Goal: Communication & Community: Answer question/provide support

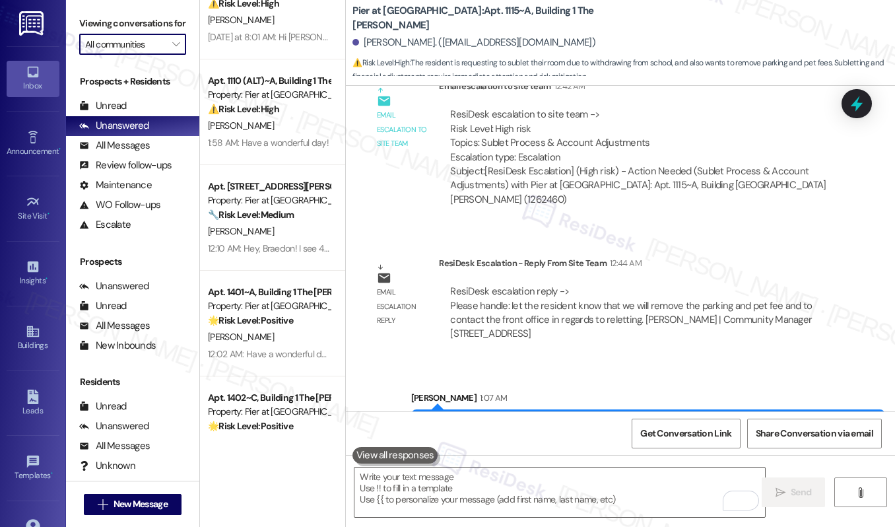
scroll to position [394, 0]
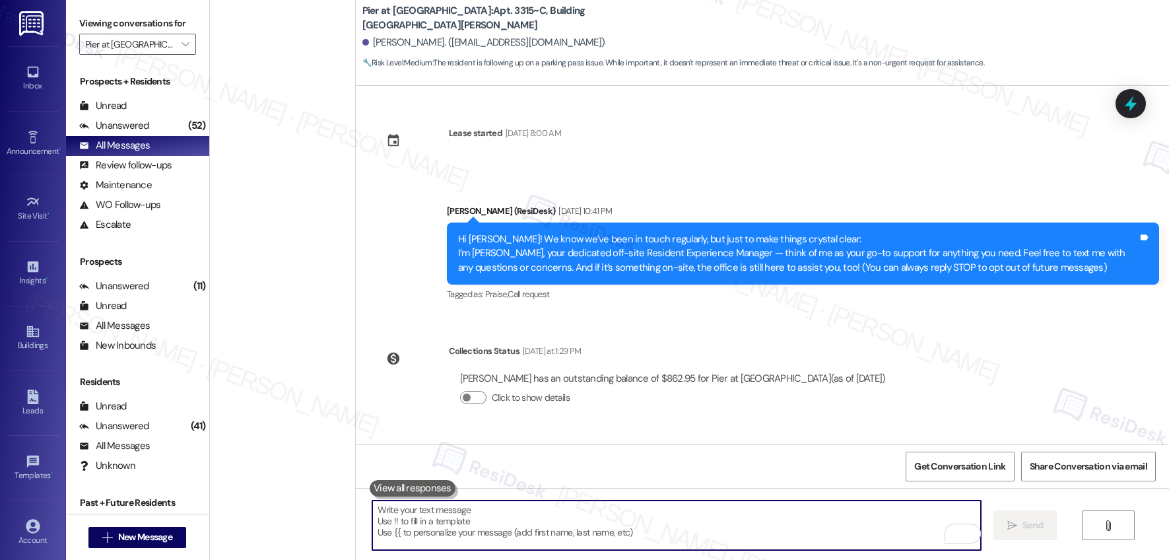
scroll to position [320, 0]
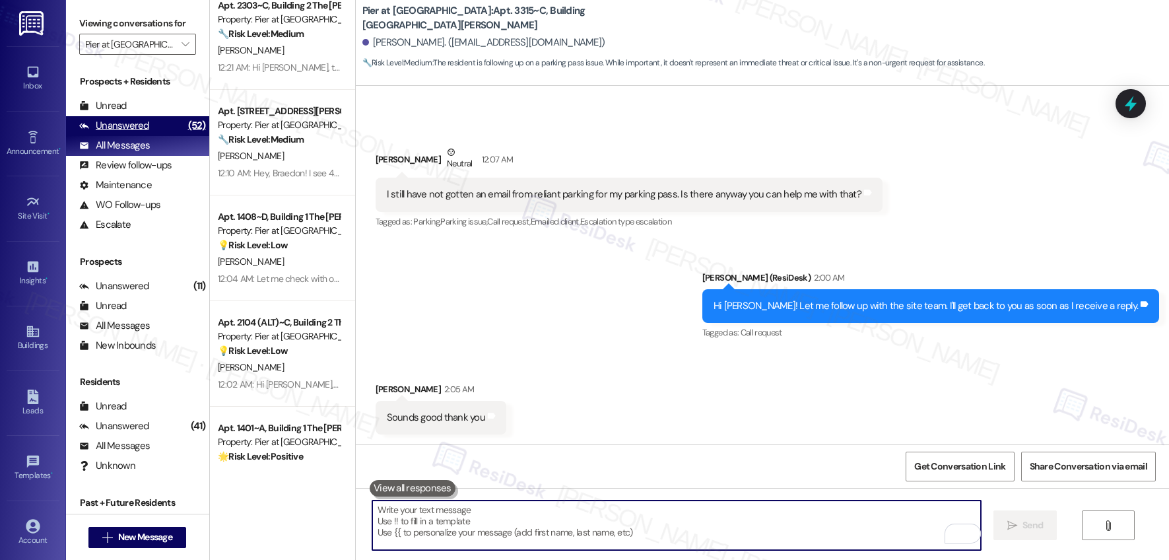
click at [143, 132] on div "Unanswered" at bounding box center [114, 126] width 70 height 14
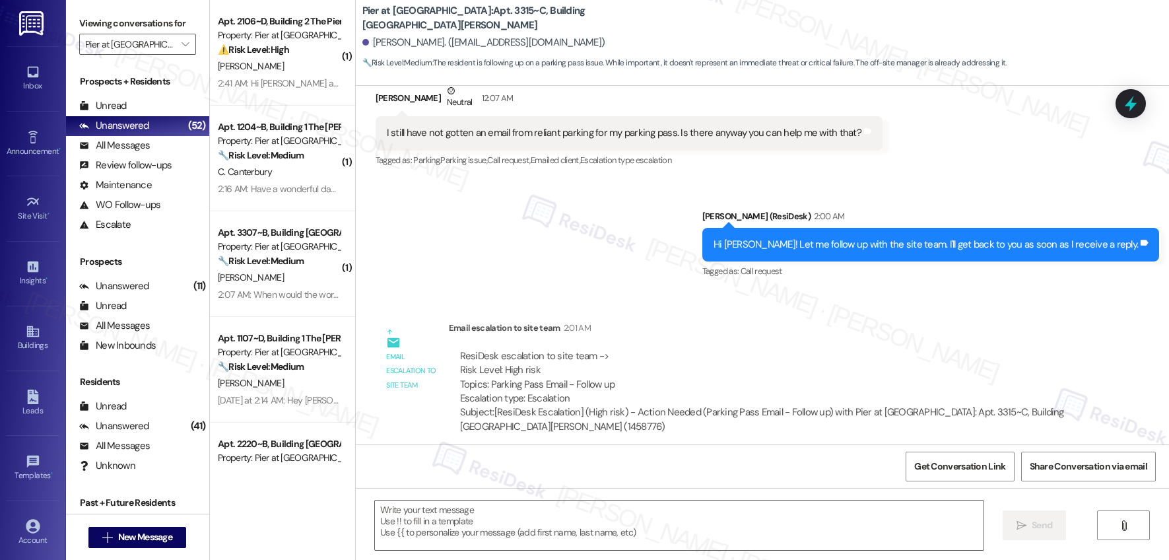
type textarea "Fetching suggested responses. Please feel free to read through the conversation…"
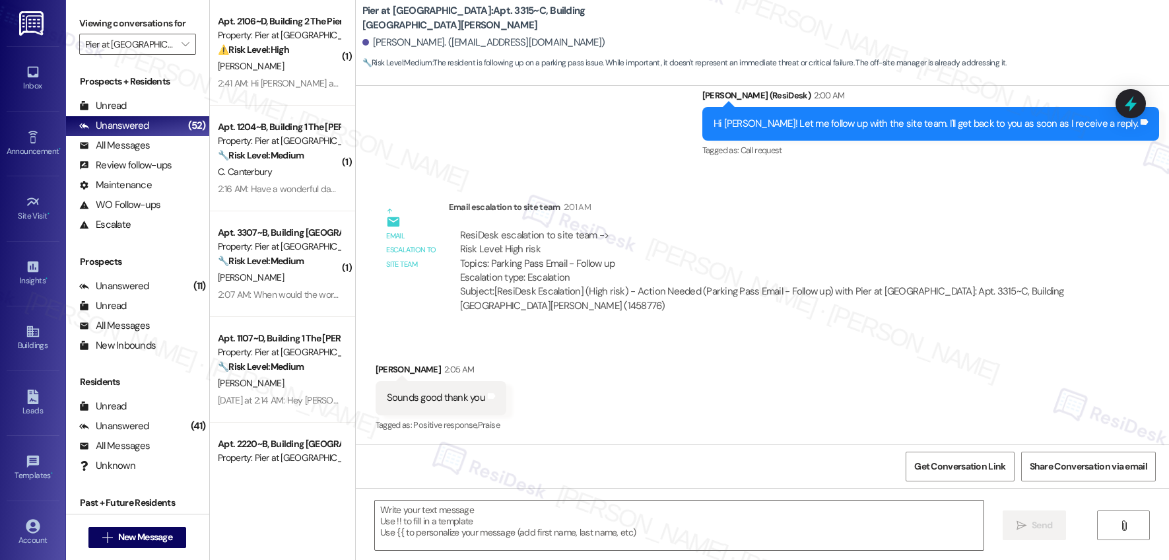
scroll to position [502, 0]
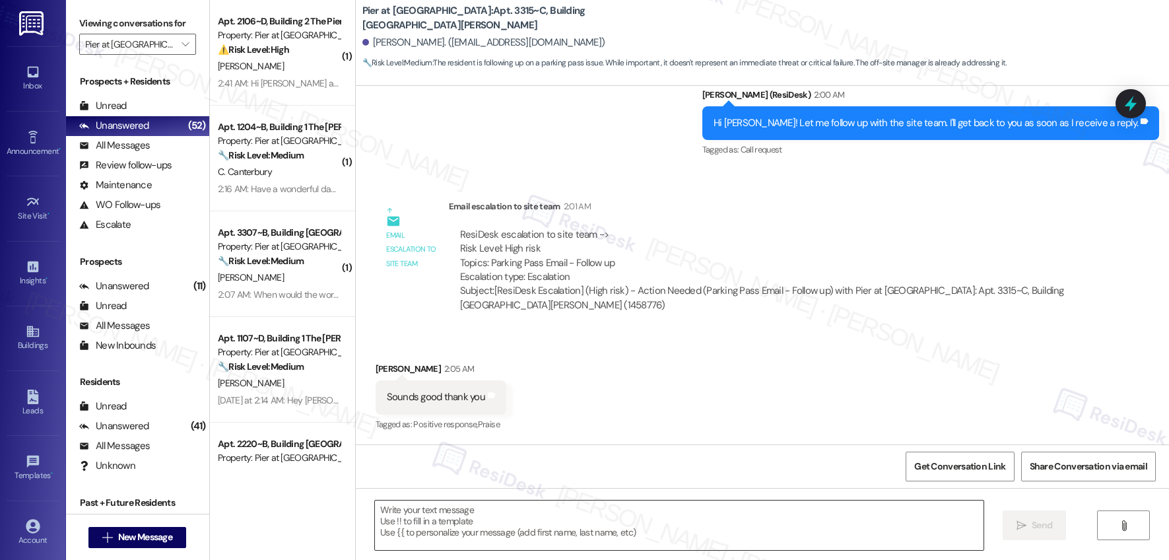
click at [476, 526] on textarea at bounding box center [679, 526] width 609 height 50
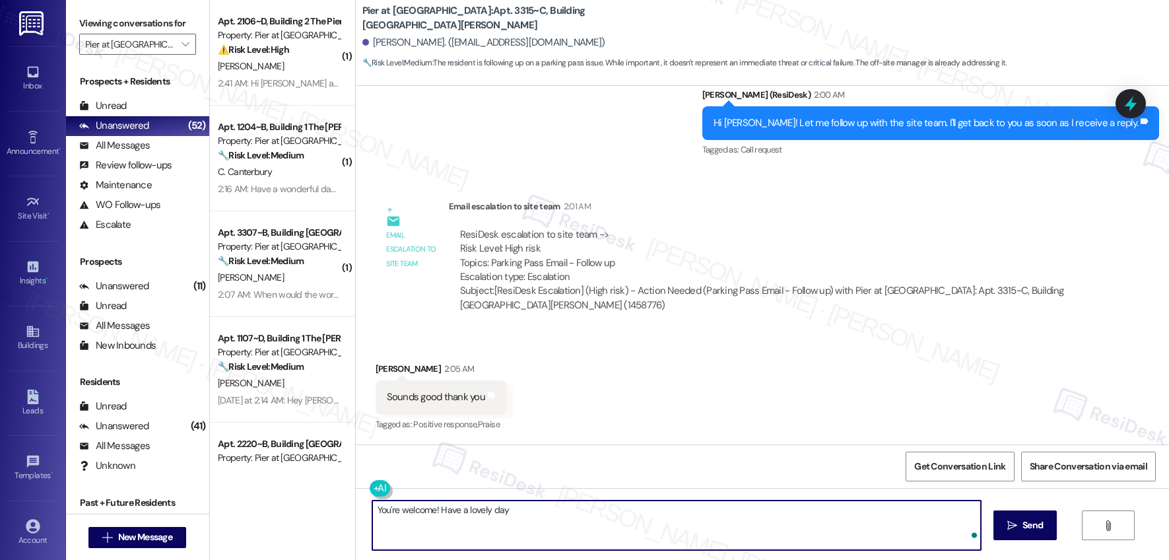
type textarea "You're welcome! Have a lovely day!"
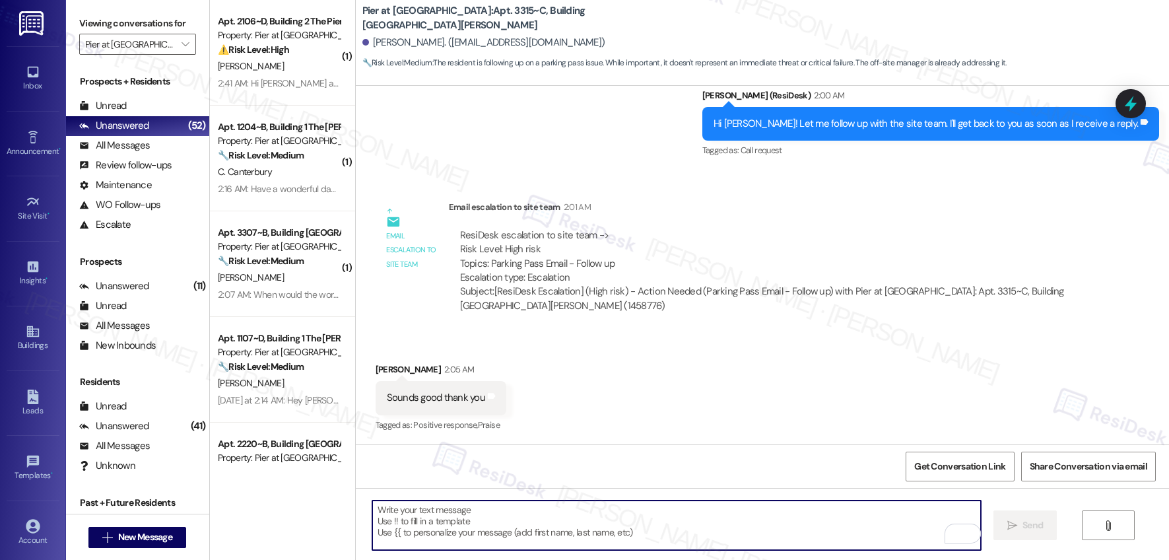
scroll to position [594, 0]
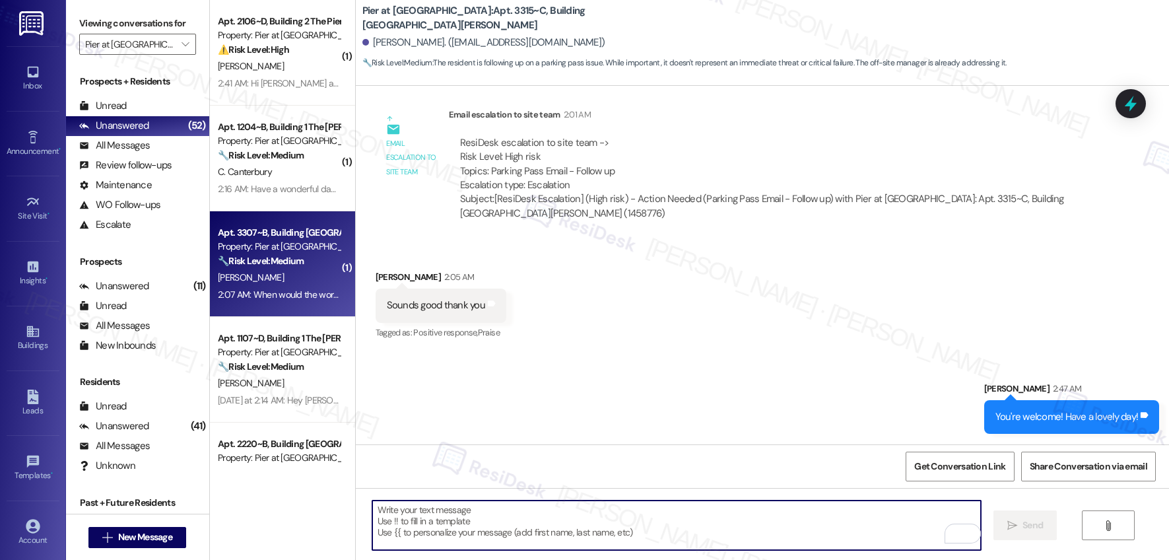
click at [279, 278] on div "[PERSON_NAME]" at bounding box center [279, 277] width 125 height 17
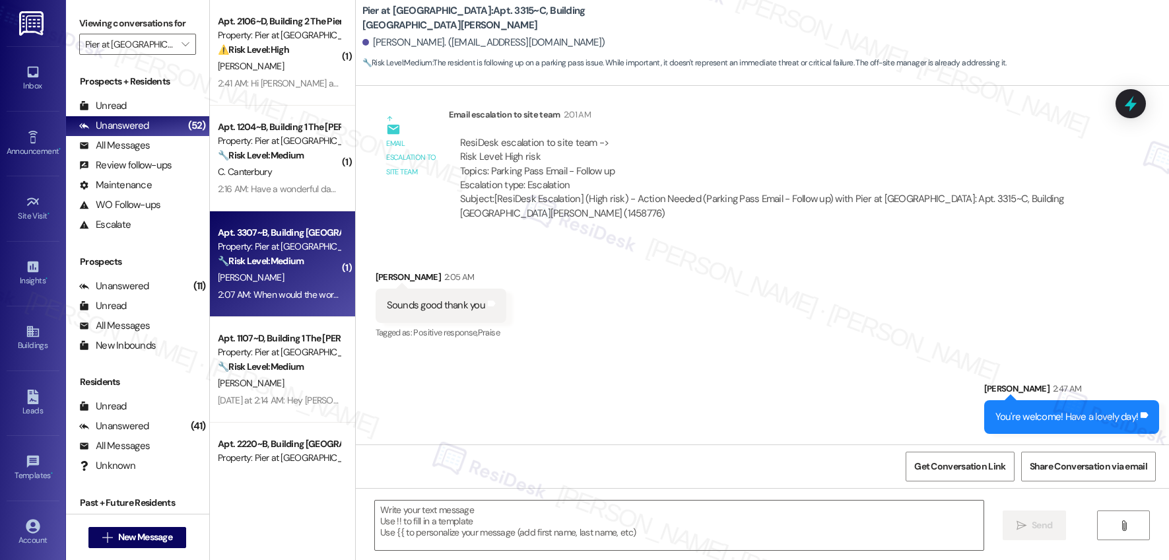
type textarea "Fetching suggested responses. Please feel free to read through the conversation…"
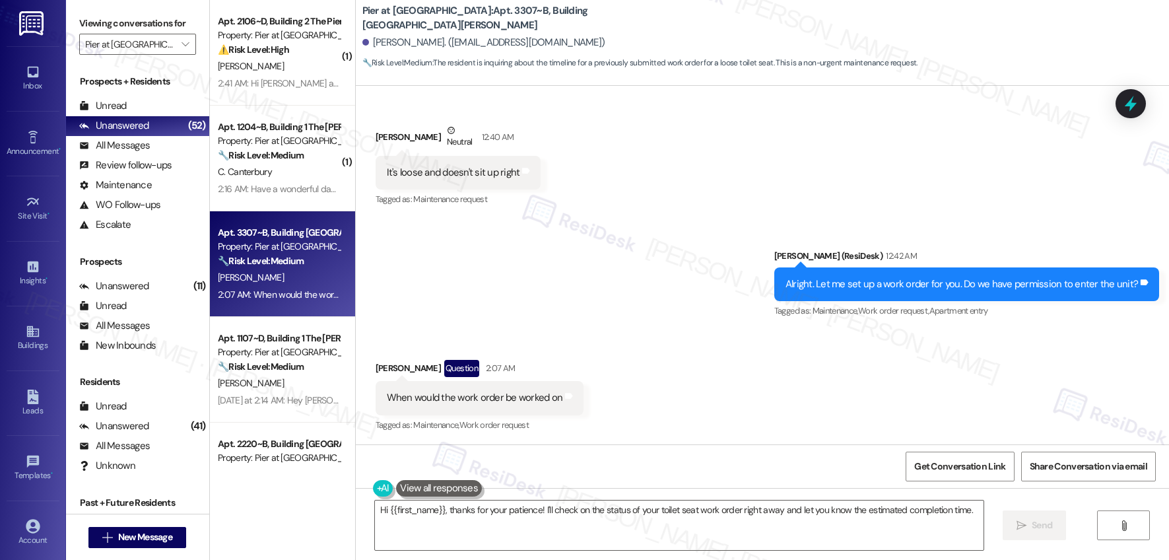
scroll to position [782, 0]
click at [538, 513] on textarea "Hi {{first_name}}, thanks for your patience! I'll check on the status of your t…" at bounding box center [679, 526] width 609 height 50
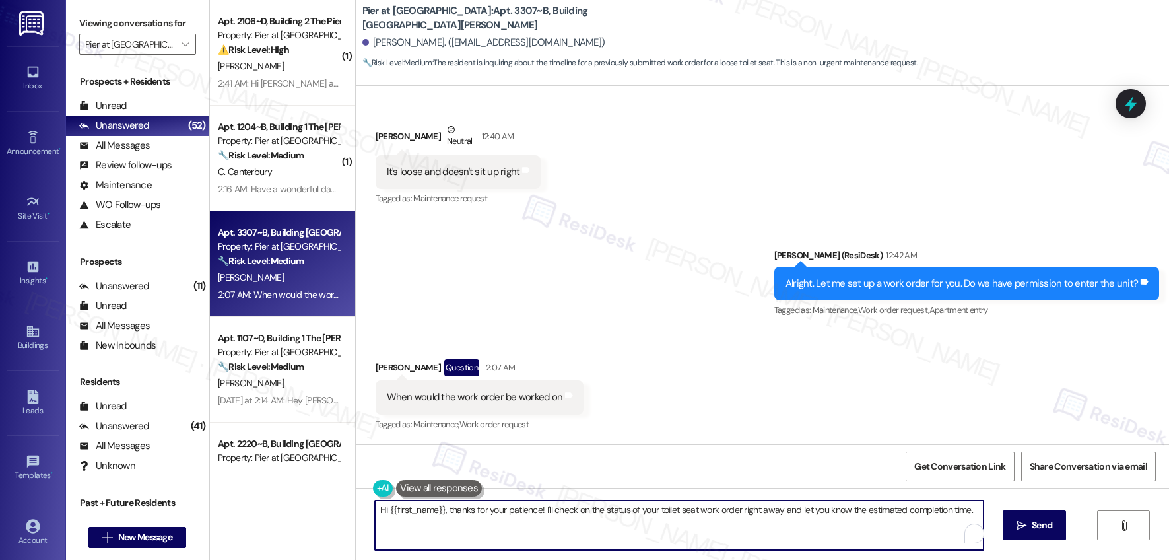
click at [538, 513] on textarea "Hi {{first_name}}, thanks for your patience! I'll check on the status of your t…" at bounding box center [679, 526] width 609 height 50
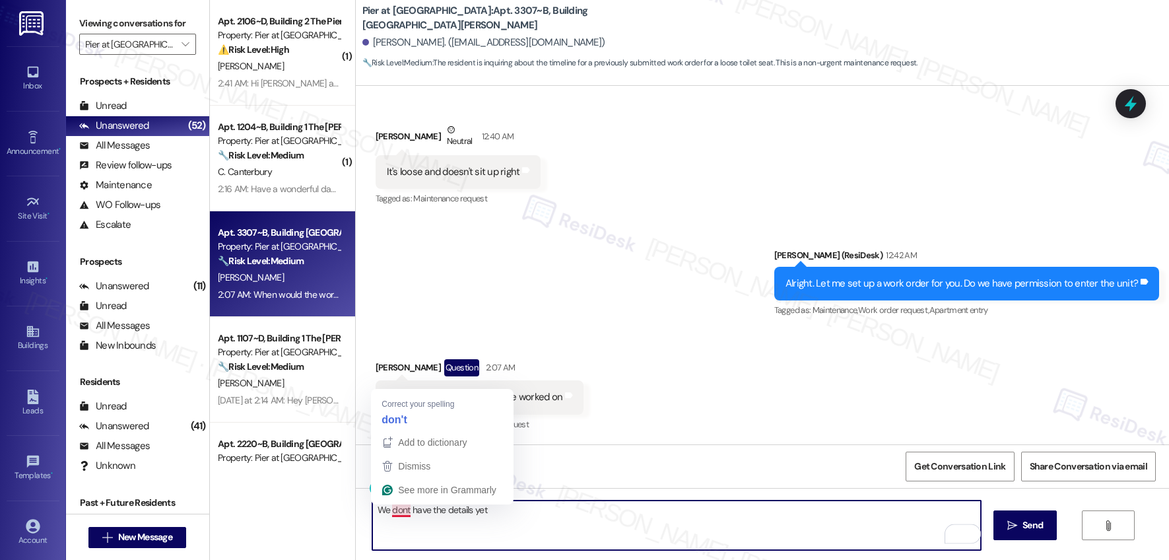
click at [392, 512] on textarea "We dont have the details yet" at bounding box center [676, 526] width 609 height 50
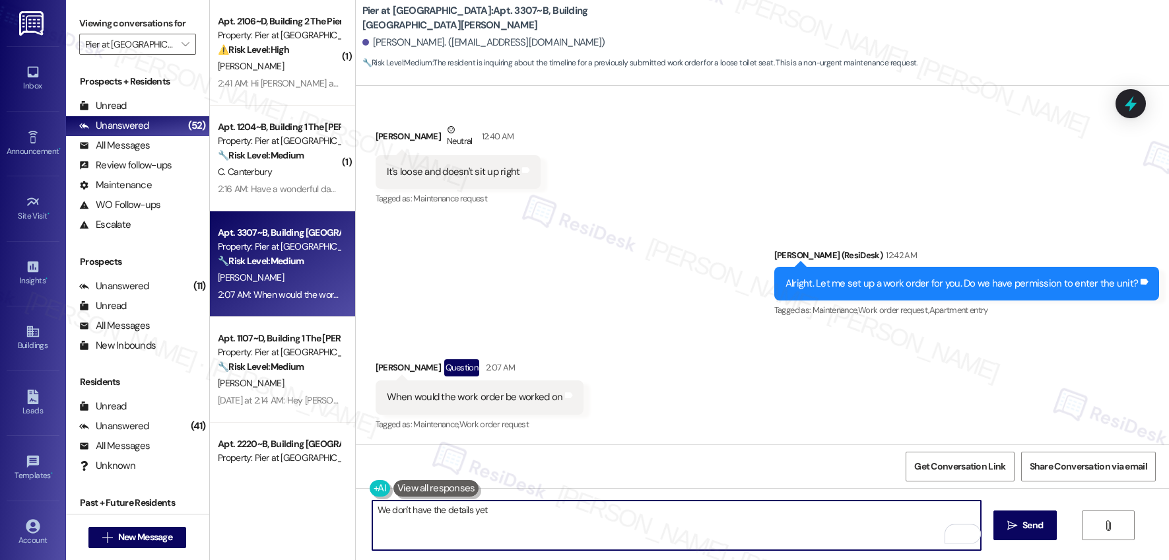
click at [504, 507] on textarea "We don't have the details yet" at bounding box center [676, 526] width 609 height 50
type textarea "We don't have the details yet. Do you have any special instructions?"
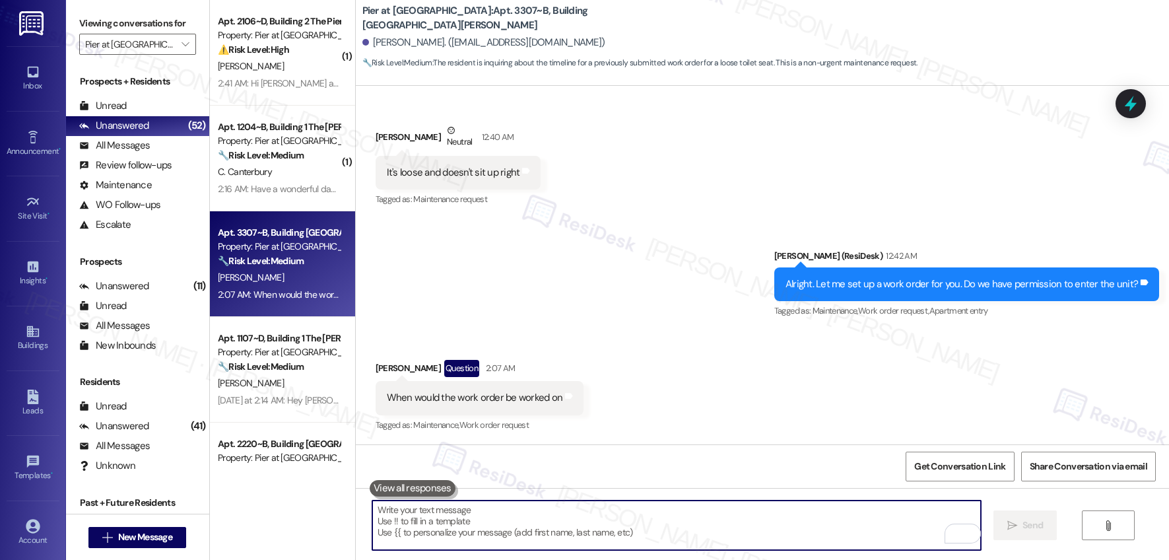
scroll to position [875, 0]
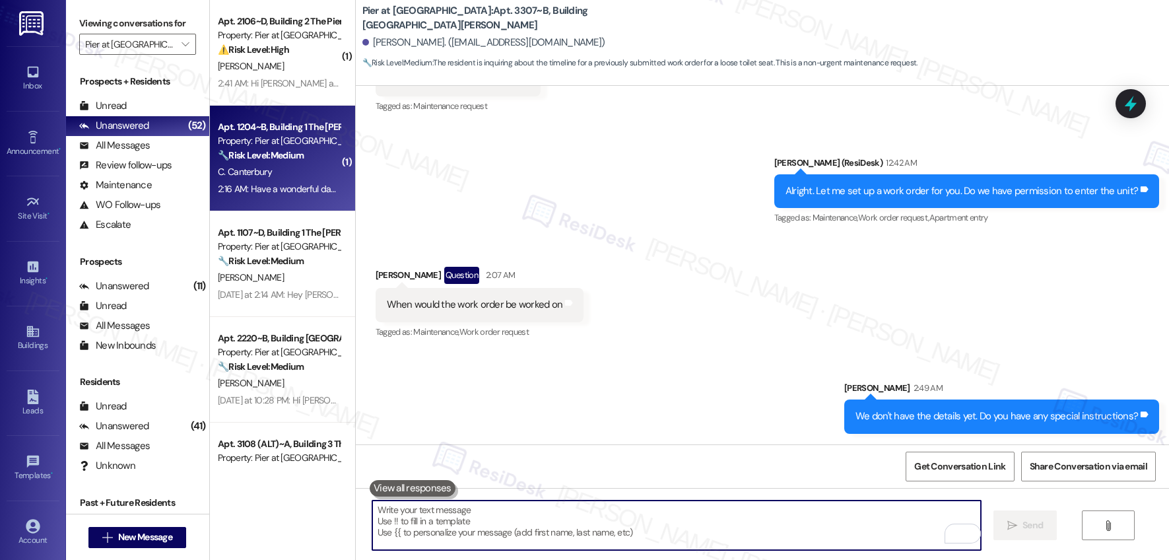
click at [302, 170] on div "C. Canterbury" at bounding box center [279, 172] width 125 height 17
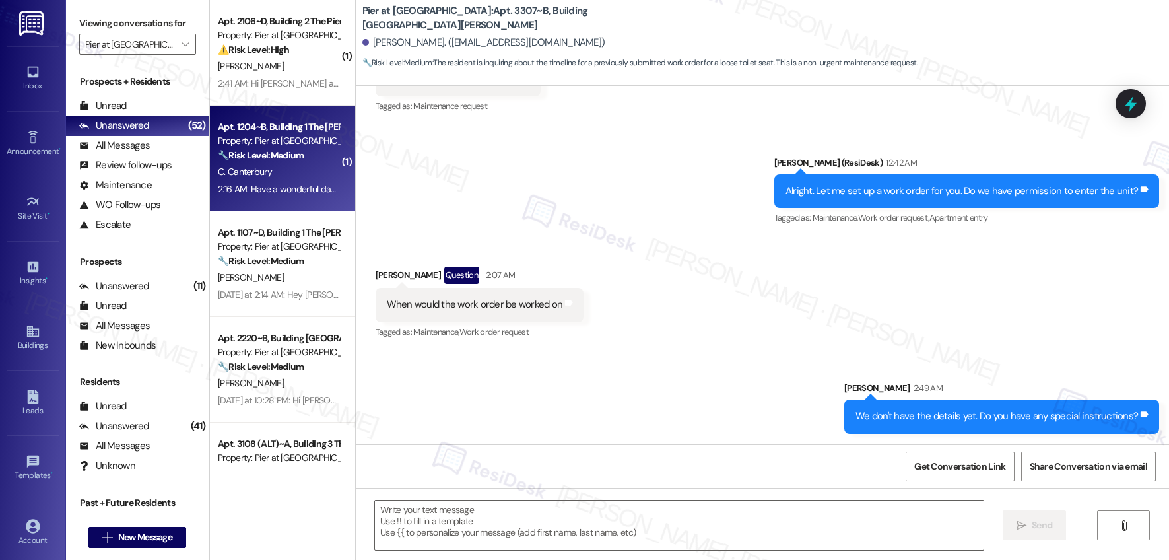
type textarea "Fetching suggested responses. Please feel free to read through the conversation…"
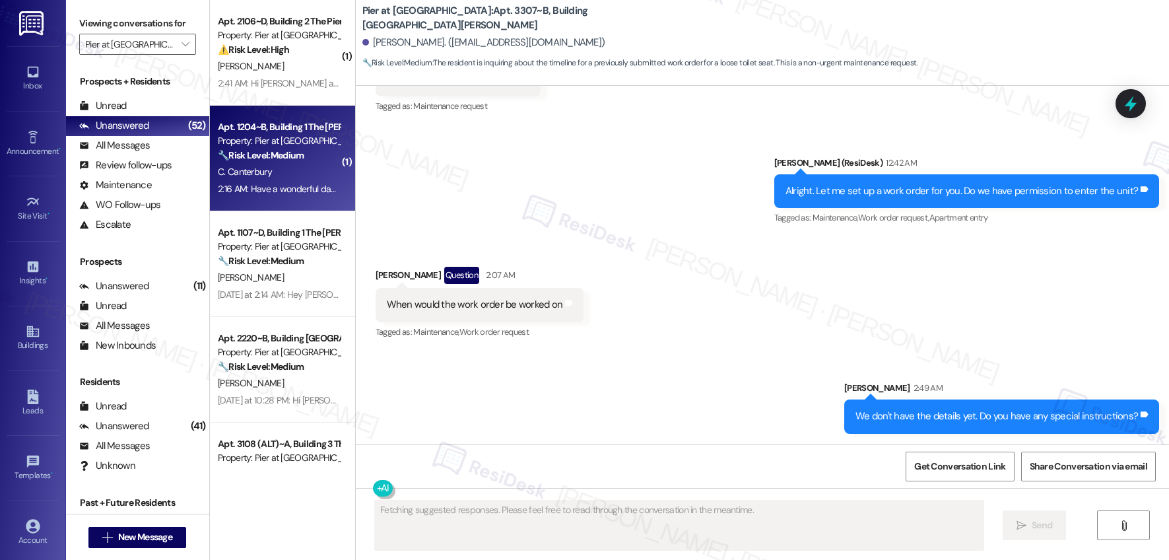
click at [302, 170] on div "C. Canterbury" at bounding box center [279, 172] width 125 height 17
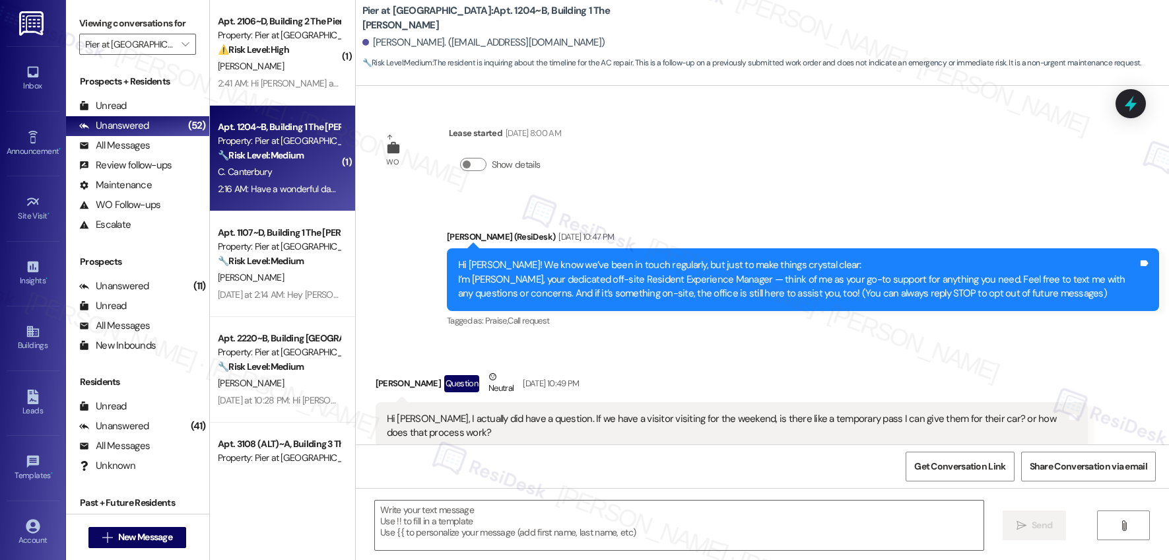
scroll to position [2109, 0]
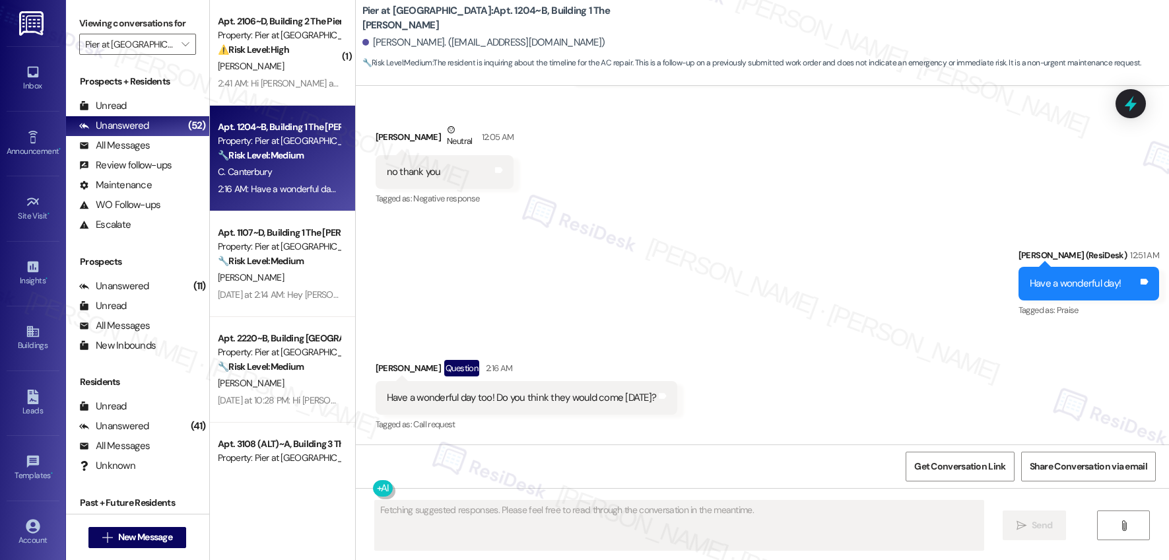
click at [471, 396] on div "Have a wonderful day too! Do you think they would come [DATE]?" at bounding box center [522, 398] width 270 height 14
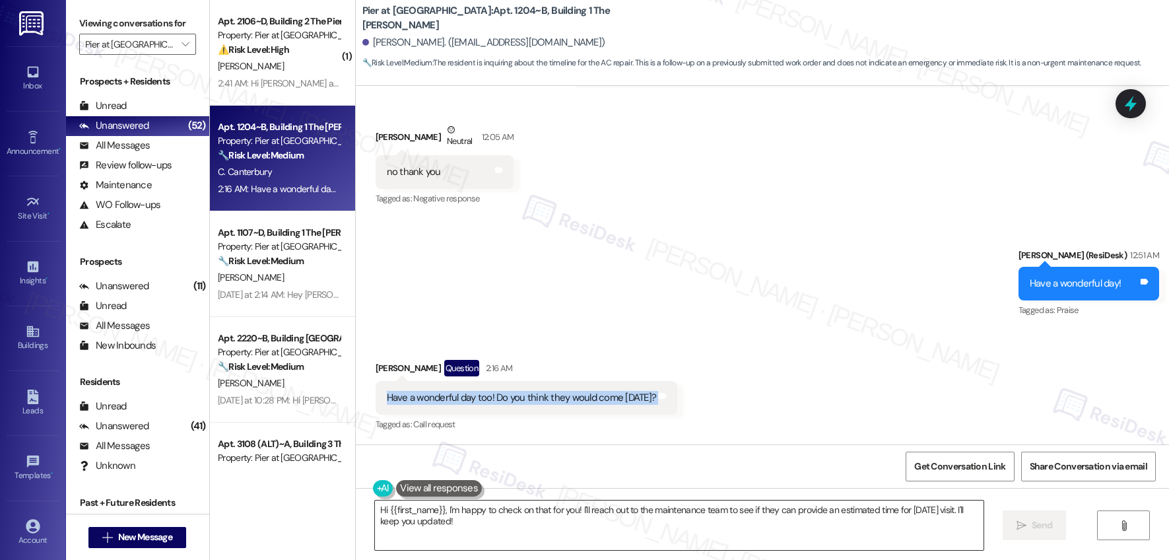
click at [465, 526] on textarea "Hi {{first_name}}, I'm happy to check on that for you! I'll reach out to the ma…" at bounding box center [679, 526] width 609 height 50
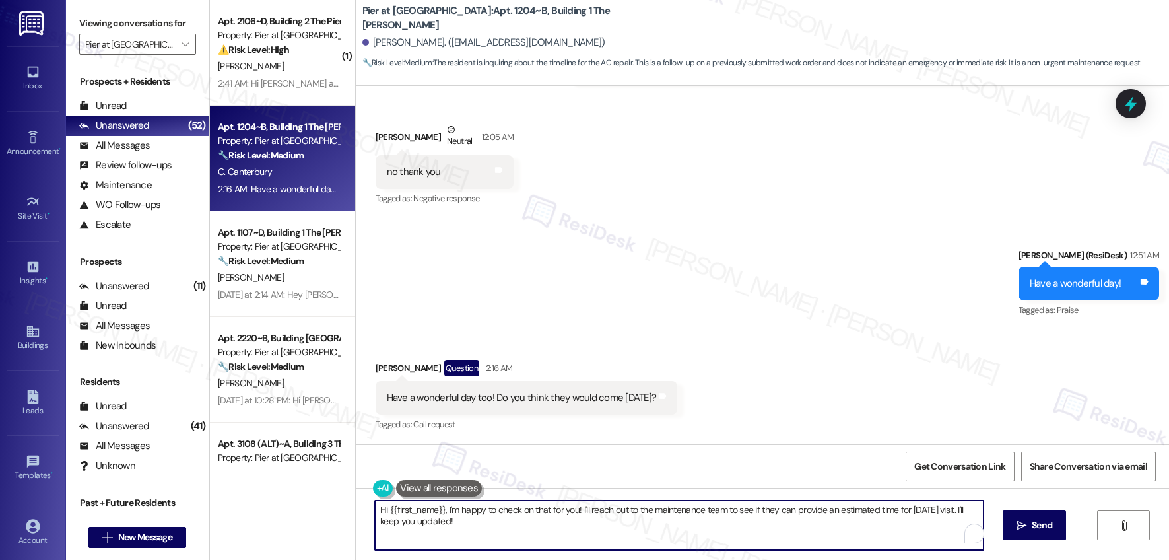
click at [465, 526] on textarea "Hi {{first_name}}, I'm happy to check on that for you! I'll reach out to the ma…" at bounding box center [679, 526] width 609 height 50
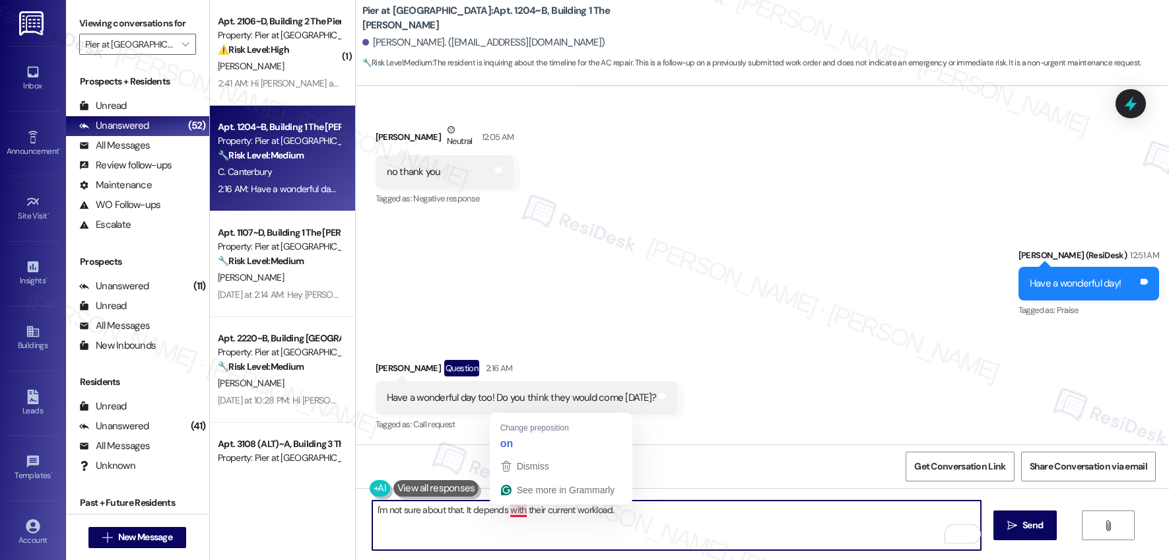
click at [509, 508] on textarea "I'm not sure about that. It depends with their current workload." at bounding box center [676, 526] width 609 height 50
click at [661, 532] on textarea "I'm not sure about that. It depends on their current workload." at bounding box center [676, 526] width 609 height 50
type textarea "I'm not sure about that. It depends on their current workload."
click at [1020, 530] on span "Send" at bounding box center [1033, 525] width 26 height 14
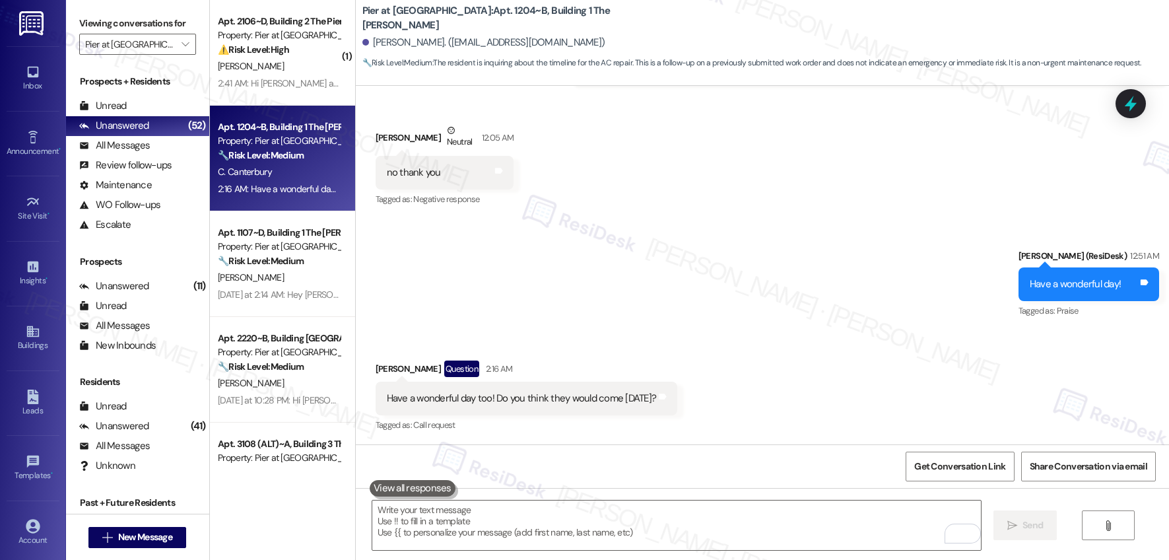
scroll to position [2201, 0]
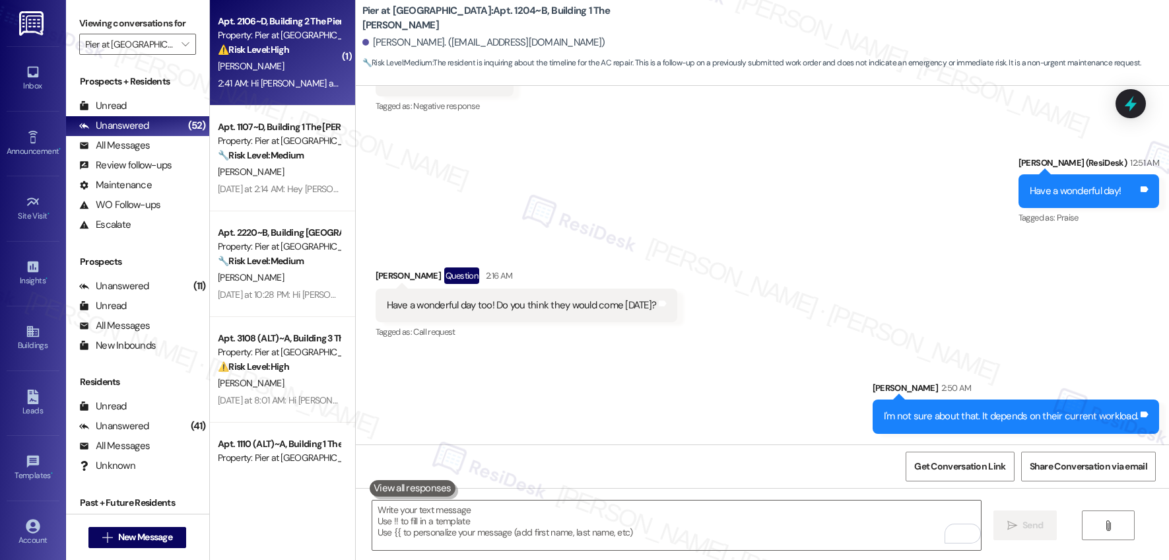
click at [254, 65] on div "[PERSON_NAME]" at bounding box center [279, 66] width 125 height 17
type textarea "Fetching suggested responses. Please feel free to read through the conversation…"
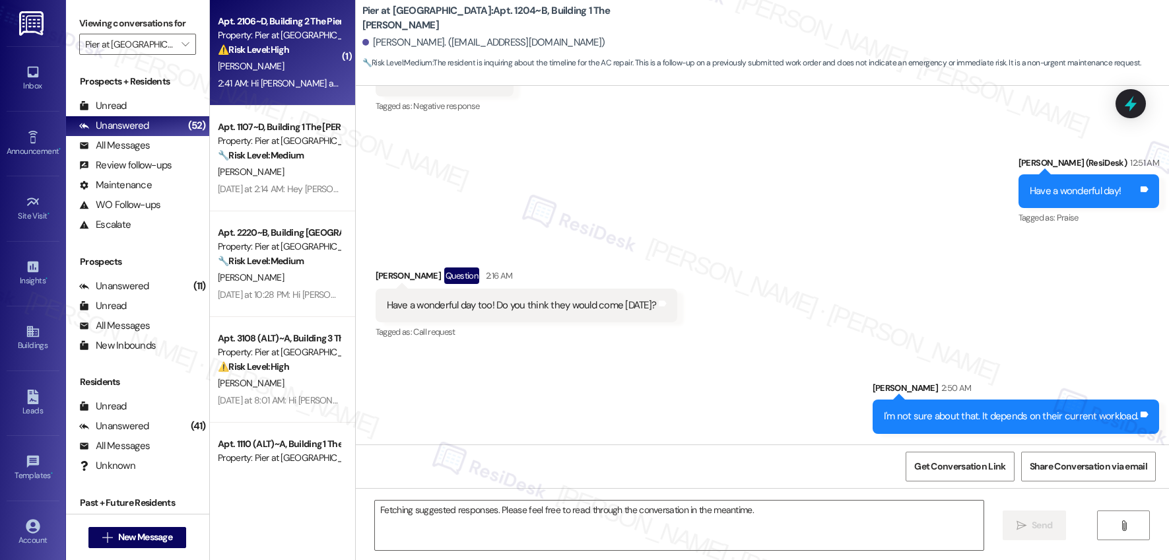
click at [254, 65] on div "[PERSON_NAME]" at bounding box center [279, 66] width 125 height 17
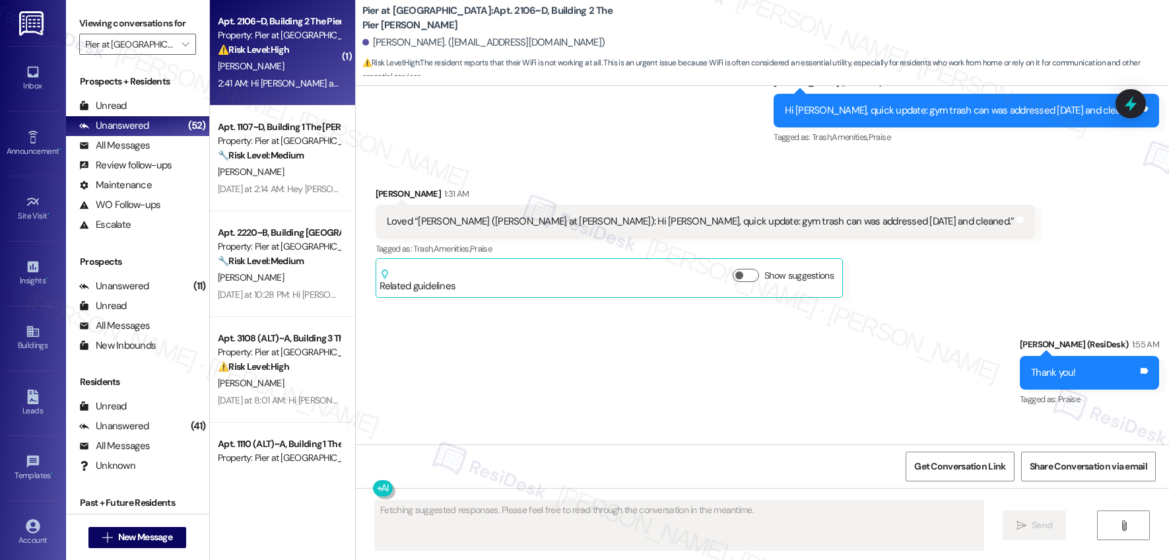
scroll to position [3617, 0]
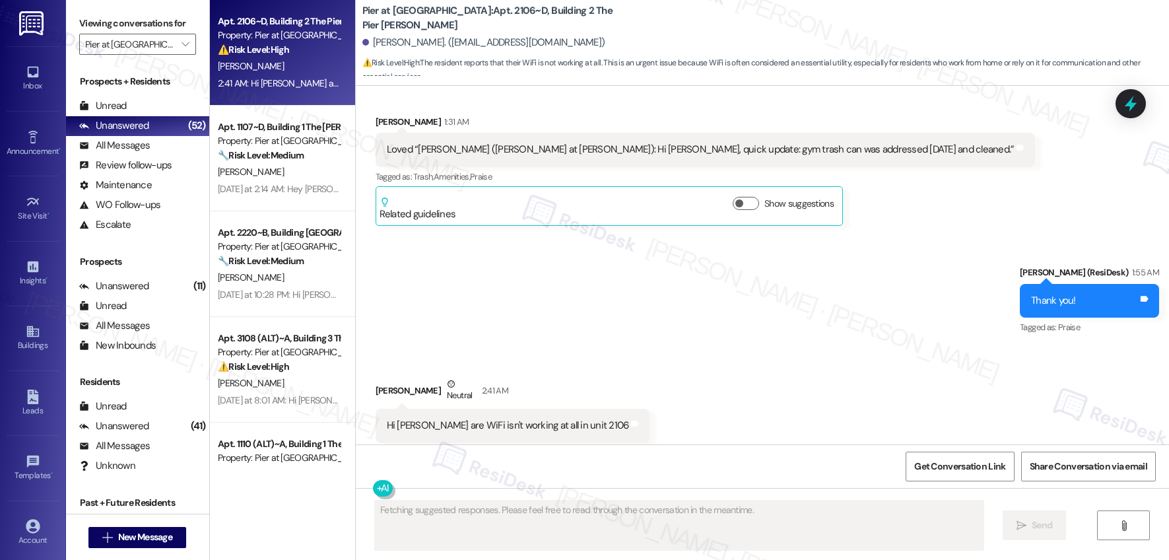
click at [449, 419] on div "Hi [PERSON_NAME] are WiFi isn't working at all in unit 2106" at bounding box center [508, 426] width 242 height 14
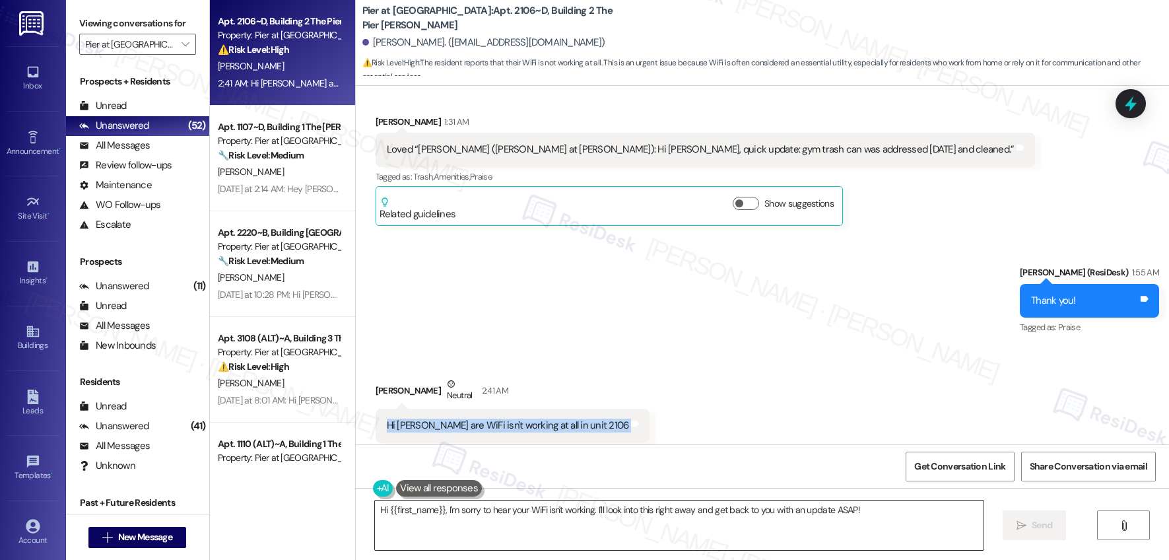
click at [549, 518] on textarea "Hi {{first_name}}, I'm sorry to hear your WiFi isn't working. I'll look into th…" at bounding box center [679, 526] width 609 height 50
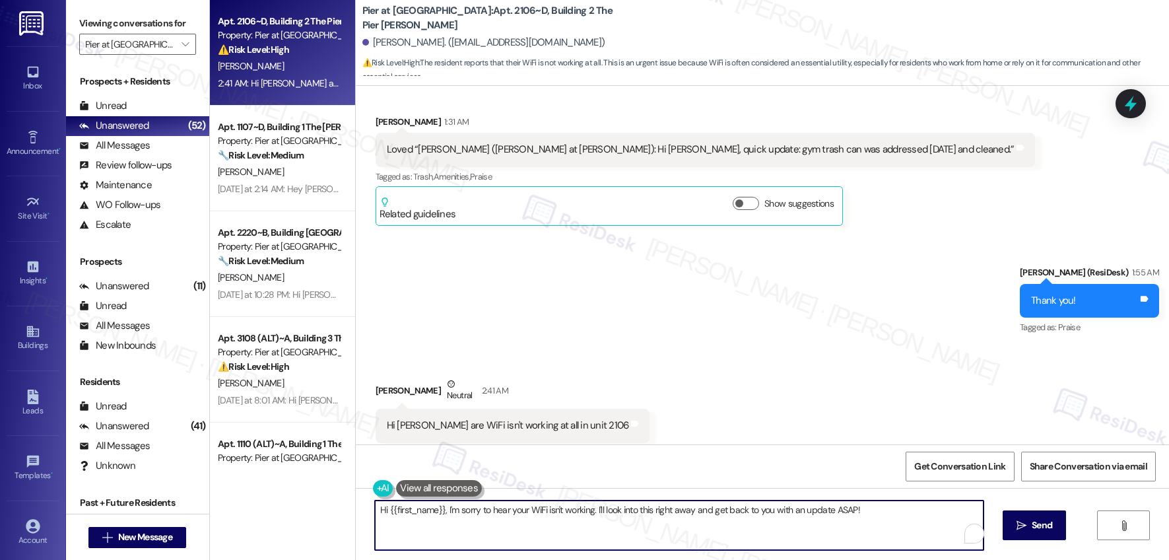
click at [549, 518] on textarea "Hi {{first_name}}, I'm sorry to hear your WiFi isn't working. I'll look into th…" at bounding box center [679, 526] width 609 height 50
click at [549, 518] on textarea "Hi {{first_name}}, I'm sorry to hear your WiFi isn't working. I'll look into th…" at bounding box center [676, 526] width 609 height 50
drag, startPoint x: 878, startPoint y: 515, endPoint x: 588, endPoint y: 512, distance: 290.6
click at [588, 512] on textarea "Hi {{first_name}}, I'm sorry to hear your WiFi isn't working. I'll look into th…" at bounding box center [676, 526] width 609 height 50
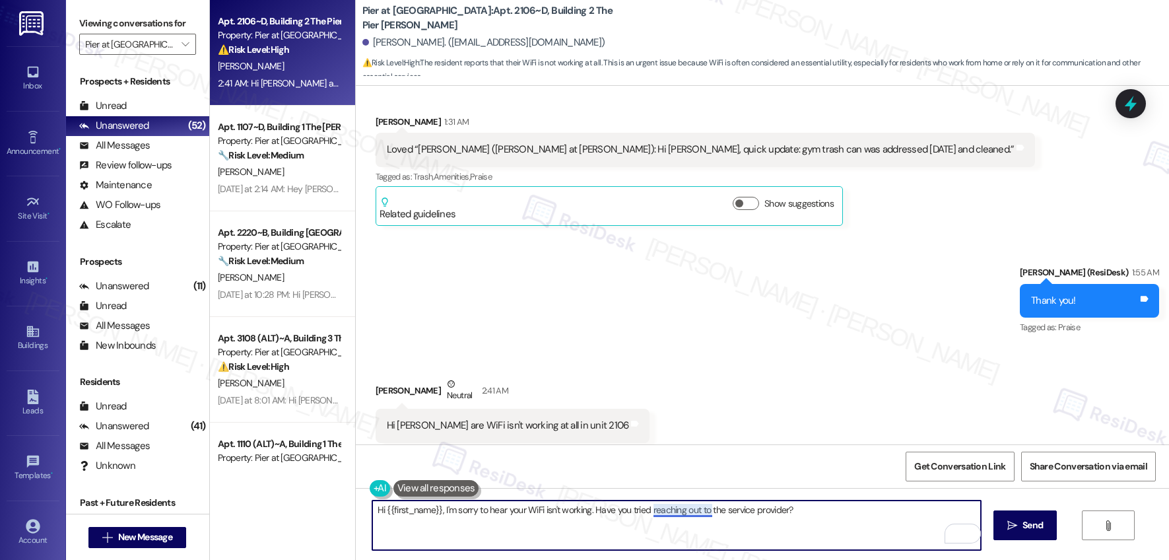
click at [670, 512] on textarea "Hi {{first_name}}, I'm sorry to hear your WiFi isn't working. Have you tried re…" at bounding box center [676, 526] width 609 height 50
click at [824, 516] on textarea "Hi {{first_name}}, I'm sorry to hear your WiFi isn't working. Have you tried co…" at bounding box center [676, 526] width 609 height 50
type textarea "Hi {{first_name}}, I'm sorry to hear your WiFi isn't working. Have you tried co…"
click at [1031, 518] on span "Send" at bounding box center [1033, 525] width 20 height 14
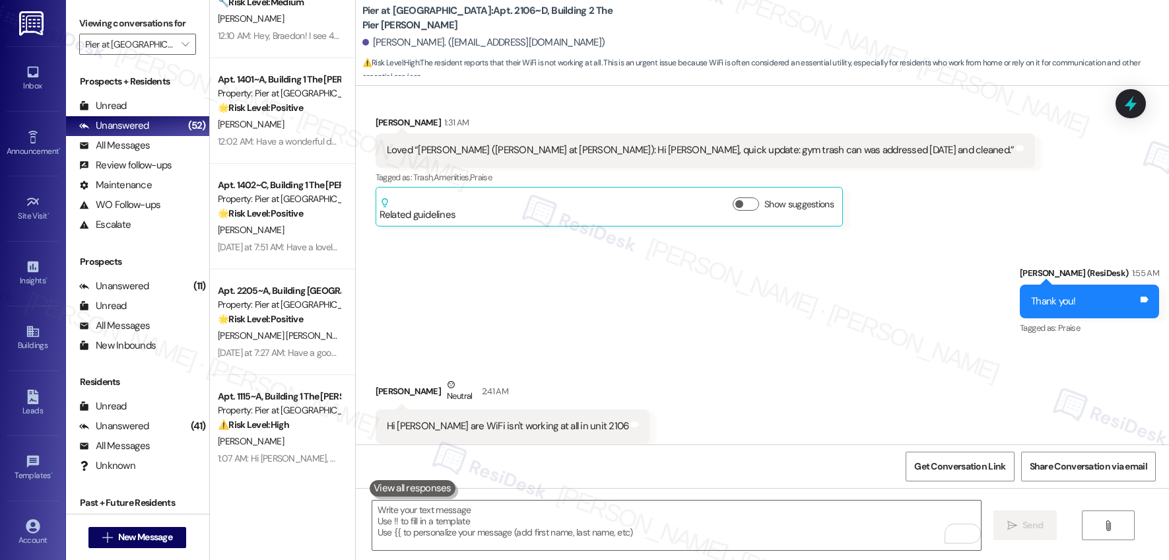
scroll to position [0, 0]
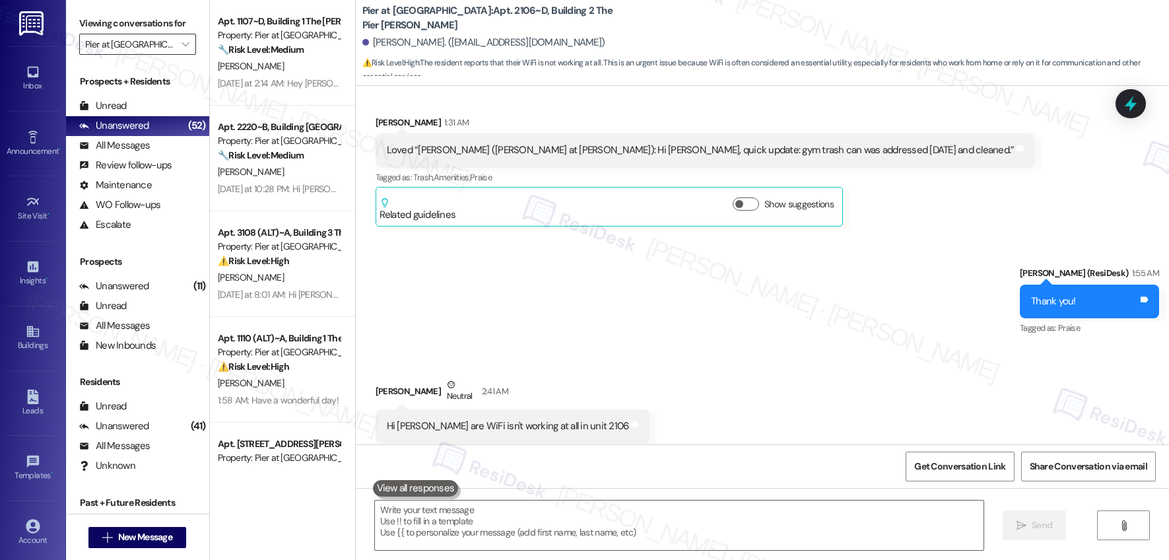
click at [109, 37] on input "Pier at [GEOGRAPHIC_DATA]" at bounding box center [130, 44] width 90 height 21
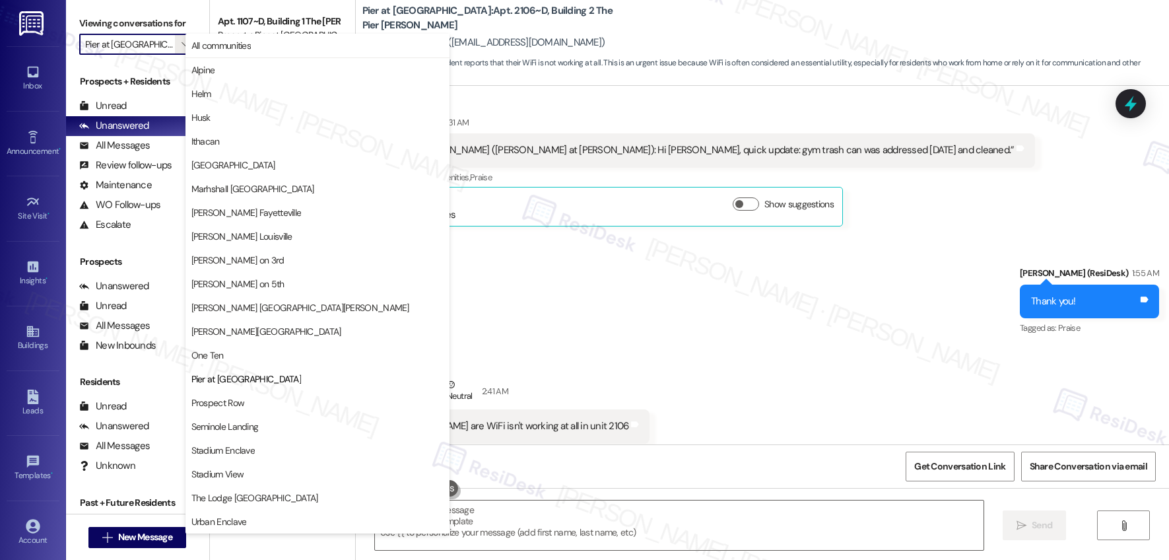
click at [109, 37] on input "Pier at [GEOGRAPHIC_DATA]" at bounding box center [130, 44] width 90 height 21
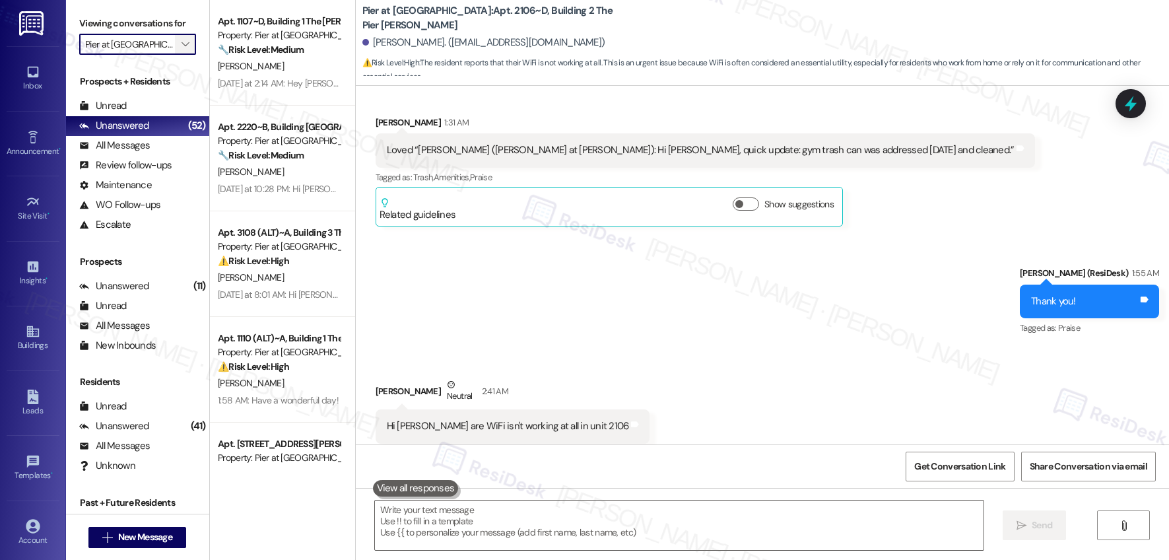
click at [179, 52] on span "" at bounding box center [185, 44] width 13 height 21
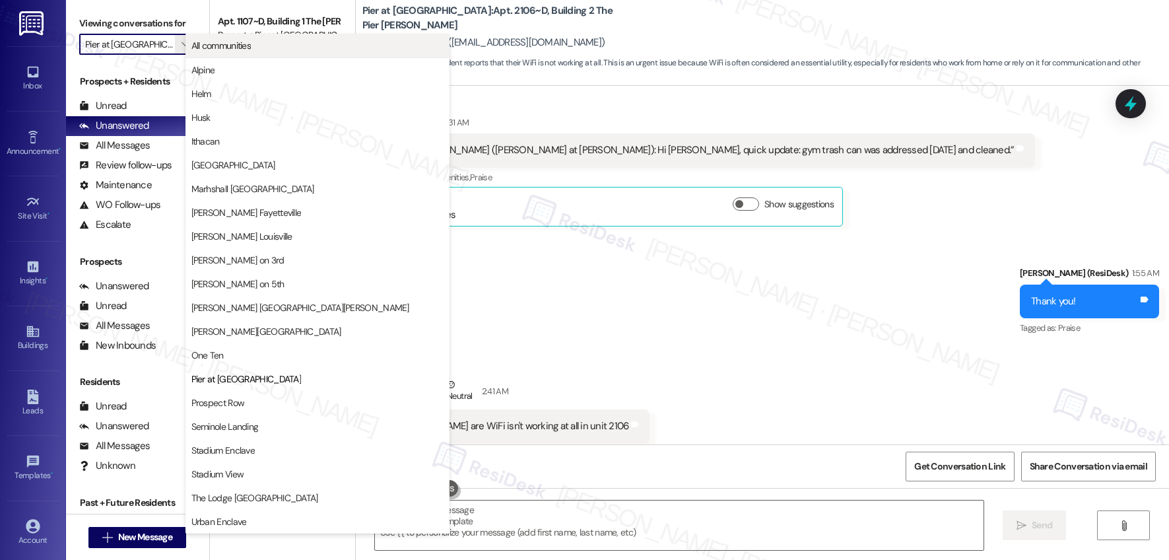
click at [227, 52] on span "All communities" at bounding box center [221, 45] width 60 height 13
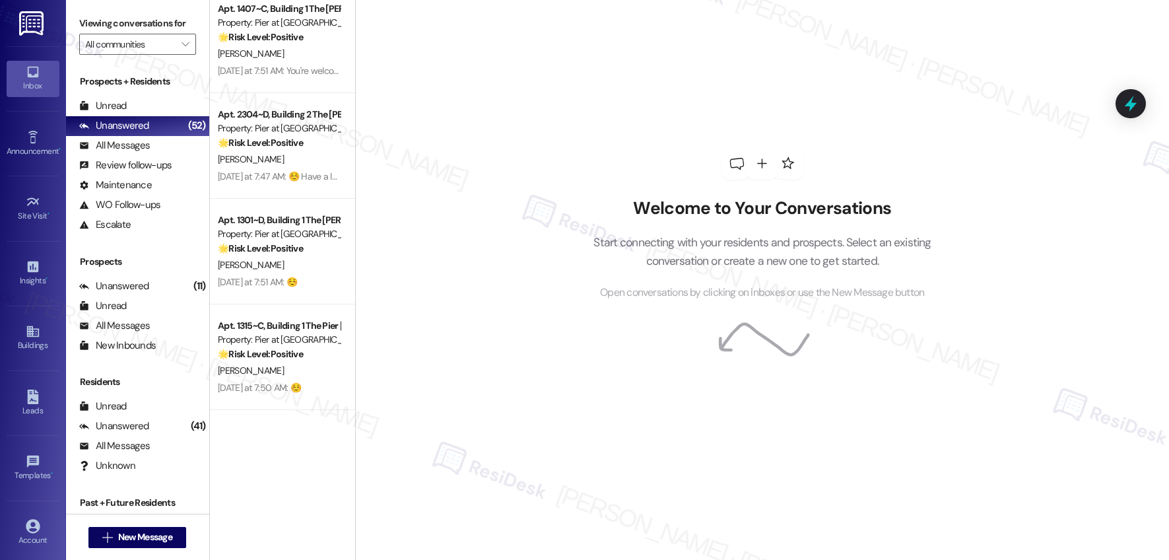
scroll to position [4816, 0]
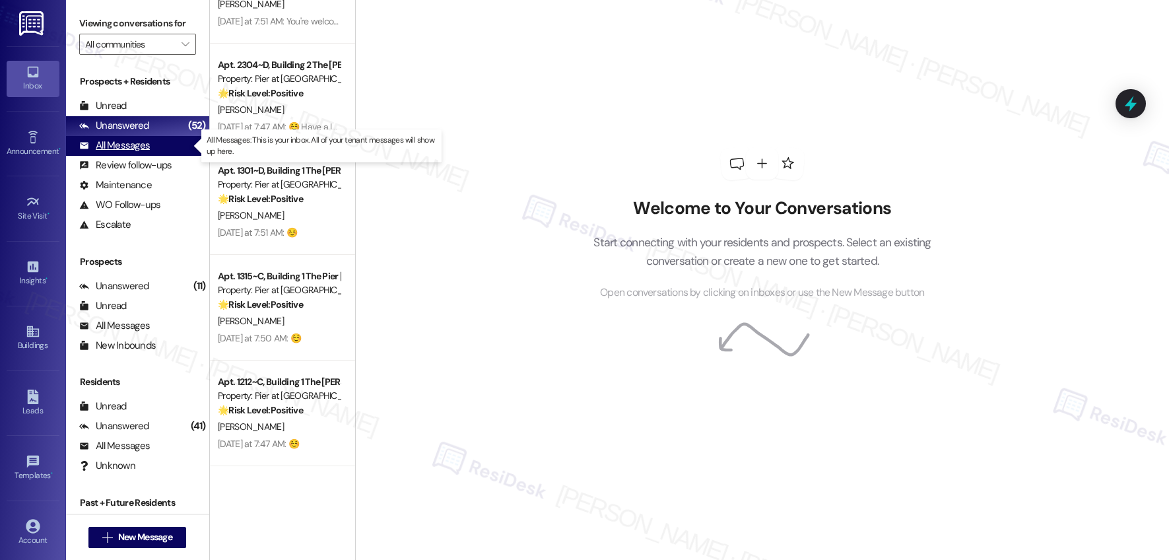
click at [110, 151] on div "All Messages" at bounding box center [114, 146] width 71 height 14
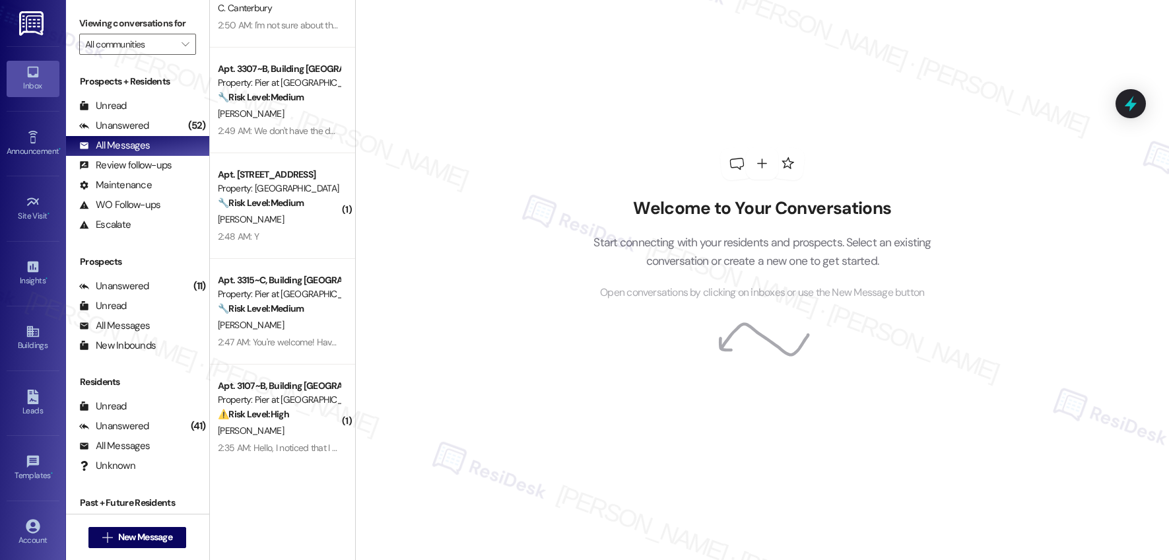
scroll to position [183, 0]
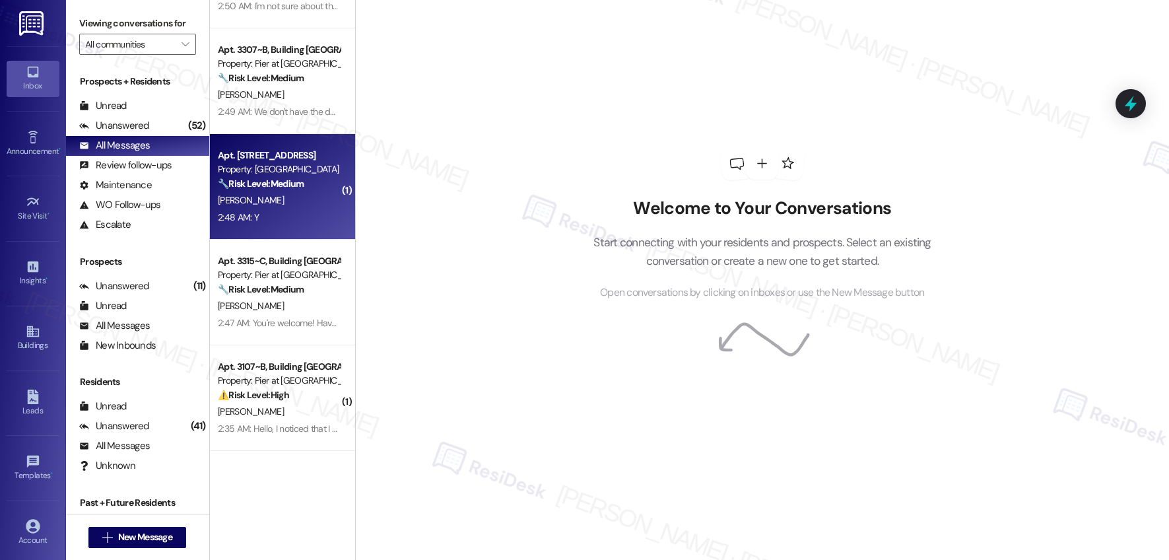
click at [297, 193] on div "[PERSON_NAME]" at bounding box center [279, 200] width 125 height 17
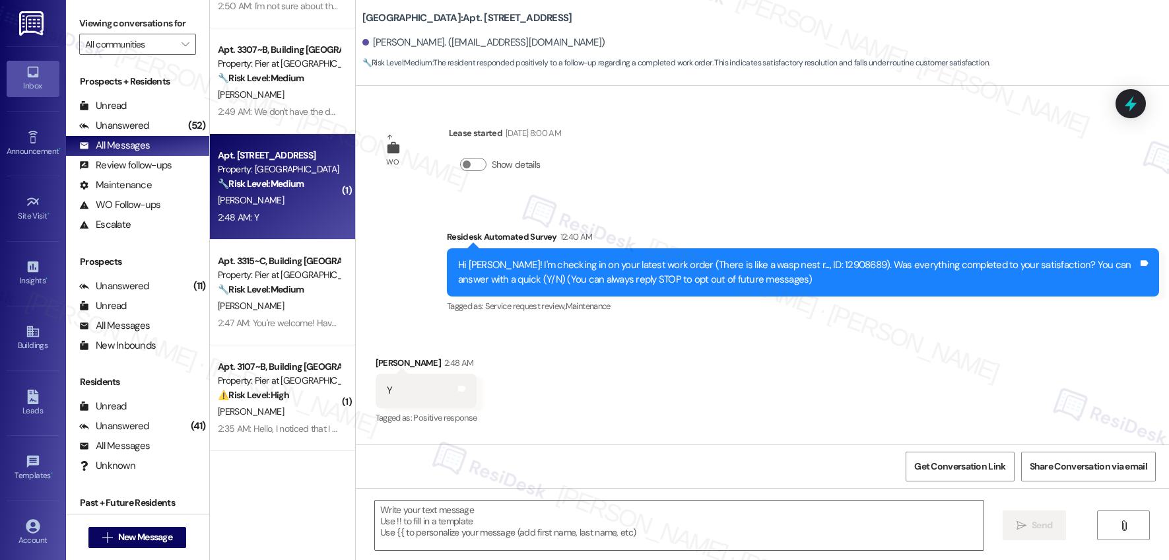
click at [297, 193] on div "[PERSON_NAME]" at bounding box center [279, 200] width 125 height 17
type textarea "Fetching suggested responses. Please feel free to read through the conversation…"
click at [483, 508] on textarea at bounding box center [679, 526] width 609 height 50
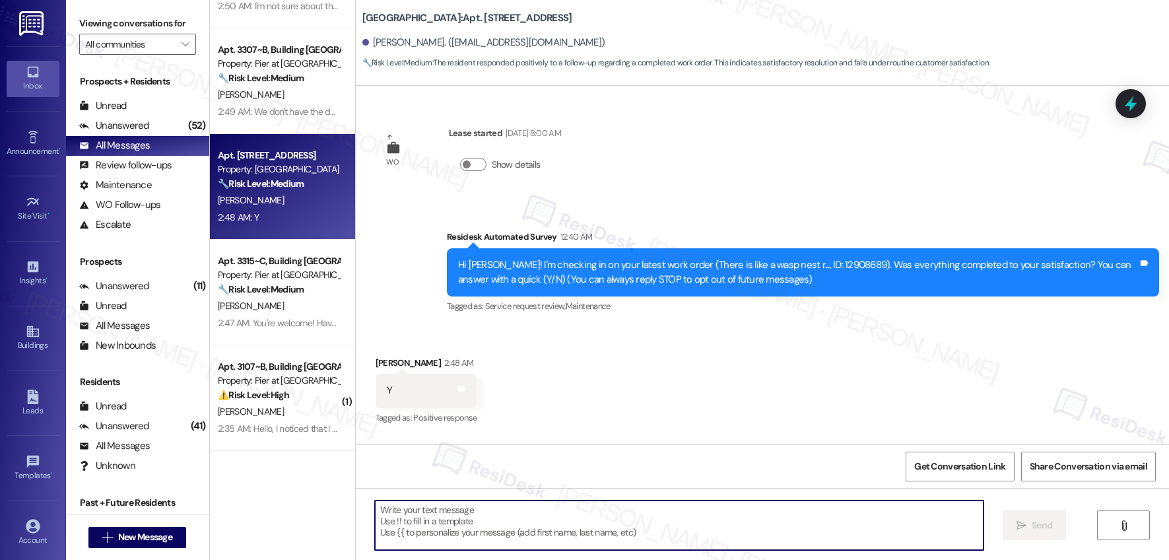
click at [409, 506] on textarea at bounding box center [679, 526] width 609 height 50
paste textarea "Hi {{first_name}}, I'm so glad to hear the work order was completed to your sat…"
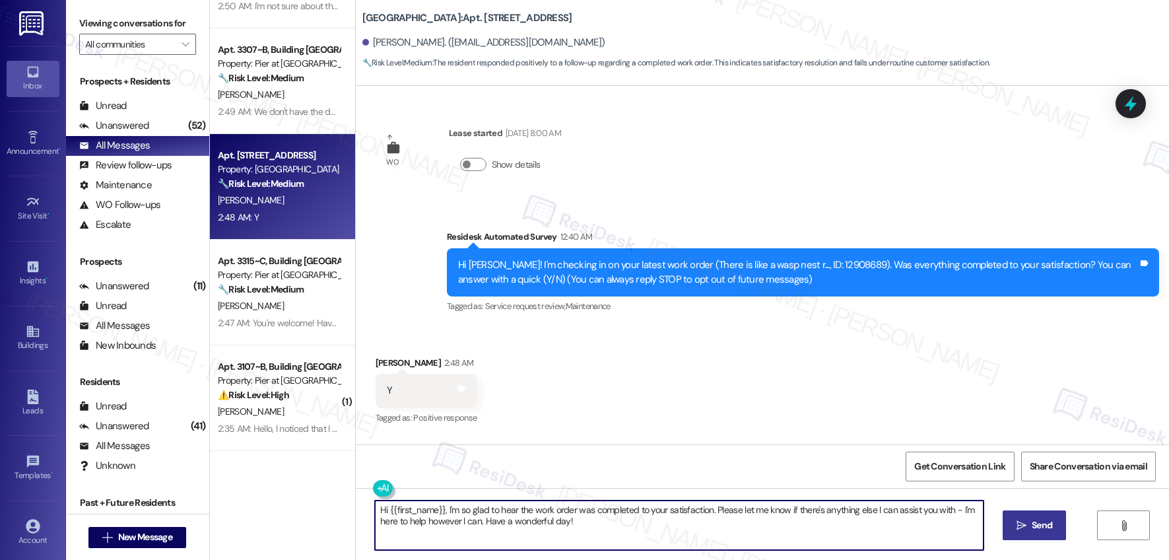
type textarea "Hi {{first_name}}, I'm so glad to hear the work order was completed to your sat…"
click at [1033, 528] on span "Send" at bounding box center [1042, 525] width 20 height 14
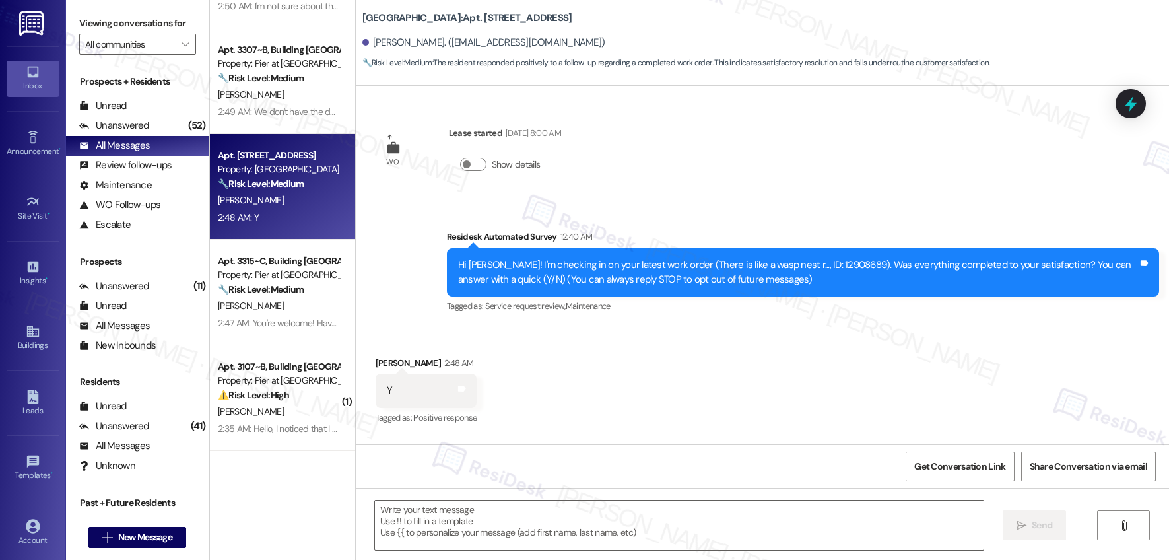
scroll to position [100, 0]
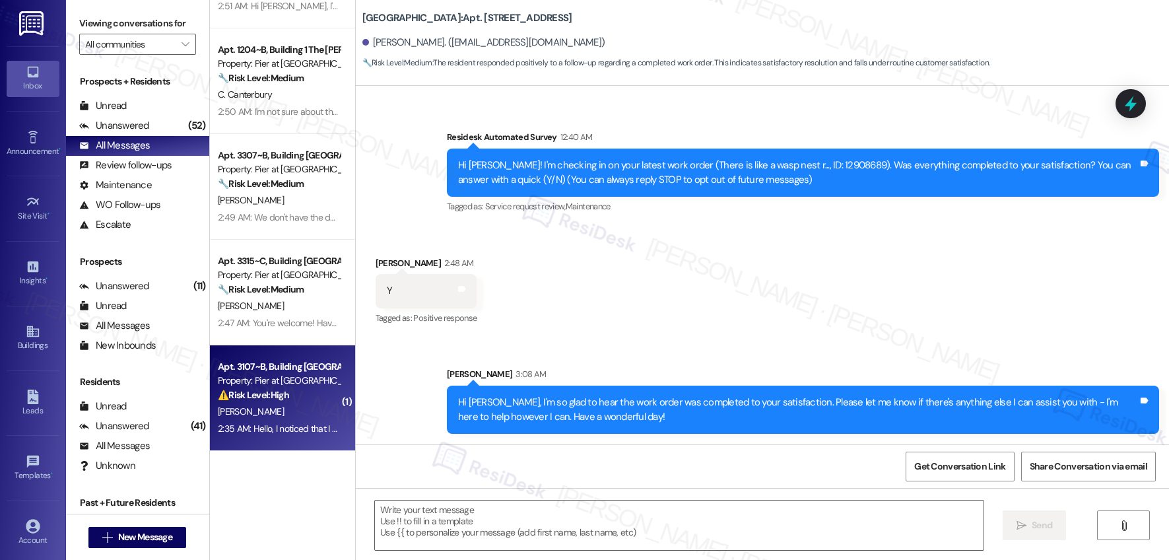
click at [302, 390] on div "⚠️ Risk Level: High The resident is questioning a 'trash removal fee' on their …" at bounding box center [279, 395] width 122 height 14
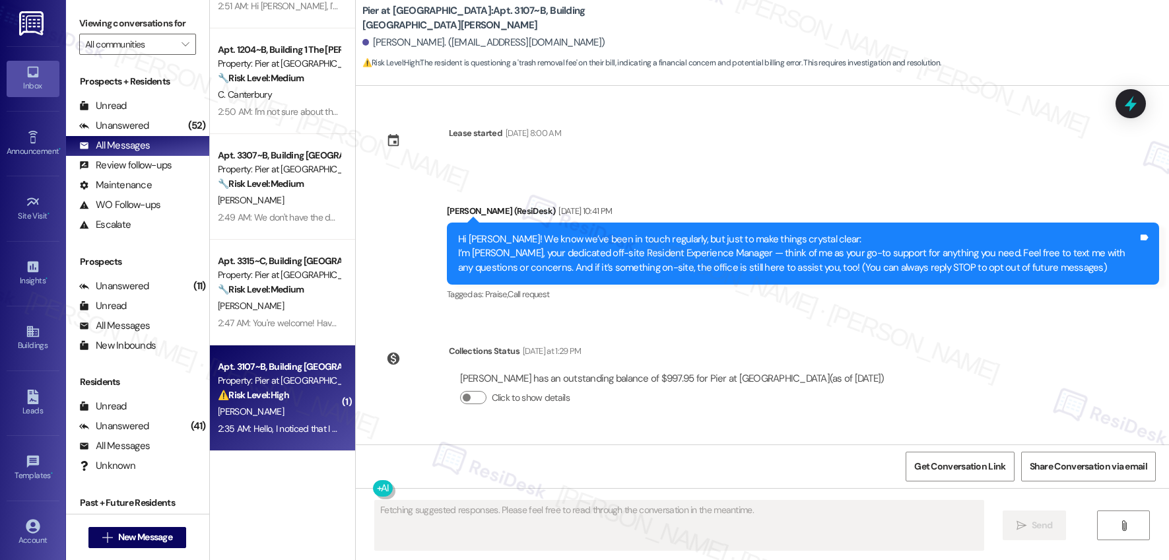
scroll to position [117, 0]
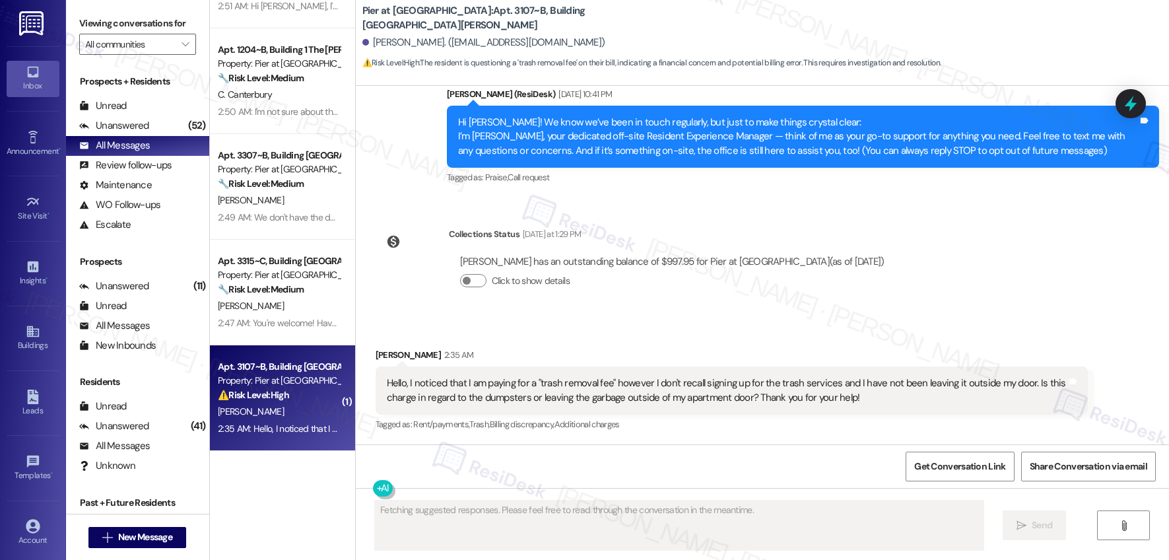
click at [515, 380] on div "Hello, I noticed that I am paying for a "trash removal fee" however I don't rec…" at bounding box center [727, 390] width 680 height 28
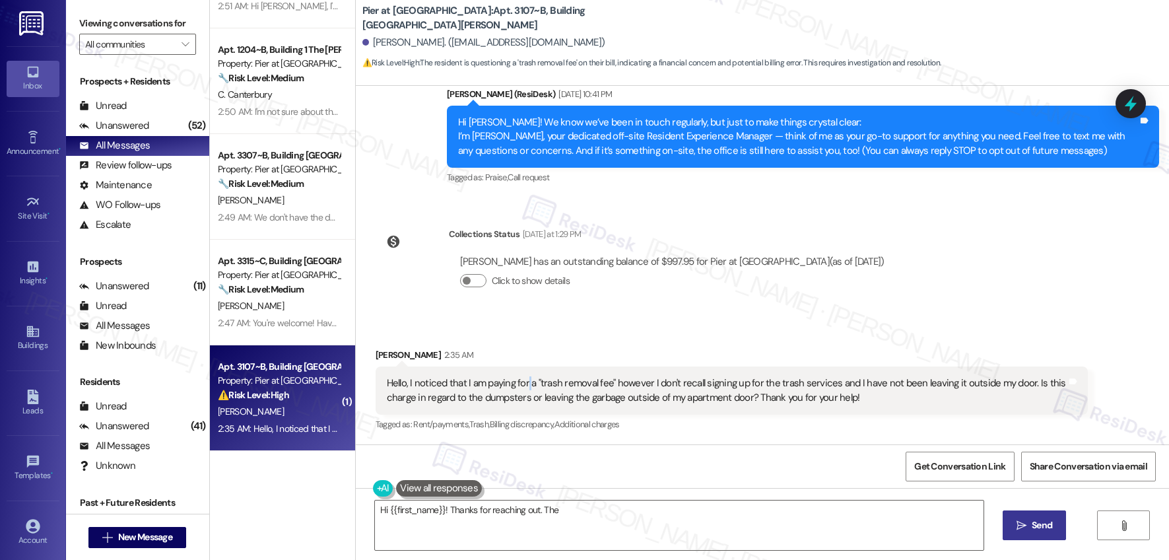
click at [515, 380] on div "Hello, I noticed that I am paying for a "trash removal fee" however I don't rec…" at bounding box center [727, 390] width 680 height 28
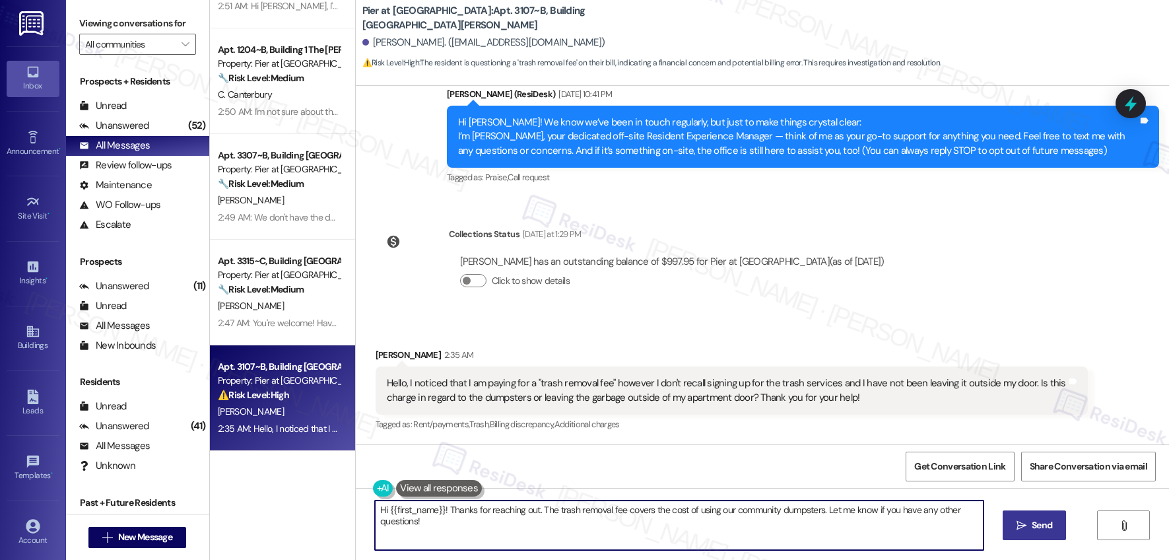
drag, startPoint x: 817, startPoint y: 508, endPoint x: 844, endPoint y: 522, distance: 29.5
click at [844, 522] on textarea "Hi {{first_name}}! Thanks for reaching out. The trash removal fee covers the co…" at bounding box center [679, 526] width 609 height 50
drag, startPoint x: 534, startPoint y: 507, endPoint x: 557, endPoint y: 539, distance: 39.2
click at [557, 539] on textarea "Hi {{first_name}}! Thanks for reaching out. The trash removal fee covers the co…" at bounding box center [679, 526] width 609 height 50
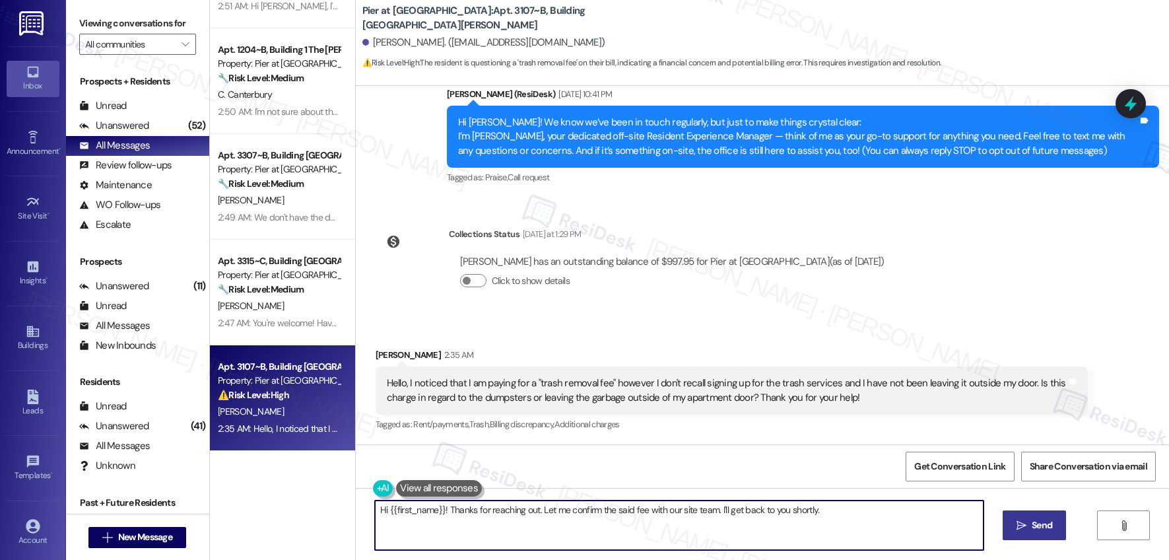
type textarea "Hi {{first_name}}! Thanks for reaching out. Let me confirm the said fee with ou…"
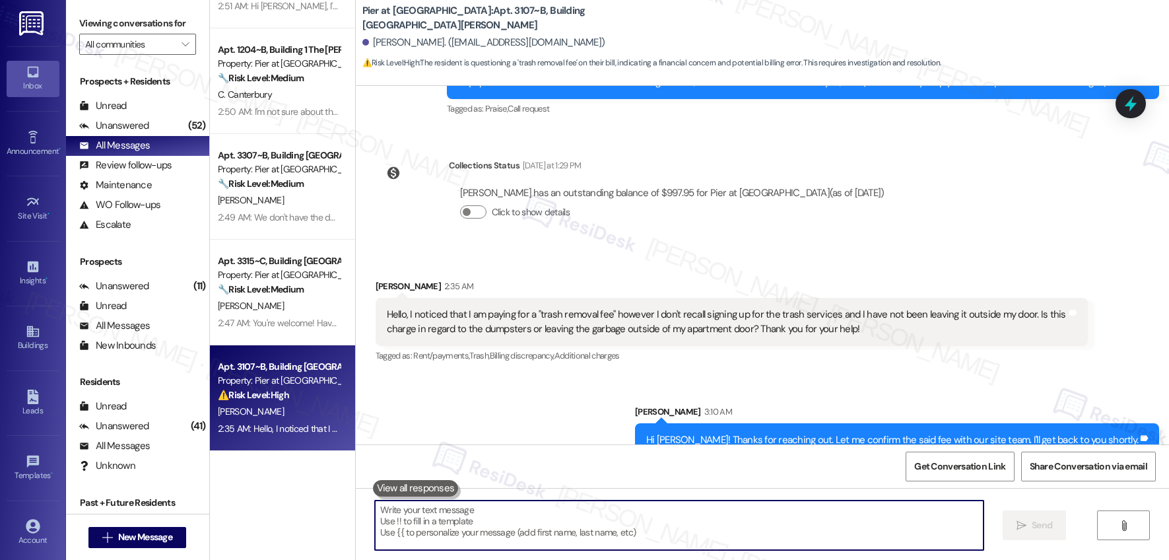
scroll to position [209, 0]
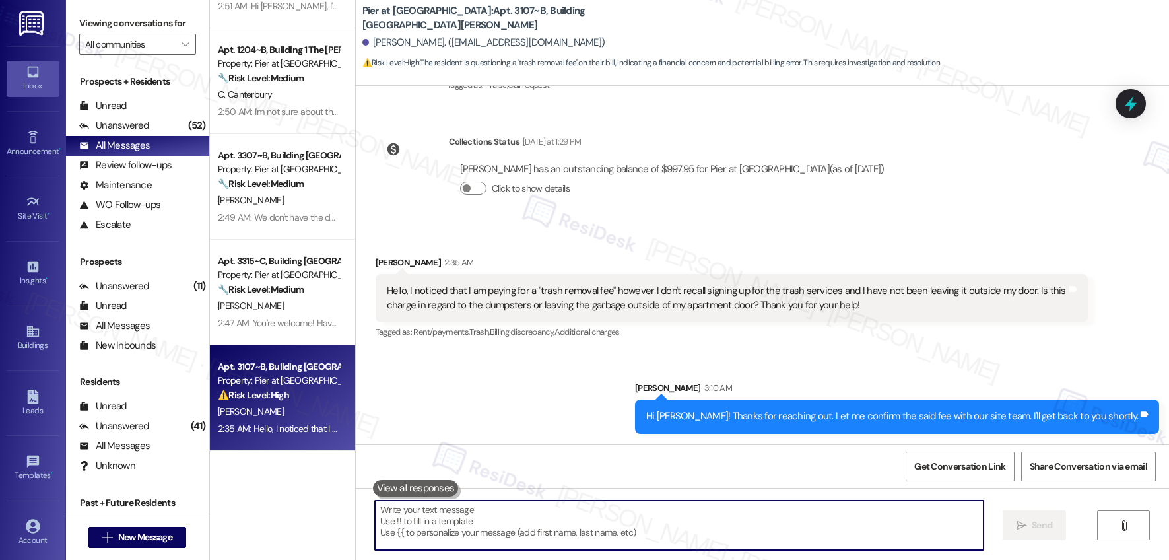
click at [511, 534] on textarea at bounding box center [679, 526] width 609 height 50
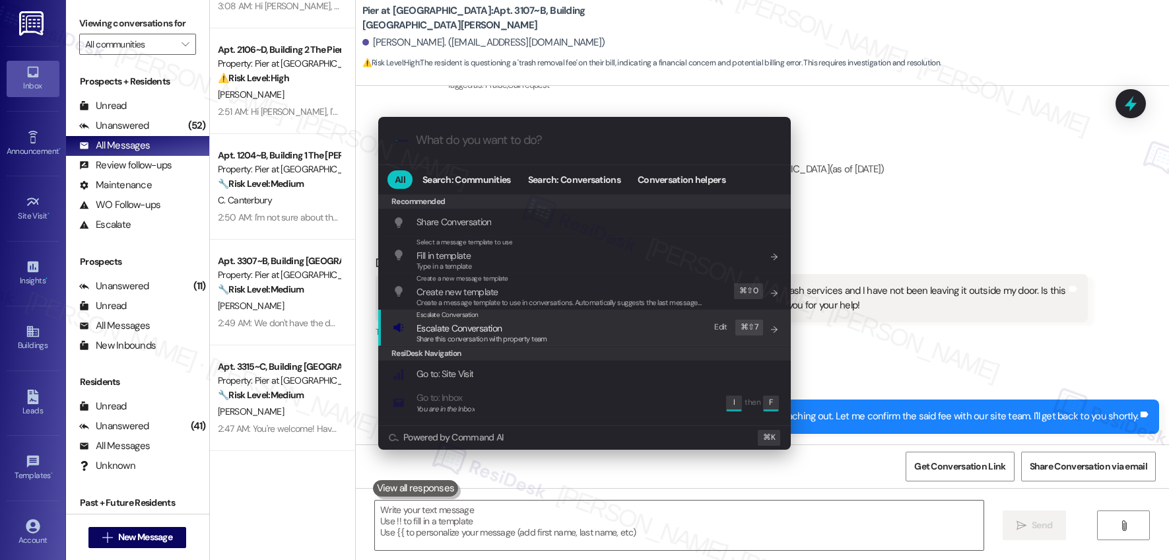
click at [464, 324] on span "Escalate Conversation" at bounding box center [459, 328] width 85 height 12
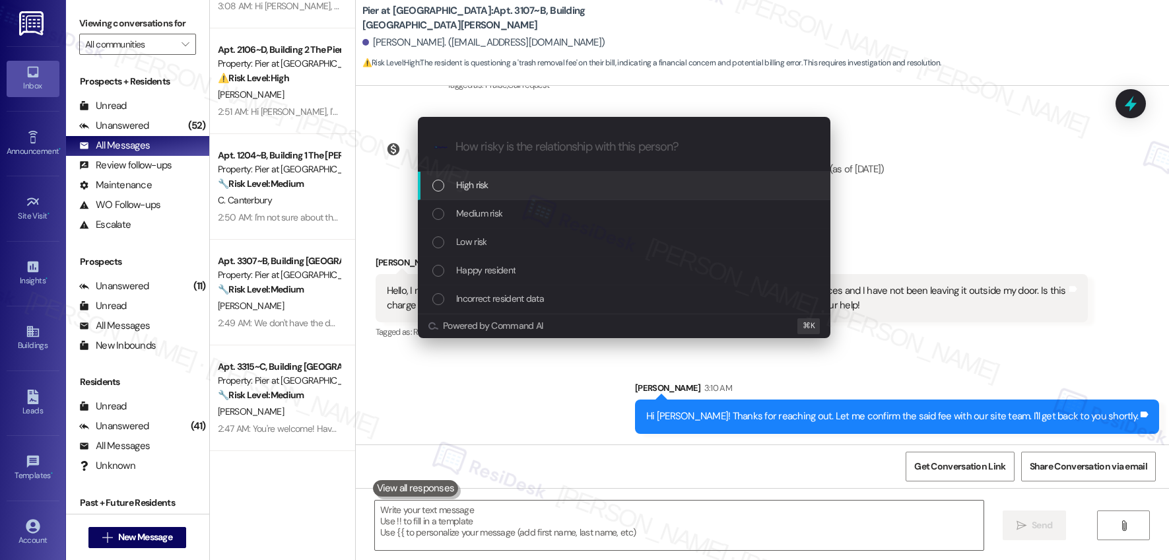
click at [506, 190] on div "High risk" at bounding box center [625, 185] width 386 height 15
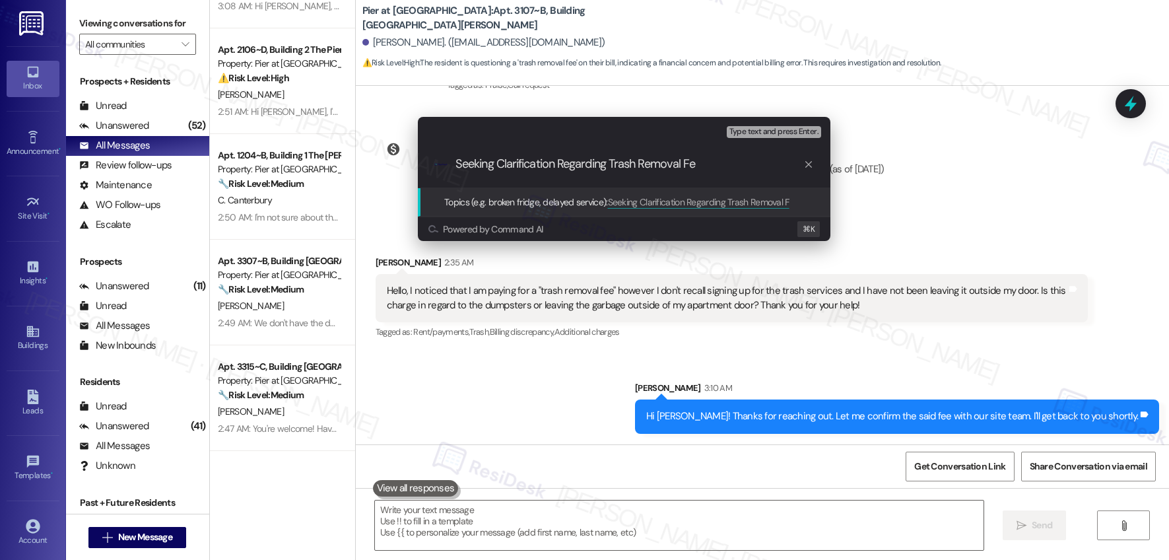
type input "Seeking Clarification Regarding Trash Removal Fee"
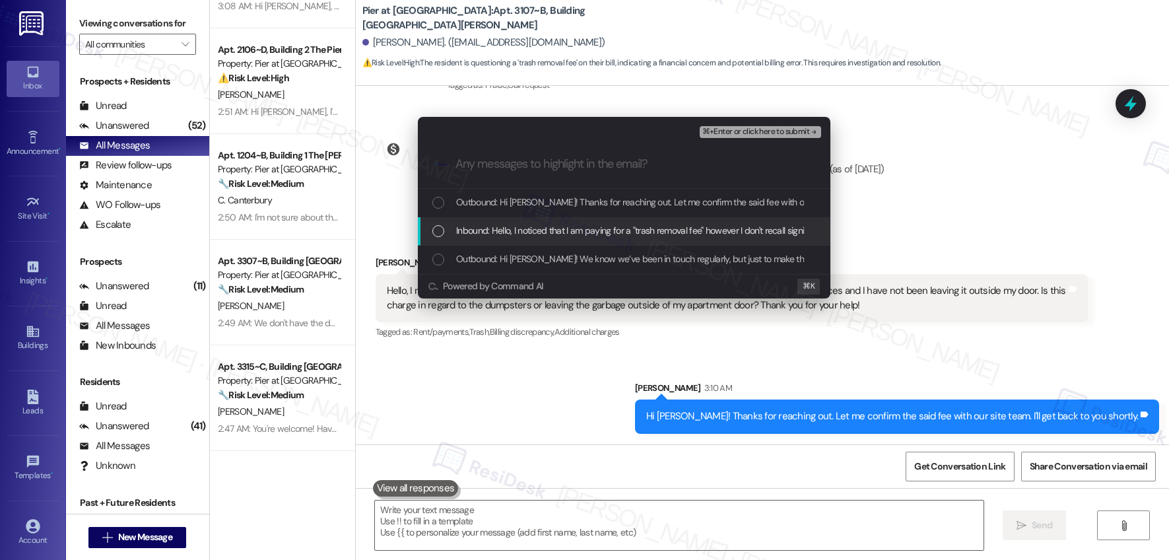
click at [505, 232] on span "Inbound: Hello, I noticed that I am paying for a "trash removal fee" however I …" at bounding box center [1003, 230] width 1094 height 15
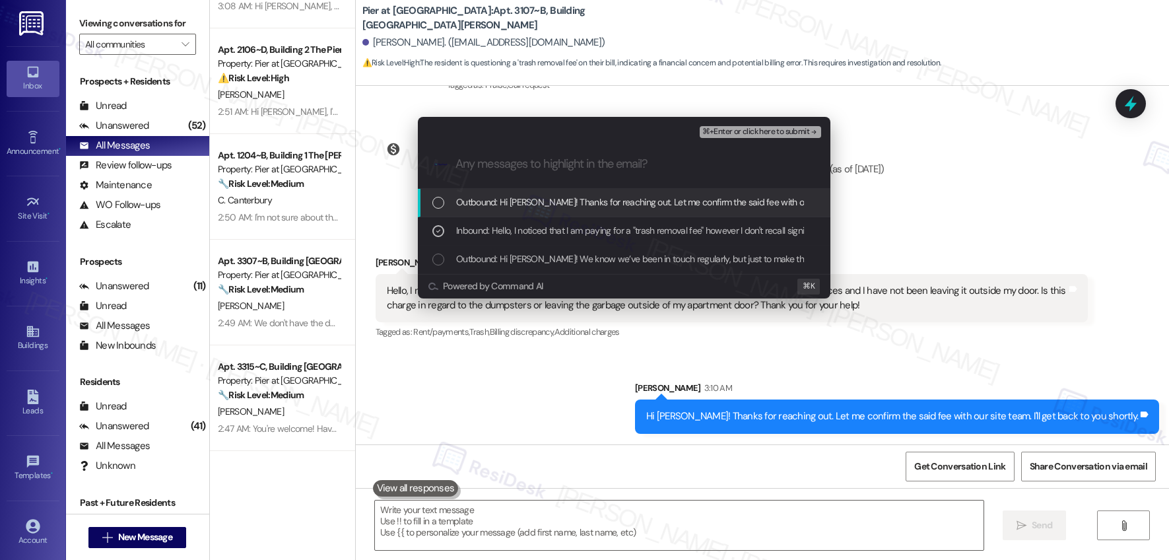
click at [527, 206] on span "Outbound: Hi [PERSON_NAME]! Thanks for reaching out. Let me confirm the said fe…" at bounding box center [702, 202] width 493 height 15
click at [736, 134] on span "⌘+Enter or click here to submit" at bounding box center [756, 131] width 107 height 9
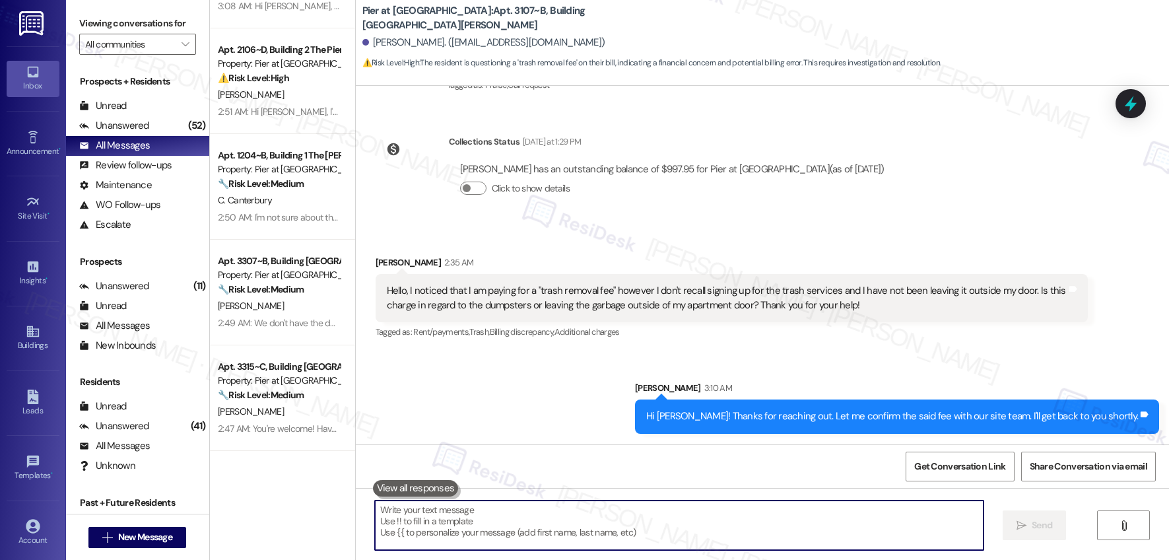
click at [736, 135] on div "Collections Status [DATE] at 1:29 PM" at bounding box center [672, 144] width 447 height 18
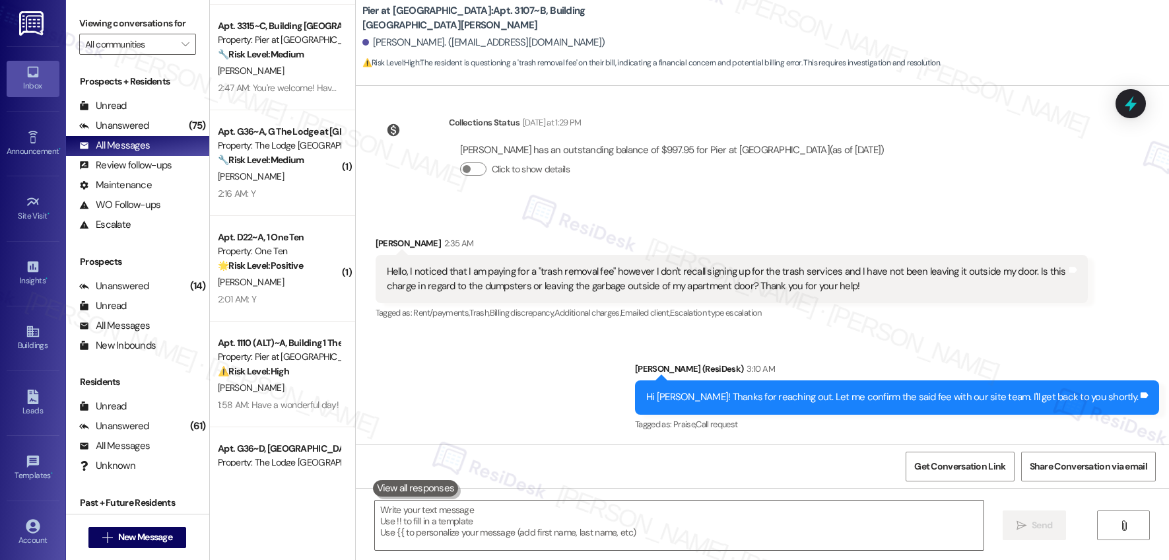
scroll to position [503, 0]
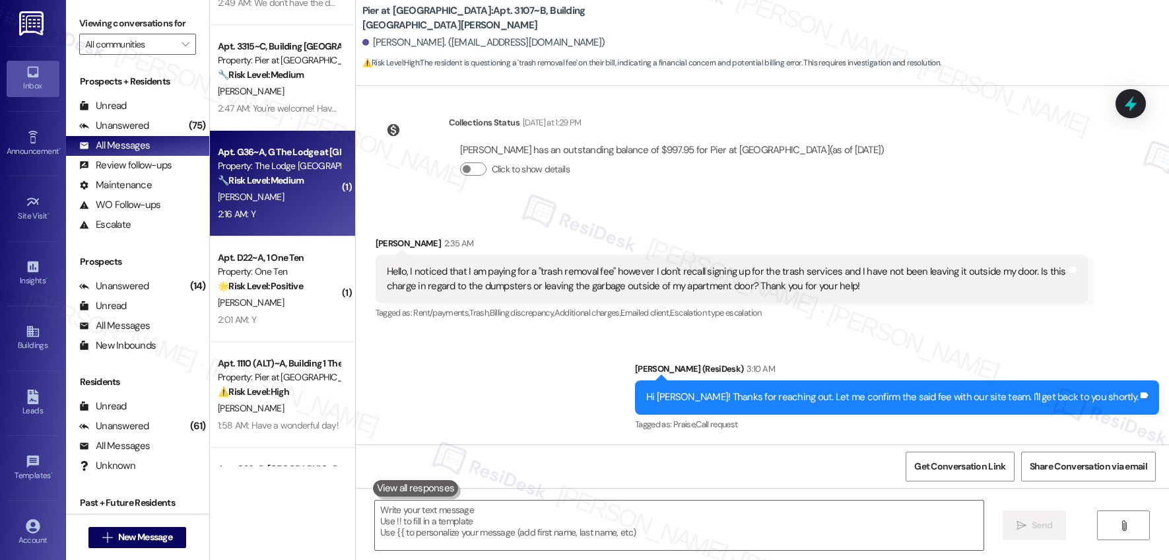
click at [289, 177] on strong "🔧 Risk Level: Medium" at bounding box center [261, 180] width 86 height 12
type textarea "Fetching suggested responses. Please feel free to read through the conversation…"
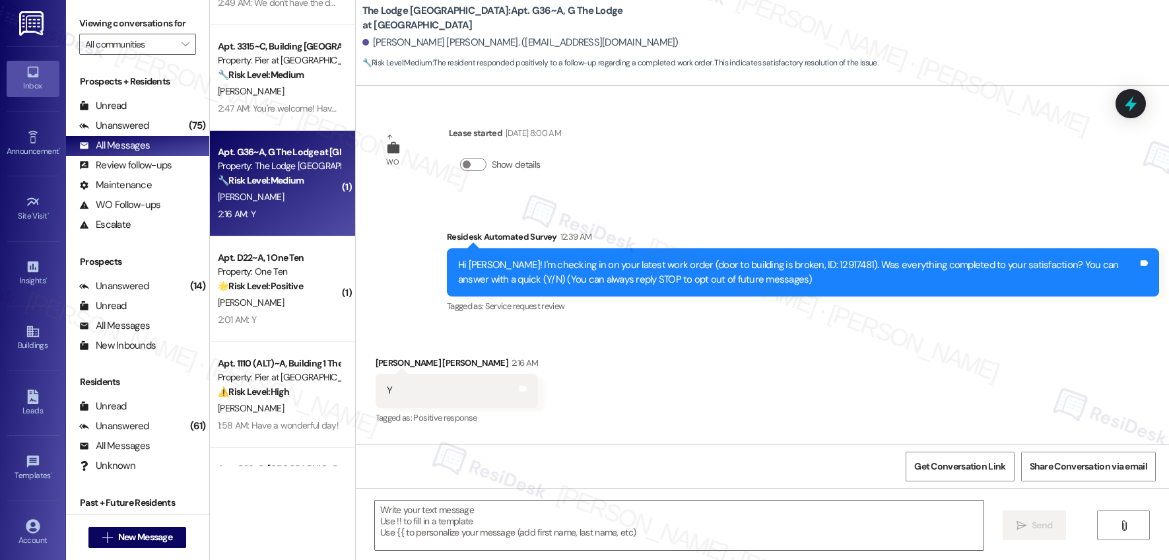
type textarea "Fetching suggested responses. Please feel free to read through the conversation…"
click at [452, 517] on textarea at bounding box center [679, 526] width 609 height 50
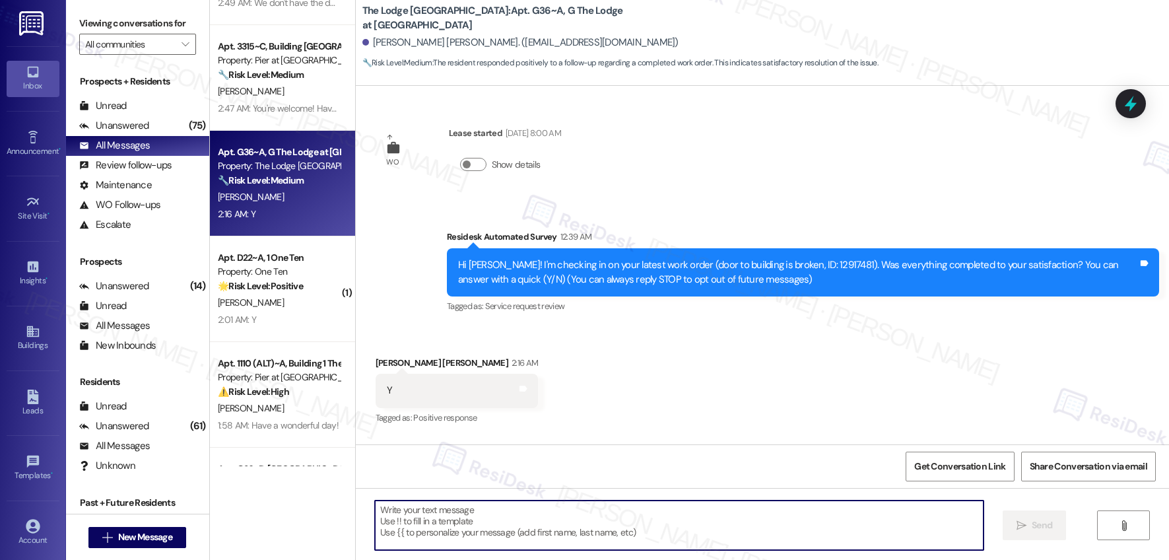
paste textarea "Seeking Clarification Regarding Trash Removal Fee"
type textarea "Seeking Clarification Regarding Trash Removal Fee"
paste textarea "Hi {{first_name}}, I'm so glad to hear the work order was completed to your sat…"
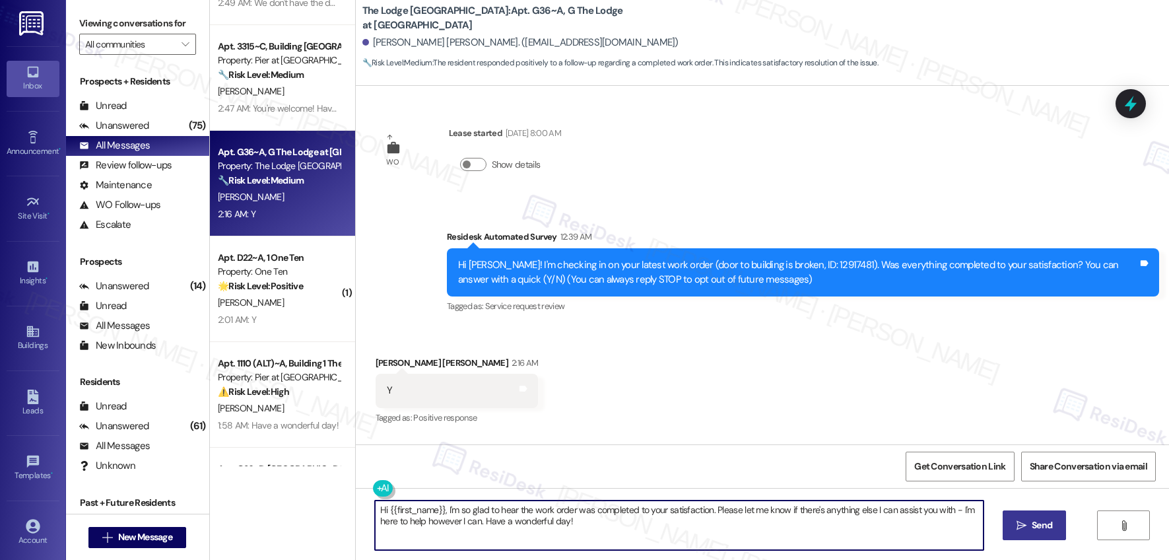
type textarea "Hi {{first_name}}, I'm so glad to hear the work order was completed to your sat…"
click at [1019, 533] on button " Send" at bounding box center [1035, 525] width 64 height 30
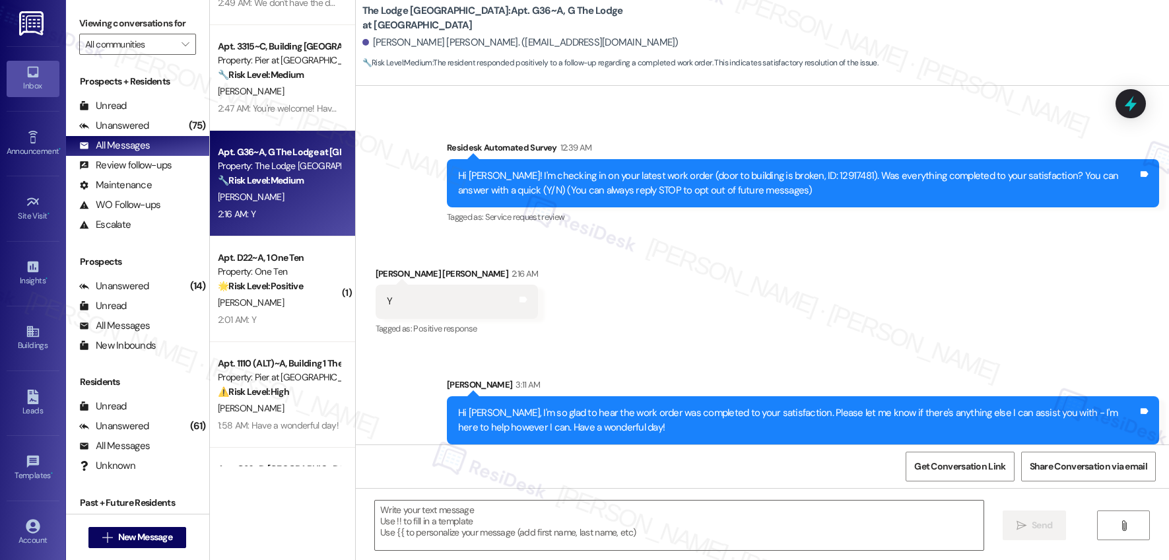
scroll to position [100, 0]
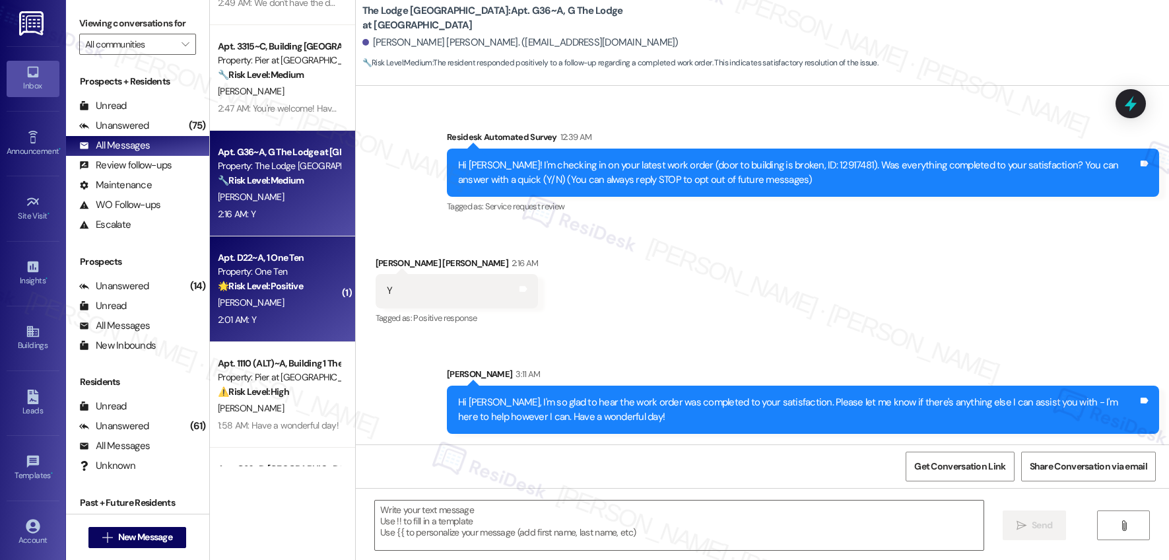
click at [284, 295] on div "[PERSON_NAME]" at bounding box center [279, 302] width 125 height 17
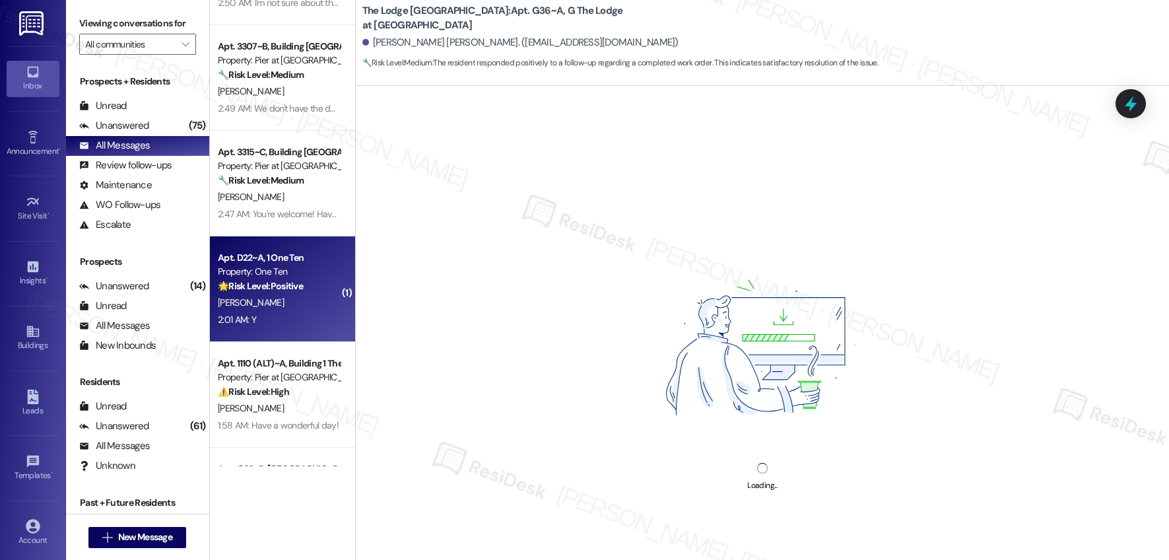
click at [329, 294] on div "Apt. D22~A, 1 One Ten Property: One Ten 🌟 Risk Level: Positive The message is a…" at bounding box center [282, 289] width 145 height 106
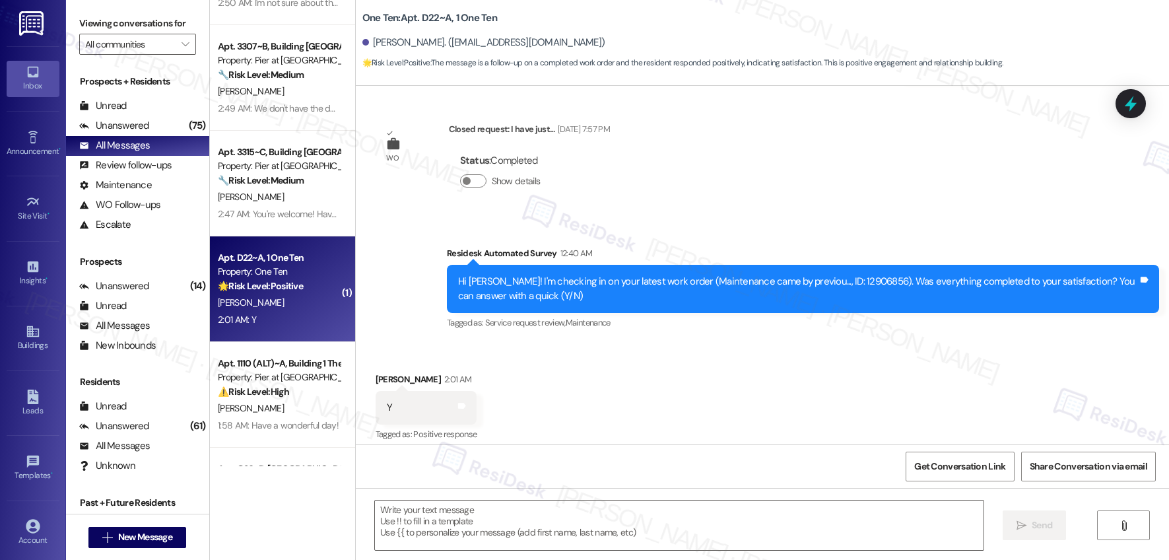
type textarea "Fetching suggested responses. Please feel free to read through the conversation…"
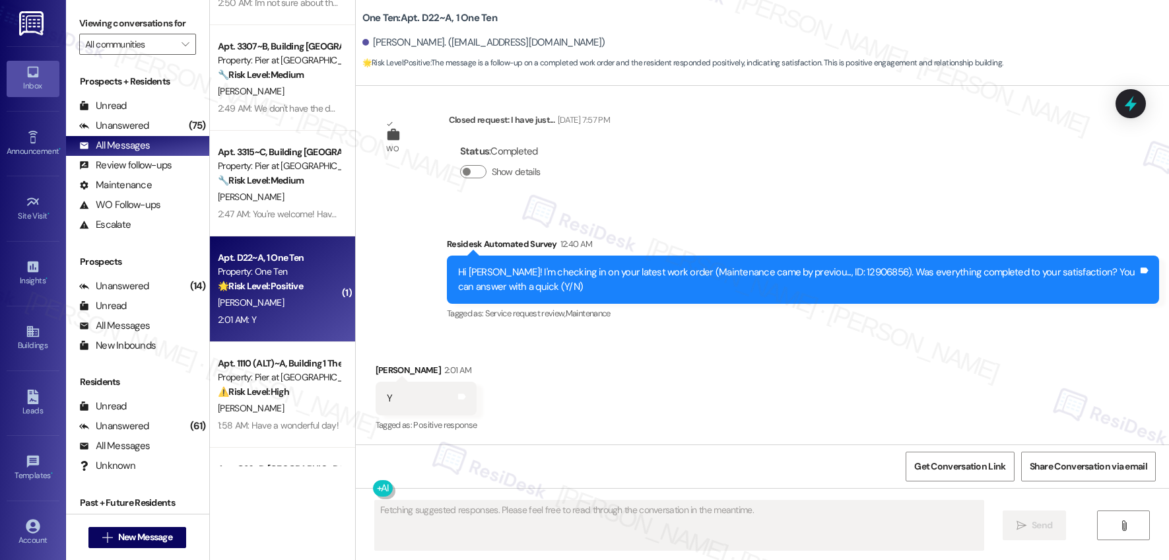
scroll to position [679, 0]
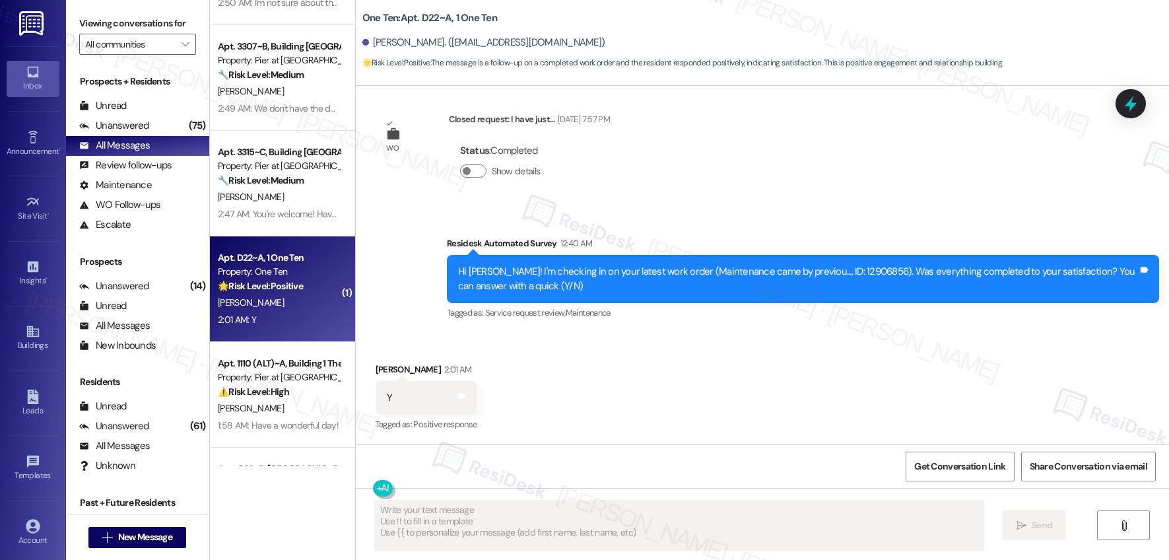
click at [485, 508] on textarea "Fetching suggested responses. Please feel free to read through the conversation…" at bounding box center [679, 526] width 609 height 50
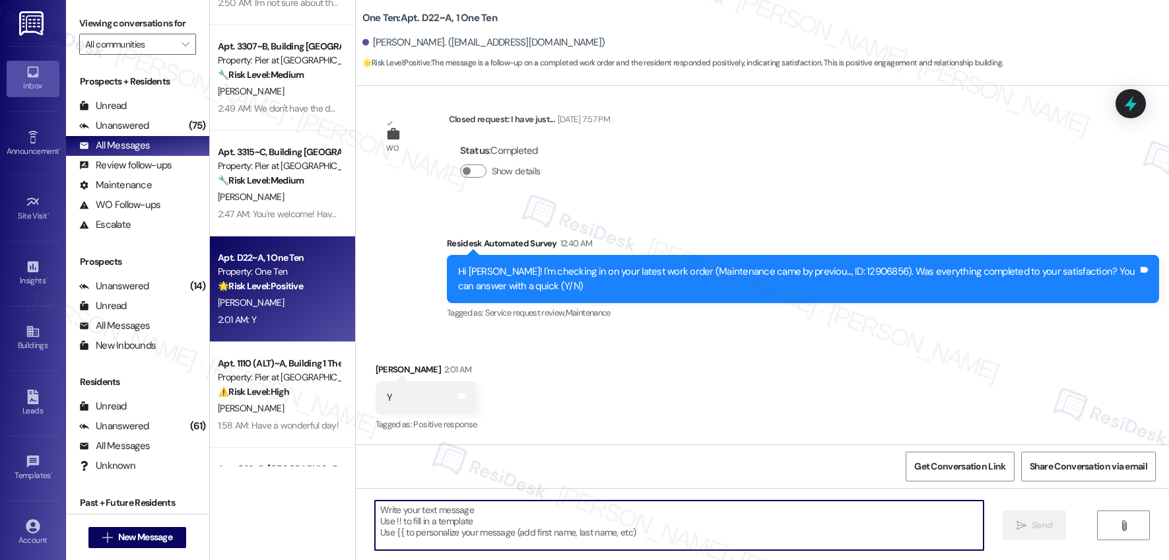
click at [485, 508] on textarea at bounding box center [679, 526] width 609 height 50
paste textarea "Hi {{first_name}}, I'm so glad to hear the work order was completed to your sat…"
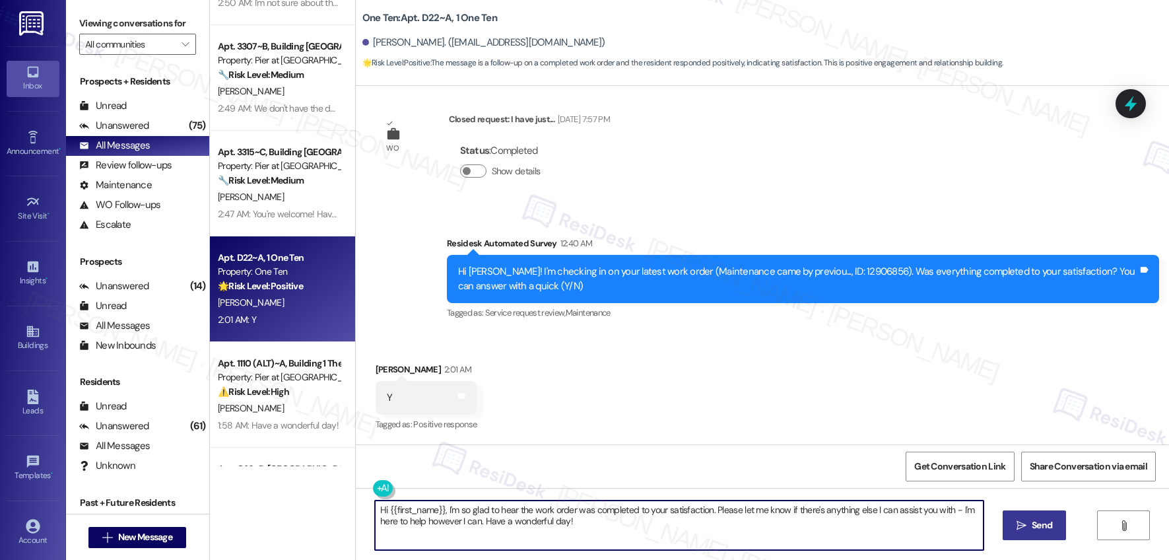
type textarea "Hi {{first_name}}, I'm so glad to hear the work order was completed to your sat…"
click at [1032, 522] on span "Send" at bounding box center [1042, 525] width 20 height 14
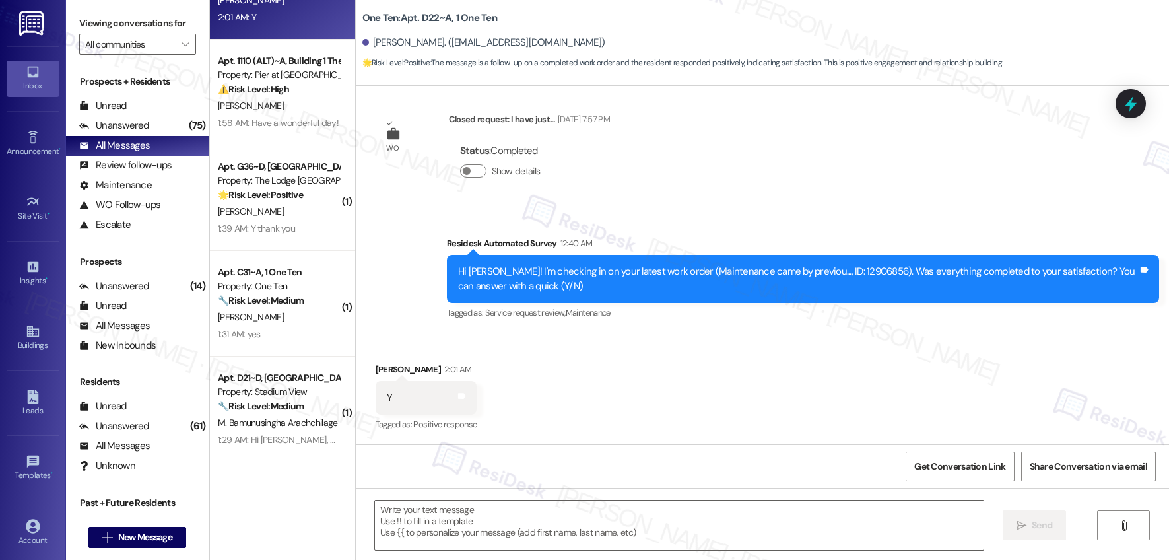
scroll to position [678, 0]
click at [293, 234] on div "1:39 AM: Y thank you 1:39 AM: Y thank you" at bounding box center [279, 229] width 125 height 17
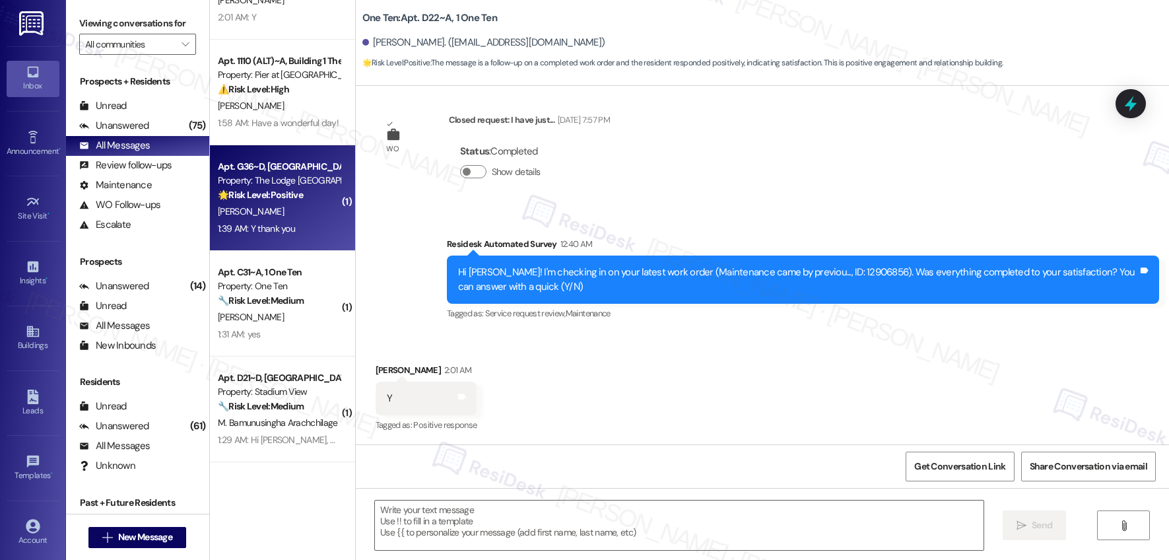
click at [293, 234] on div "1:39 AM: Y thank you 1:39 AM: Y thank you" at bounding box center [279, 229] width 125 height 17
type textarea "Fetching suggested responses. Please feel free to read through the conversation…"
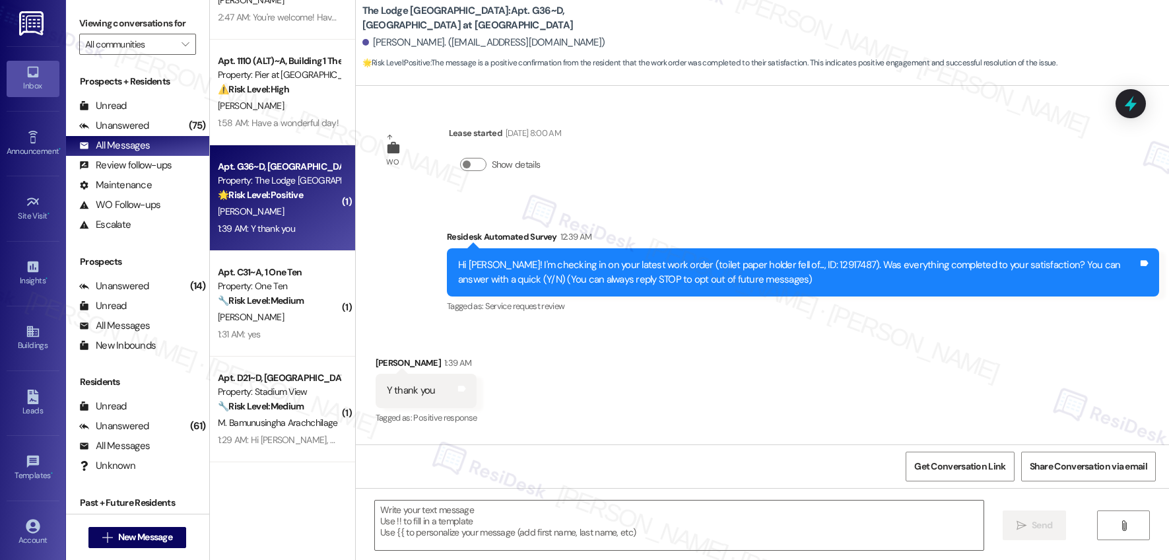
type textarea "Fetching suggested responses. Please feel free to read through the conversation…"
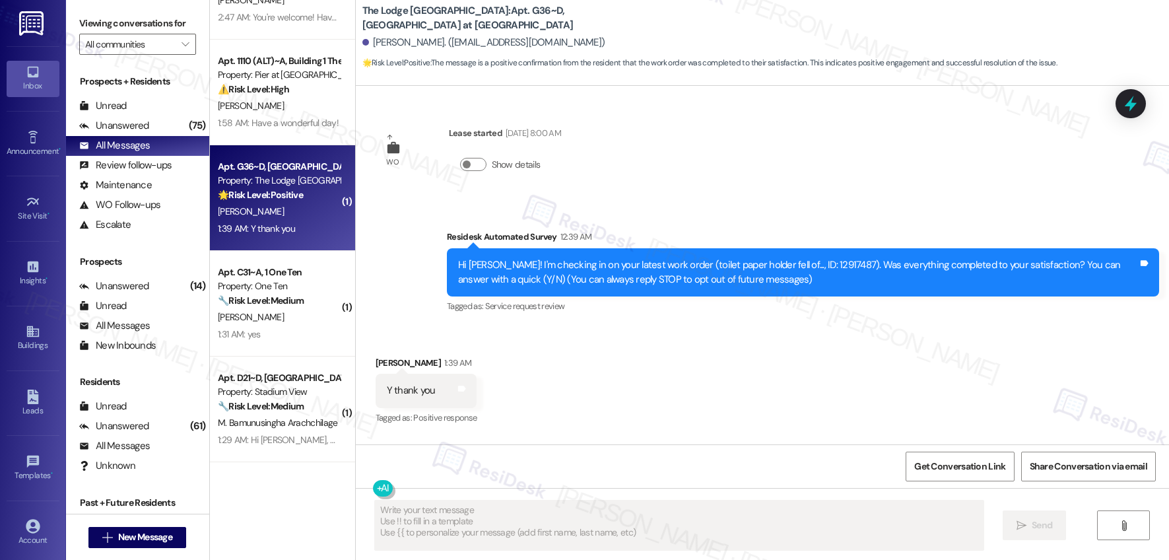
click at [494, 519] on textarea "Fetching suggested responses. Please feel free to read through the conversation…" at bounding box center [679, 526] width 609 height 50
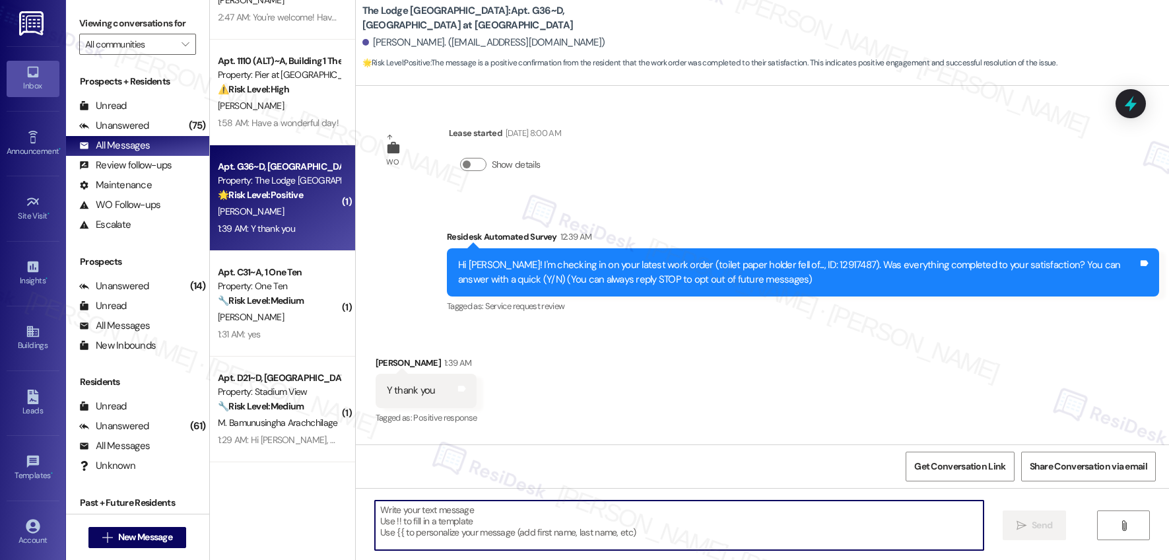
click at [494, 519] on textarea at bounding box center [679, 526] width 609 height 50
paste textarea "Hi {{first_name}}, I'm so glad to hear the work order was completed to your sat…"
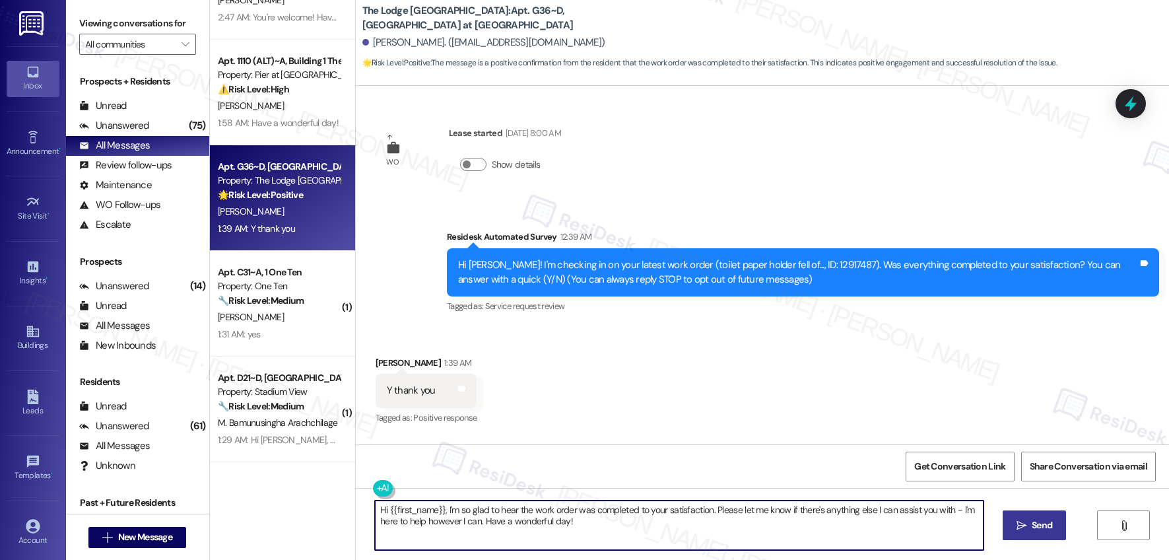
type textarea "Hi {{first_name}}, I'm so glad to hear the work order was completed to your sat…"
click at [1042, 528] on span "Send" at bounding box center [1042, 525] width 20 height 14
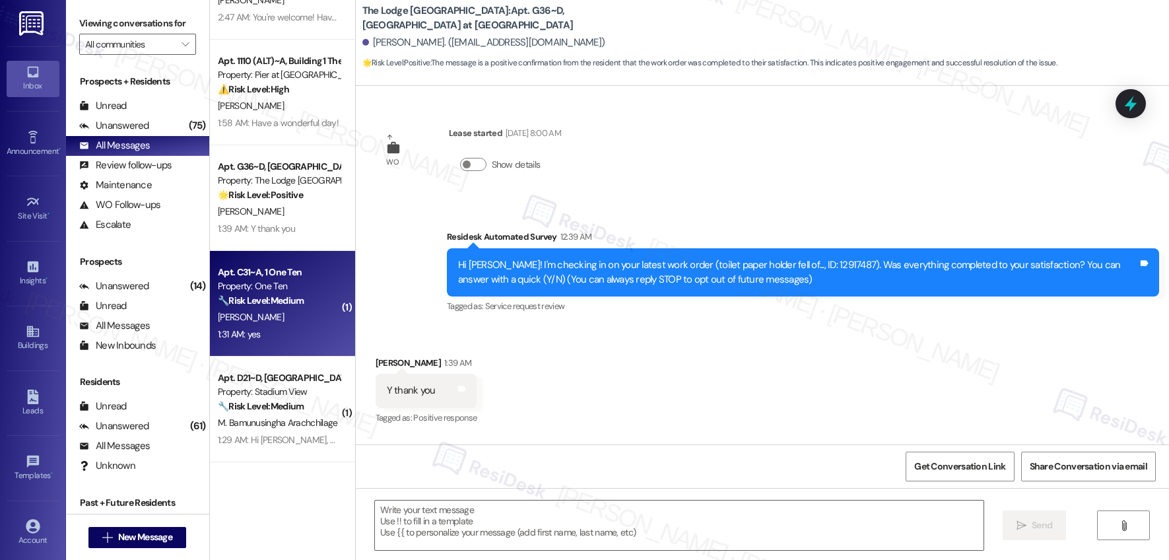
type textarea "Fetching suggested responses. Please feel free to read through the conversation…"
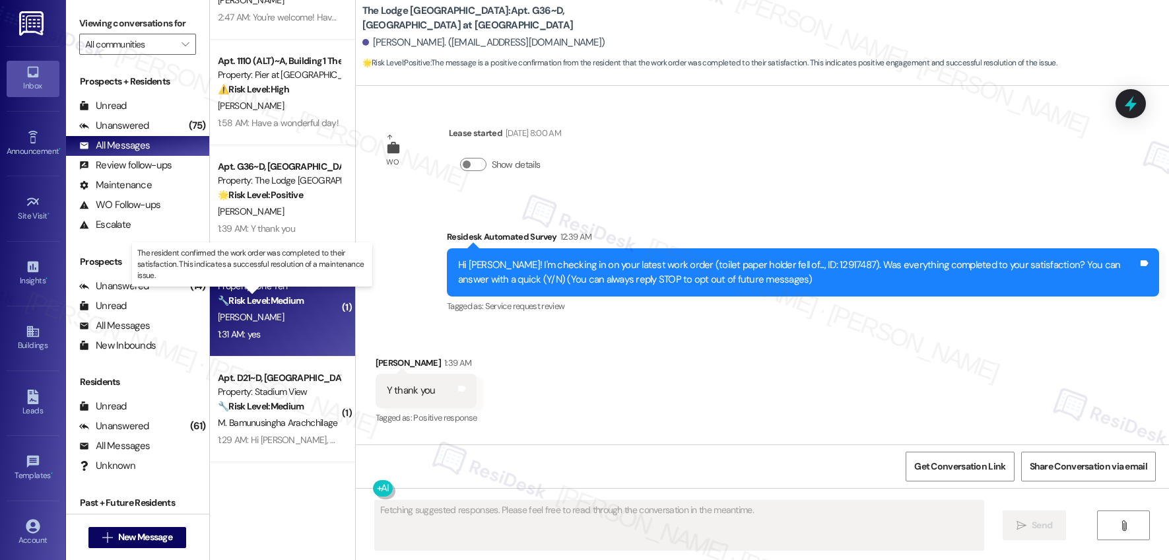
click at [268, 304] on strong "🔧 Risk Level: Medium" at bounding box center [261, 300] width 86 height 12
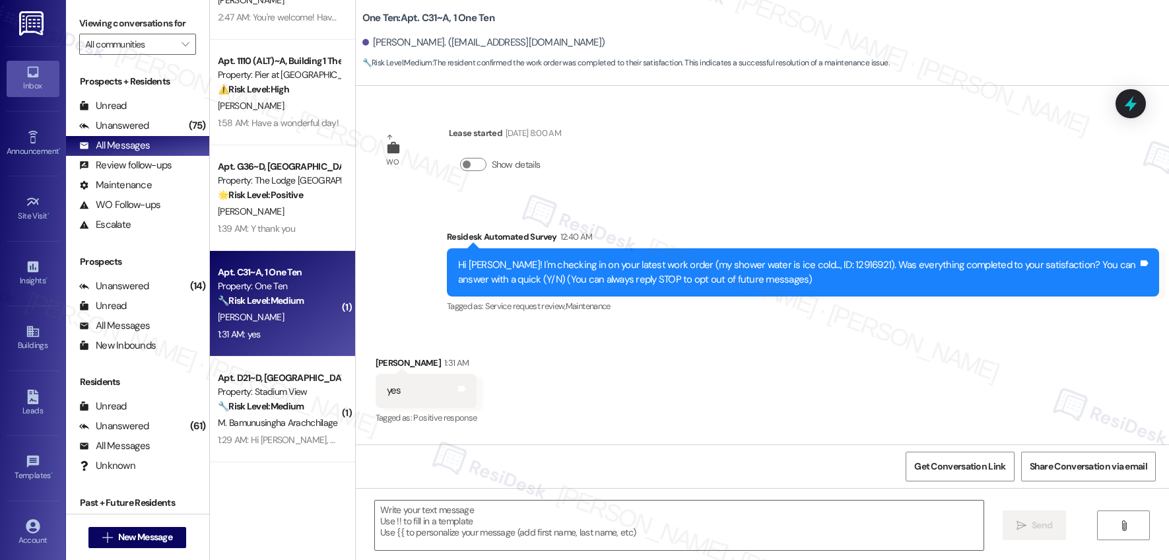
type textarea "Fetching suggested responses. Please feel free to read through the conversation…"
click at [494, 535] on textarea at bounding box center [679, 526] width 609 height 50
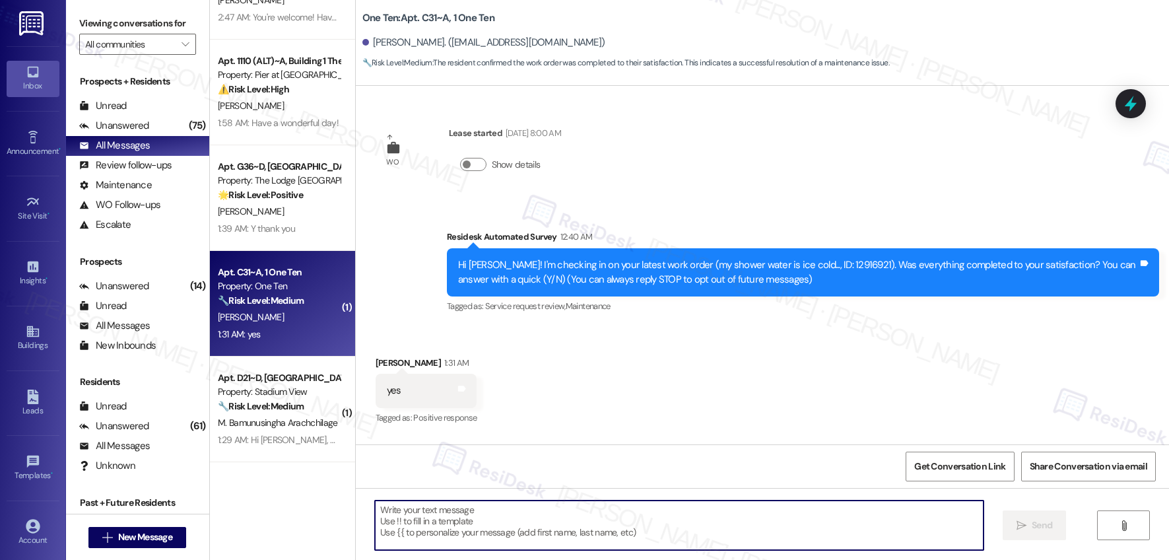
paste textarea "Hi {{first_name}}, I'm so glad to hear the work order was completed to your sat…"
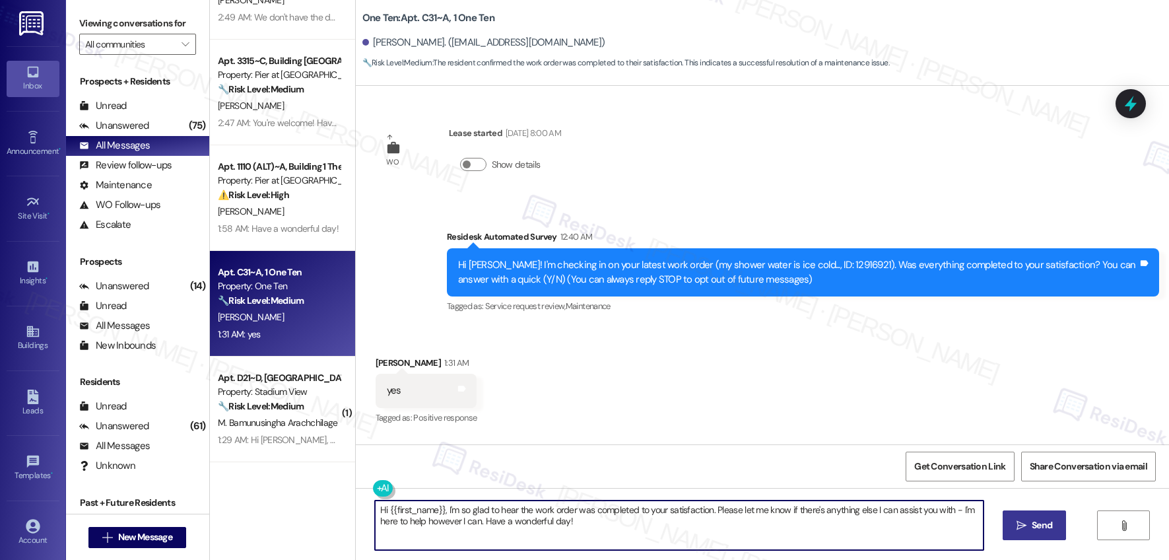
type textarea "Hi {{first_name}}, I'm so glad to hear the work order was completed to your sat…"
click at [1029, 519] on span "Send" at bounding box center [1042, 525] width 26 height 14
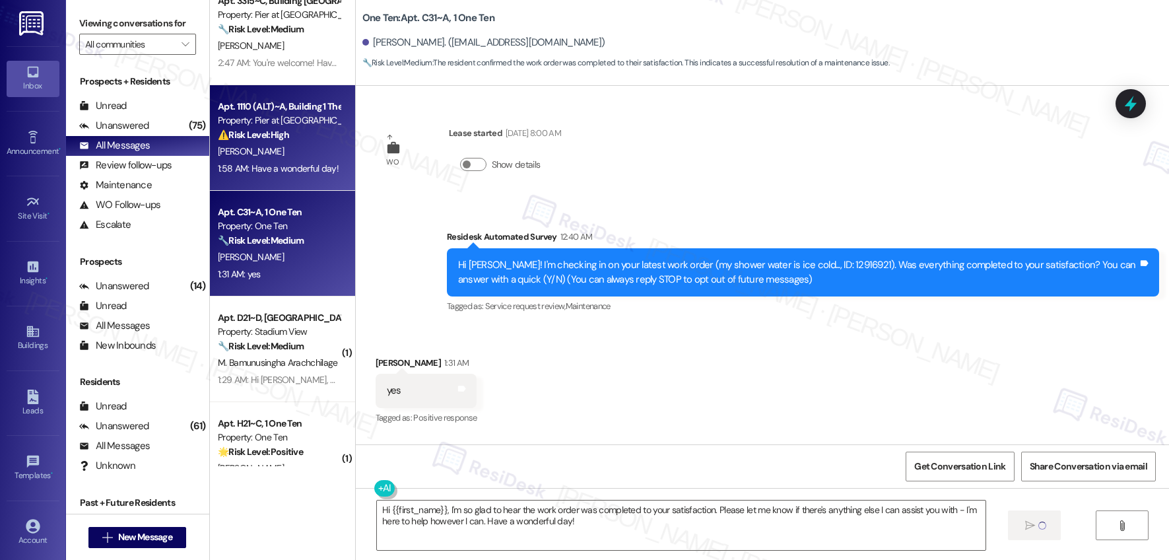
scroll to position [907, 0]
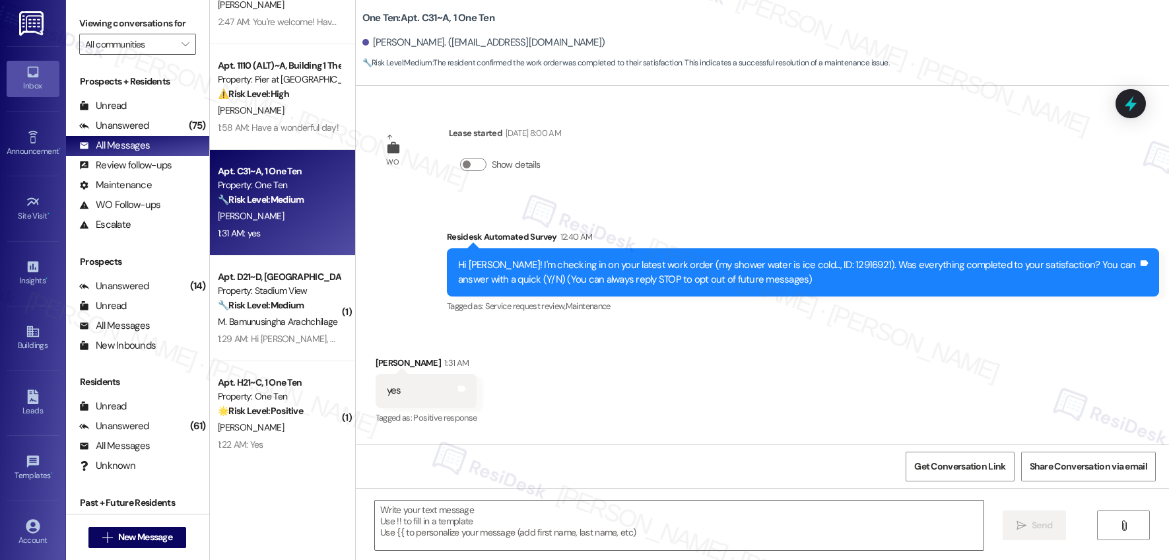
click at [283, 291] on div "Property: Stadium View" at bounding box center [279, 291] width 122 height 14
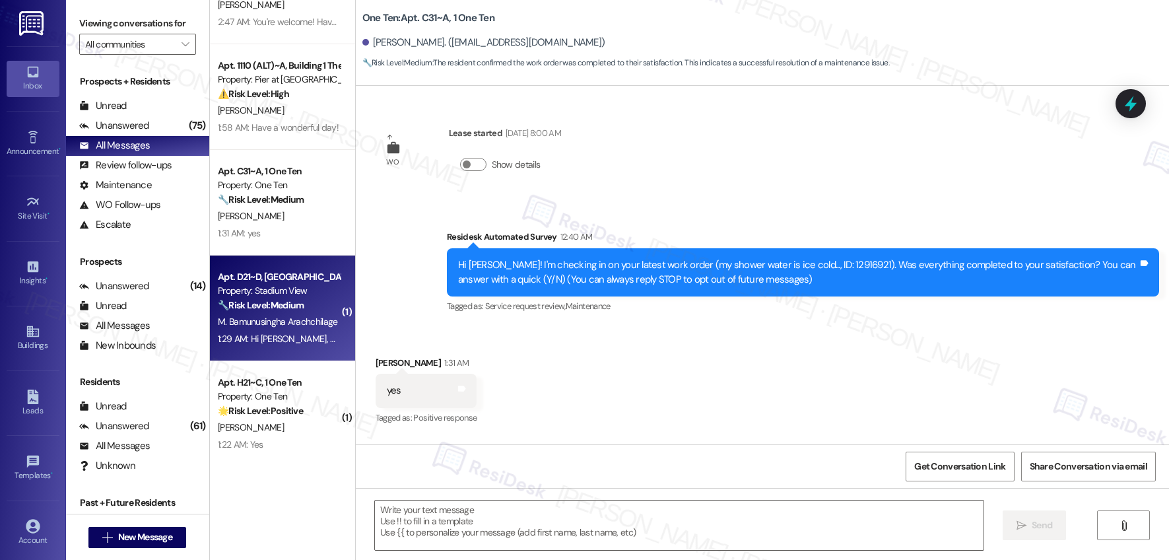
type textarea "Fetching suggested responses. Please feel free to read through the conversation…"
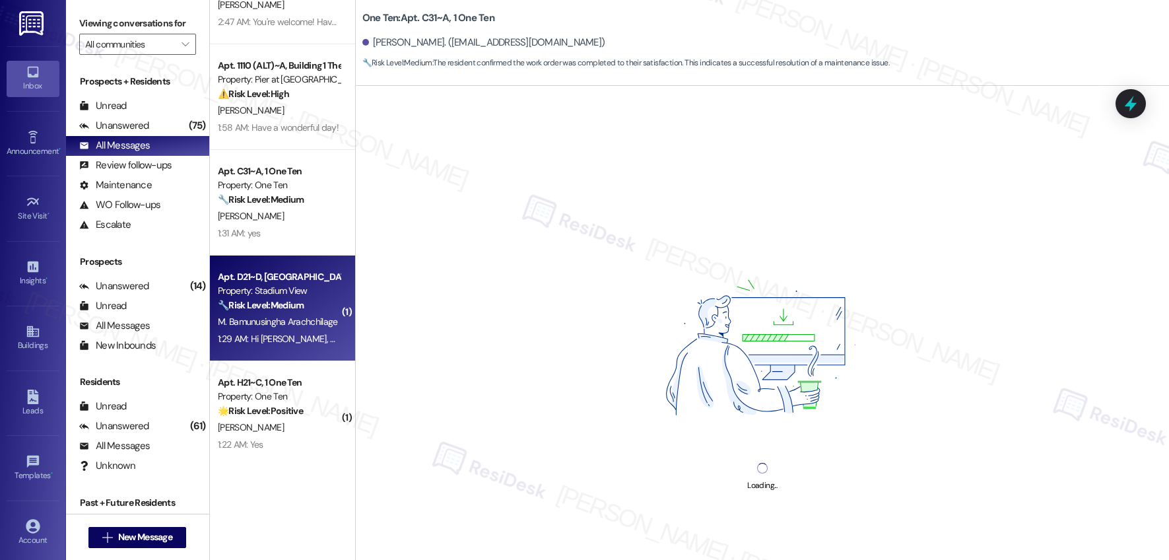
click at [283, 291] on div "Property: Stadium View" at bounding box center [279, 291] width 122 height 14
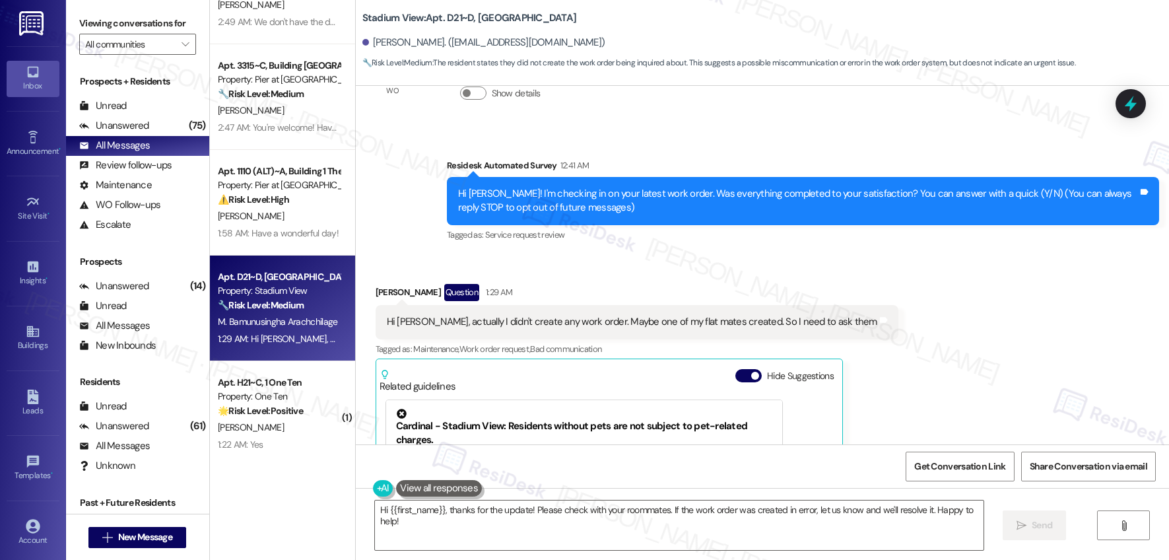
scroll to position [191, 0]
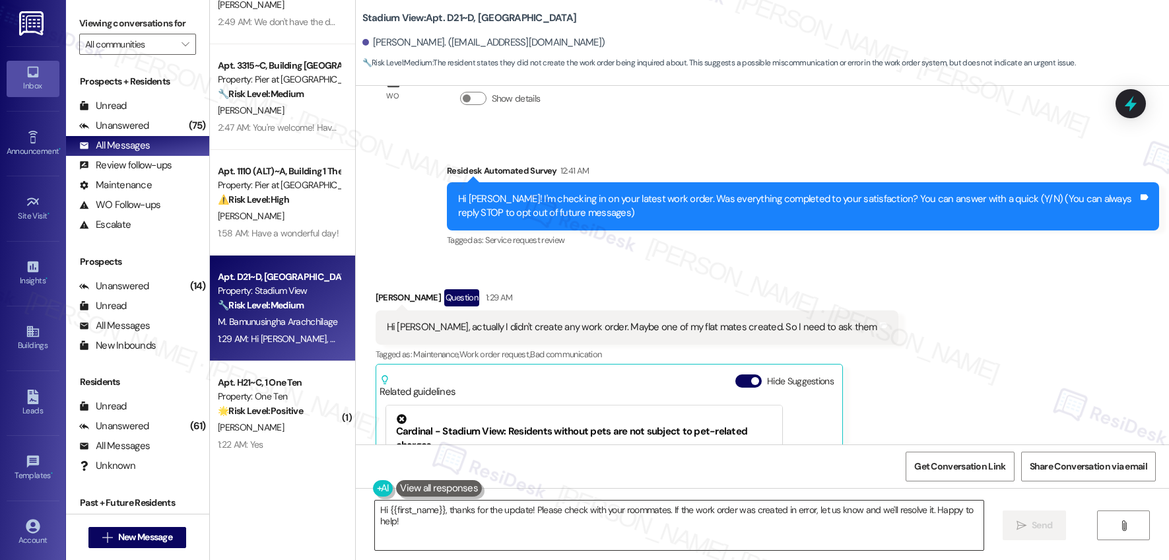
click at [533, 538] on textarea "Hi {{first_name}}, thanks for the update! Please check with your roommates. If …" at bounding box center [679, 526] width 609 height 50
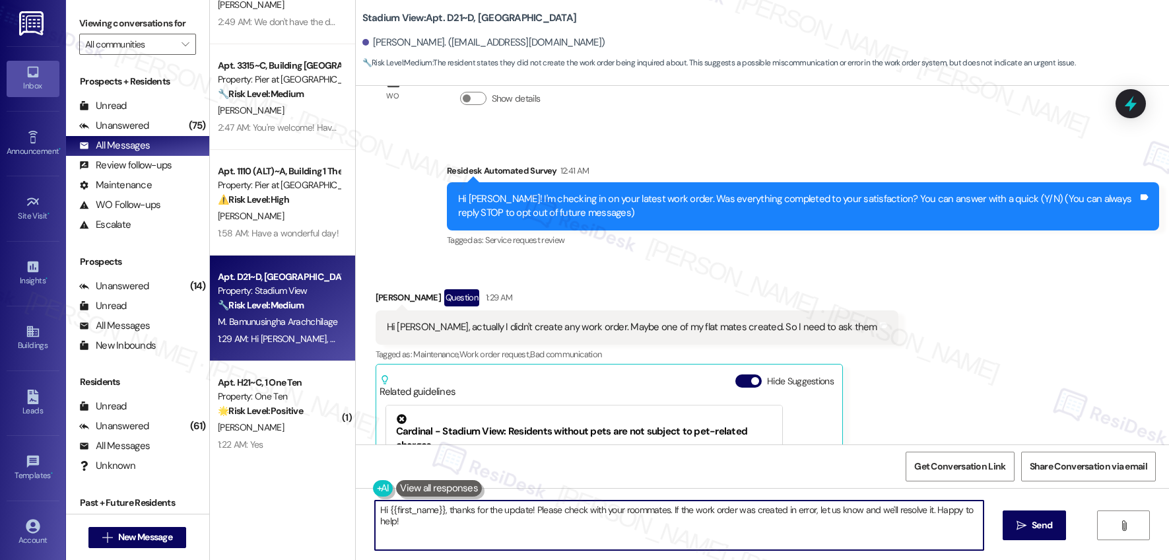
click at [533, 538] on textarea "Hi {{first_name}}, thanks for the update! Please check with your roommates. If …" at bounding box center [679, 526] width 609 height 50
click at [537, 518] on textarea "Hi {{first_name}}, thanks for the update! Please check with your roommates. If …" at bounding box center [679, 526] width 609 height 50
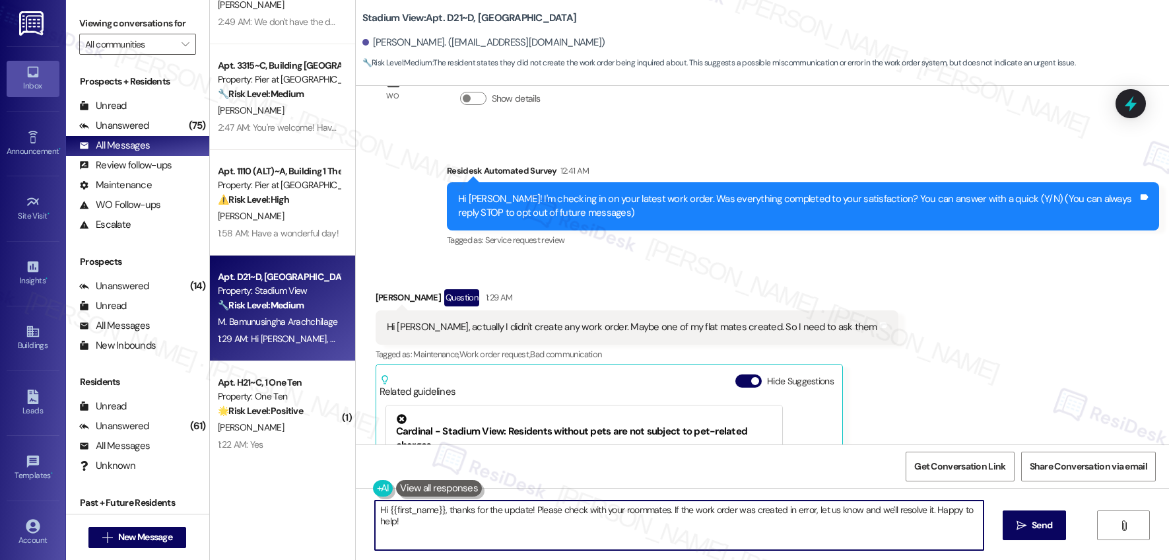
click at [537, 518] on textarea "Hi {{first_name}}, thanks for the update! Please check with your roommates. If …" at bounding box center [679, 526] width 609 height 50
type textarea "Thanks for clarifying, [PERSON_NAME]. Feel free to reach out anytime!"
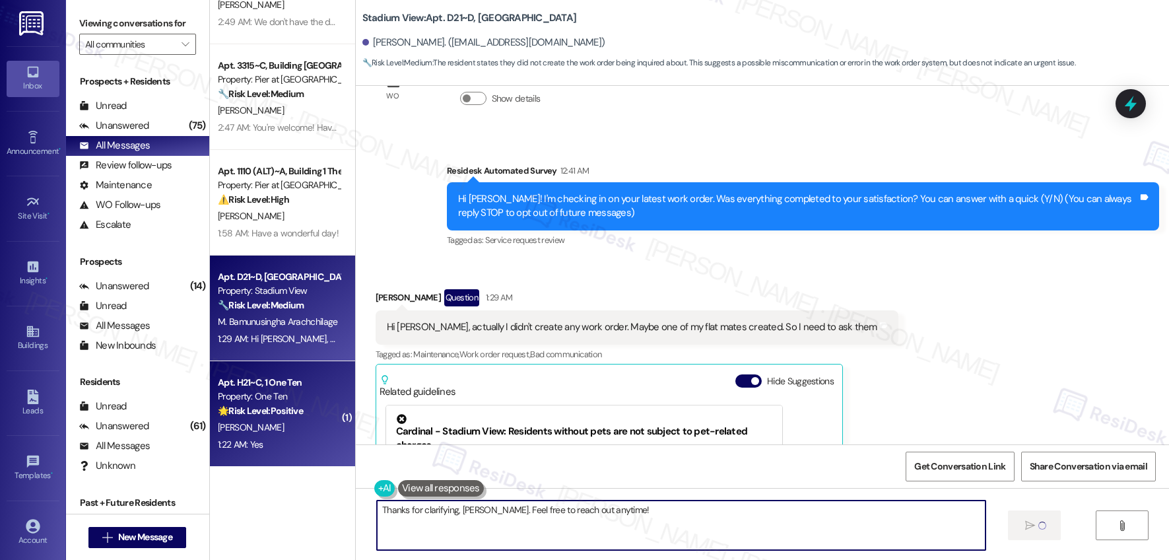
click at [306, 396] on div "Property: One Ten" at bounding box center [279, 397] width 122 height 14
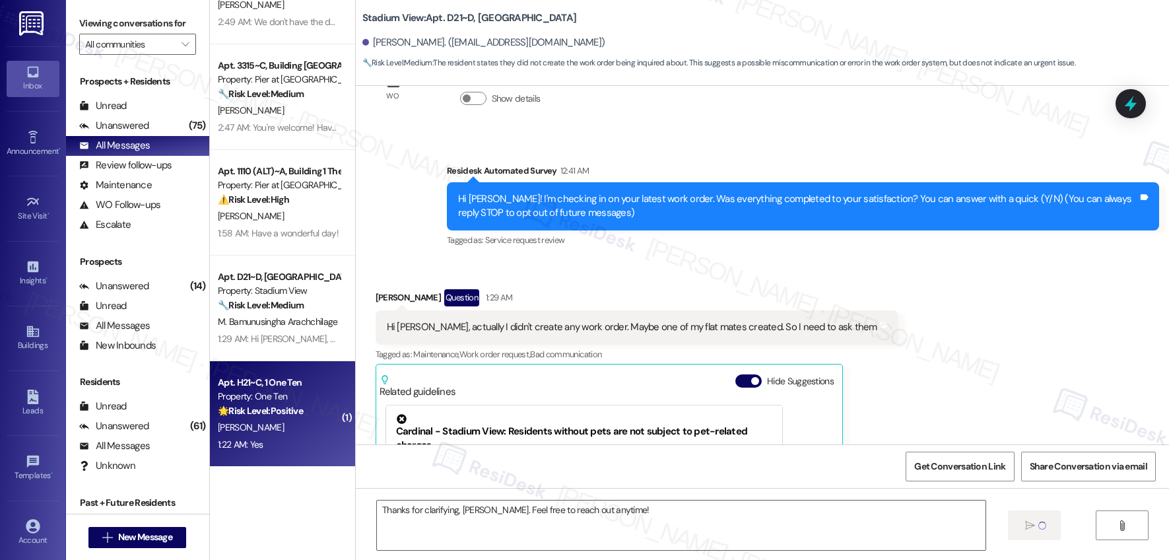
type textarea "Fetching suggested responses. Please feel free to read through the conversation…"
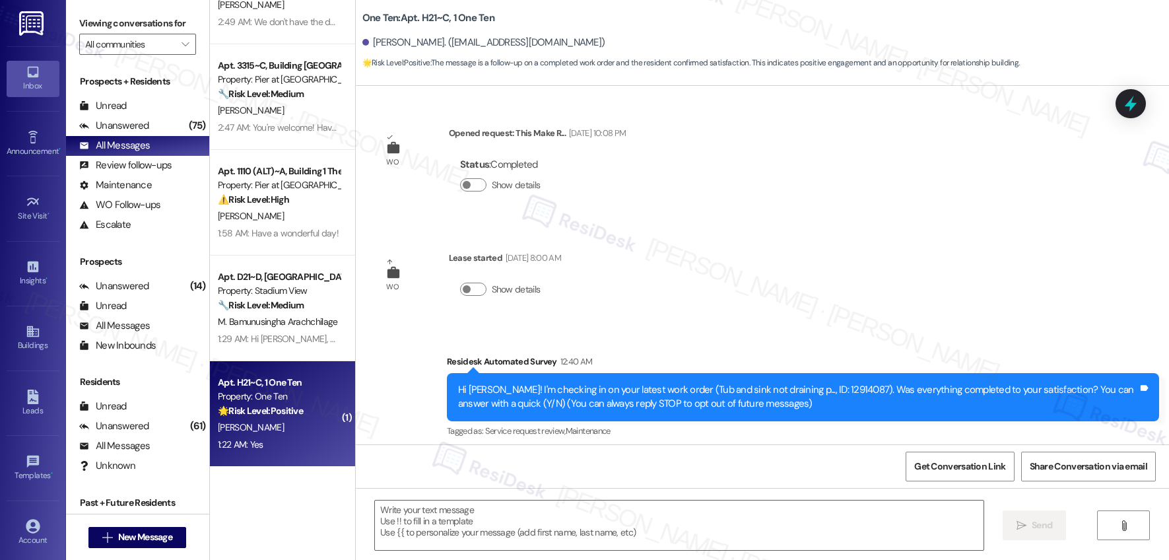
scroll to position [118, 0]
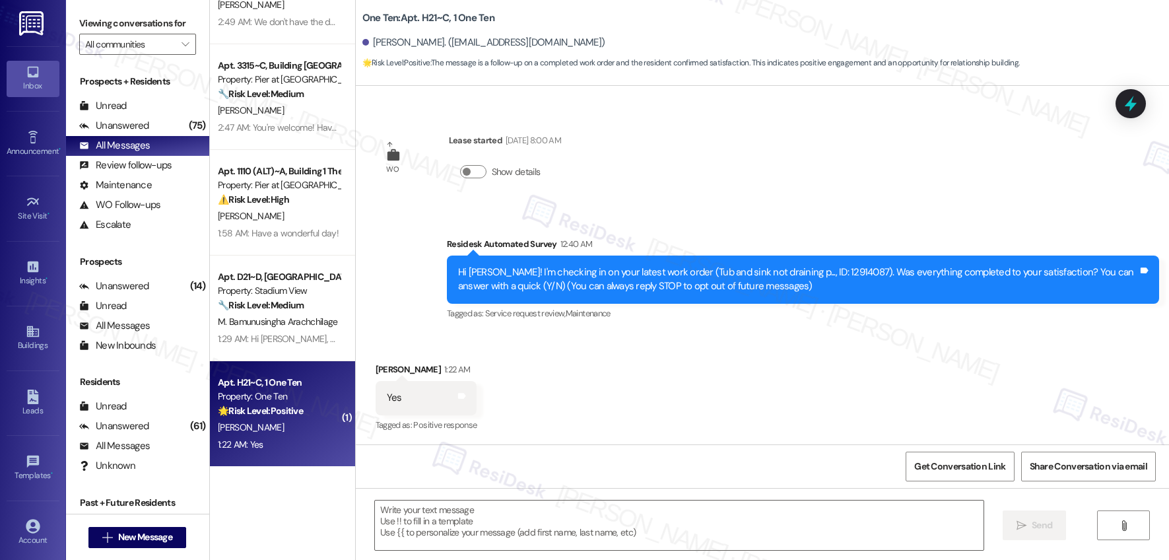
type textarea "Fetching suggested responses. Please feel free to read through the conversation…"
click at [489, 513] on textarea at bounding box center [679, 526] width 609 height 50
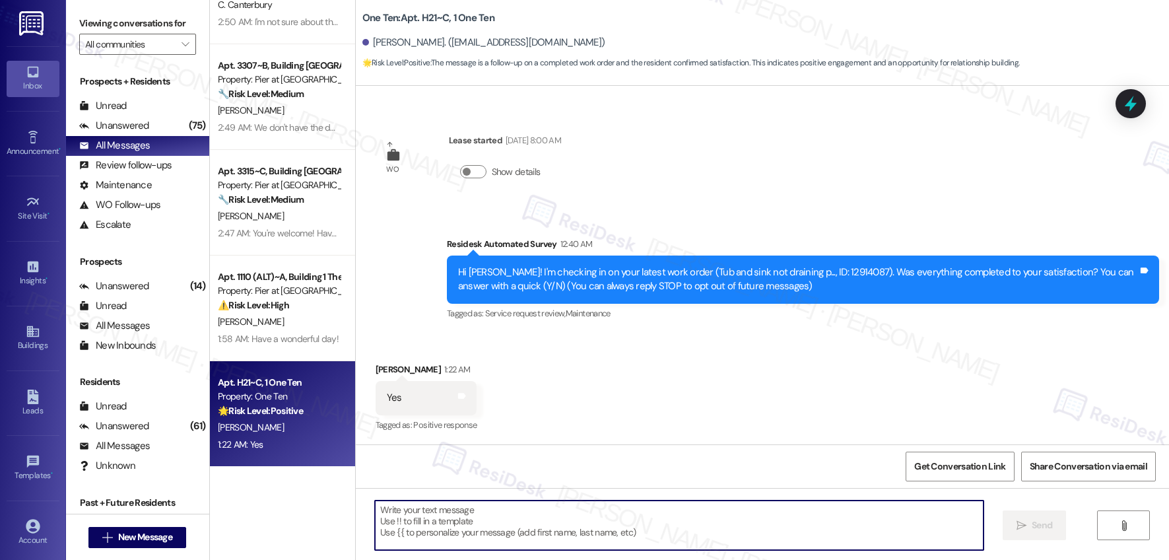
paste textarea "Hi {{first_name}}, I'm so glad to hear the work order was completed to your sat…"
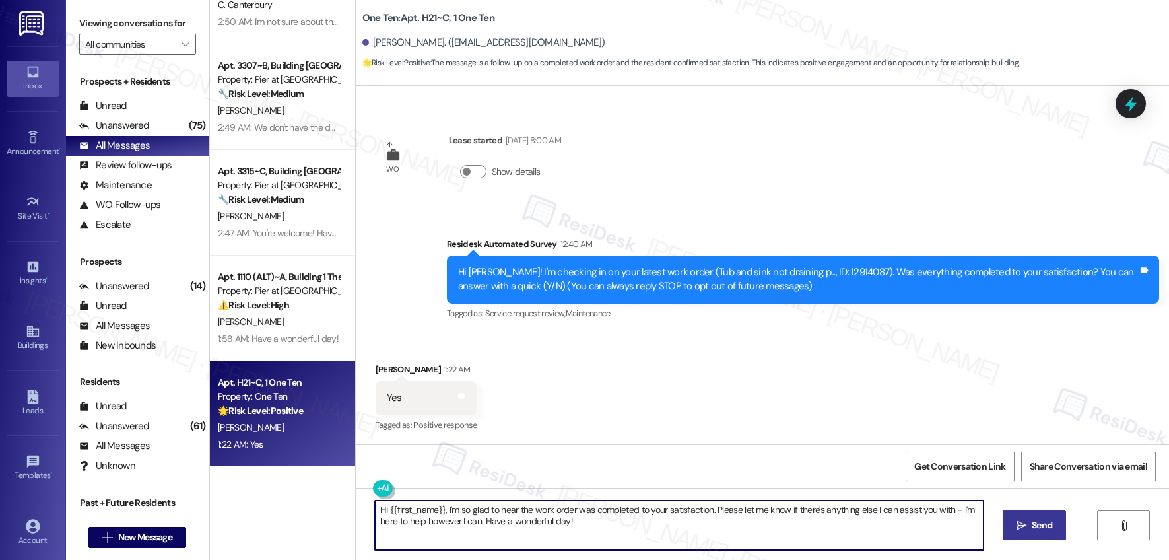
type textarea "Hi {{first_name}}, I'm so glad to hear the work order was completed to your sat…"
click at [1032, 524] on span "Send" at bounding box center [1042, 525] width 20 height 14
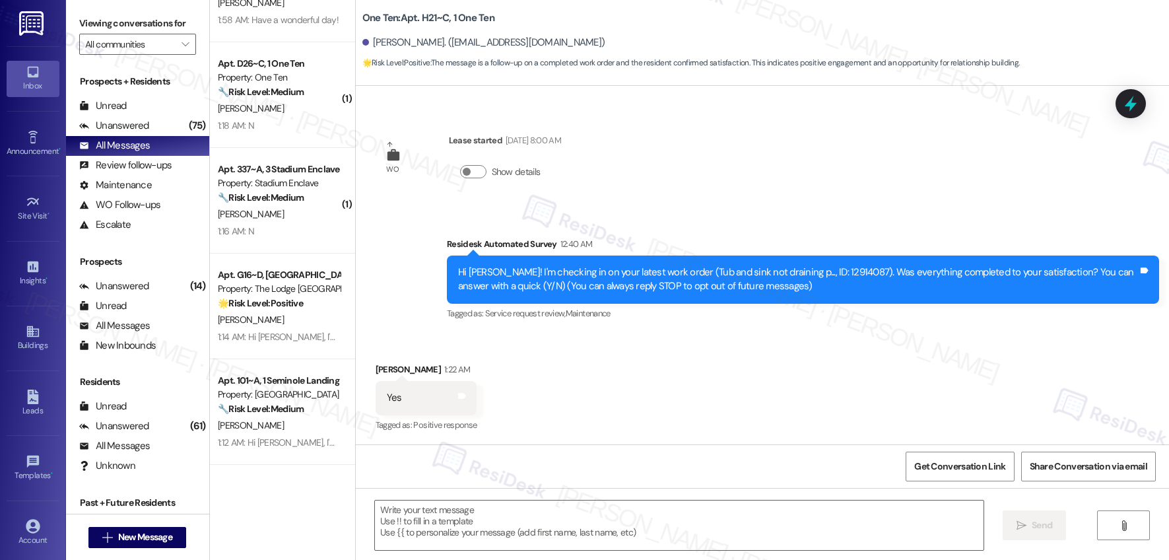
scroll to position [1333, 0]
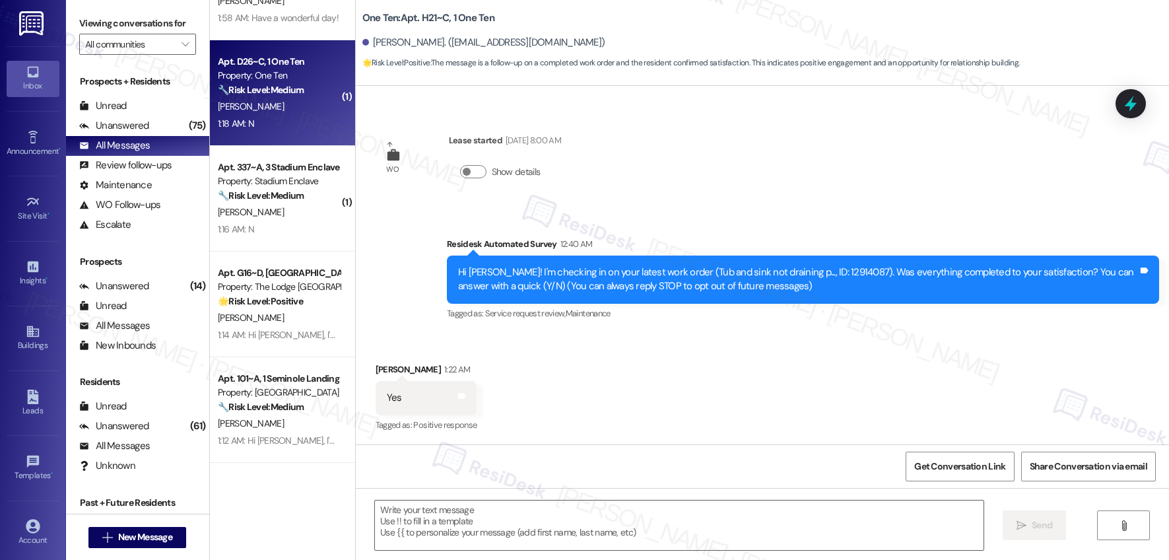
click at [272, 106] on div "[PERSON_NAME]" at bounding box center [279, 106] width 125 height 17
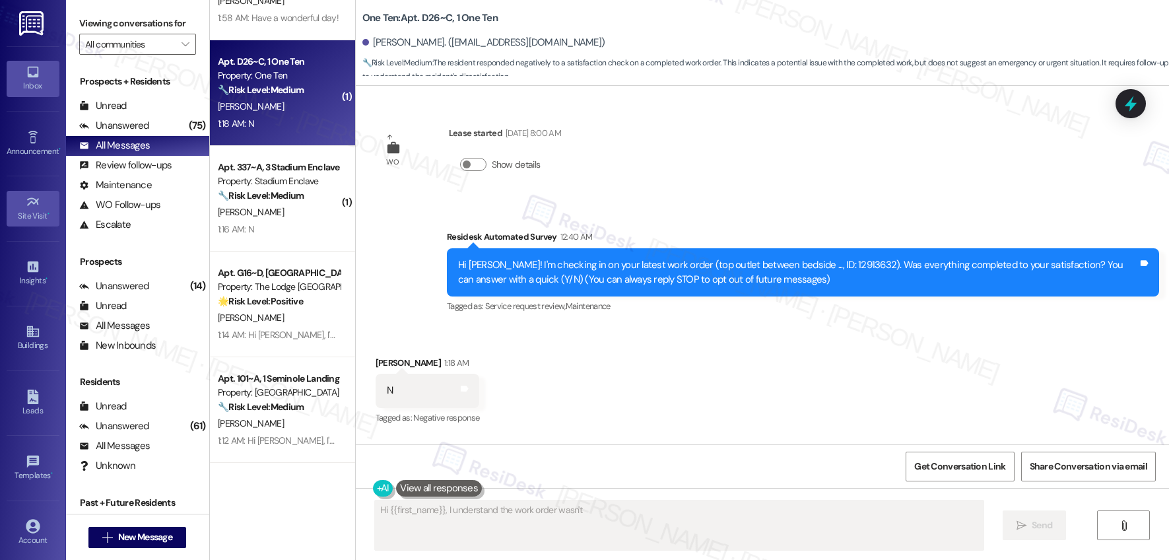
scroll to position [0, 0]
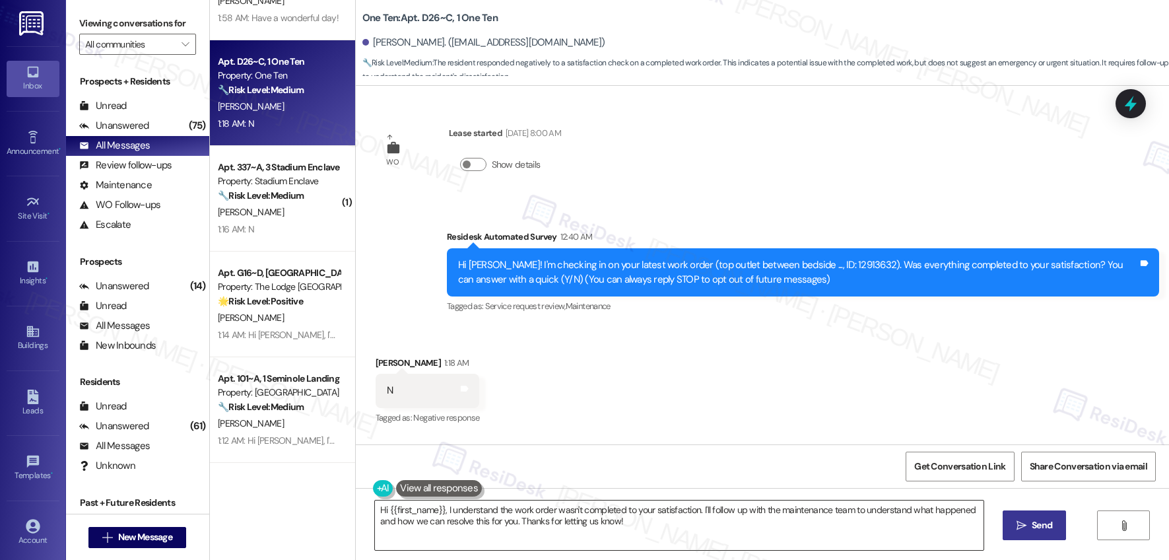
click at [640, 522] on textarea "Hi {{first_name}}, I understand the work order wasn't completed to your satisfa…" at bounding box center [679, 526] width 609 height 50
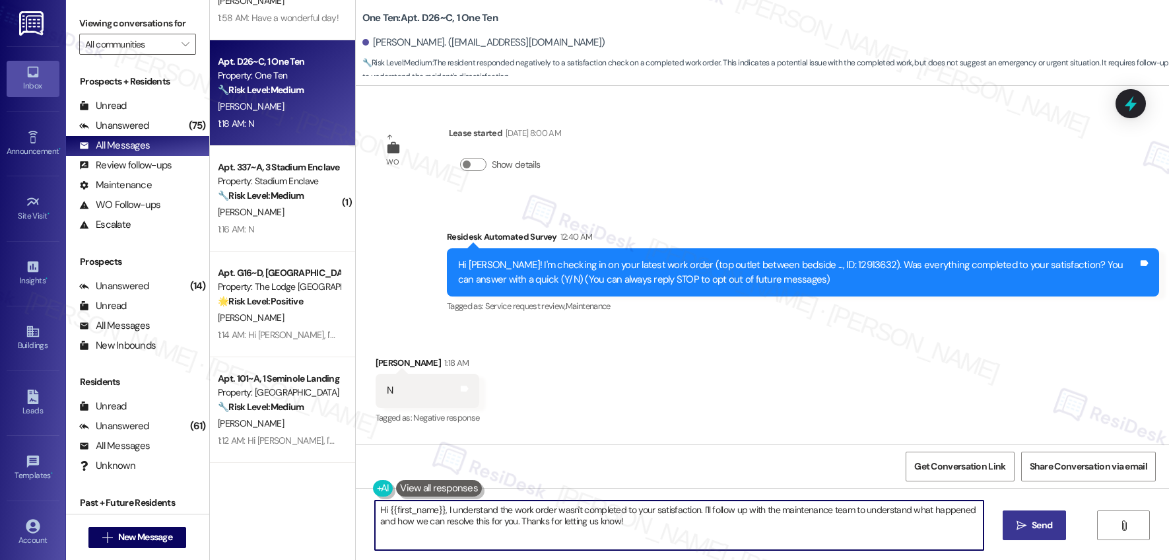
click at [640, 522] on textarea "Hi {{first_name}}, I understand the work order wasn't completed to your satisfa…" at bounding box center [679, 526] width 609 height 50
paste textarea "! I'm sorry to hear that the request hasn't been resolved yet. Has the maintena…"
type textarea "Hi {{first_name}}! I'm sorry to hear that the request hasn't been resolved yet.…"
click at [1032, 519] on span "Send" at bounding box center [1042, 525] width 20 height 14
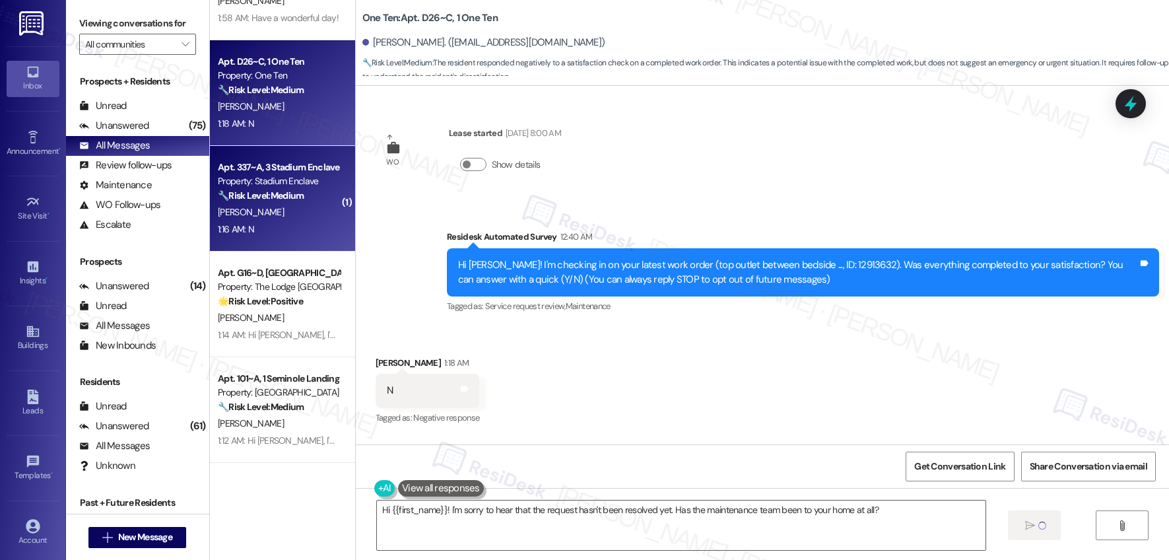
click at [305, 230] on div "1:16 AM: N 1:16 AM: N" at bounding box center [279, 229] width 125 height 17
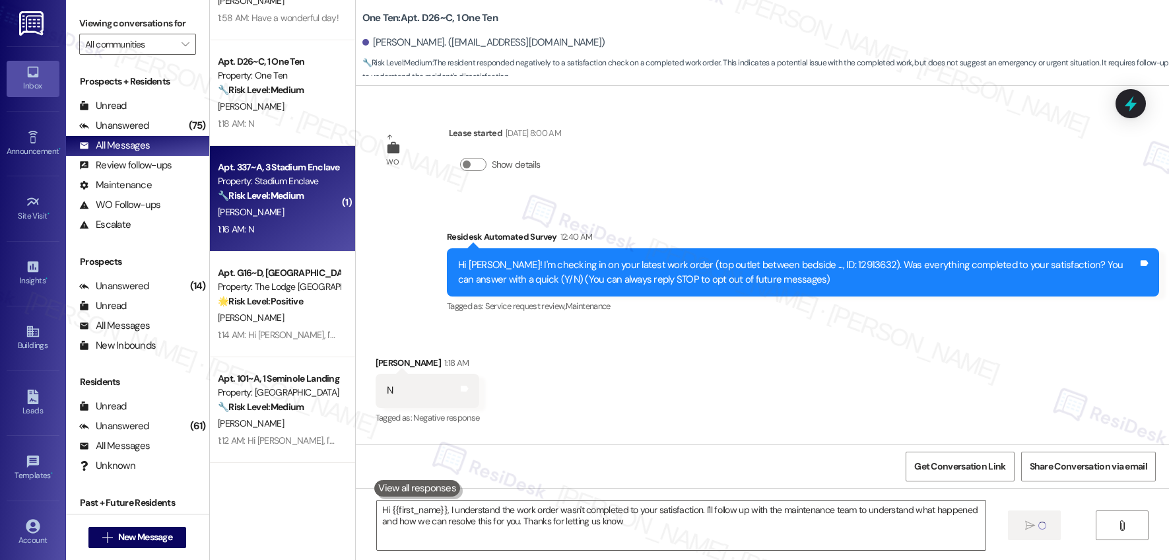
type textarea "Hi {{first_name}}, I understand the work order wasn't completed to your satisfa…"
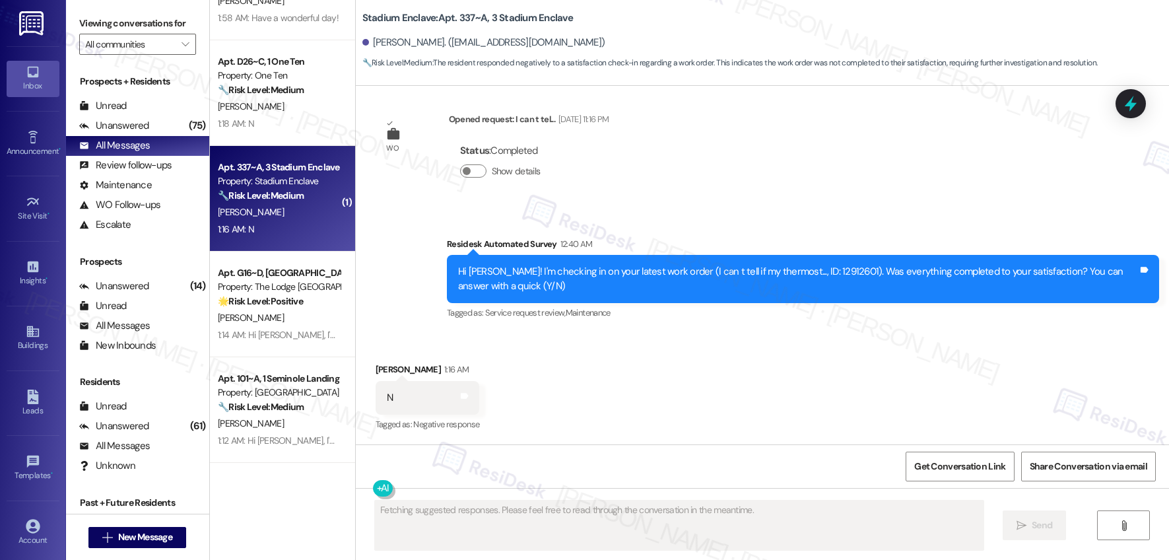
scroll to position [2455, 0]
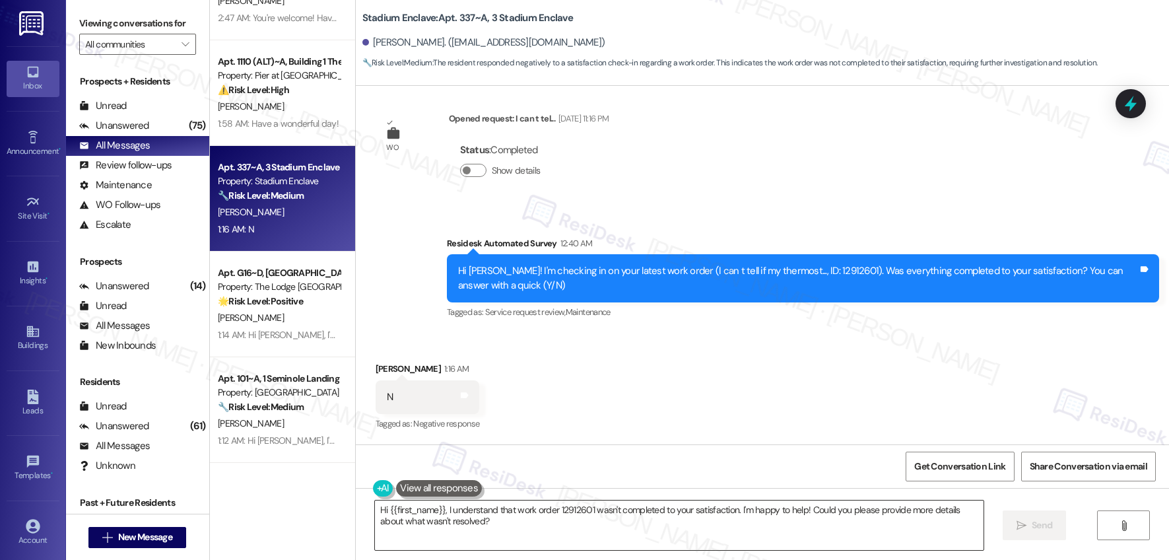
click at [562, 524] on textarea "Hi {{first_name}}, I understand that work order 12912601 wasn't completed to yo…" at bounding box center [679, 526] width 609 height 50
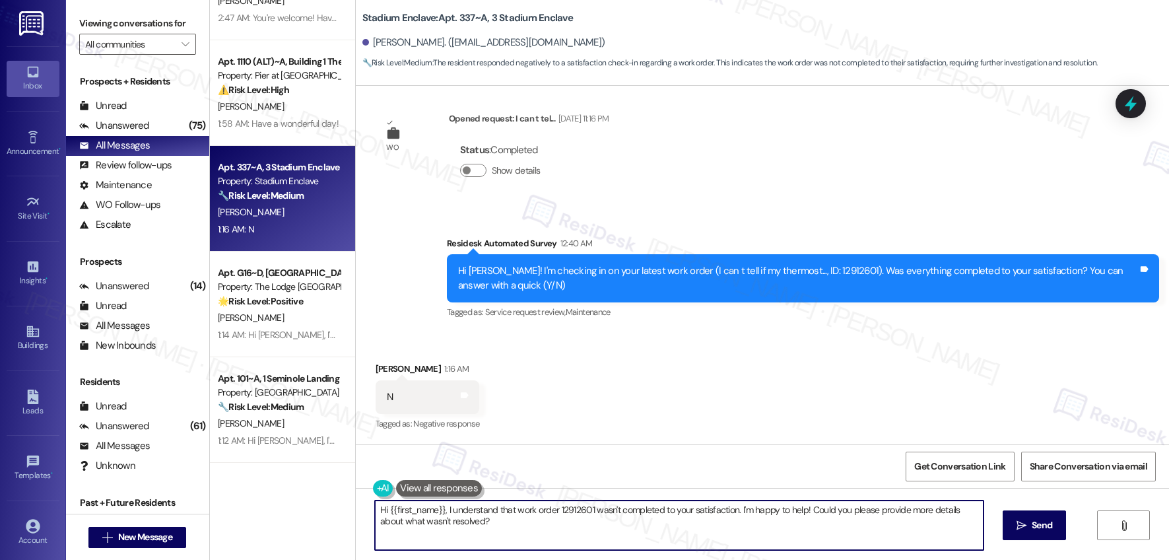
click at [562, 524] on textarea "Hi {{first_name}}, I understand that work order 12912601 wasn't completed to yo…" at bounding box center [679, 526] width 609 height 50
paste textarea "! I'm sorry to hear that the request hasn't been resolved yet. Has the maintena…"
type textarea "Hi {{first_name}}! I'm sorry to hear that the request hasn't been resolved yet.…"
click at [1035, 533] on button " Send" at bounding box center [1035, 525] width 64 height 30
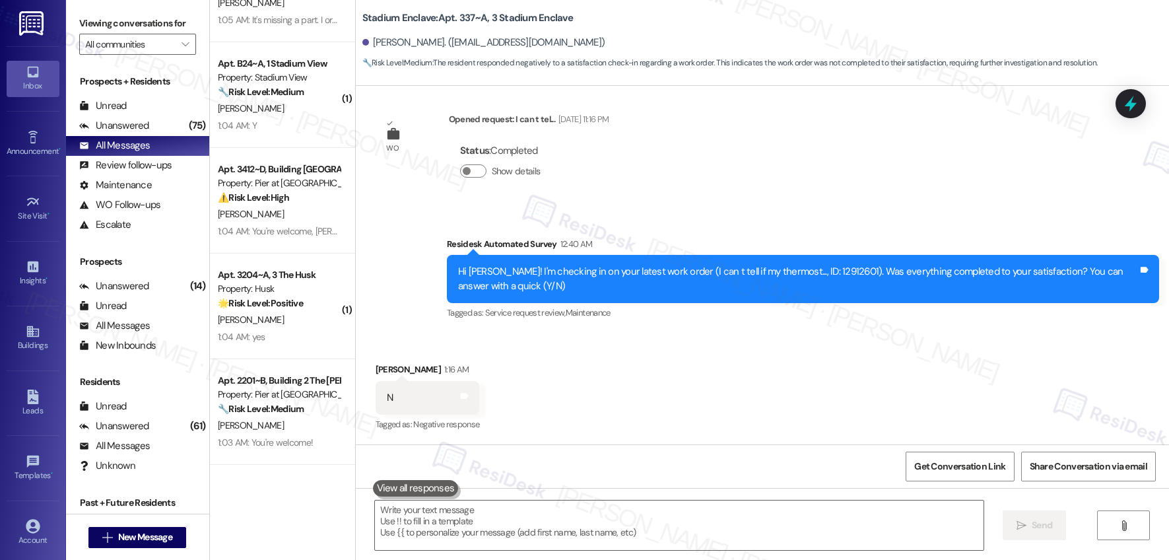
scroll to position [1984, 0]
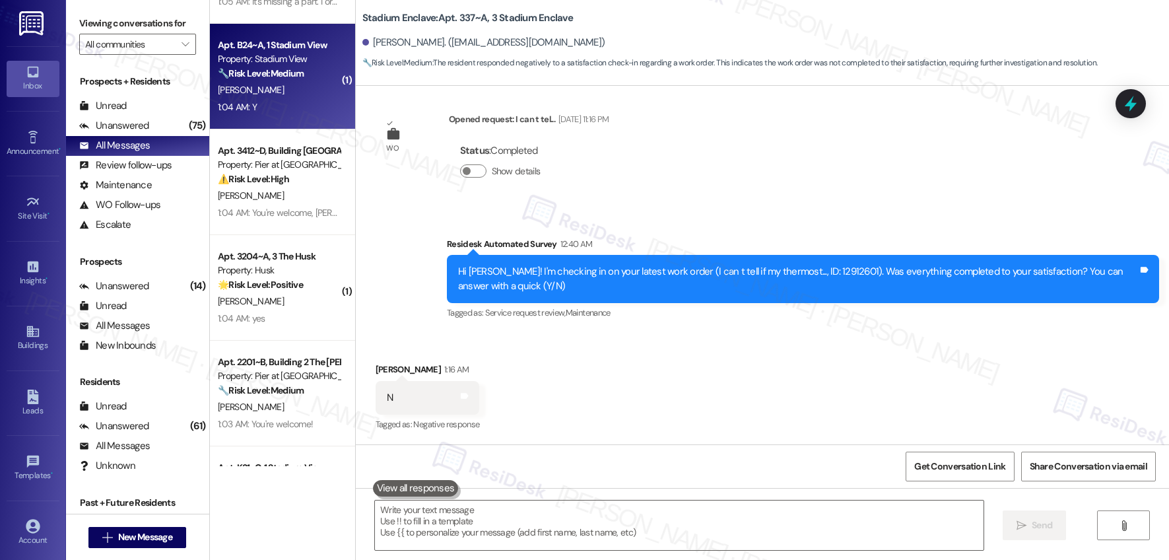
click at [269, 111] on div "1:04 AM: Y 1:04 AM: Y" at bounding box center [279, 107] width 125 height 17
type textarea "Fetching suggested responses. Please feel free to read through the conversation…"
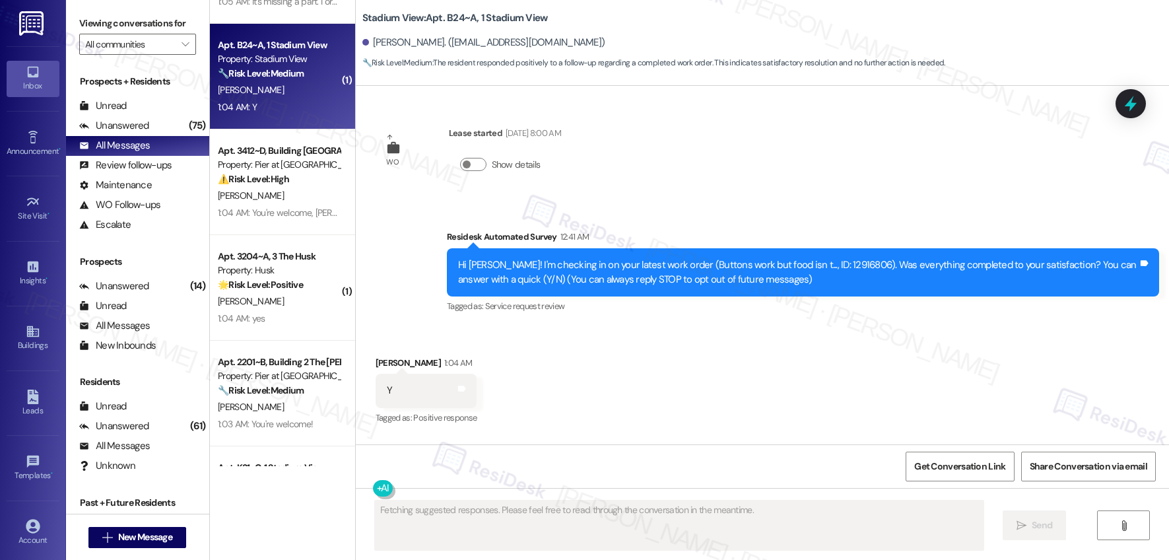
scroll to position [0, 0]
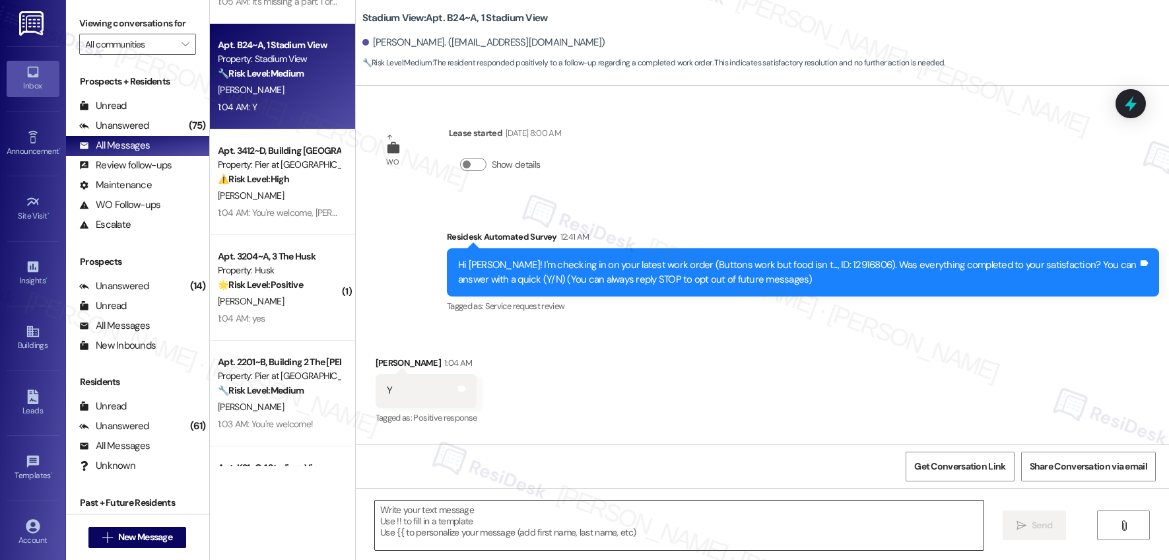
click at [559, 510] on textarea at bounding box center [679, 526] width 609 height 50
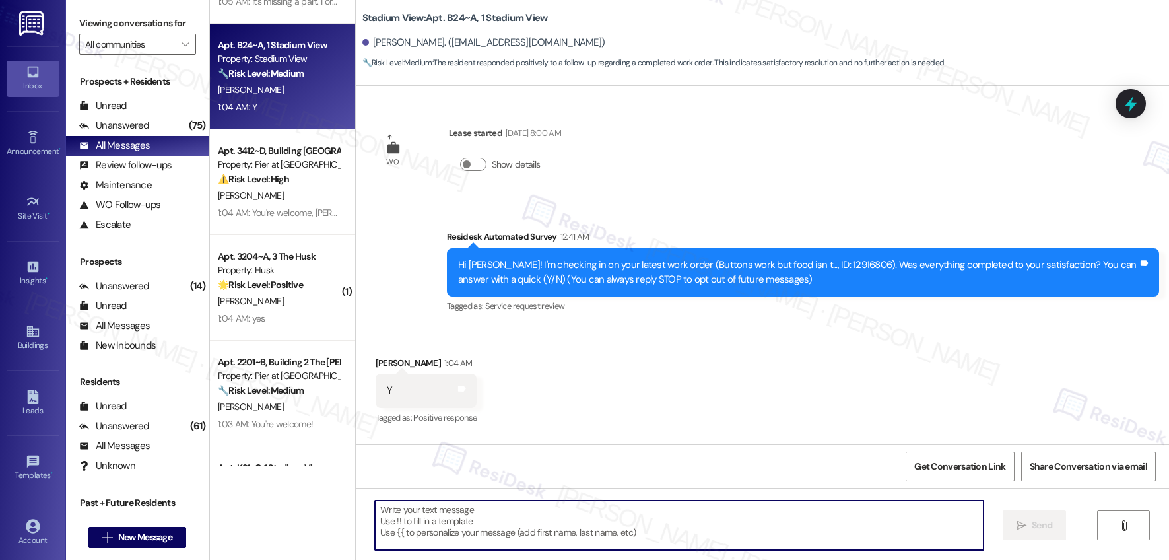
paste textarea "Hi {{first_name}}, I'm so glad to hear the work order was completed to your sat…"
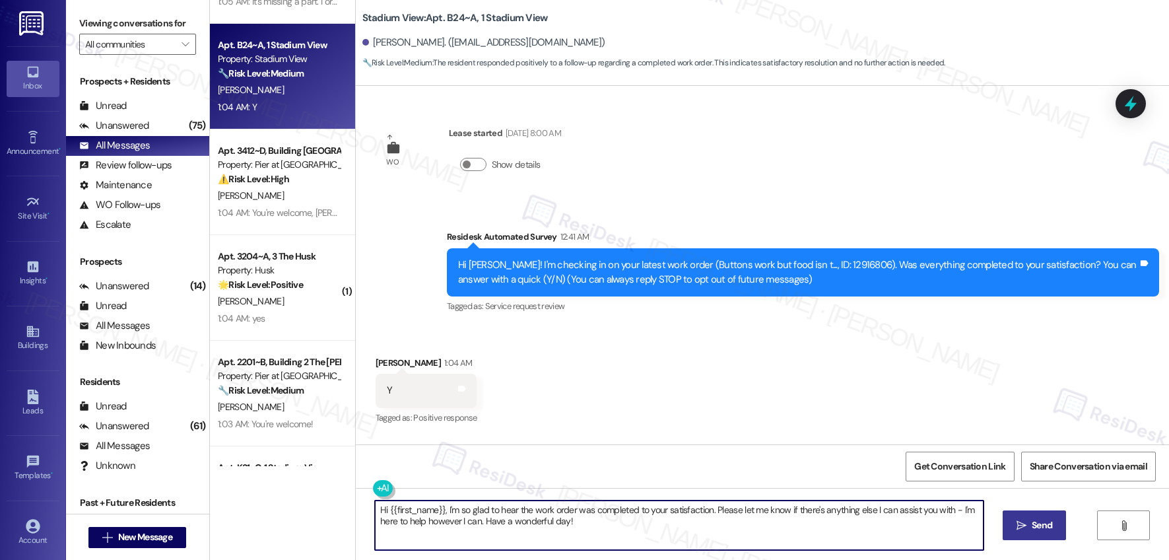
type textarea "Hi {{first_name}}, I'm so glad to hear the work order was completed to your sat…"
click at [1032, 532] on button " Send" at bounding box center [1035, 525] width 64 height 30
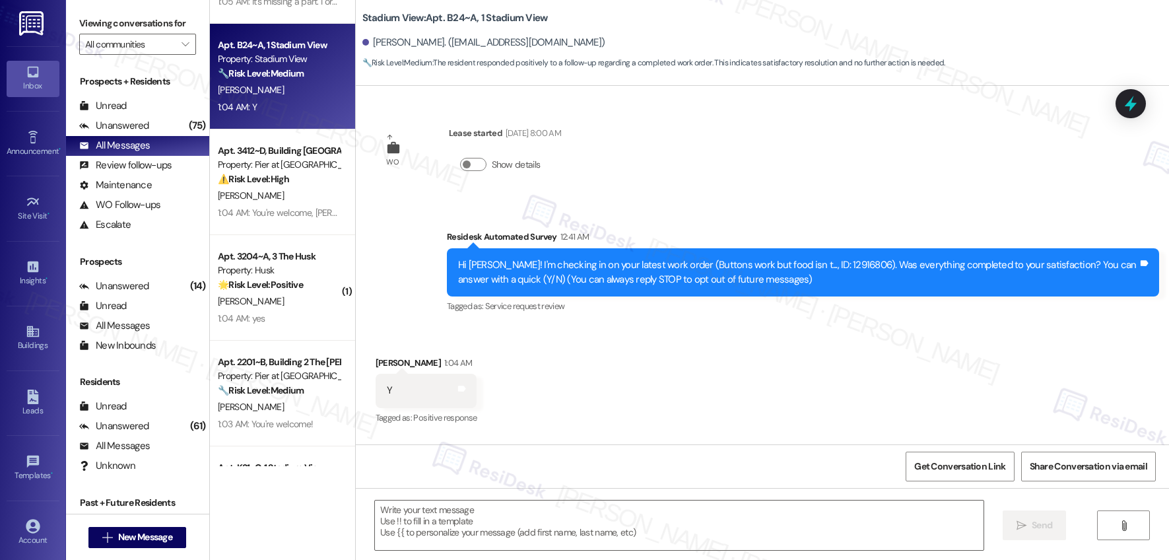
scroll to position [100, 0]
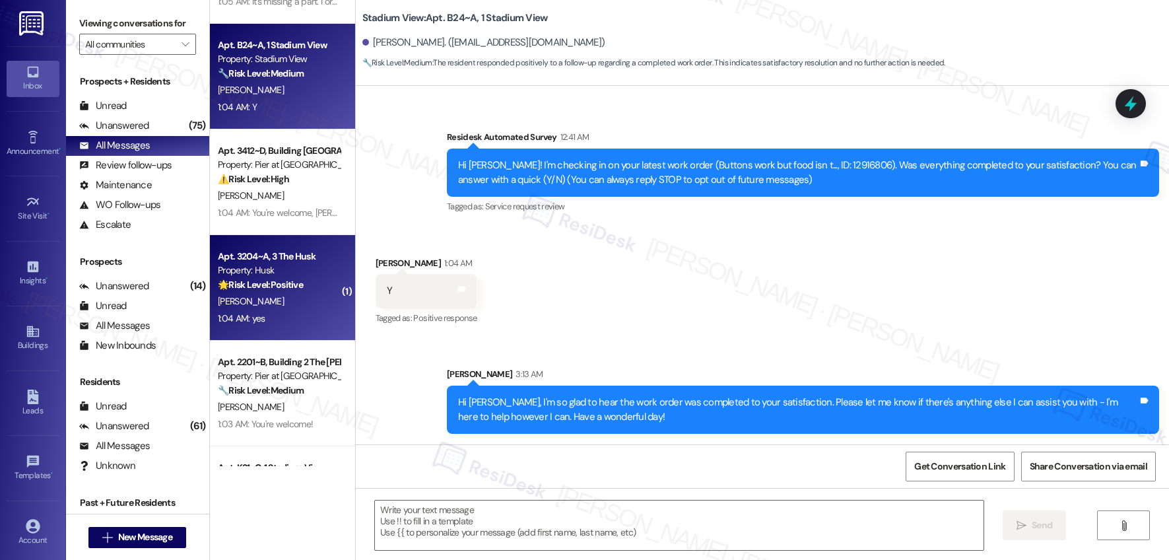
click at [283, 296] on div "[PERSON_NAME]" at bounding box center [279, 301] width 125 height 17
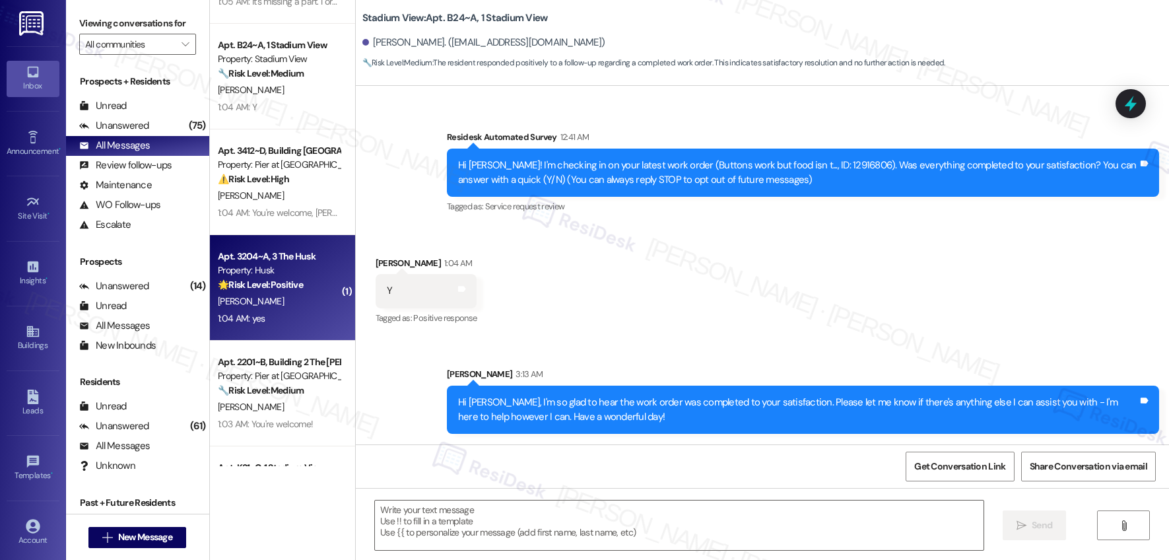
type textarea "Fetching suggested responses. Please feel free to read through the conversation…"
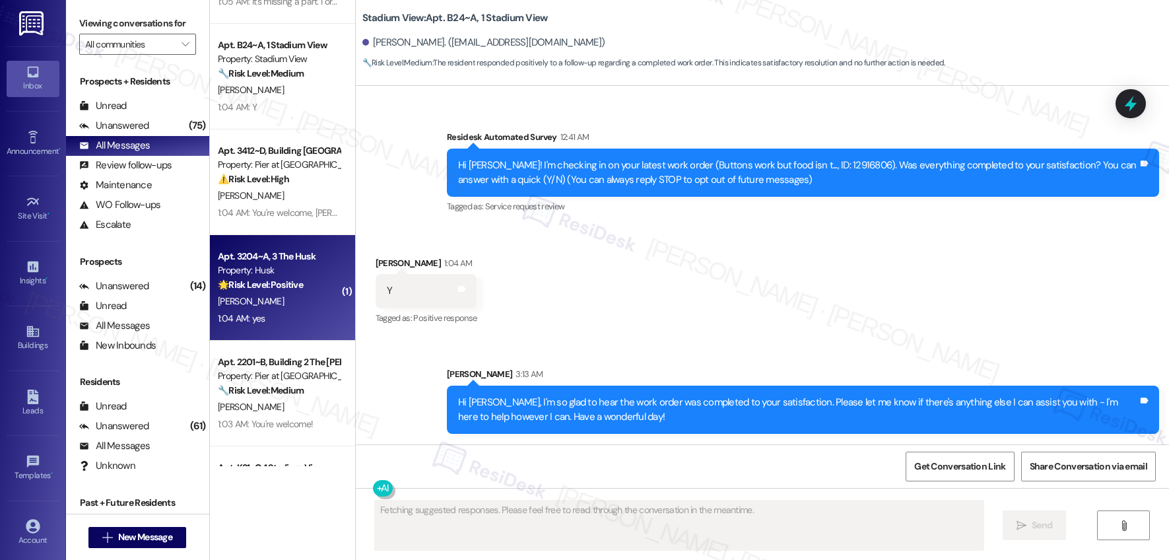
scroll to position [0, 0]
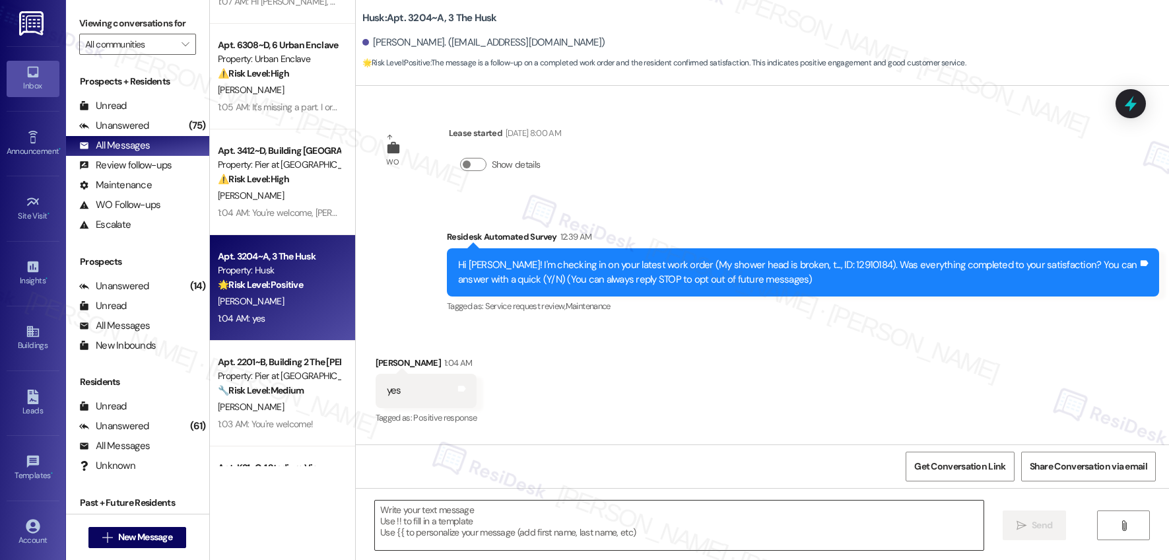
click at [478, 514] on textarea at bounding box center [679, 526] width 609 height 50
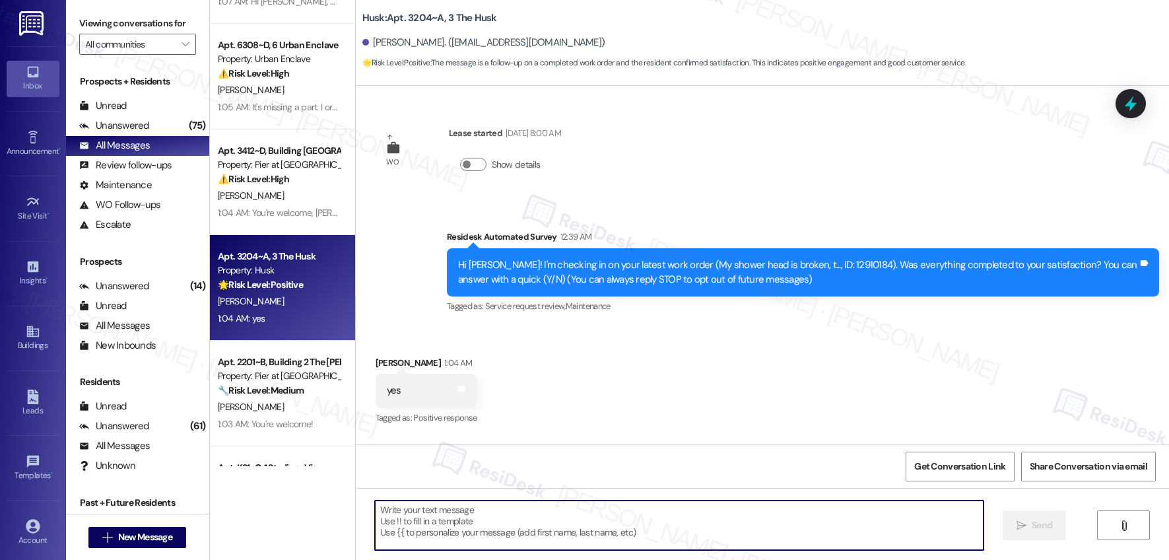
paste textarea "Hi {{first_name}}, I'm so glad to hear the work order was completed to your sat…"
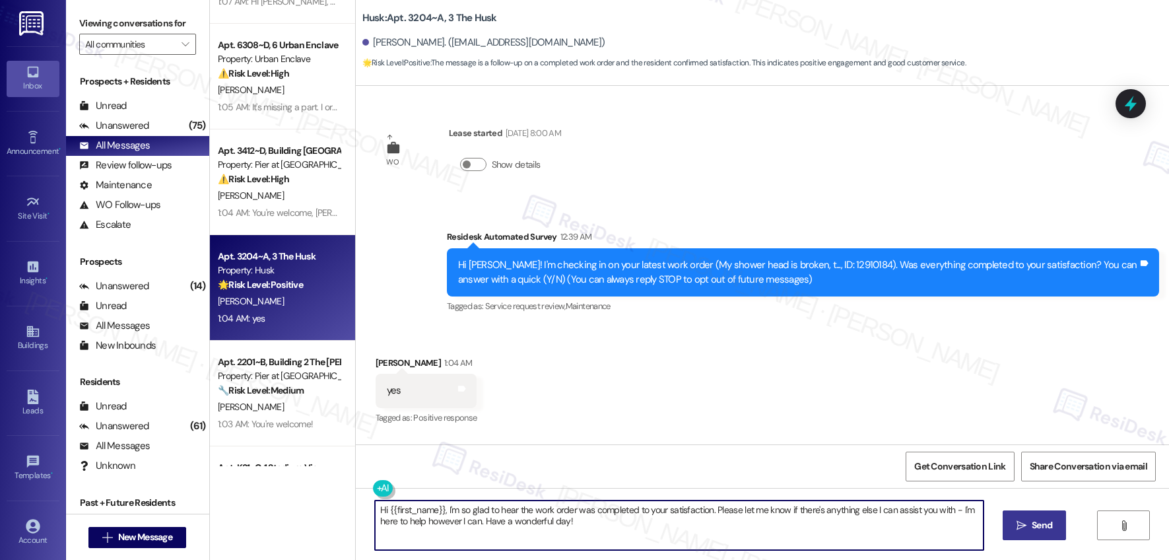
type textarea "Hi {{first_name}}, I'm so glad to hear the work order was completed to your sat…"
click at [1034, 533] on button " Send" at bounding box center [1035, 525] width 64 height 30
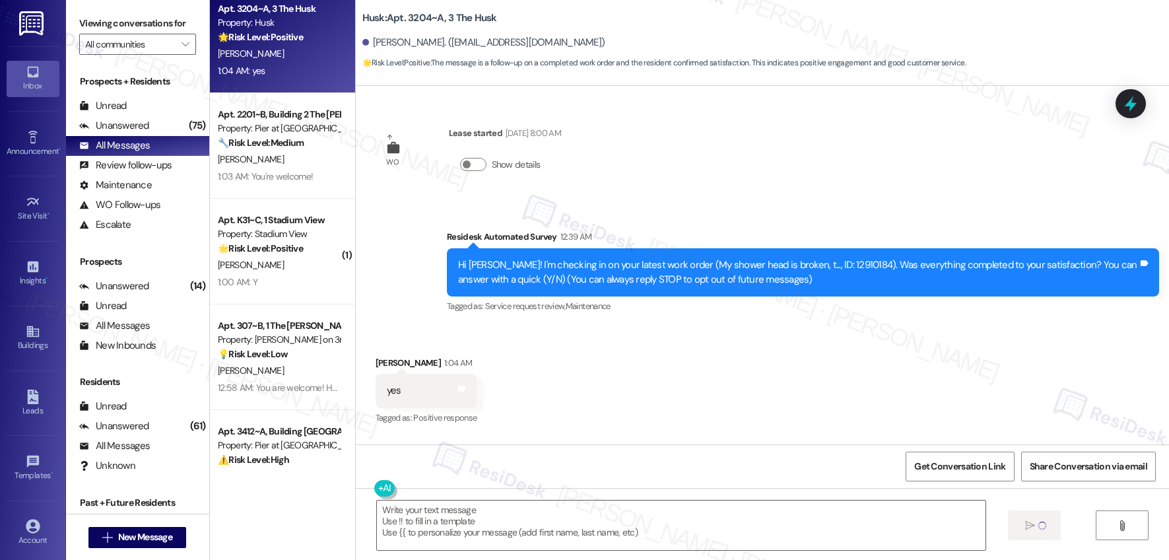
scroll to position [2234, 0]
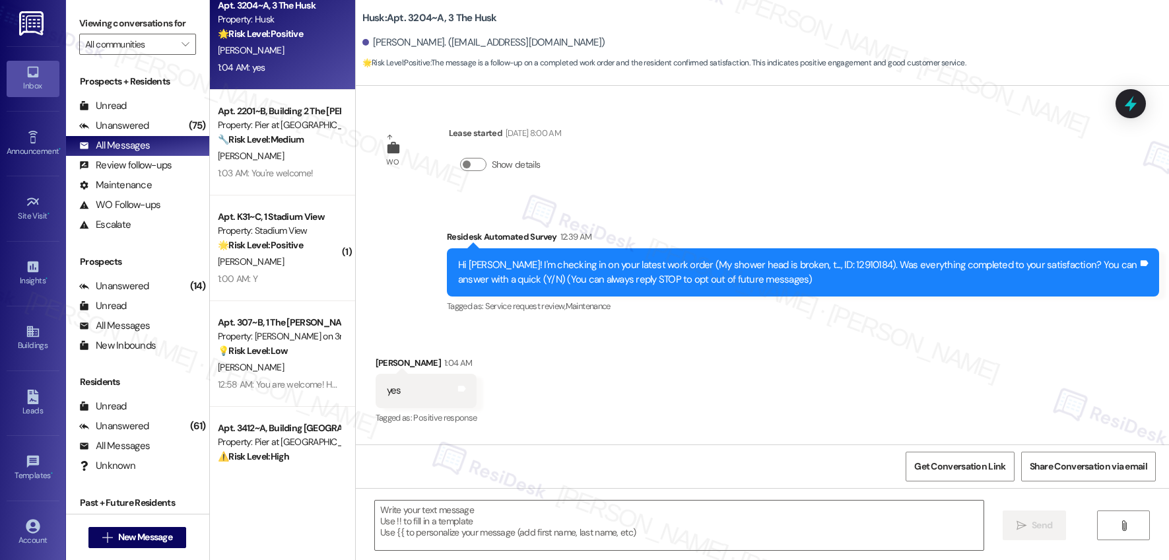
click at [249, 271] on div "1:00 AM: Y 1:00 AM: Y" at bounding box center [279, 279] width 125 height 17
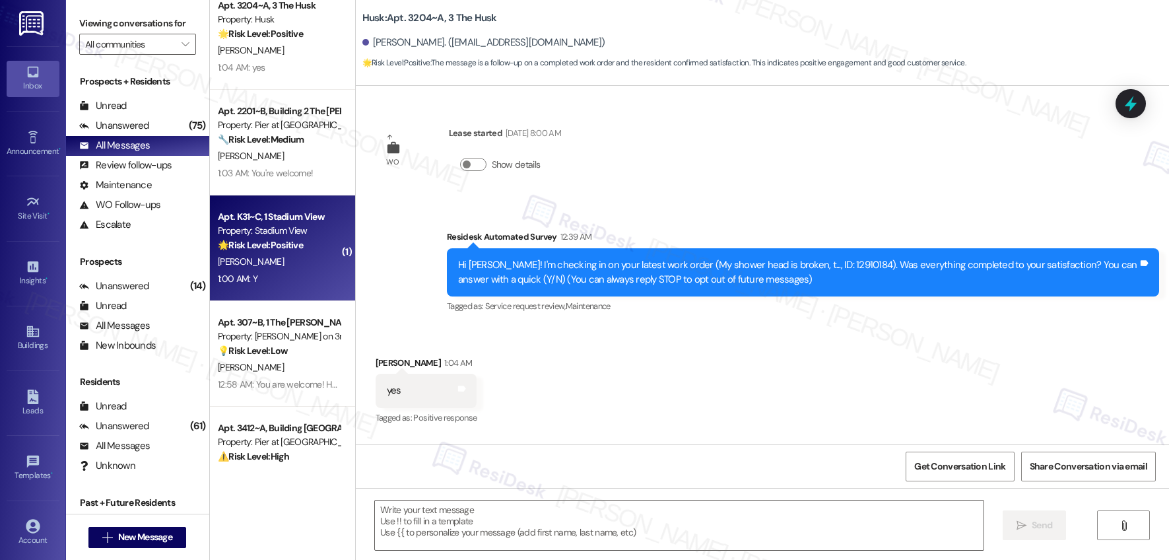
click at [249, 271] on div "1:00 AM: Y 1:00 AM: Y" at bounding box center [279, 279] width 125 height 17
type textarea "Fetching suggested responses. Please feel free to read through the conversation…"
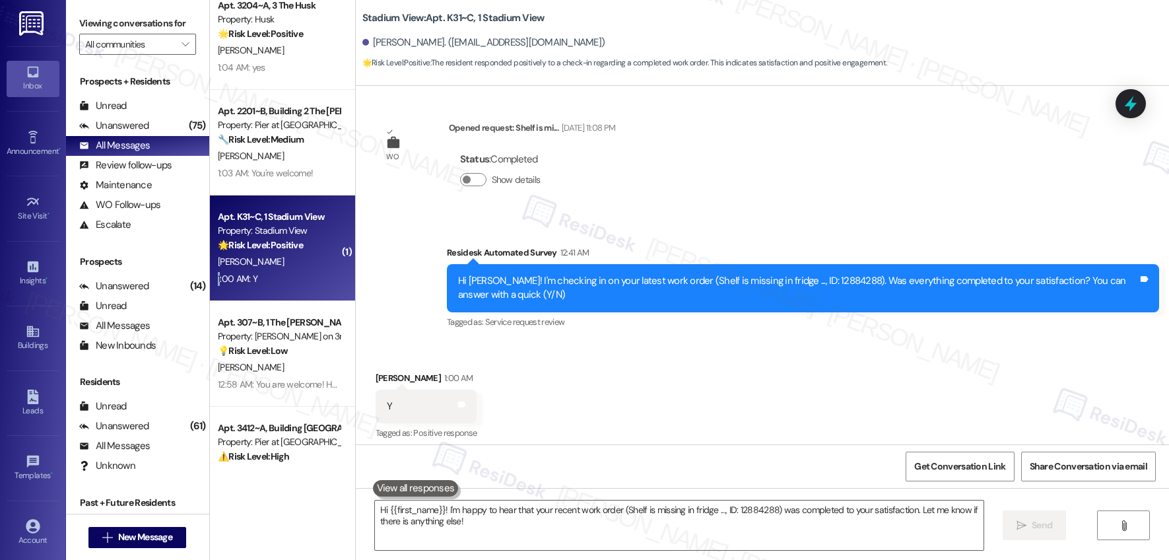
scroll to position [217, 0]
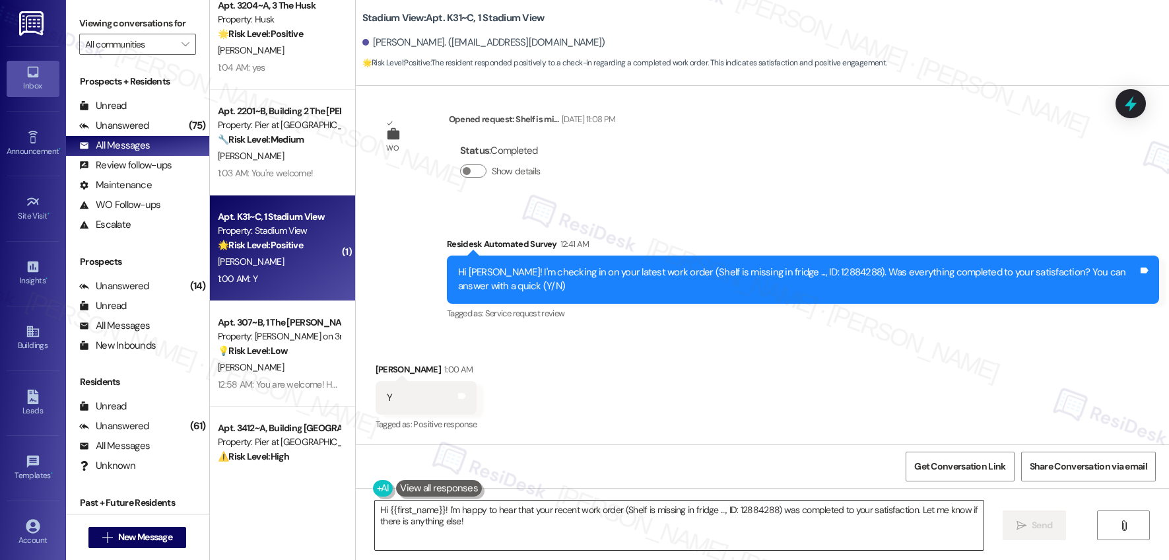
click at [449, 535] on textarea "Hi {{first_name}}! I'm happy to hear that your recent work order (Shelf is miss…" at bounding box center [679, 526] width 609 height 50
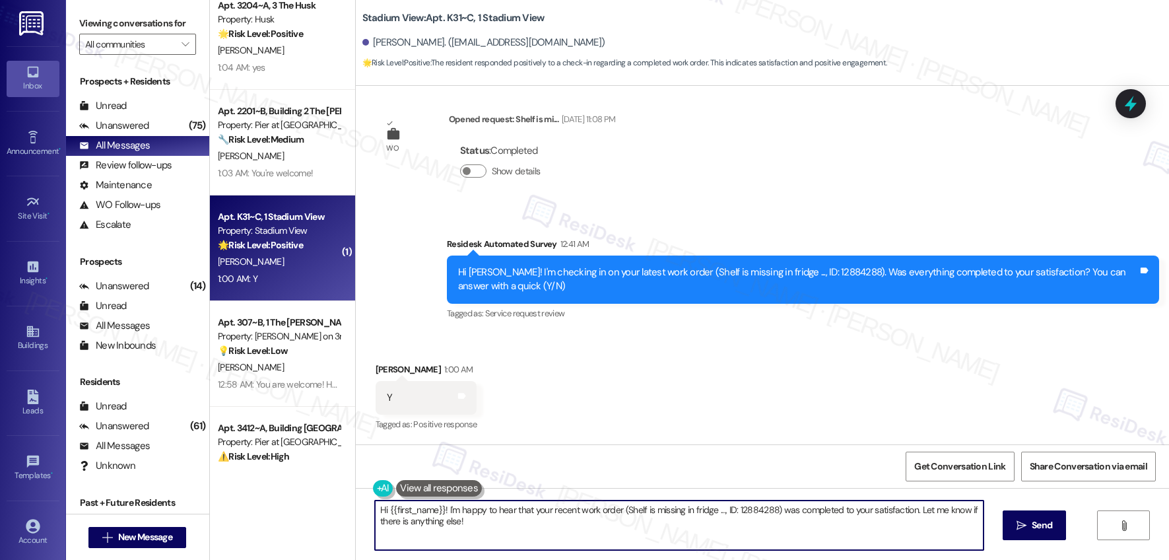
click at [449, 535] on textarea "Hi {{first_name}}! I'm happy to hear that your recent work order (Shelf is miss…" at bounding box center [679, 526] width 609 height 50
paste textarea ", I'm so glad to hear the work order was completed to your satisfaction. Please…"
type textarea "Hi {{first_name}}, I'm so glad to hear the work order was completed to your sat…"
click at [1020, 520] on icon "" at bounding box center [1022, 525] width 10 height 11
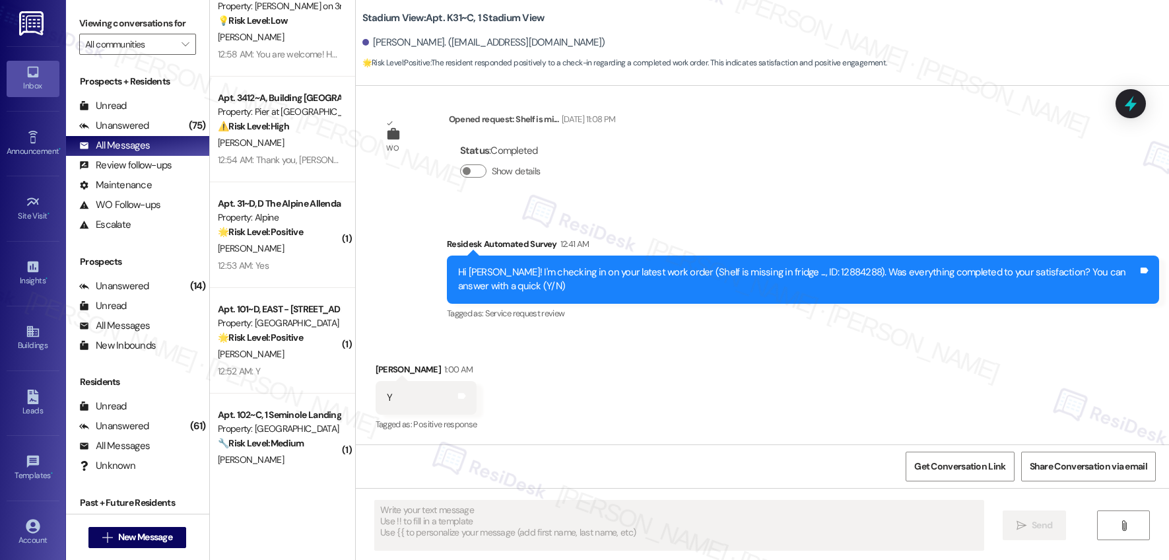
scroll to position [2567, 0]
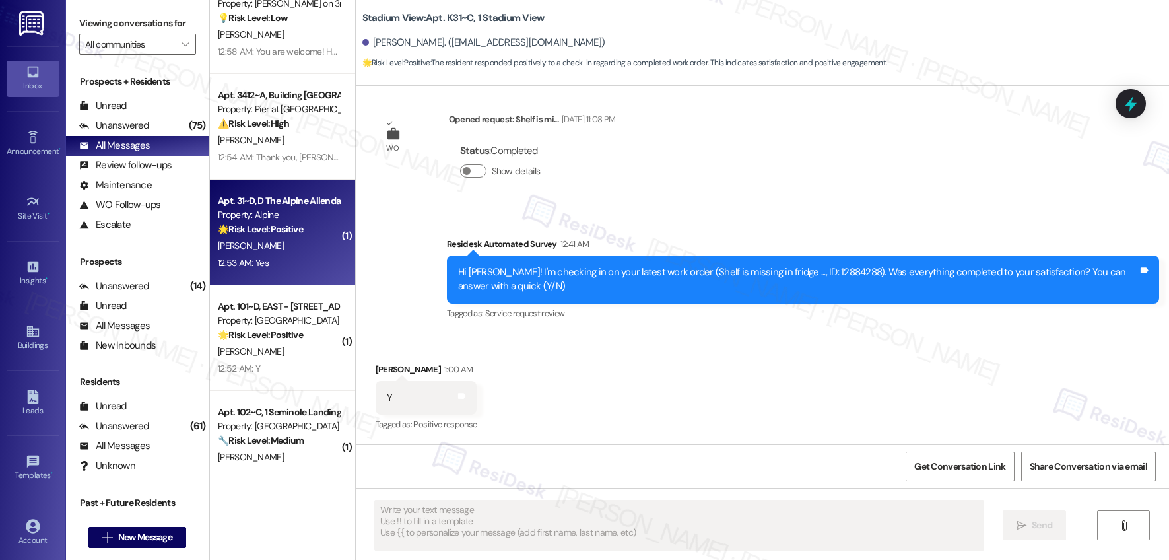
click at [295, 268] on div "12:53 AM: Yes 12:53 AM: Yes" at bounding box center [279, 263] width 125 height 17
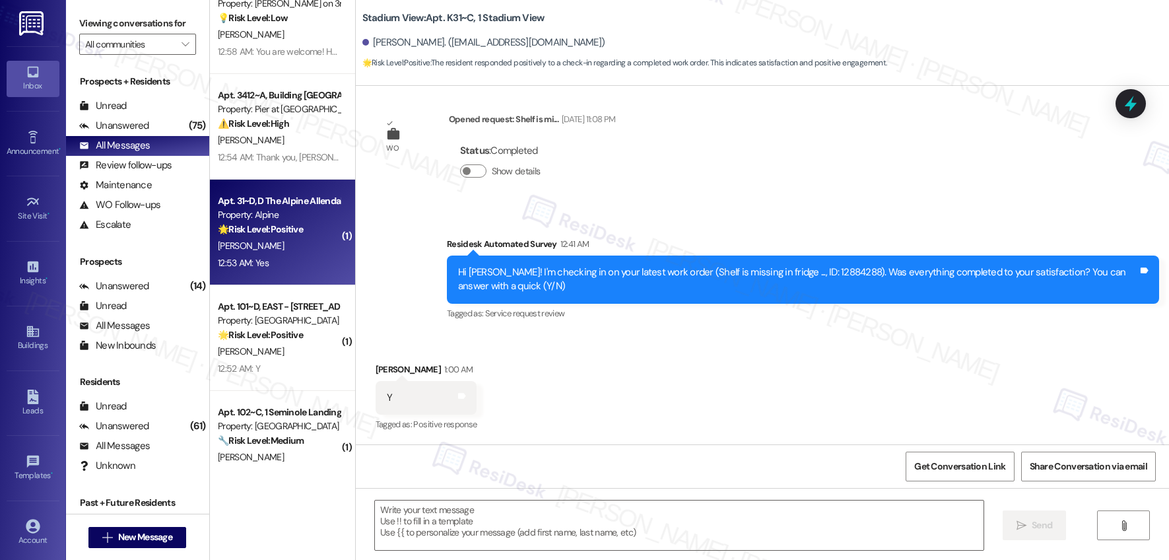
click at [295, 268] on div "12:53 AM: Yes 12:53 AM: Yes" at bounding box center [279, 263] width 125 height 17
type textarea "Fetching suggested responses. Please feel free to read through the conversation…"
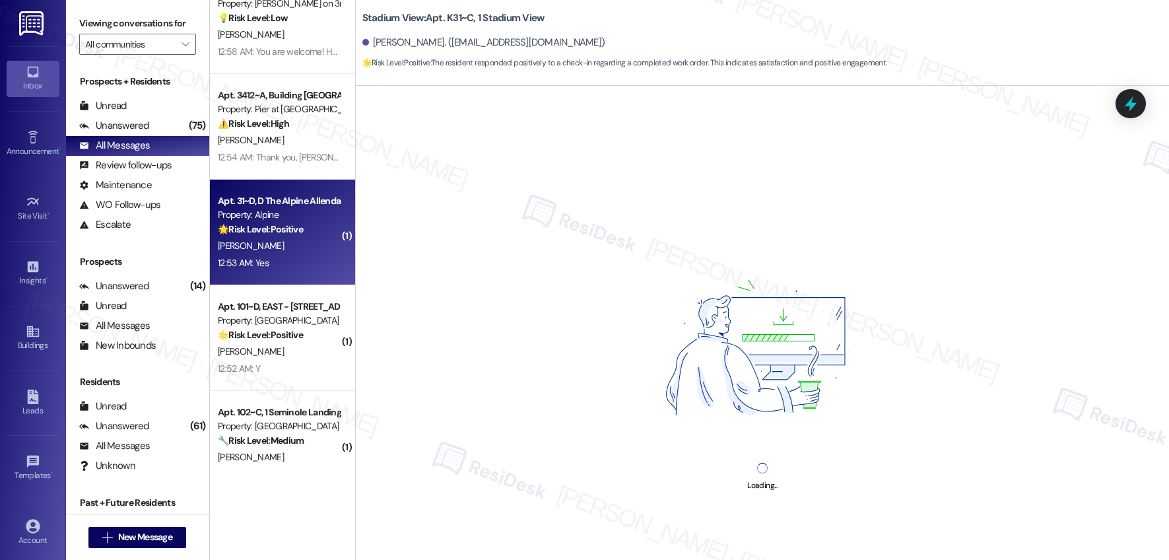
click at [295, 268] on div "12:53 AM: Yes 12:53 AM: Yes" at bounding box center [279, 263] width 125 height 17
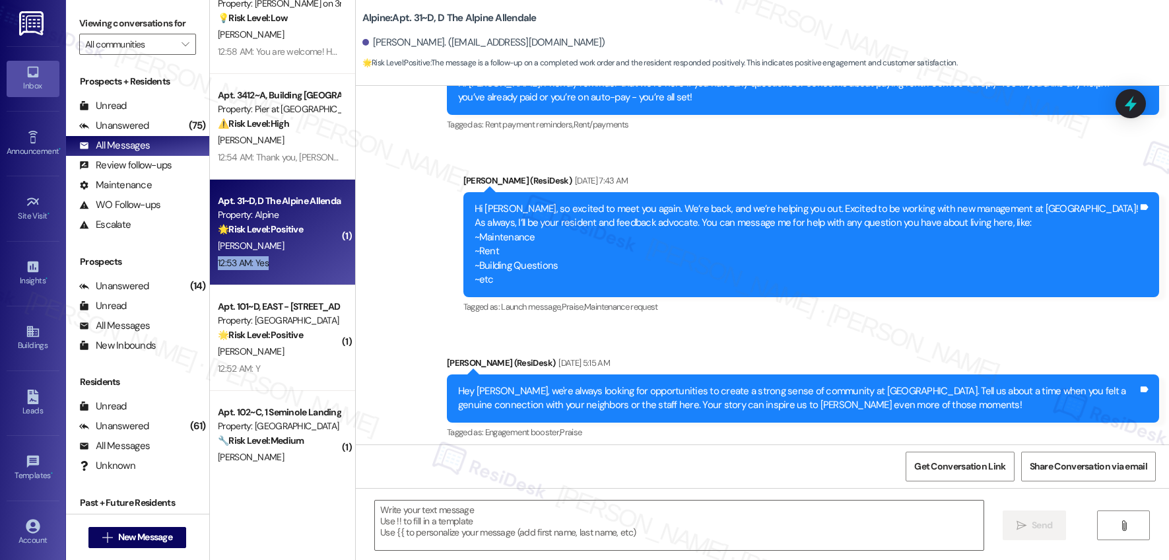
type textarea "Fetching suggested responses. Please feel free to read through the conversation…"
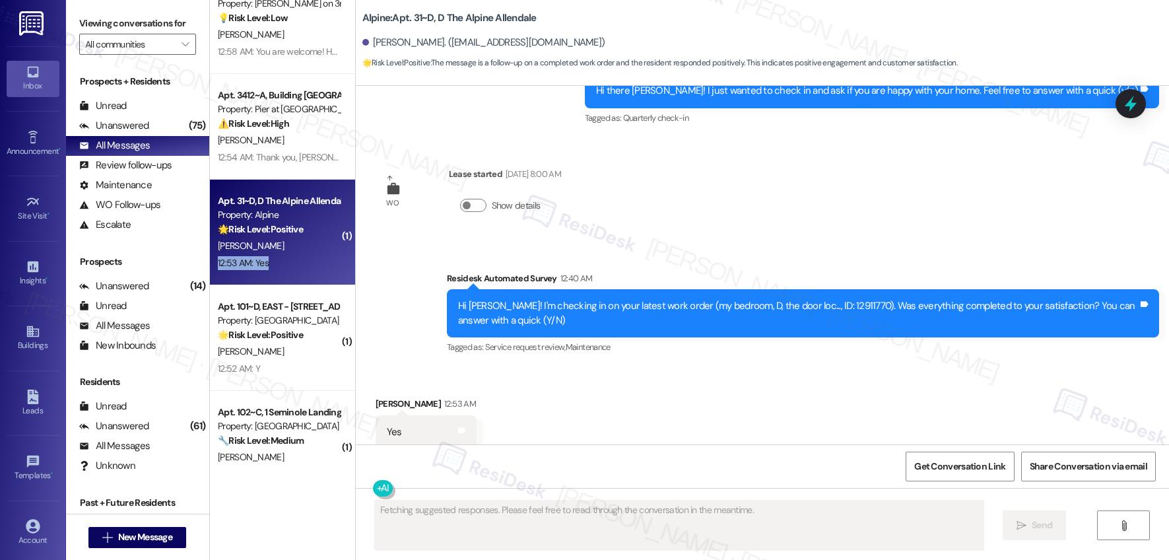
scroll to position [1737, 0]
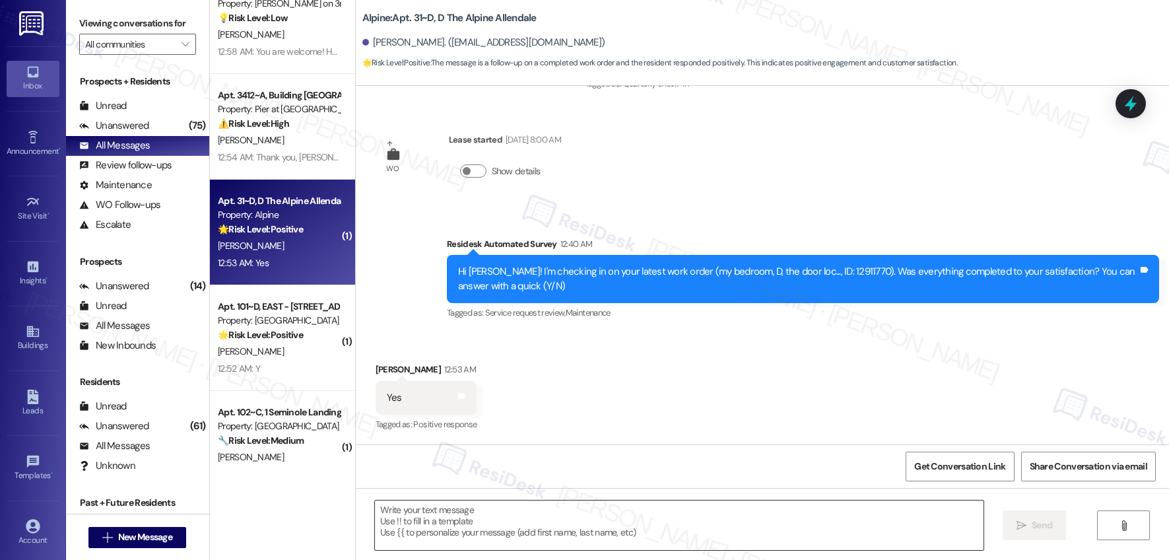
click at [492, 507] on textarea at bounding box center [679, 526] width 609 height 50
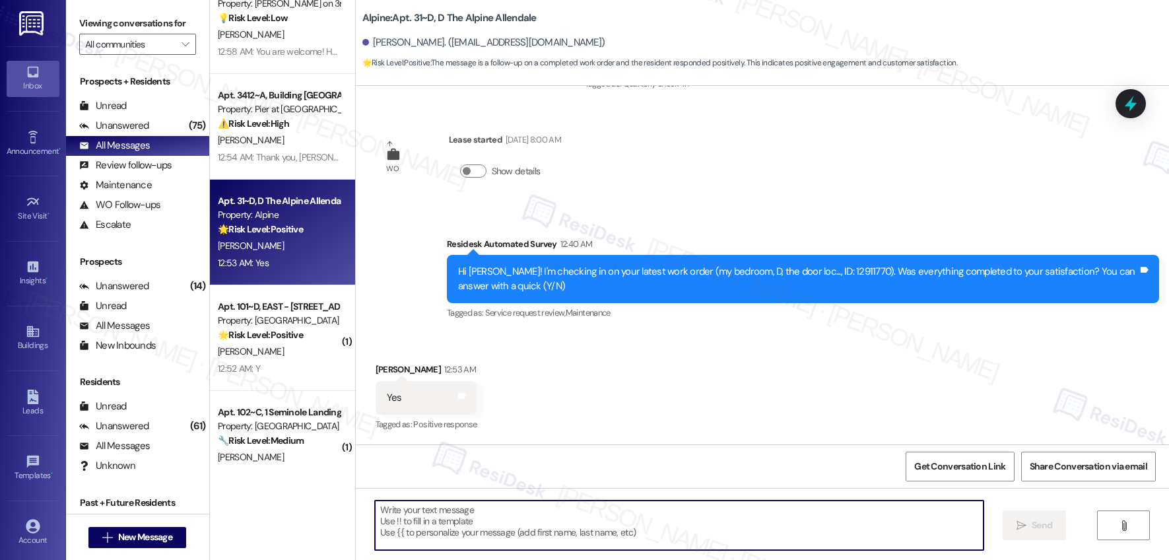
paste textarea "Hi {{first_name}}, I'm so glad to hear the work order was completed to your sat…"
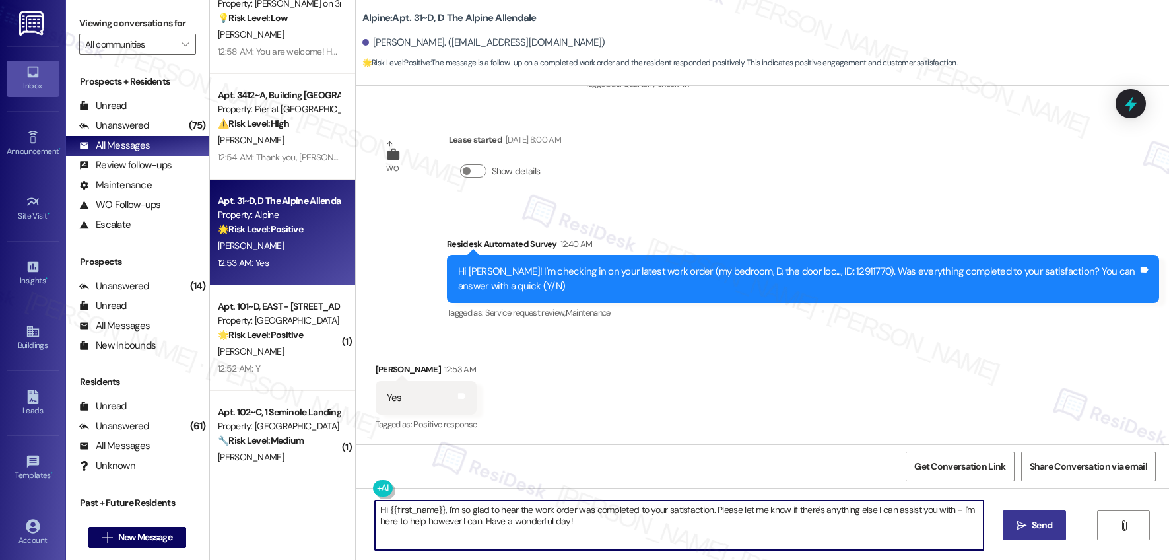
type textarea "Hi {{first_name}}, I'm so glad to hear the work order was completed to your sat…"
click at [1033, 532] on button " Send" at bounding box center [1035, 525] width 64 height 30
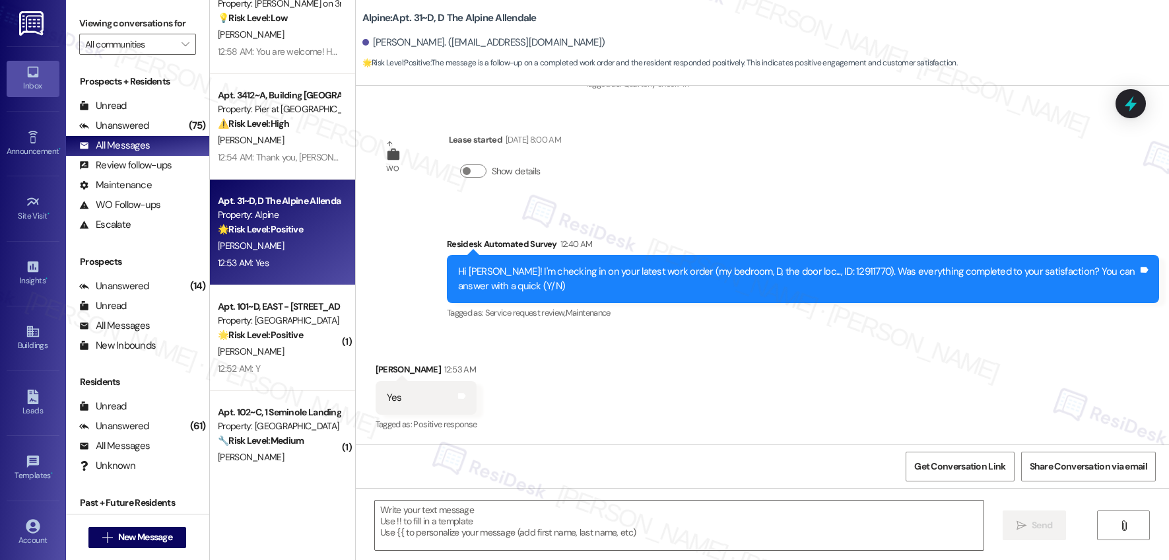
scroll to position [1844, 0]
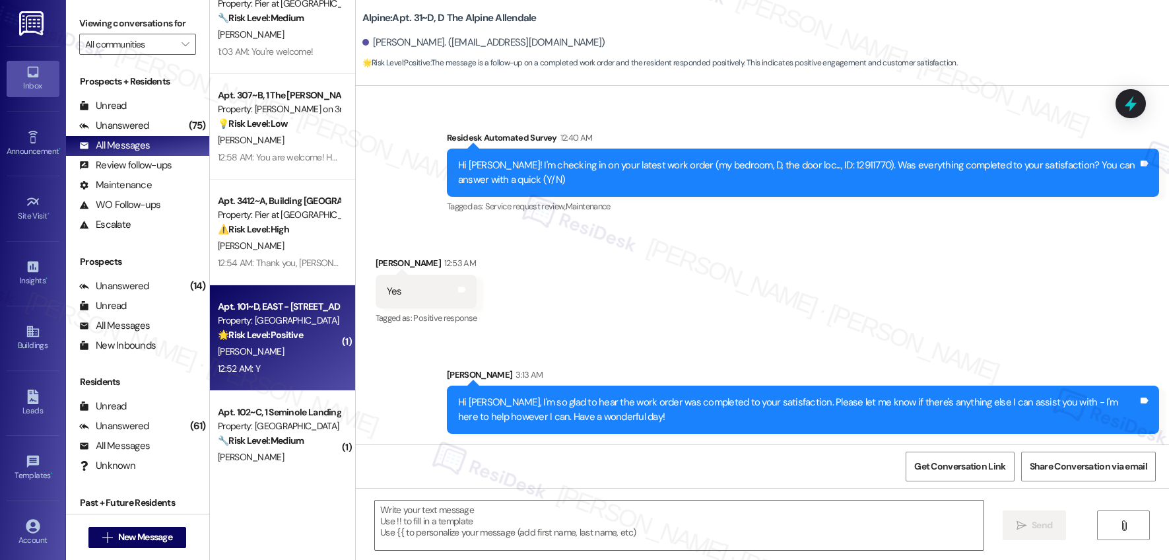
click at [285, 310] on div "Apt. 101~D, EAST - [STREET_ADDRESS]" at bounding box center [279, 307] width 122 height 14
type textarea "Fetching suggested responses. Please feel free to read through the conversation…"
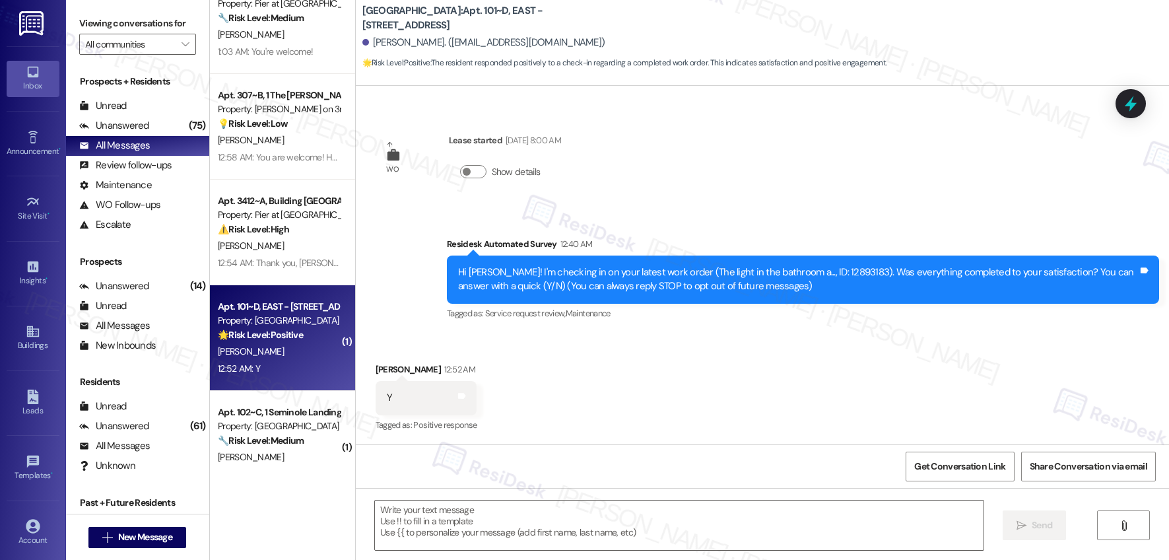
type textarea "Fetching suggested responses. Please feel free to read through the conversation…"
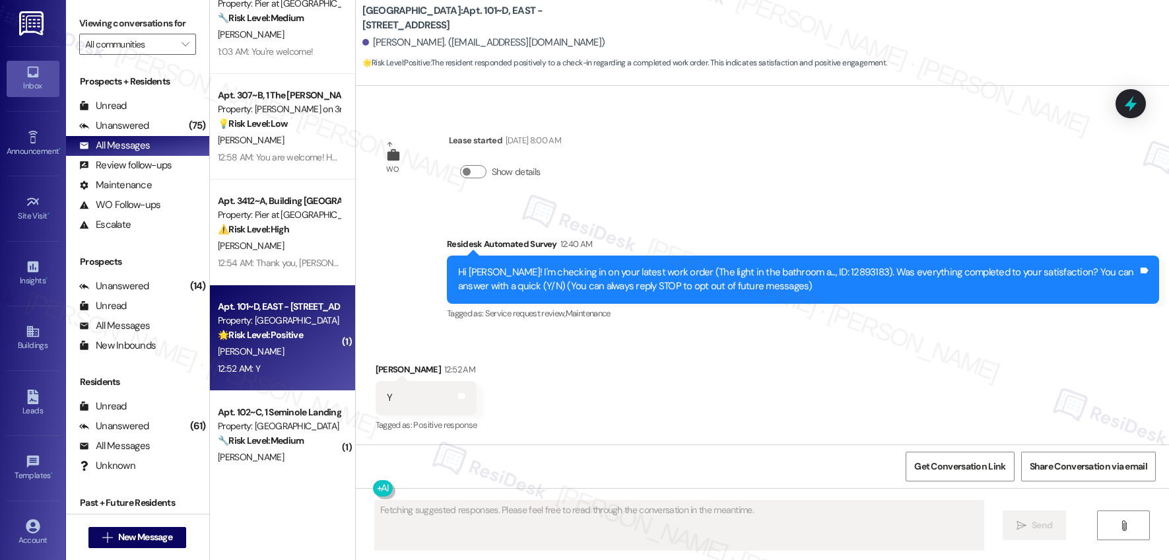
scroll to position [118, 0]
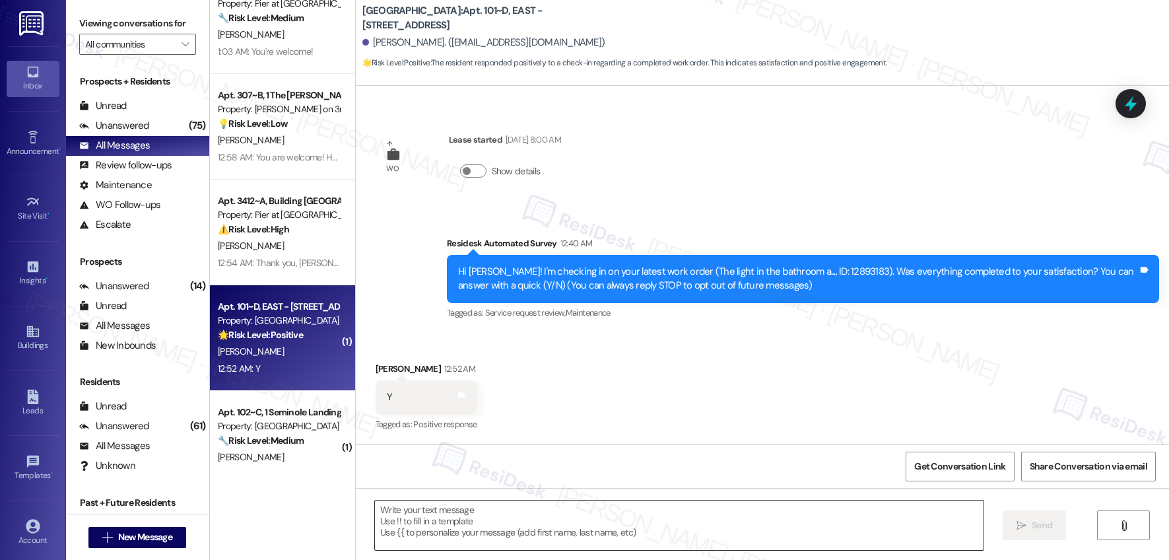
click at [501, 516] on textarea at bounding box center [679, 526] width 609 height 50
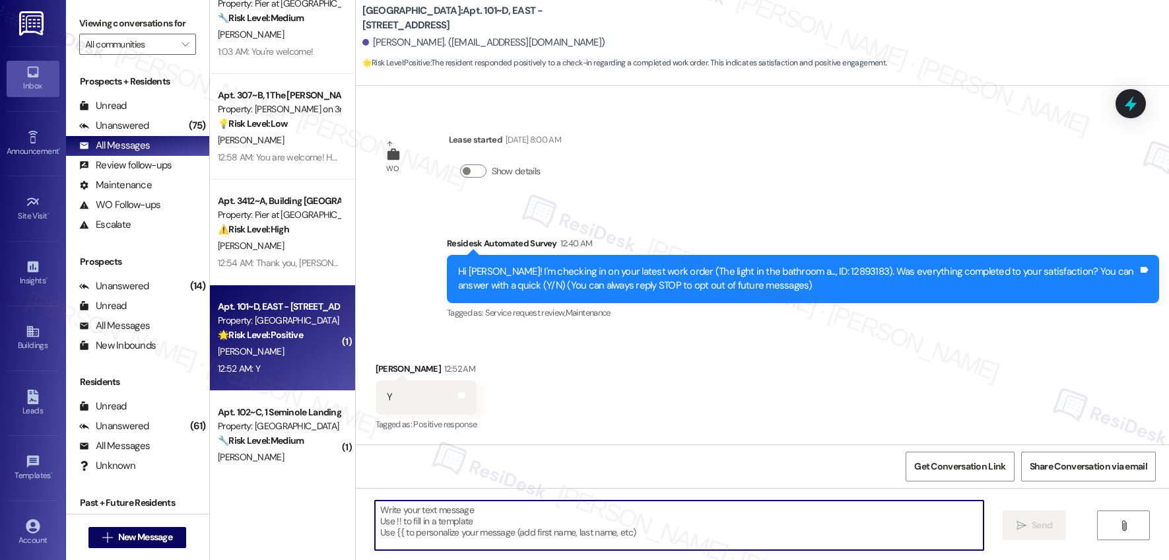
click at [501, 516] on textarea at bounding box center [679, 526] width 609 height 50
paste textarea "Hi {{first_name}}, I'm so glad to hear the work order was completed to your sat…"
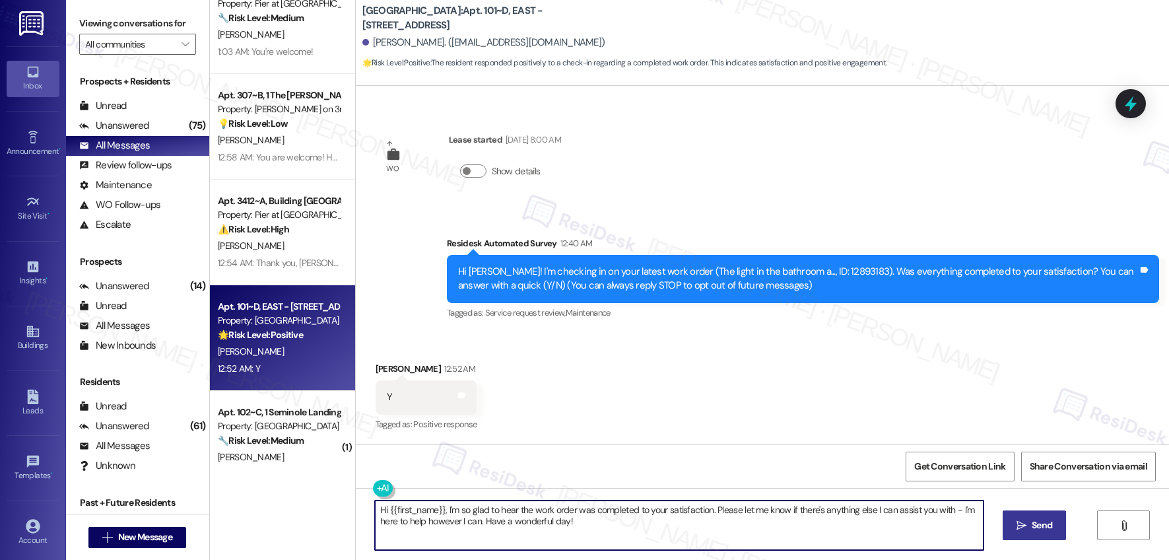
type textarea "Hi {{first_name}}, I'm so glad to hear the work order was completed to your sat…"
click at [1020, 528] on icon "" at bounding box center [1022, 525] width 10 height 11
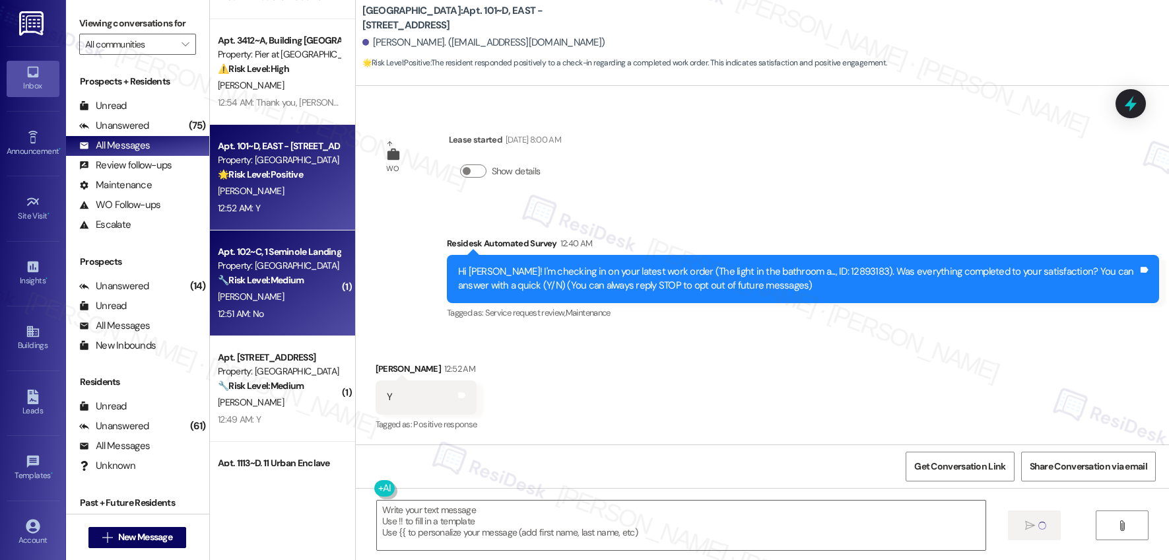
scroll to position [118, 0]
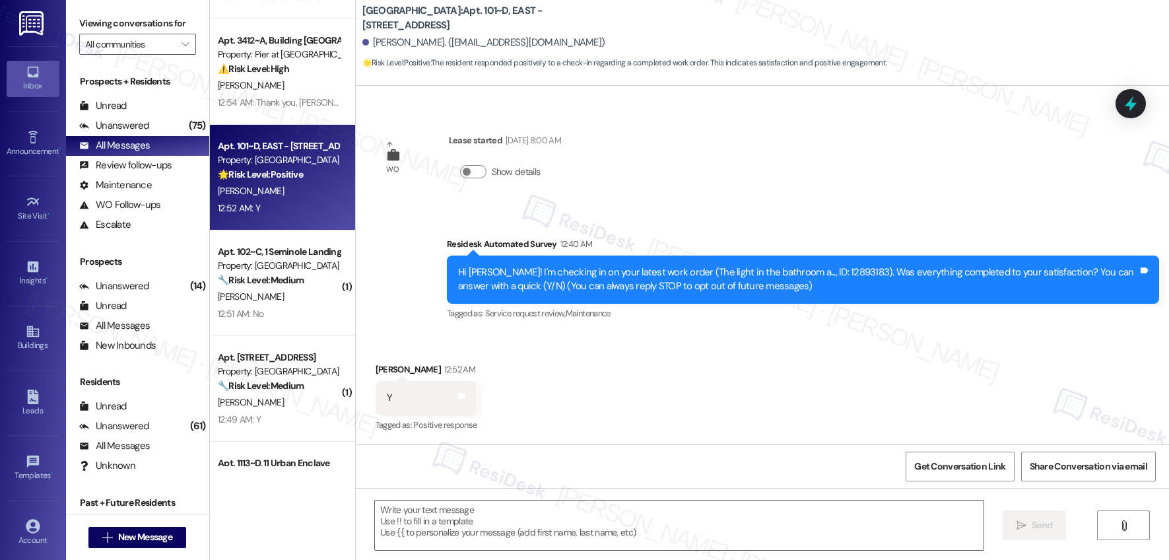
click at [298, 397] on div "[PERSON_NAME]" at bounding box center [279, 402] width 125 height 17
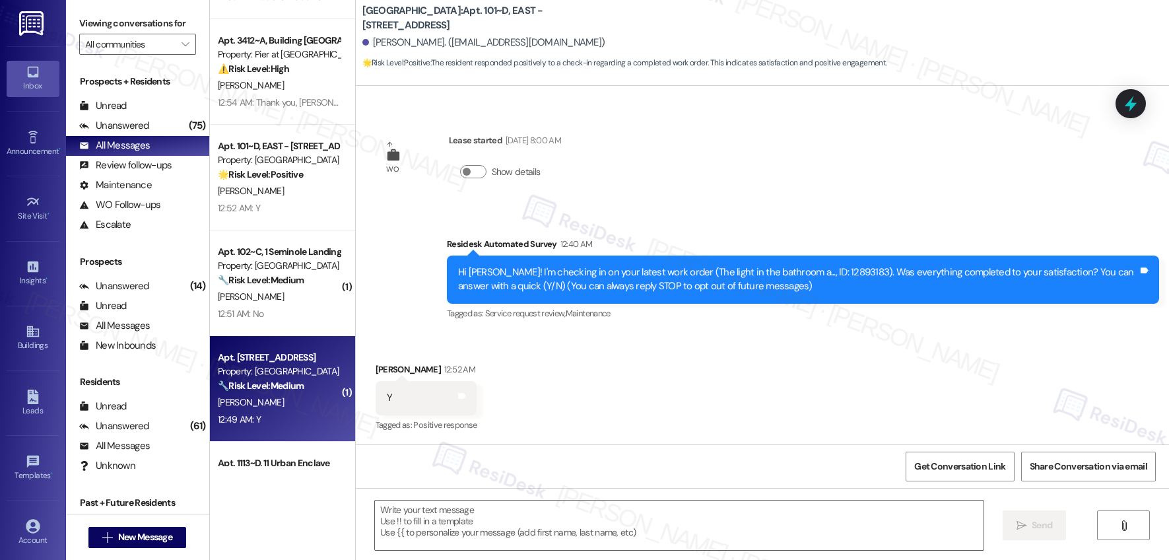
type textarea "Fetching suggested responses. Please feel free to read through the conversation…"
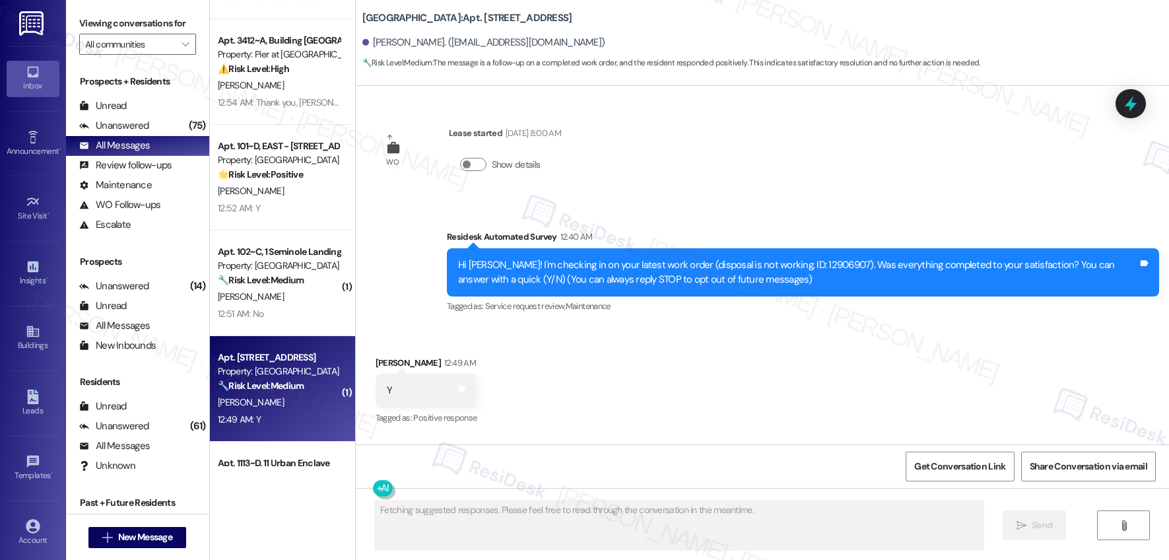
scroll to position [0, 0]
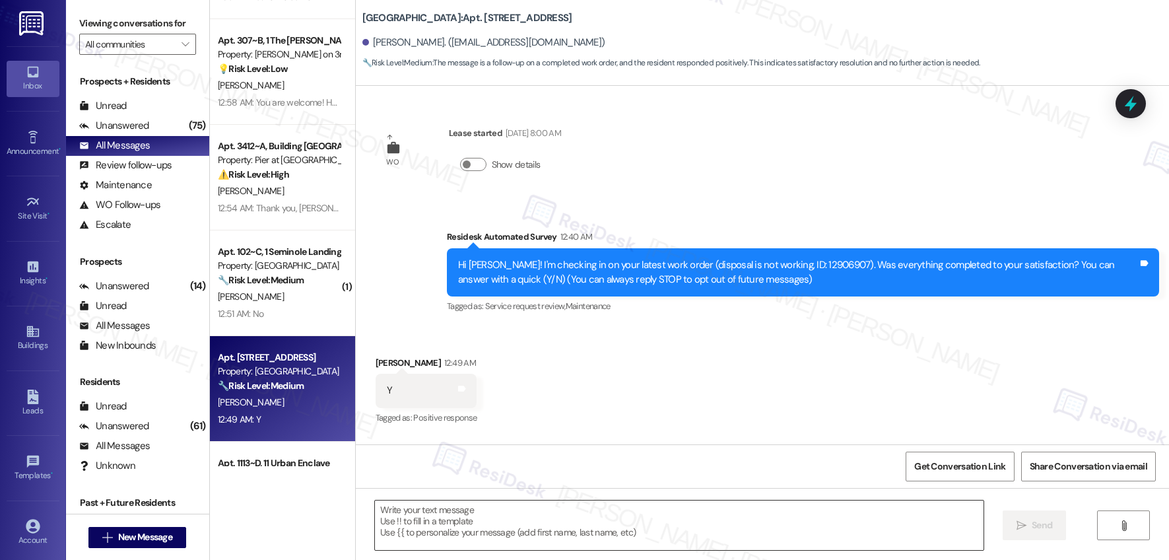
click at [558, 504] on textarea at bounding box center [679, 526] width 609 height 50
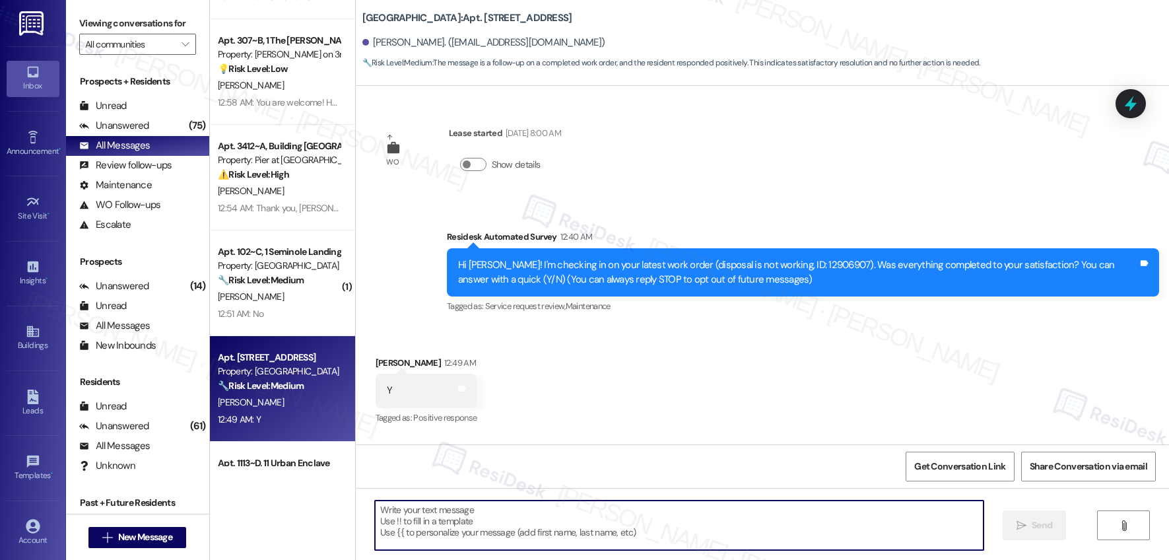
paste textarea "Hi {{first_name}}, I'm so glad to hear the work order was completed to your sat…"
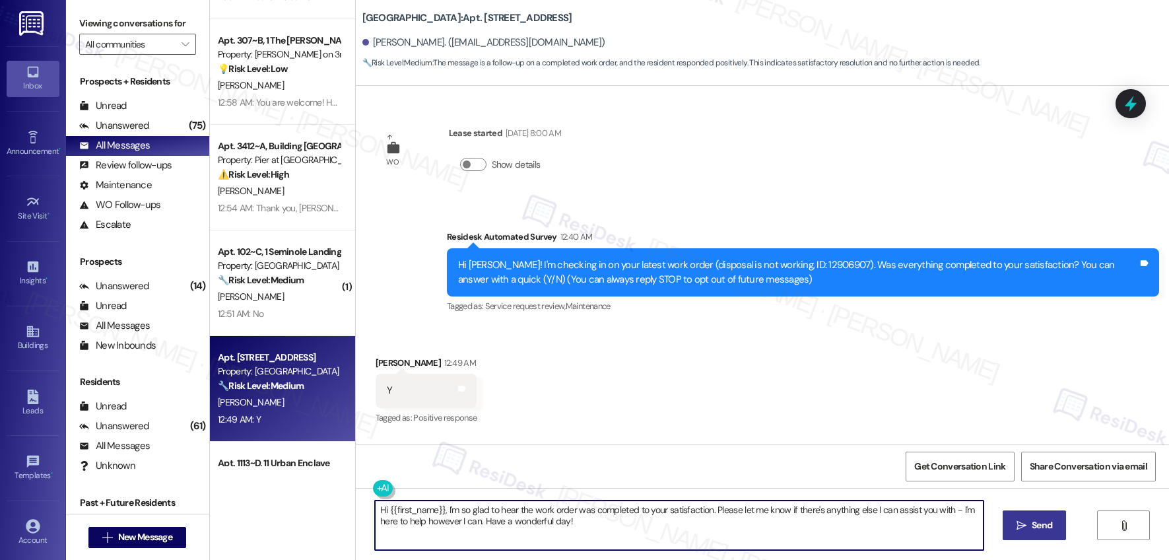
type textarea "Hi {{first_name}}, I'm so glad to hear the work order was completed to your sat…"
click at [1044, 529] on span "Send" at bounding box center [1042, 525] width 20 height 14
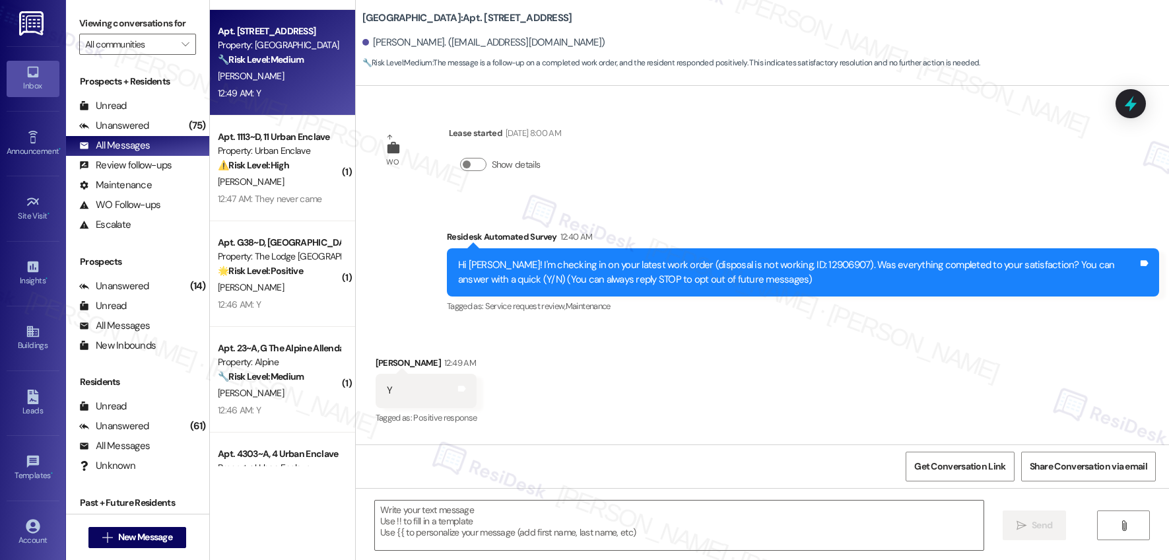
scroll to position [3061, 0]
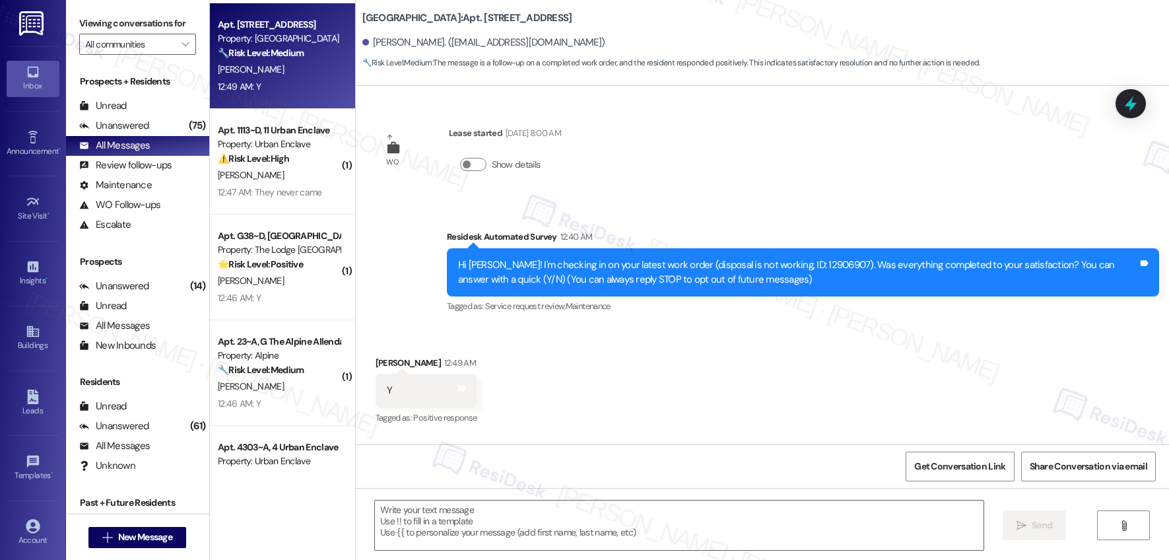
click at [281, 290] on div "12:46 AM: Y 12:46 AM: Y" at bounding box center [279, 298] width 125 height 17
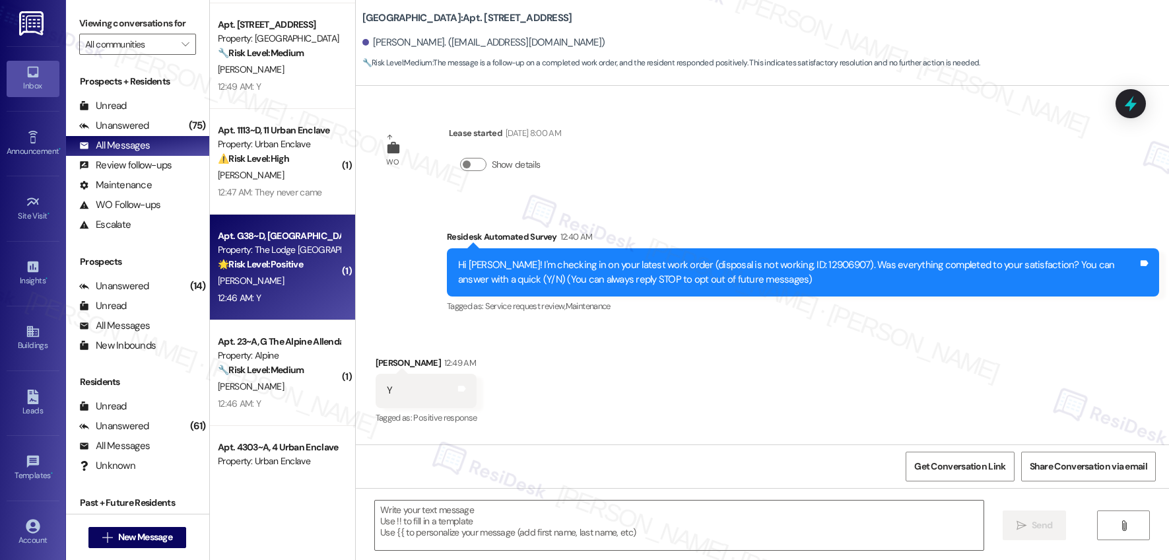
type textarea "Fetching suggested responses. Please feel free to read through the conversation…"
click at [502, 532] on textarea at bounding box center [679, 526] width 609 height 50
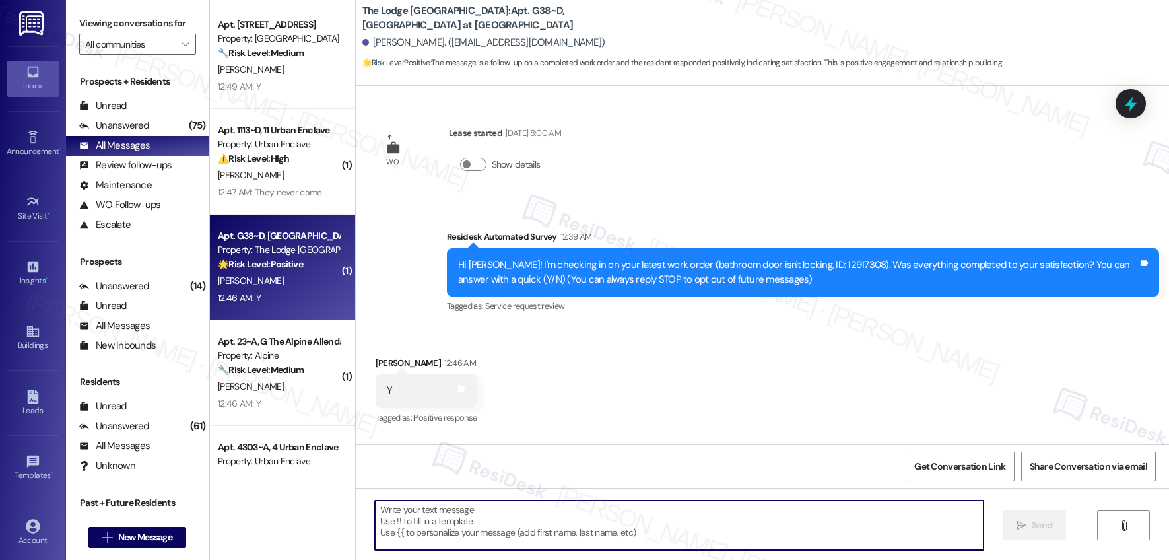
paste textarea "Hi {{first_name}}, I'm so glad to hear the work order was completed to your sat…"
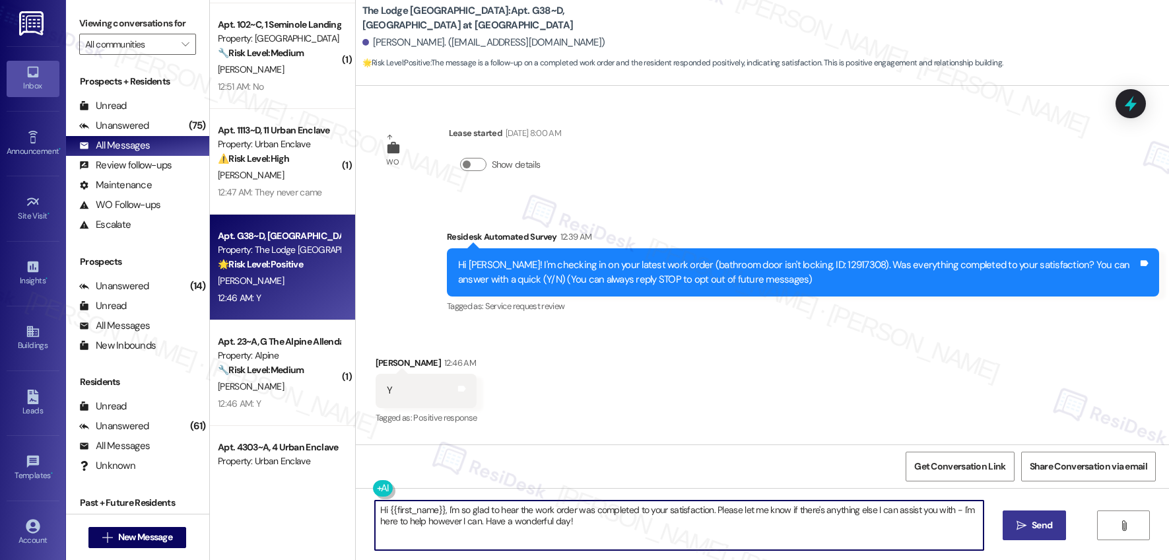
type textarea "Hi {{first_name}}, I'm so glad to hear the work order was completed to your sat…"
click at [1022, 524] on icon "" at bounding box center [1022, 525] width 10 height 11
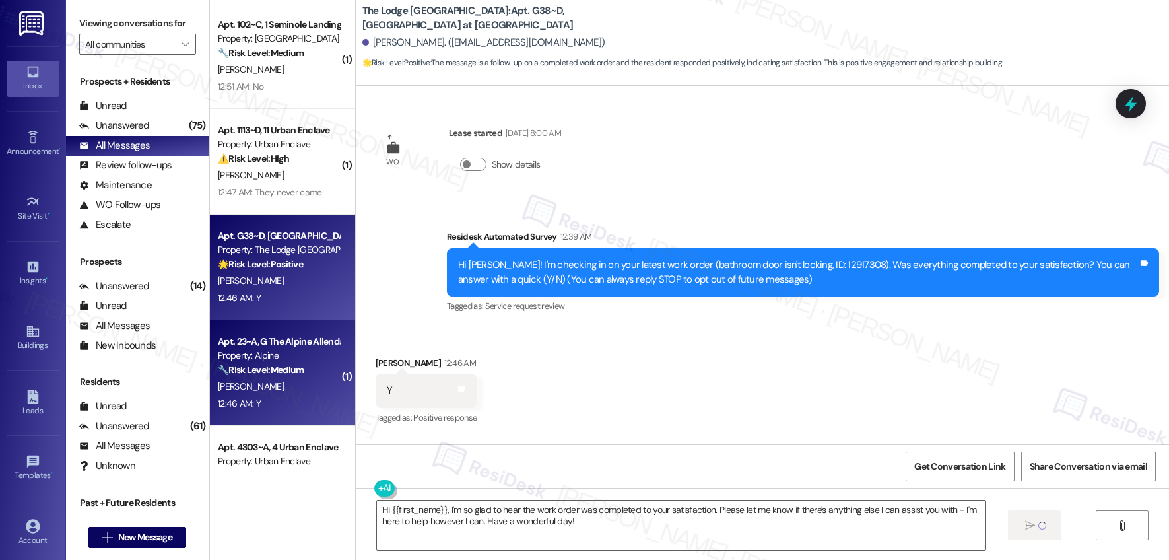
click at [267, 387] on div "[PERSON_NAME]" at bounding box center [279, 386] width 125 height 17
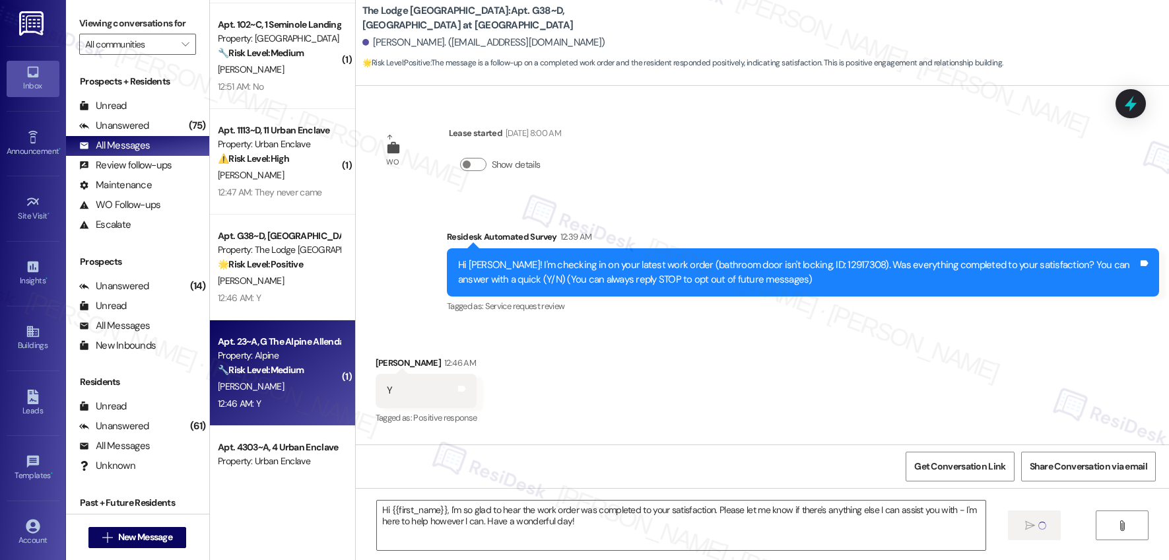
type textarea "Fetching suggested responses. Please feel free to read through the conversation…"
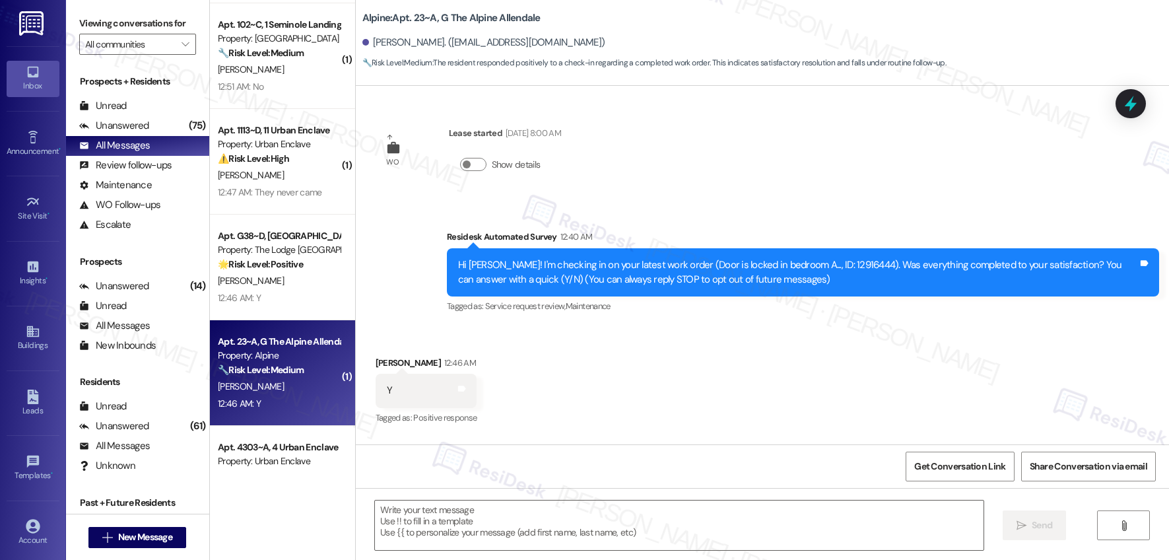
type textarea "Fetching suggested responses. Please feel free to read through the conversation…"
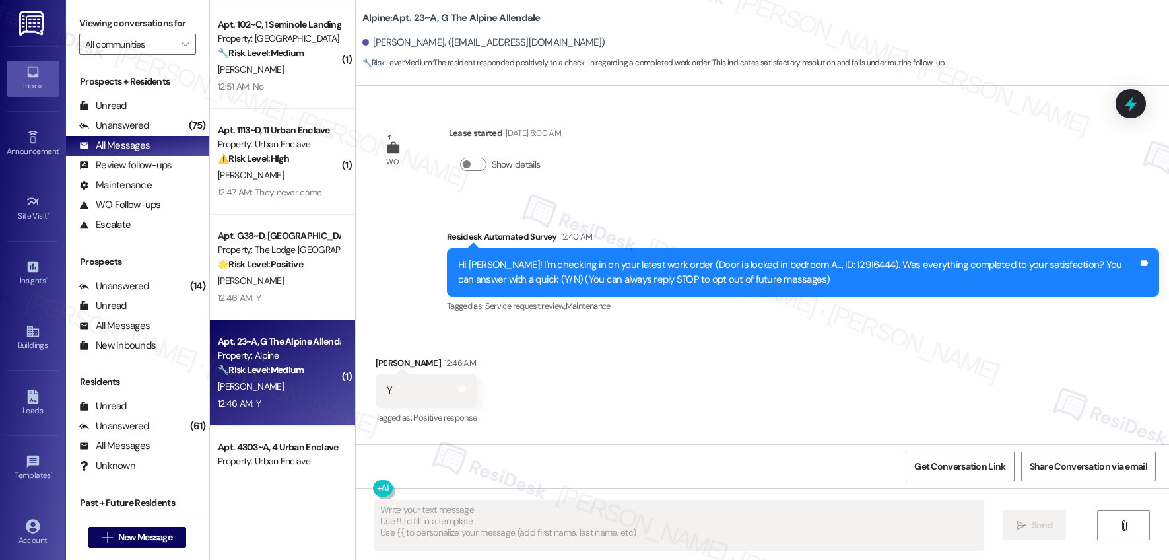
click at [475, 524] on textarea "Fetching suggested responses. Please feel free to read through the conversation…" at bounding box center [679, 526] width 609 height 50
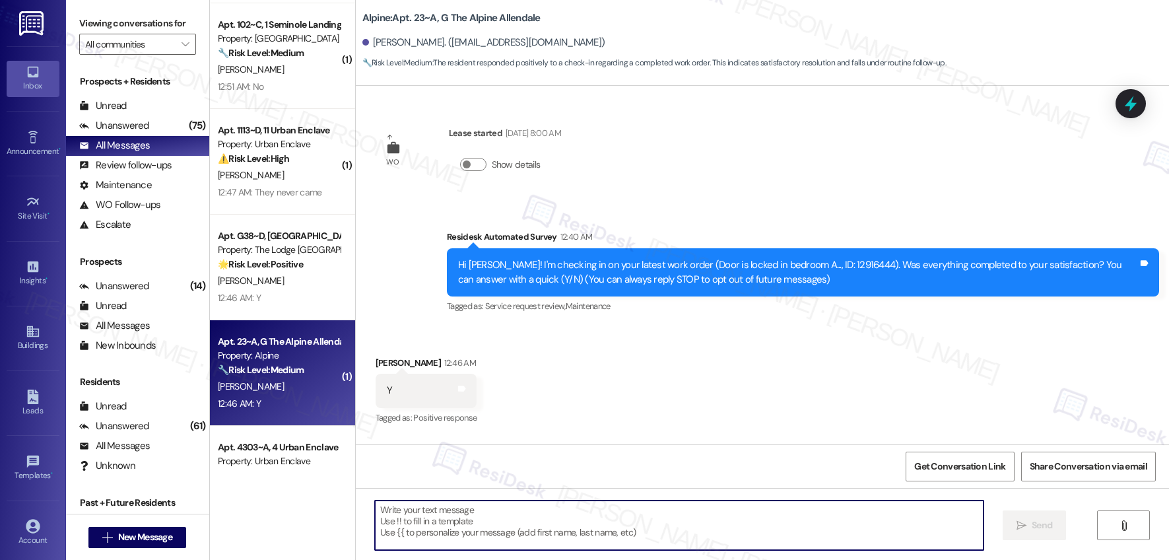
paste textarea "Hi {{first_name}}, I'm so glad to hear the work order was completed to your sat…"
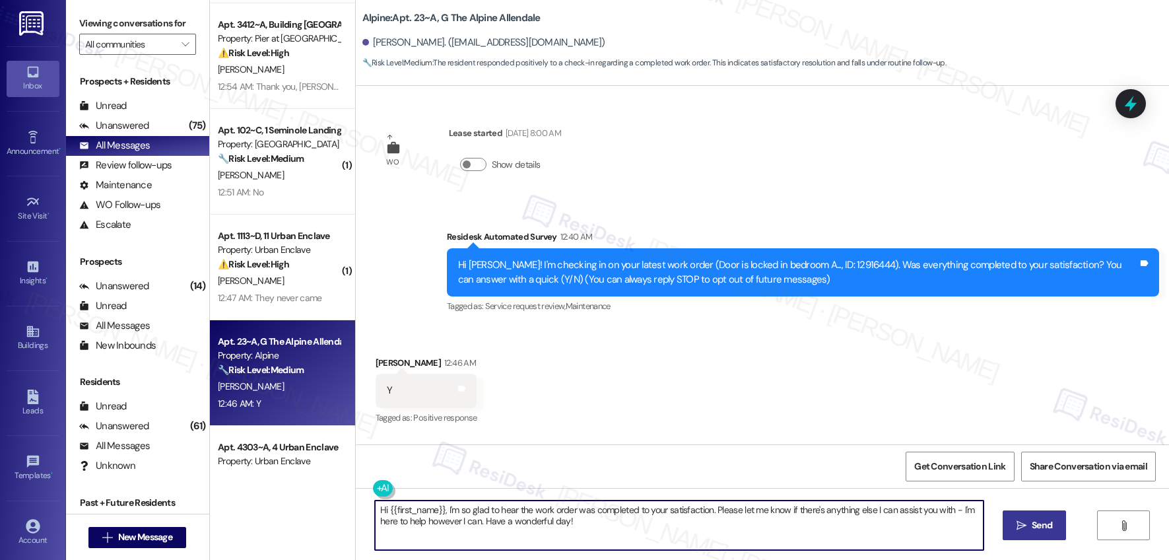
type textarea "Hi {{first_name}}, I'm so glad to hear the work order was completed to your sat…"
click at [1047, 519] on span "Send" at bounding box center [1042, 525] width 20 height 14
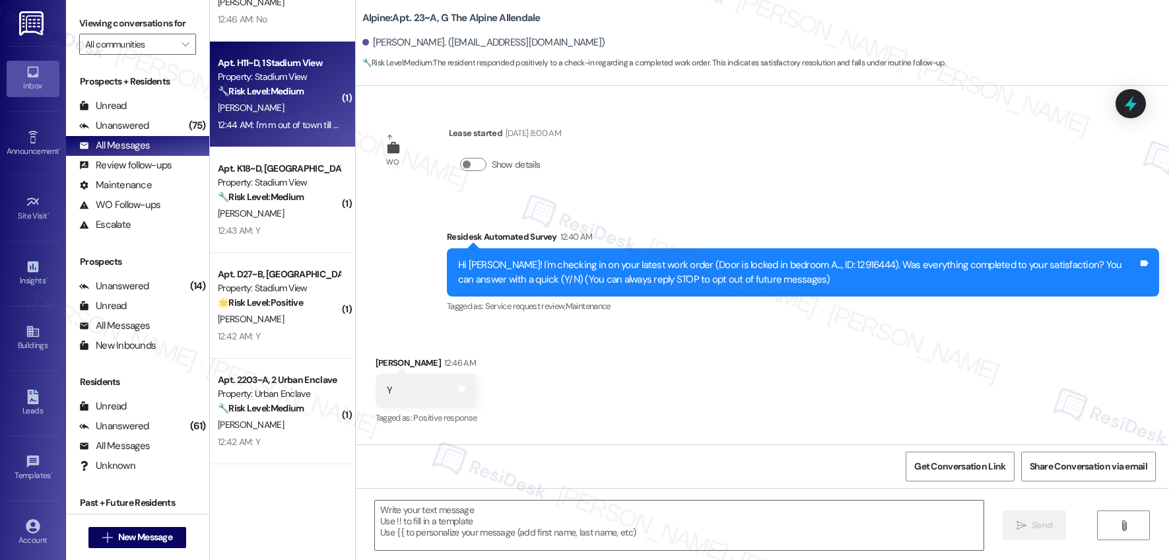
scroll to position [3577, 0]
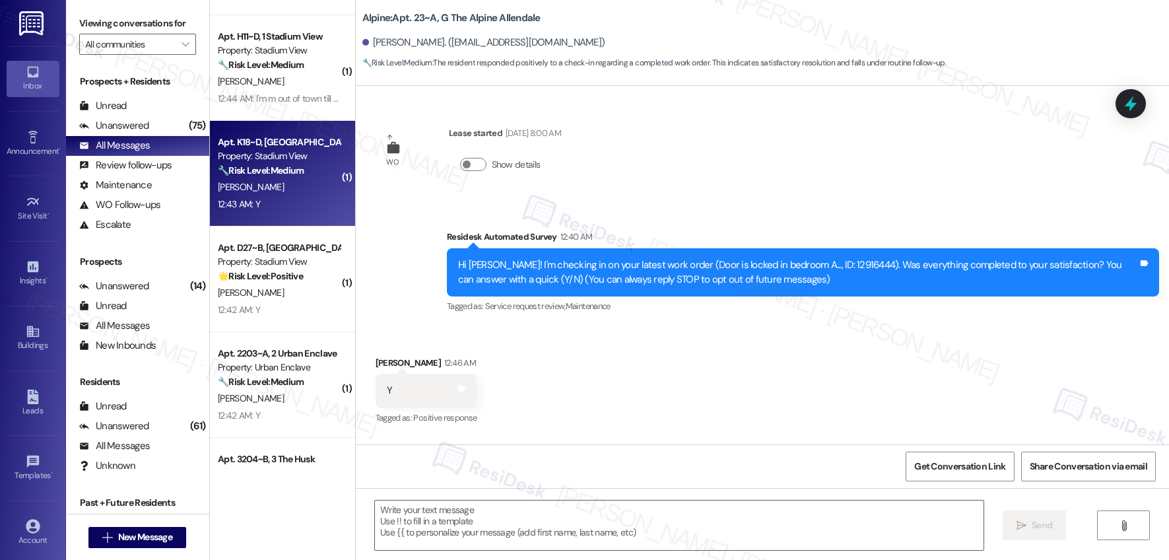
click at [308, 190] on div "[PERSON_NAME]" at bounding box center [279, 187] width 125 height 17
type textarea "Fetching suggested responses. Please feel free to read through the conversation…"
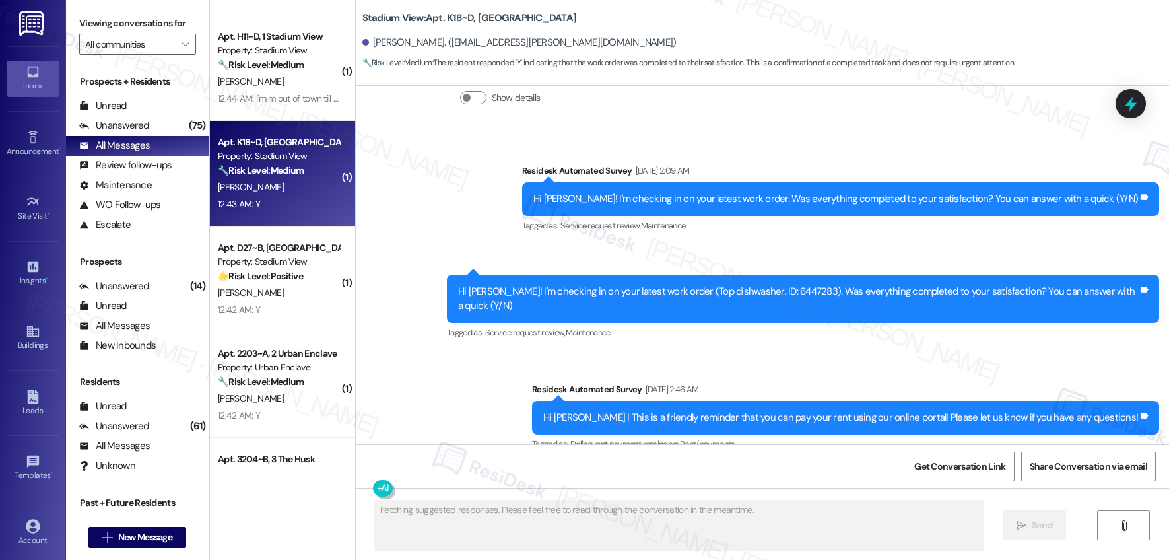
click at [308, 190] on div "[PERSON_NAME]" at bounding box center [279, 187] width 125 height 17
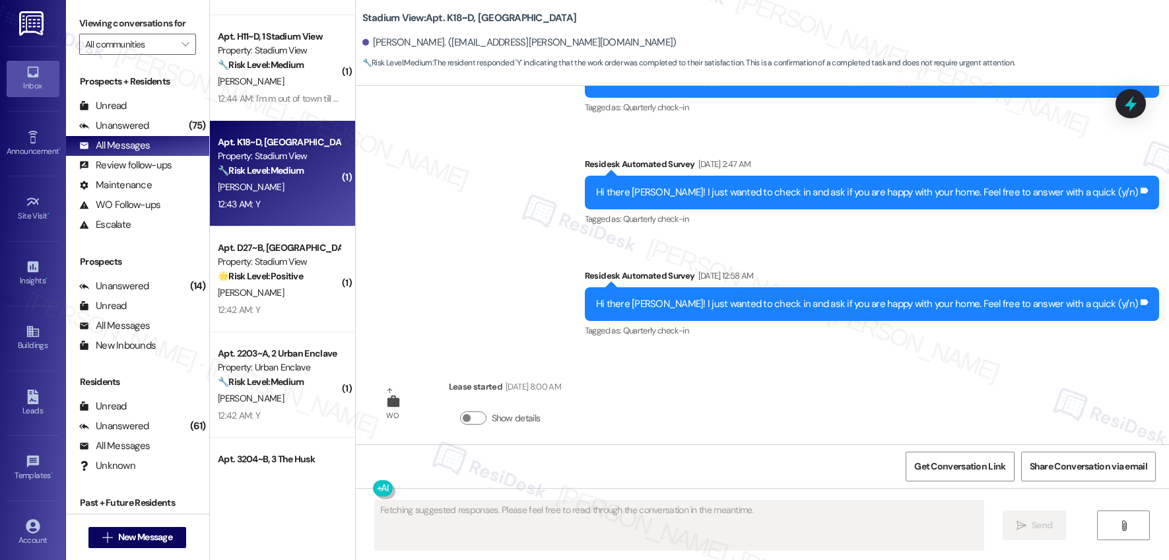
scroll to position [2468, 0]
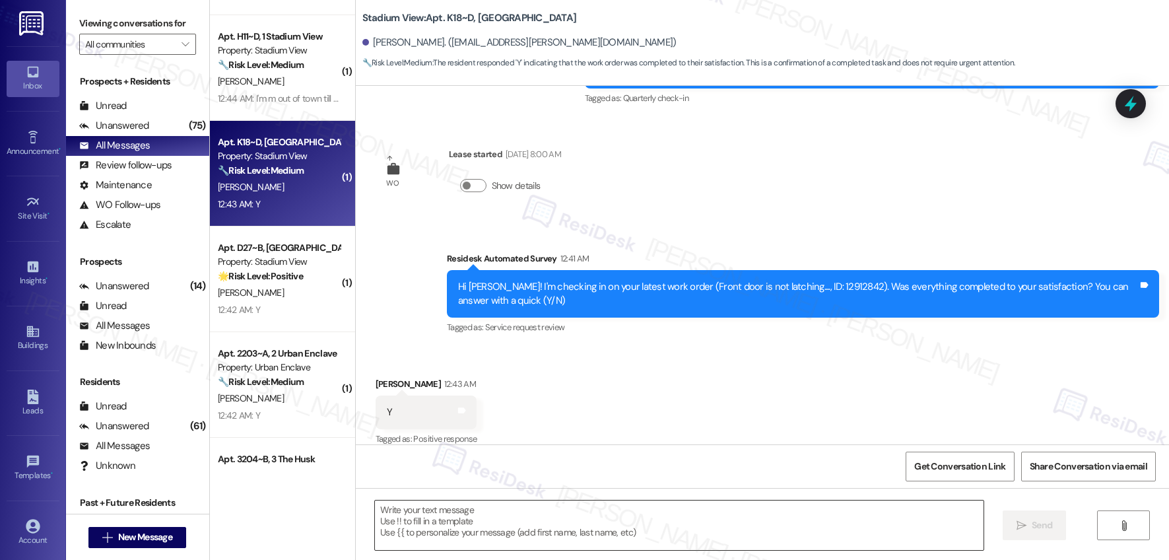
click at [506, 532] on textarea at bounding box center [679, 526] width 609 height 50
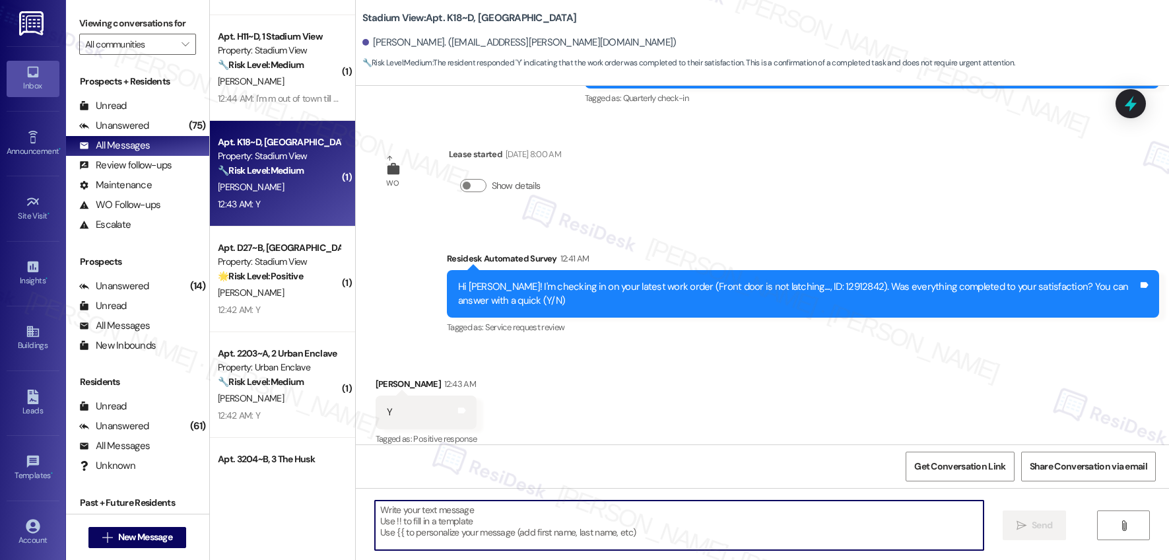
paste textarea "Hi {{first_name}}, I'm so glad to hear the work order was completed to your sat…"
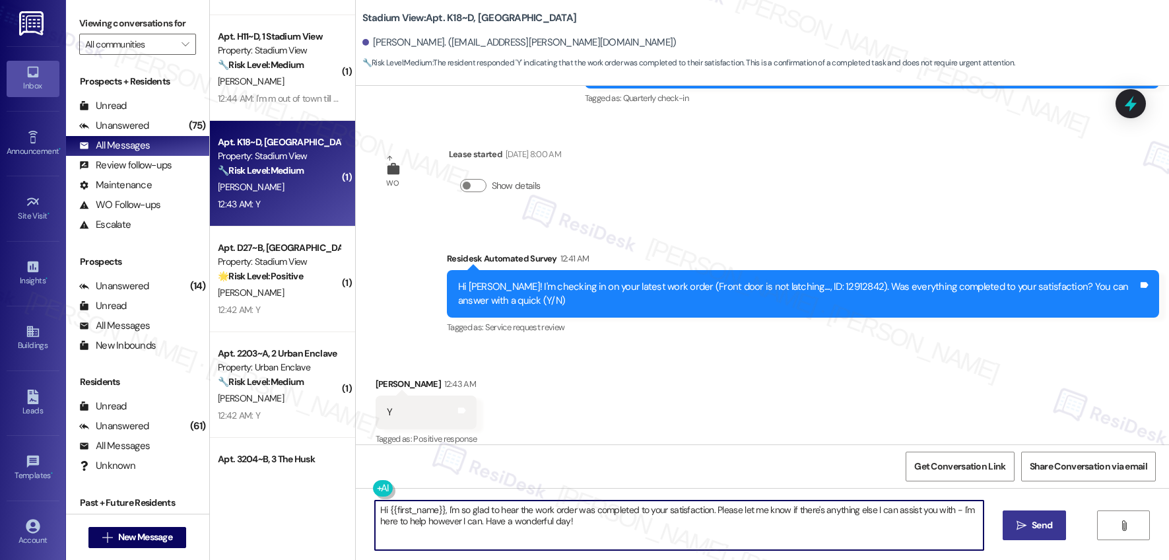
type textarea "Hi {{first_name}}, I'm so glad to hear the work order was completed to your sat…"
click at [1021, 533] on button " Send" at bounding box center [1035, 525] width 64 height 30
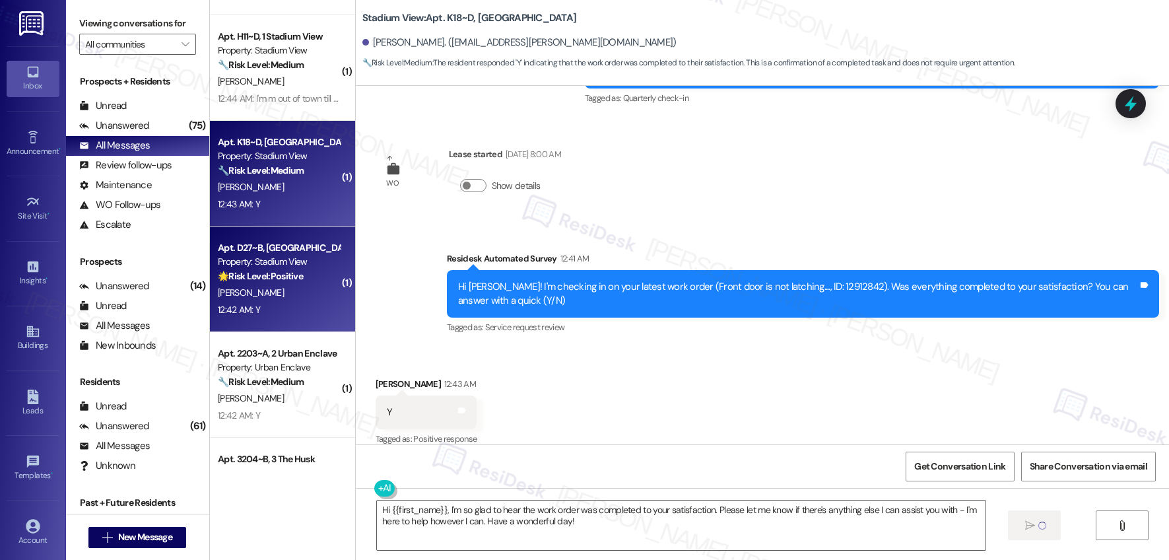
click at [300, 307] on div "12:42 AM: Y 12:42 AM: Y" at bounding box center [279, 310] width 125 height 17
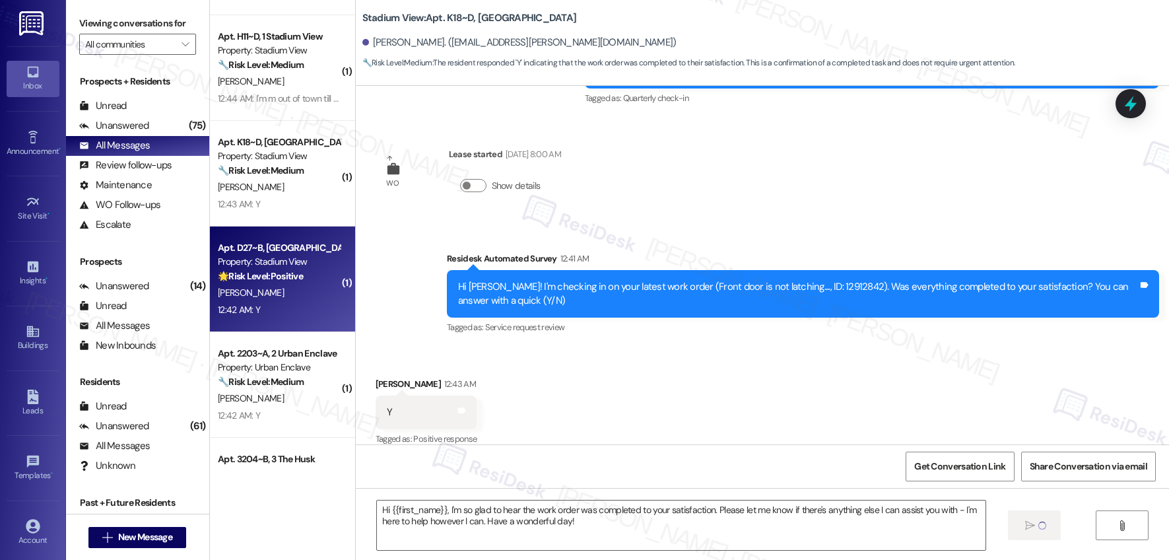
type textarea "Fetching suggested responses. Please feel free to read through the conversation…"
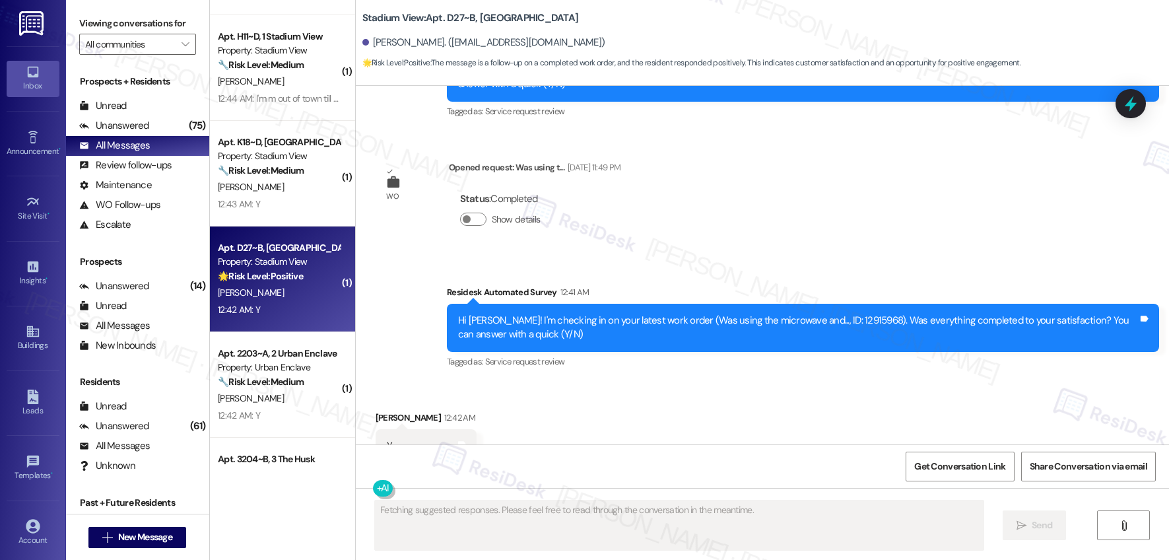
scroll to position [3155, 0]
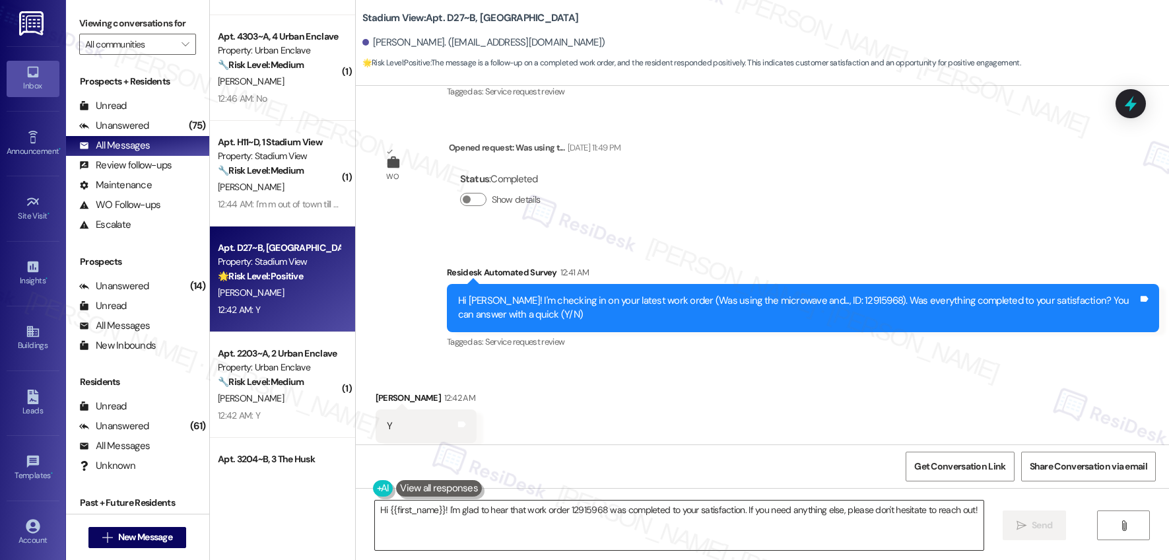
click at [476, 529] on textarea "Hi {{first_name}}! I'm glad to hear that work order 12915968 was completed to y…" at bounding box center [679, 526] width 609 height 50
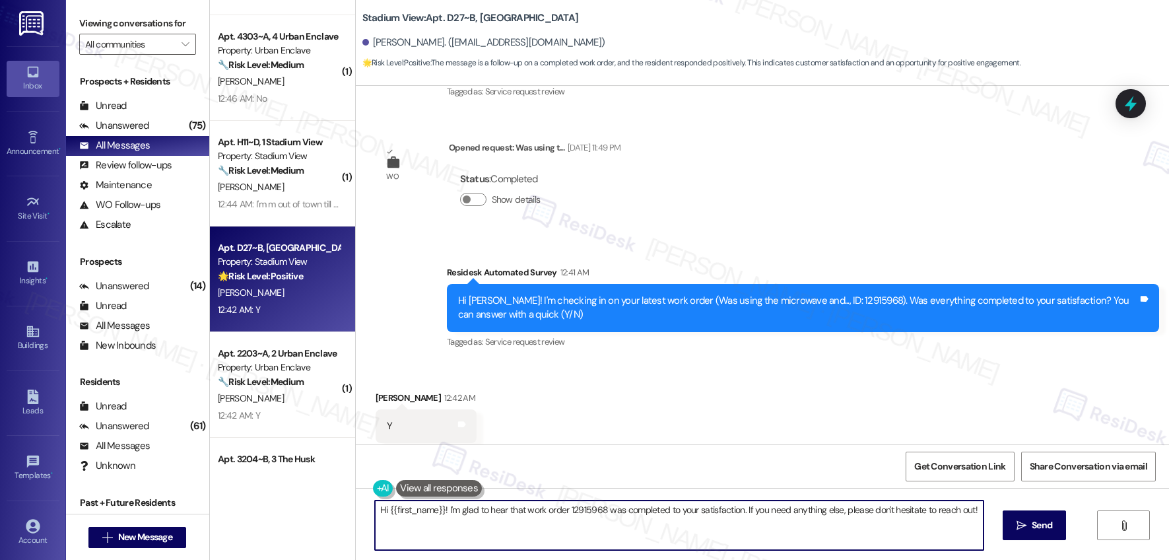
click at [476, 529] on textarea "Hi {{first_name}}! I'm glad to hear that work order 12915968 was completed to y…" at bounding box center [679, 526] width 609 height 50
click at [508, 510] on textarea "Hi {{first_name}}! I'm glad to hear that work order 12915968 was completed to y…" at bounding box center [679, 526] width 609 height 50
paste textarea ", I'm so glad to hear the work order was completed to your satisfaction. Please…"
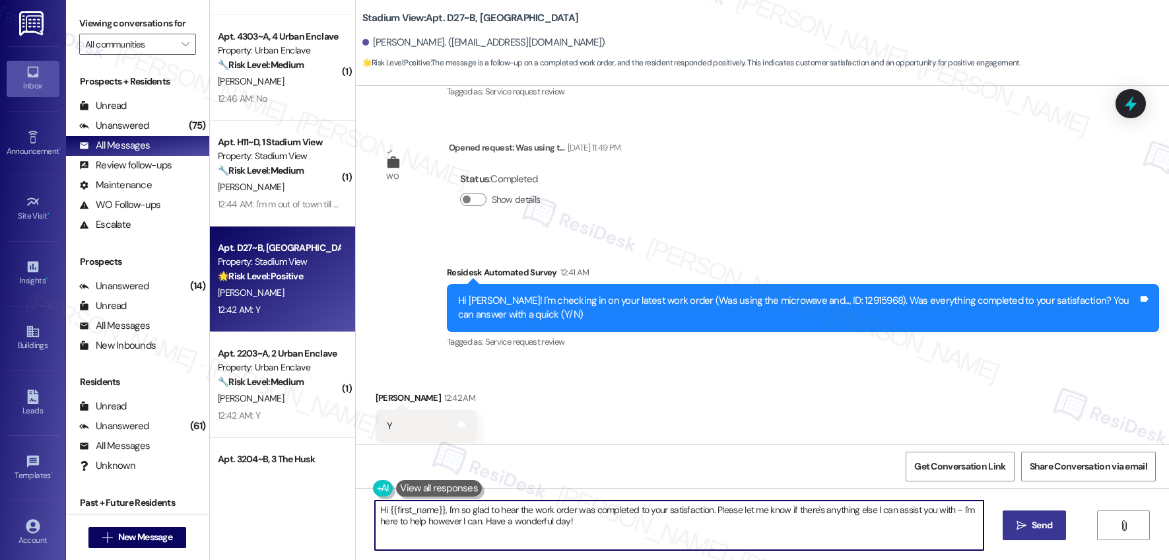
type textarea "Hi {{first_name}}, I'm so glad to hear the work order was completed to your sat…"
click at [1032, 526] on span "Send" at bounding box center [1042, 525] width 20 height 14
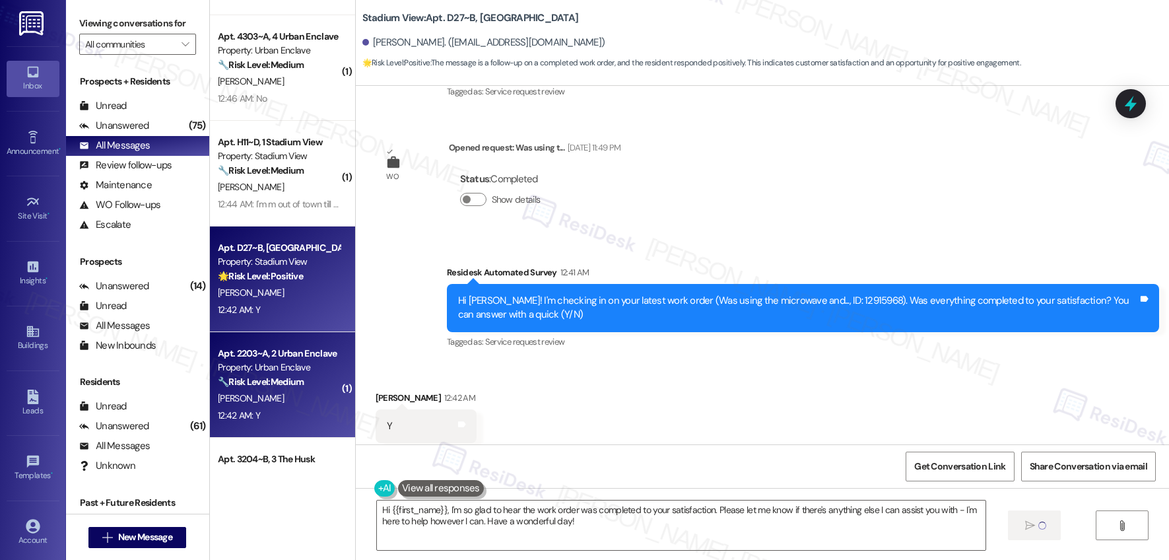
click at [322, 397] on div "[PERSON_NAME]" at bounding box center [279, 398] width 125 height 17
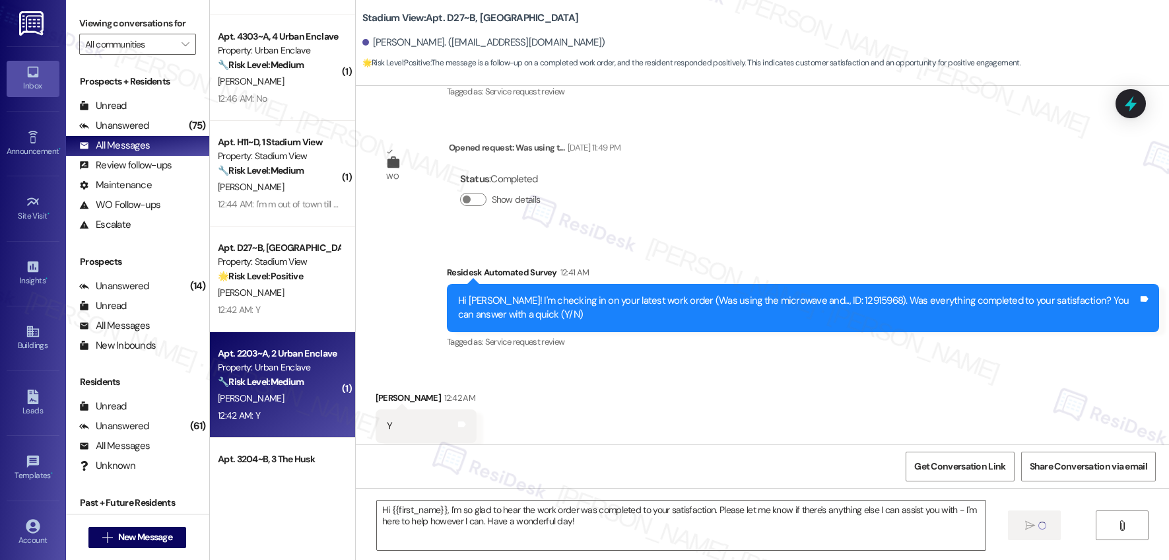
type textarea "Fetching suggested responses. Please feel free to read through the conversation…"
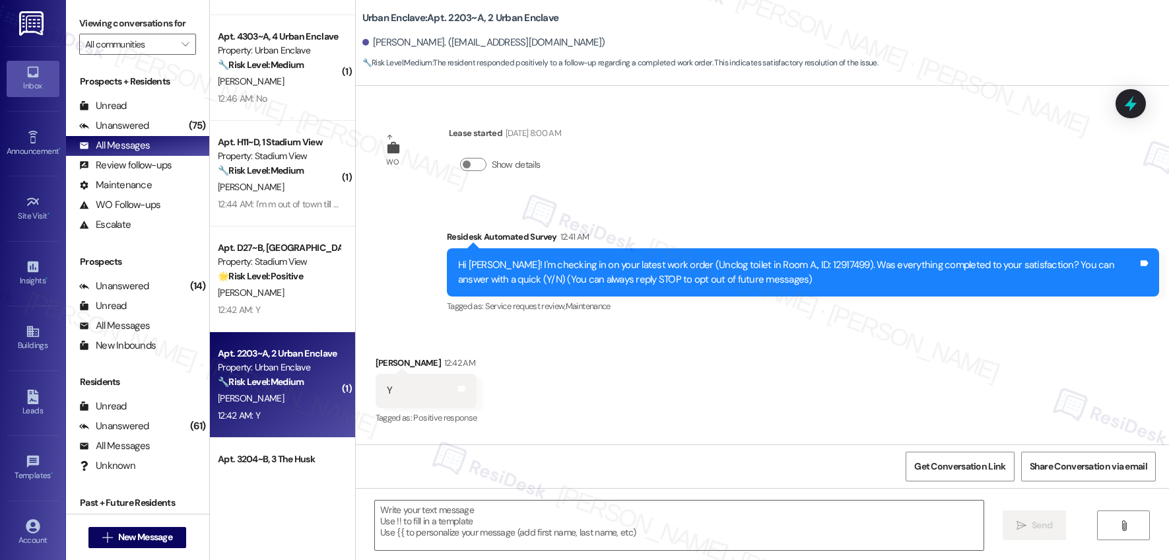
type textarea "Fetching suggested responses. Please feel free to read through the conversation…"
click at [487, 512] on textarea at bounding box center [679, 526] width 609 height 50
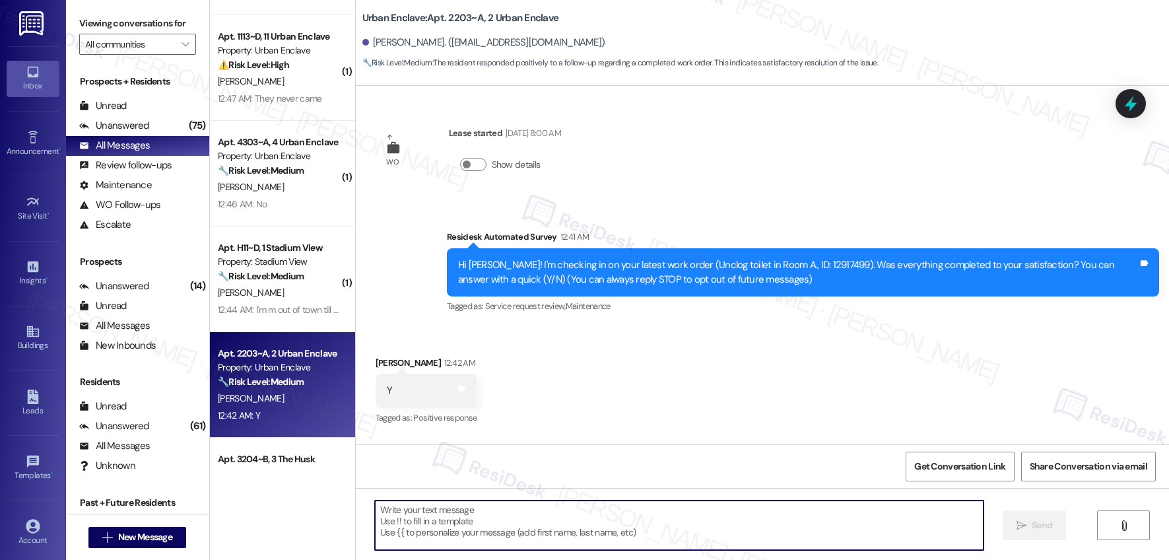
paste textarea "Hi {{first_name}}, I'm so glad to hear the work order was completed to your sat…"
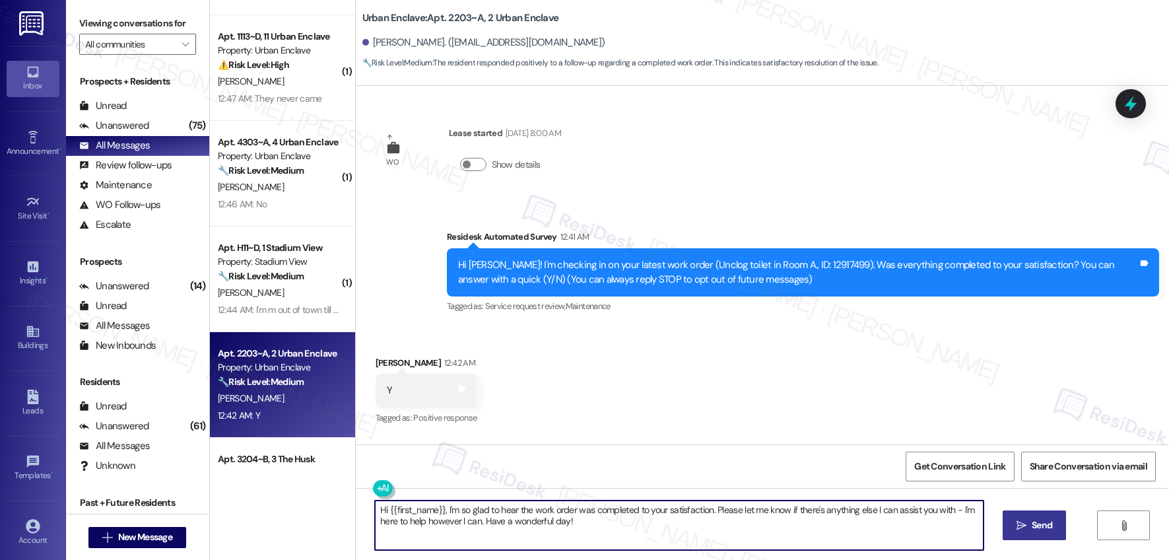
type textarea "Hi {{first_name}}, I'm so glad to hear the work order was completed to your sat…"
click at [1040, 522] on span "Send" at bounding box center [1042, 525] width 20 height 14
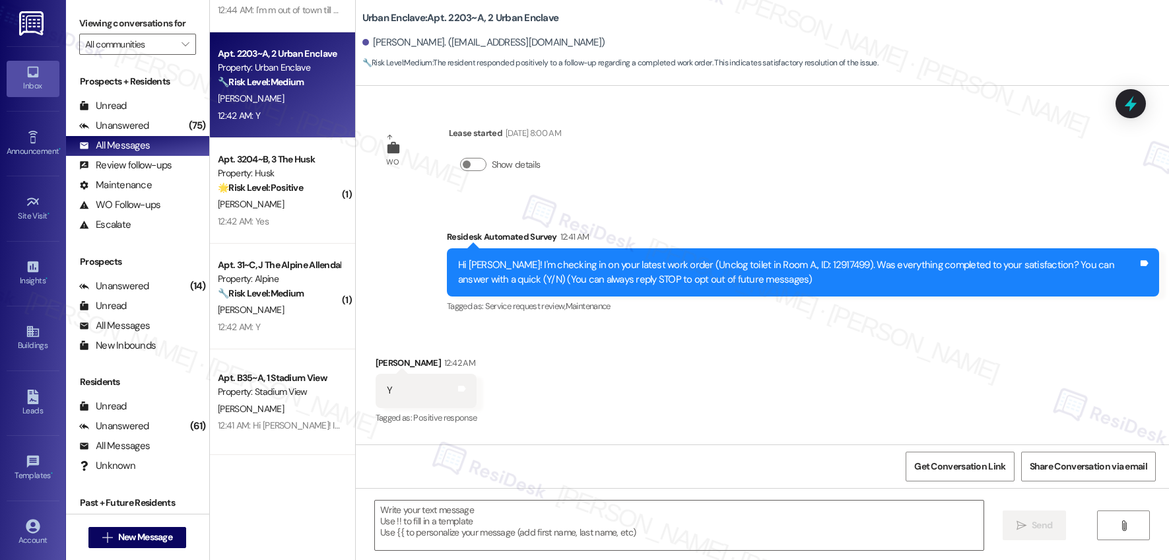
scroll to position [3879, 0]
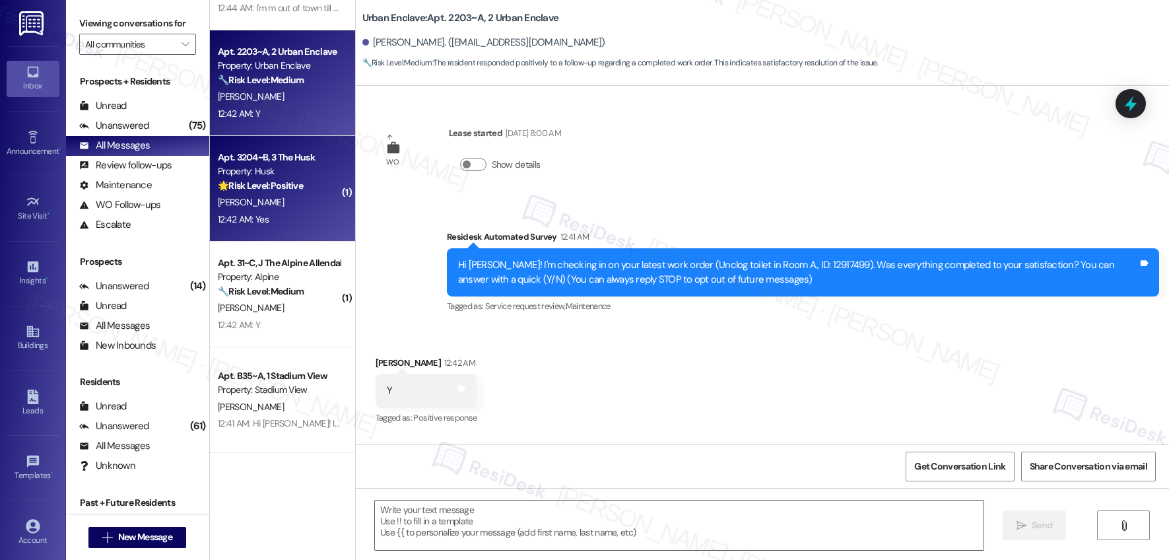
click at [304, 215] on div "12:42 AM: Yes 12:42 AM: Yes" at bounding box center [279, 219] width 125 height 17
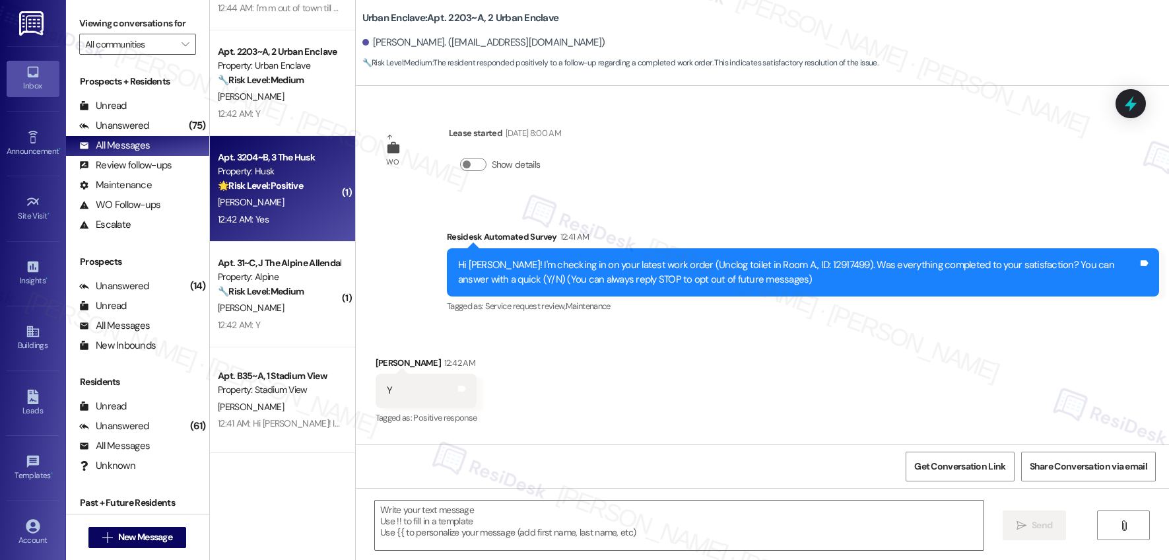
type textarea "Fetching suggested responses. Please feel free to read through the conversation…"
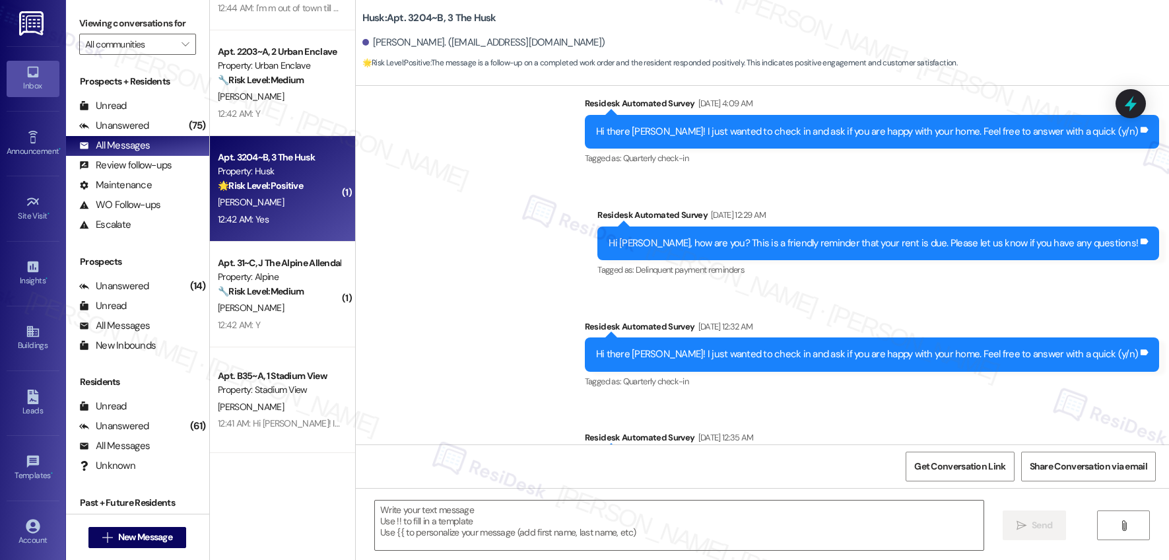
type textarea "Fetching suggested responses. Please feel free to read through the conversation…"
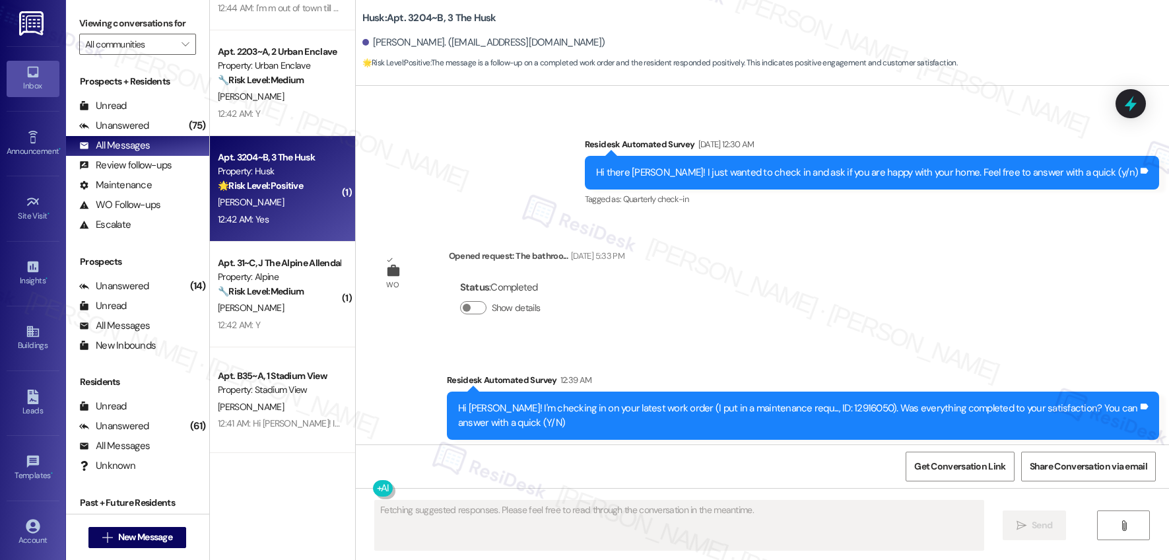
scroll to position [1443, 0]
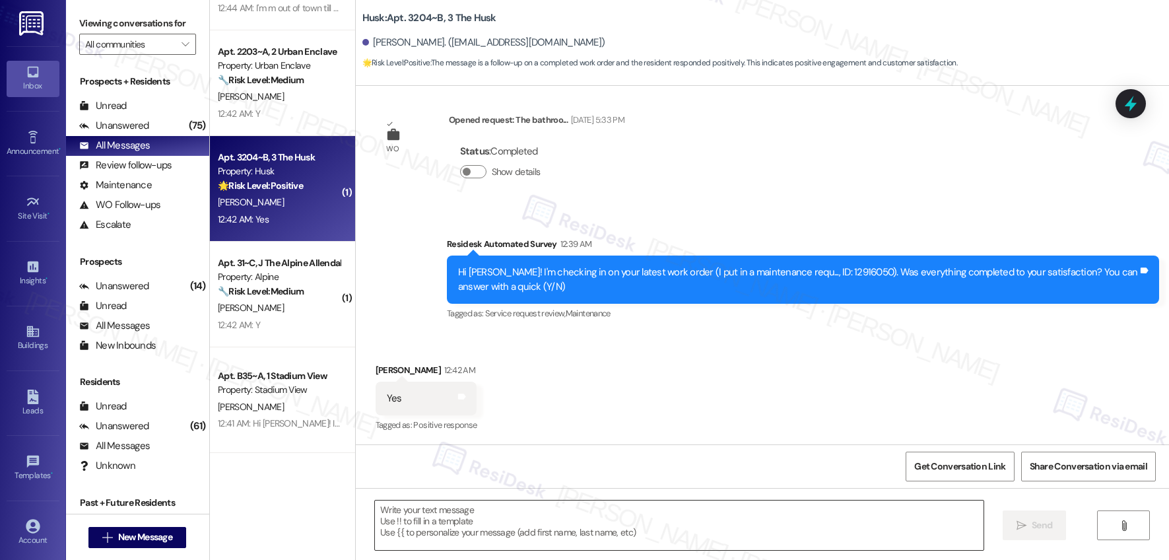
click at [624, 536] on textarea at bounding box center [679, 526] width 609 height 50
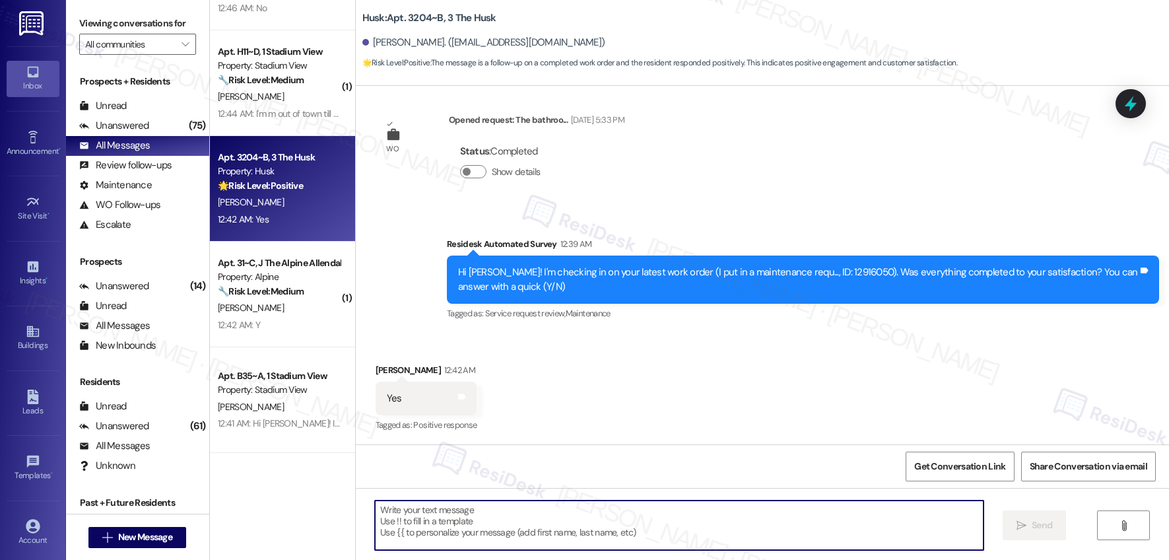
paste textarea "Hi {{first_name}}, I'm so glad to hear the work order was completed to your sat…"
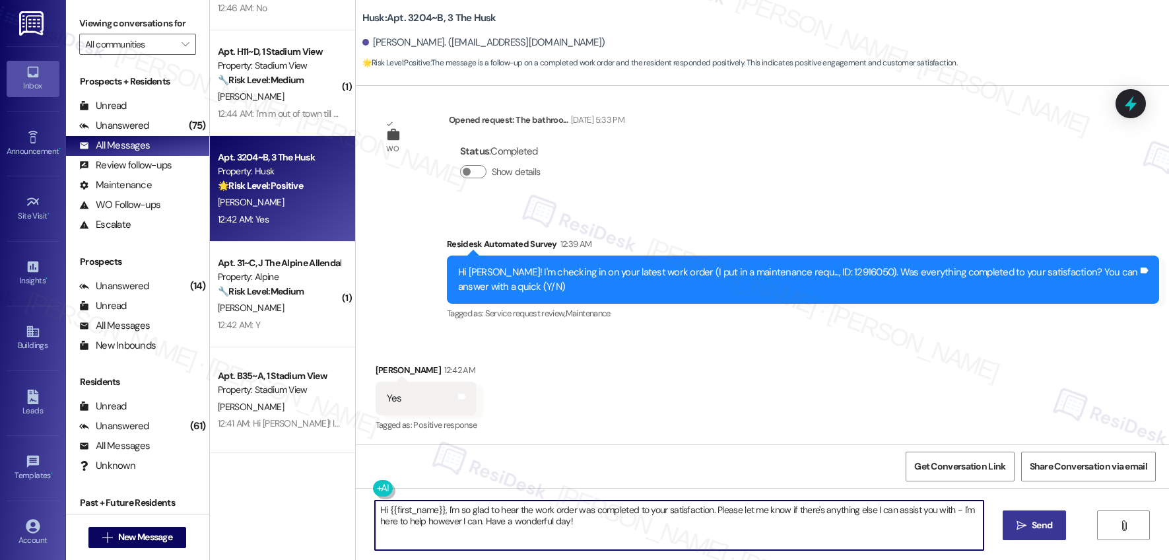
type textarea "Hi {{first_name}}, I'm so glad to hear the work order was completed to your sat…"
click at [1041, 518] on span "Send" at bounding box center [1042, 525] width 20 height 14
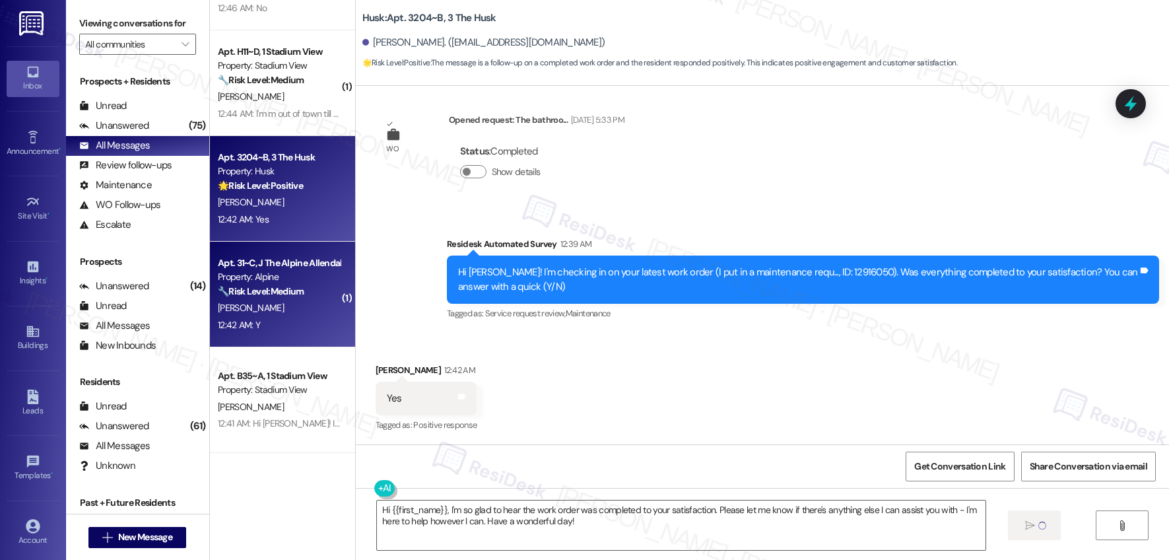
click at [277, 304] on div "[PERSON_NAME]" at bounding box center [279, 308] width 125 height 17
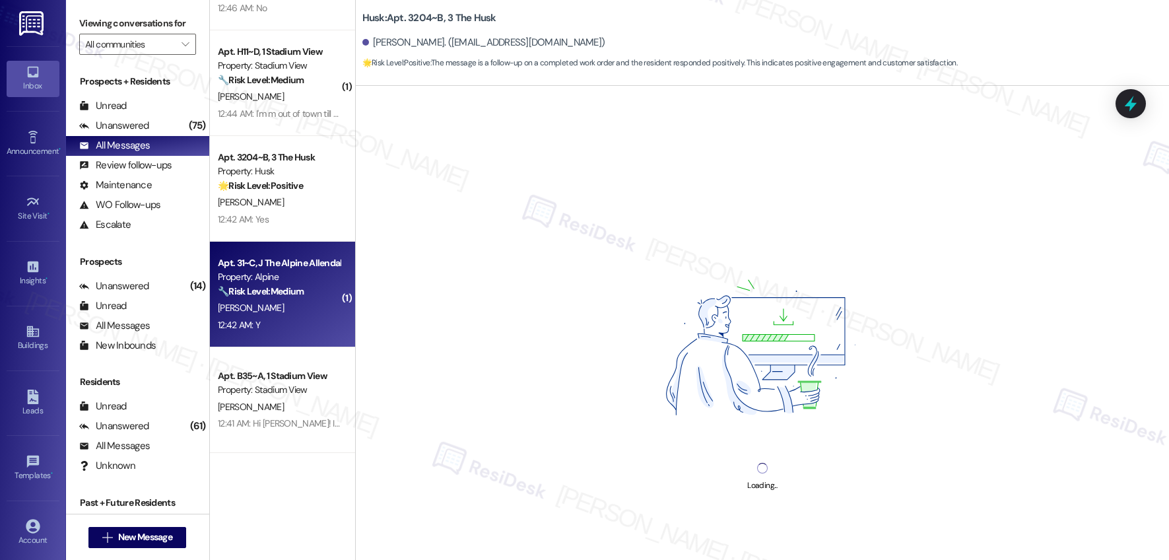
click at [277, 304] on div "[PERSON_NAME]" at bounding box center [279, 308] width 125 height 17
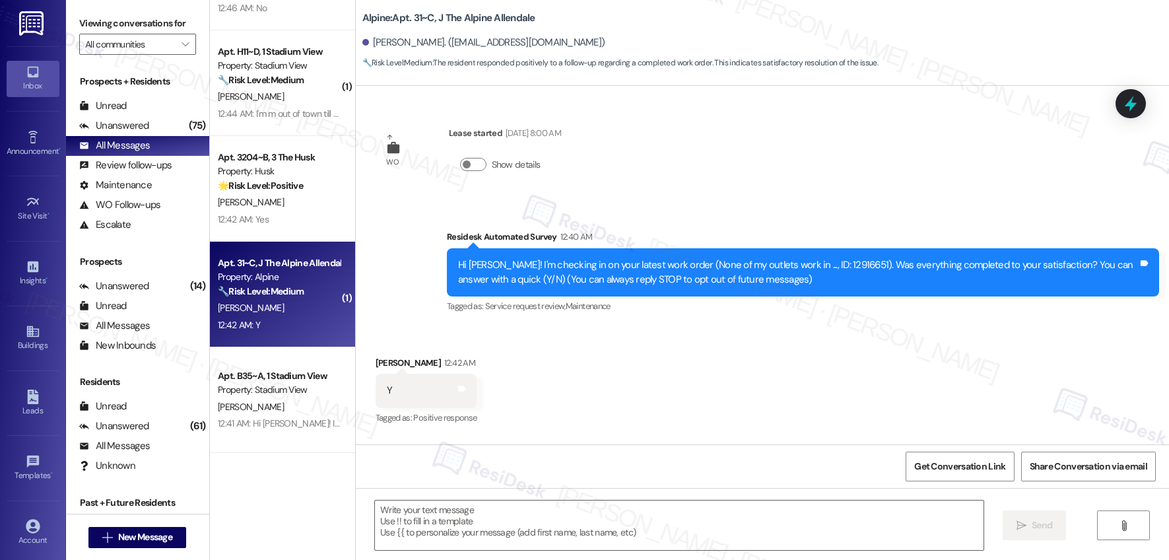
type textarea "Fetching suggested responses. Please feel free to read through the conversation…"
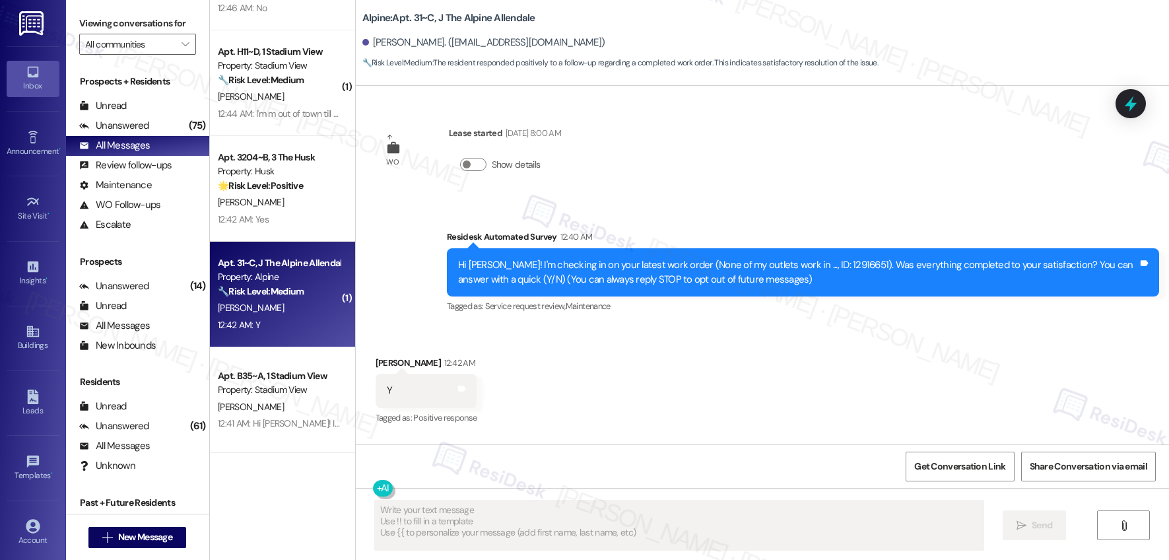
click at [453, 520] on textarea "Fetching suggested responses. Please feel free to read through the conversation…" at bounding box center [679, 526] width 609 height 50
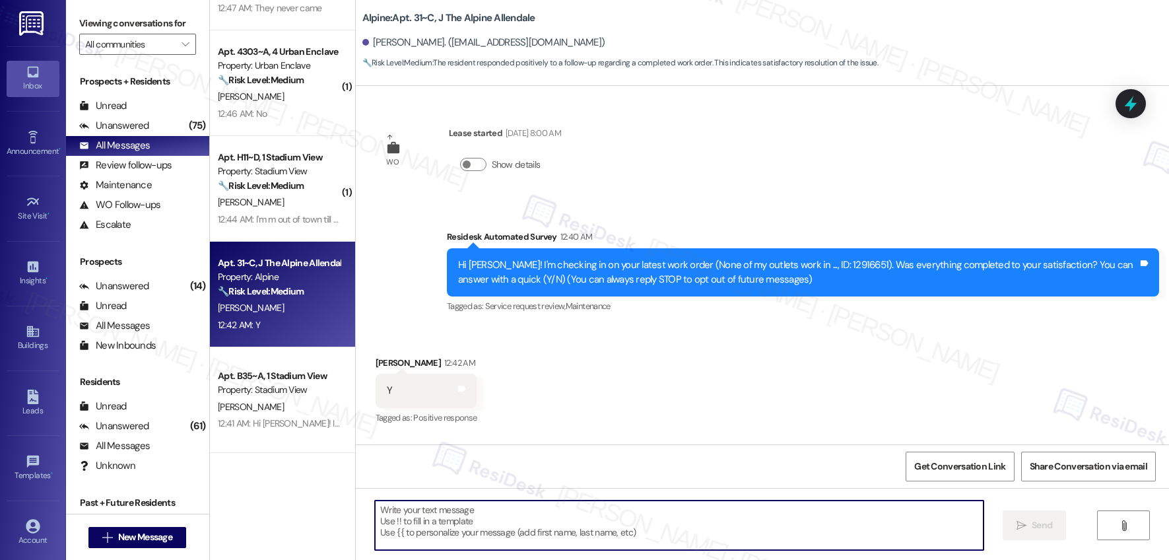
paste textarea "Hi {{first_name}}, I'm so glad to hear the work order was completed to your sat…"
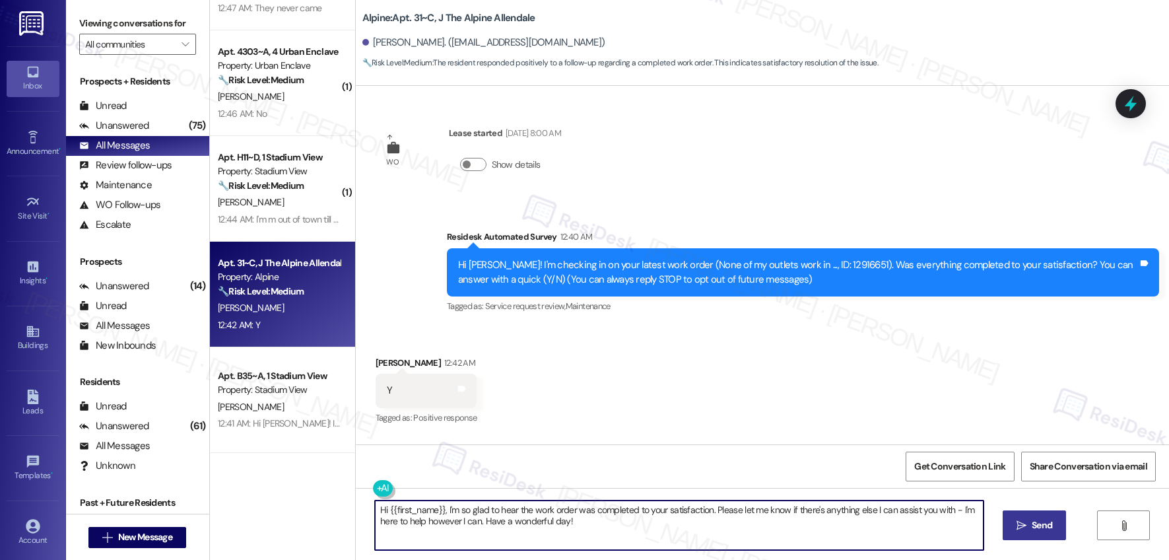
type textarea "Hi {{first_name}}, I'm so glad to hear the work order was completed to your sat…"
click at [1027, 525] on span " Send" at bounding box center [1035, 525] width 42 height 14
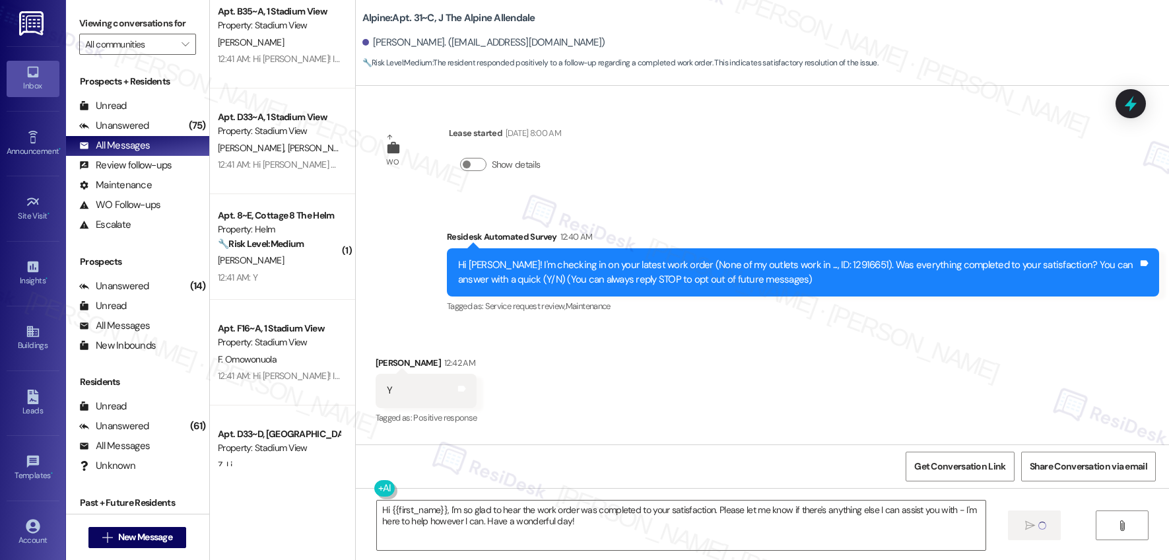
scroll to position [4288, 0]
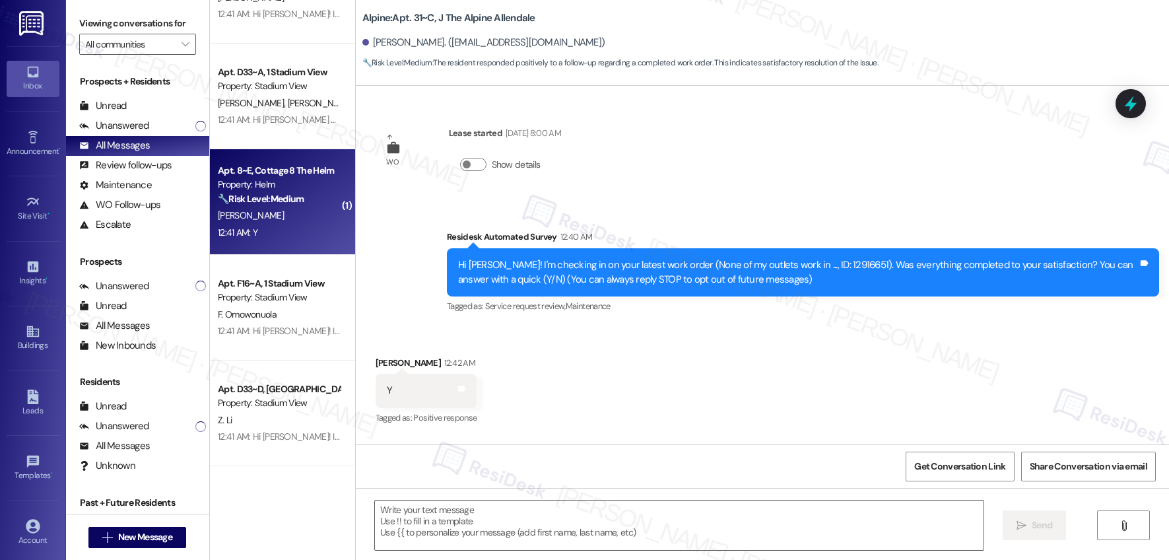
click at [300, 225] on div "12:41 AM: Y 12:41 AM: Y" at bounding box center [279, 233] width 125 height 17
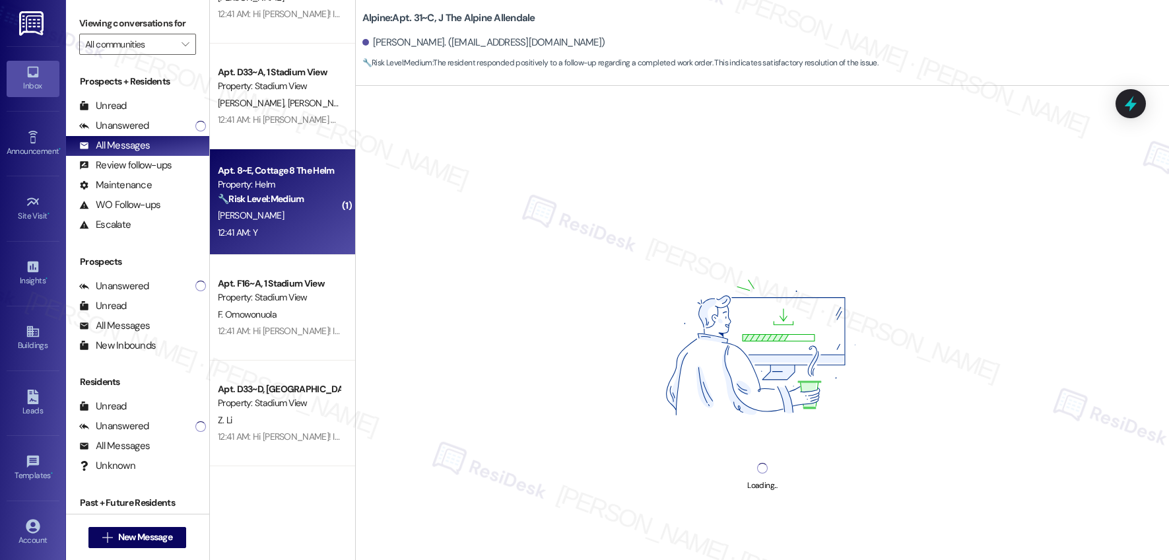
click at [300, 225] on div "12:41 AM: Y 12:41 AM: Y" at bounding box center [279, 233] width 125 height 17
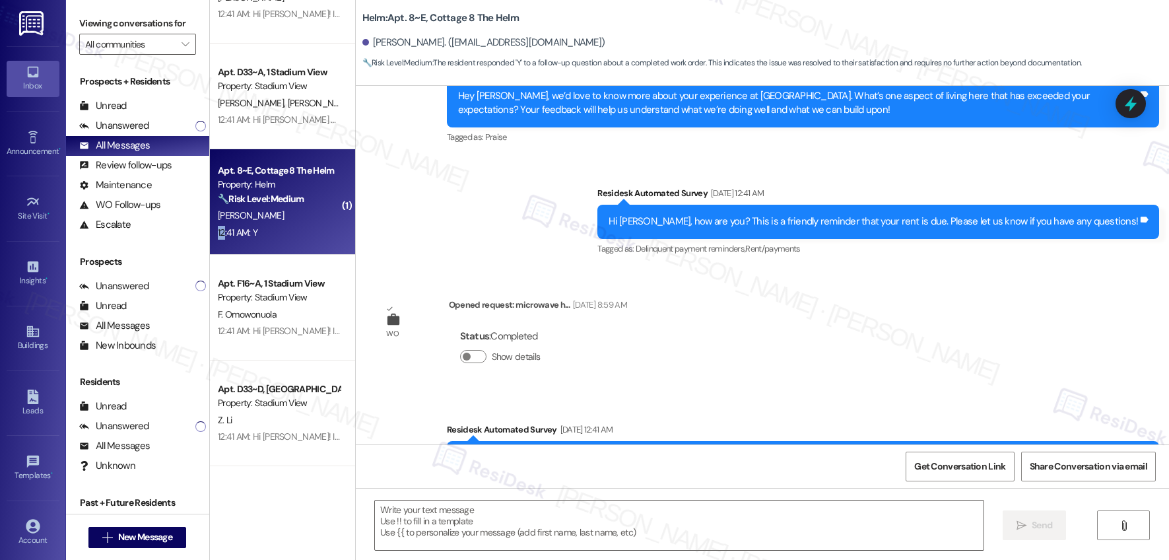
type textarea "Fetching suggested responses. Please feel free to read through the conversation…"
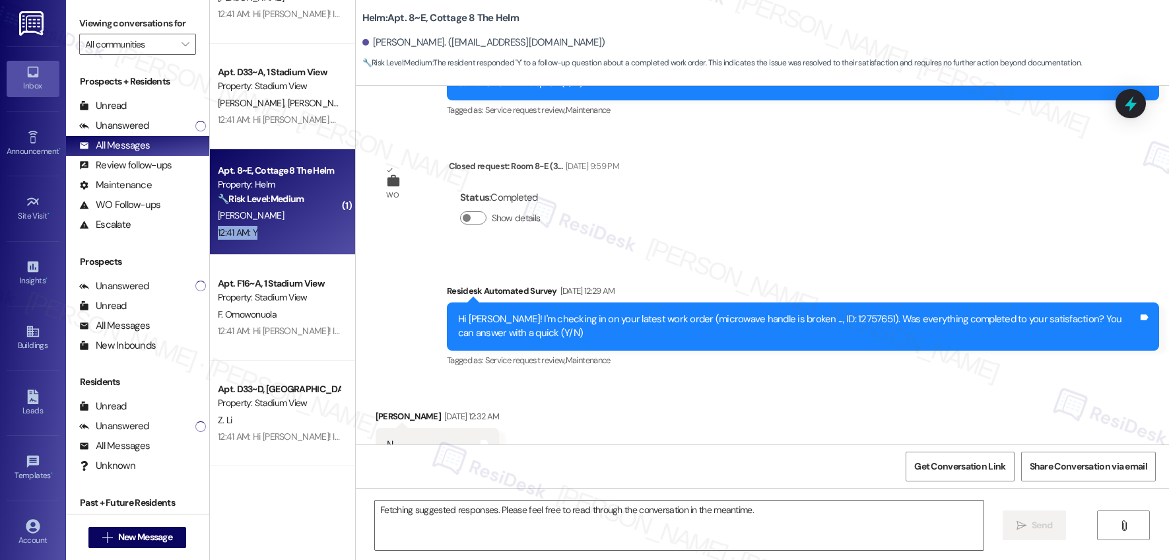
click at [300, 225] on div "12:41 AM: Y 12:41 AM: Y" at bounding box center [279, 233] width 125 height 17
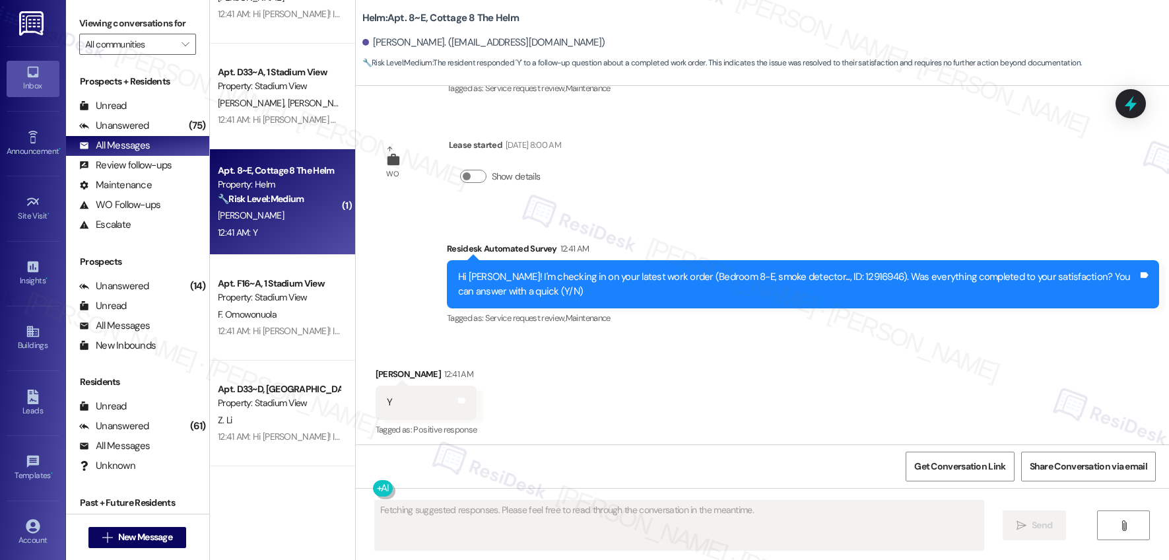
scroll to position [3066, 0]
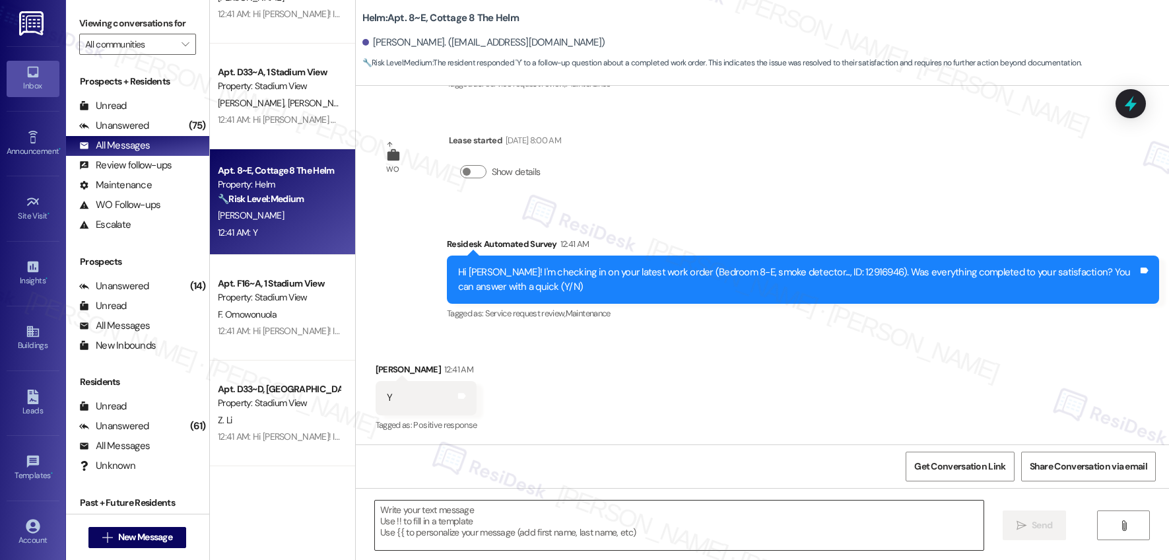
click at [485, 516] on textarea at bounding box center [679, 526] width 609 height 50
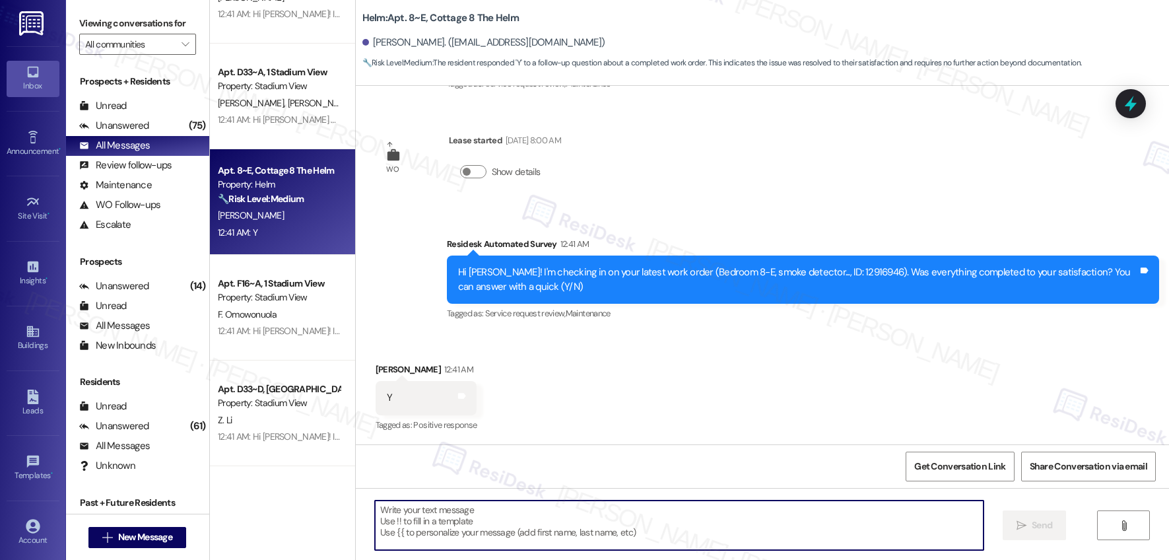
paste textarea "Hi {{first_name}}, I'm so glad to hear the work order was completed to your sat…"
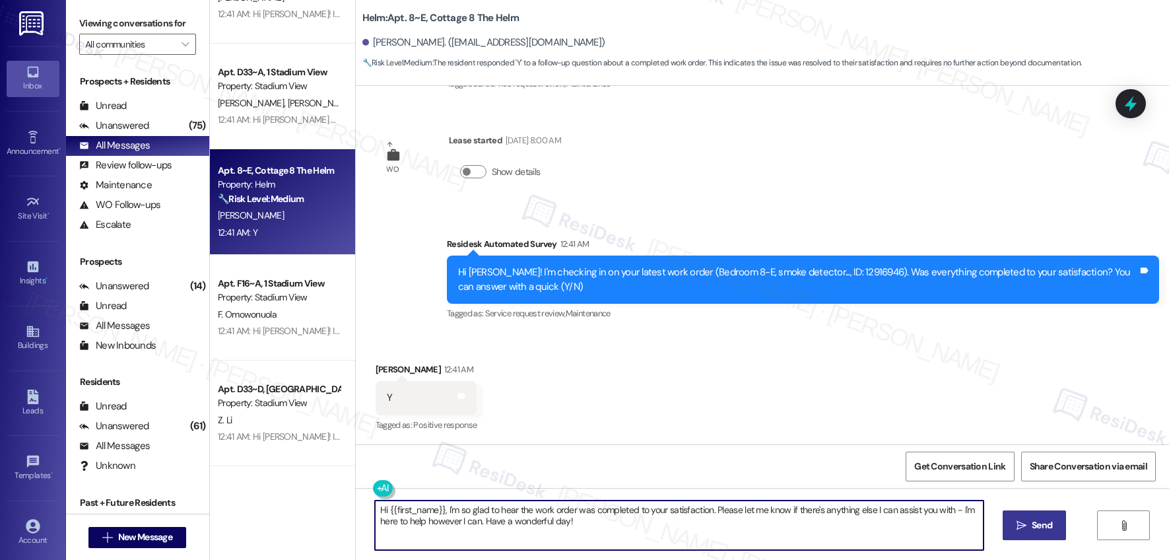
type textarea "Hi {{first_name}}, I'm so glad to hear the work order was completed to your sat…"
click at [1026, 536] on button " Send" at bounding box center [1035, 525] width 64 height 30
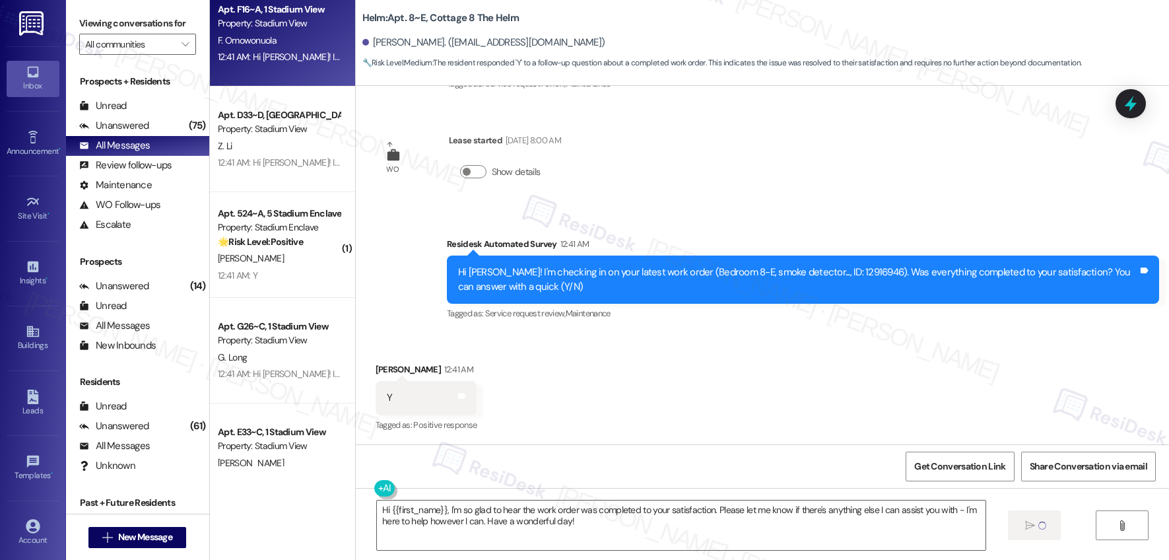
scroll to position [4569, 0]
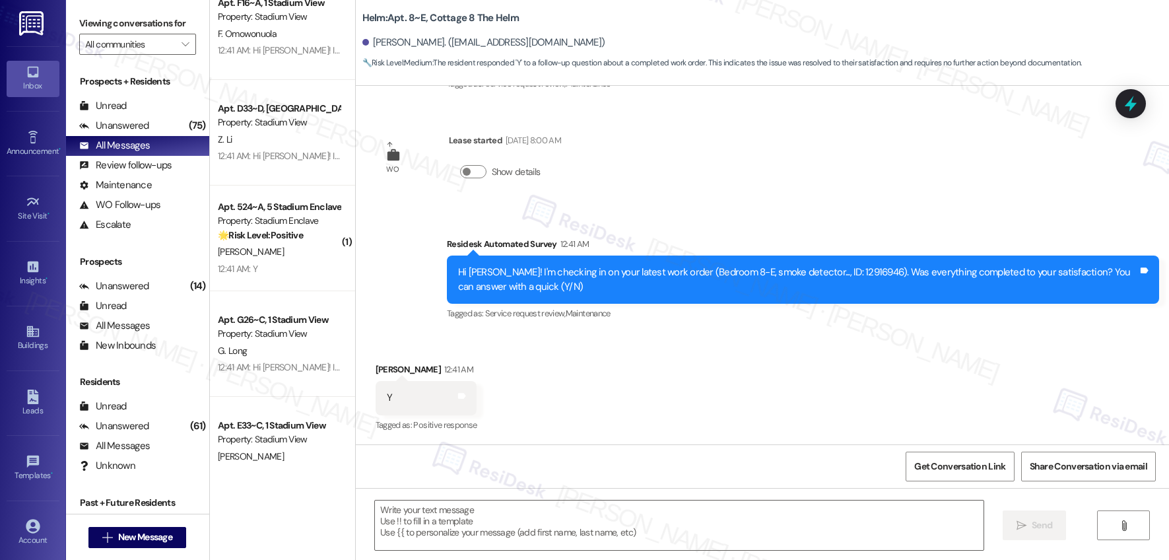
click at [320, 257] on div "[PERSON_NAME]" at bounding box center [279, 252] width 125 height 17
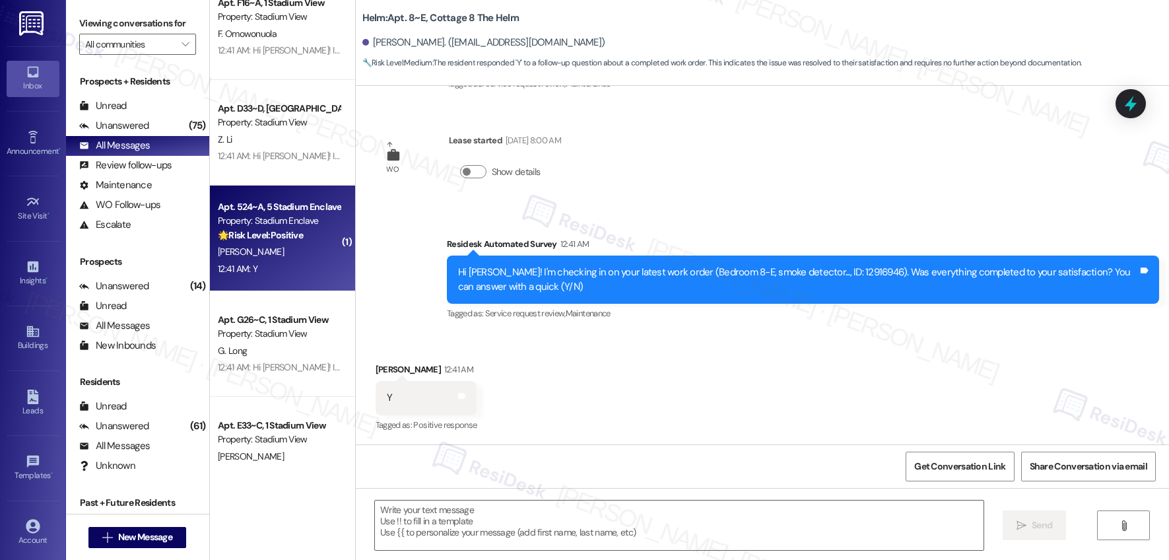
type textarea "Fetching suggested responses. Please feel free to read through the conversation…"
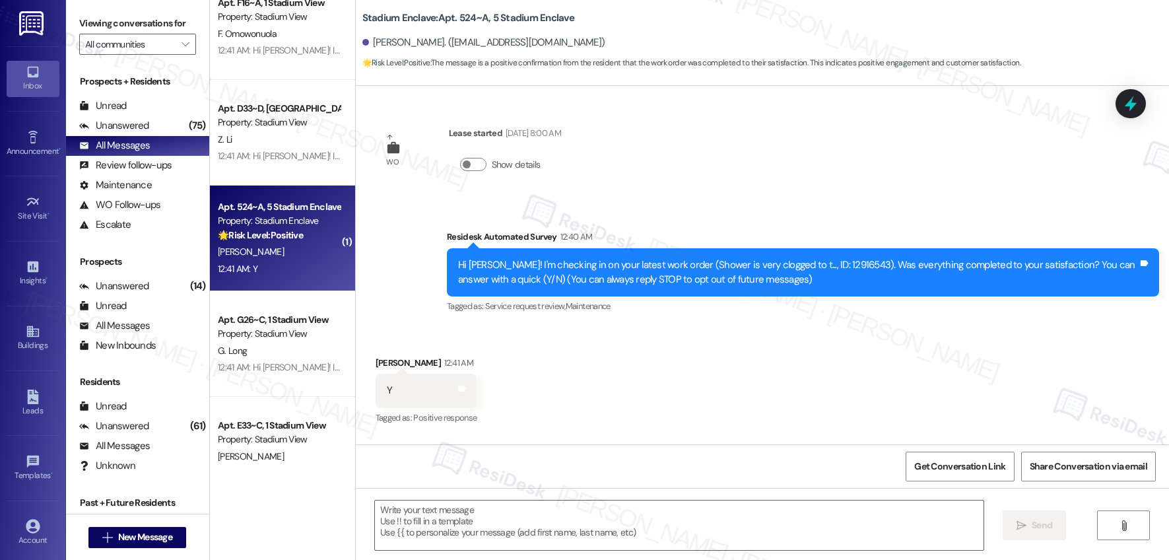
type textarea "Fetching suggested responses. Please feel free to read through the conversation…"
click at [531, 506] on textarea at bounding box center [679, 526] width 609 height 50
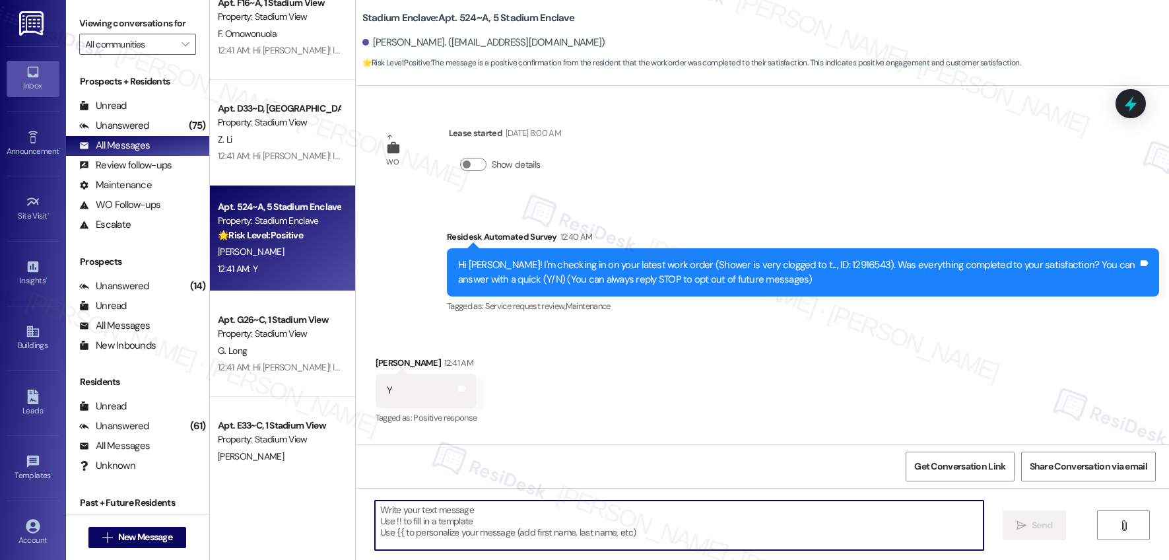
paste textarea "Hi {{first_name}}, I'm so glad to hear the work order was completed to your sat…"
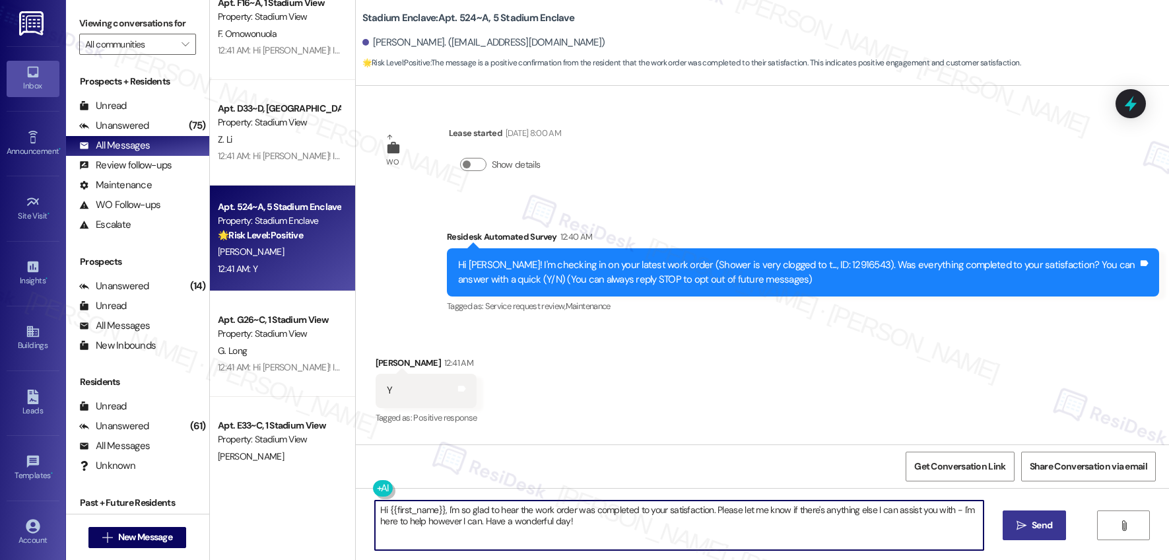
type textarea "Hi {{first_name}}, I'm so glad to hear the work order was completed to your sat…"
click at [1027, 517] on button " Send" at bounding box center [1035, 525] width 64 height 30
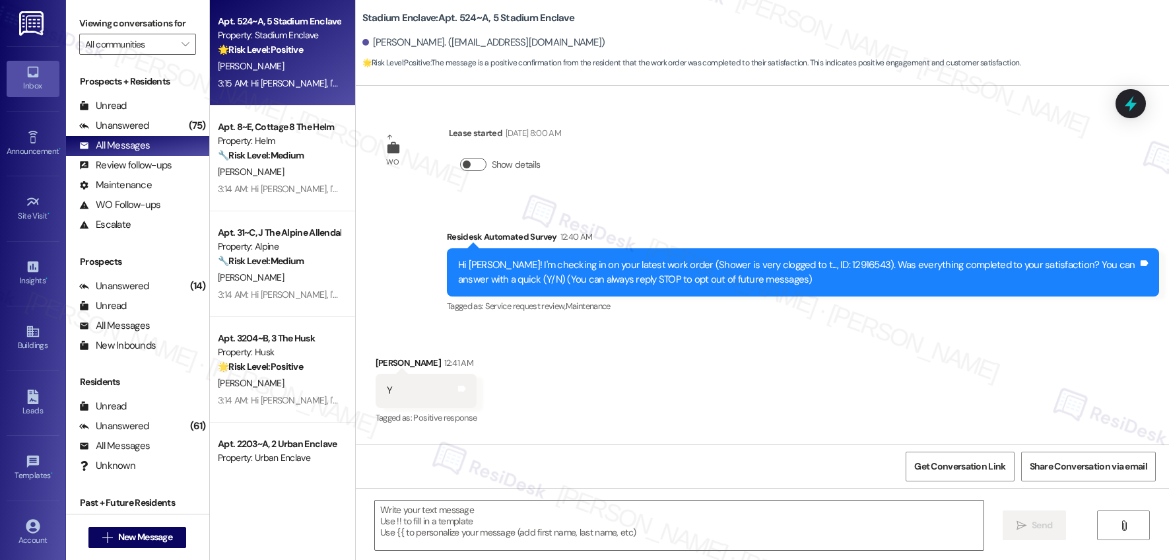
scroll to position [100, 0]
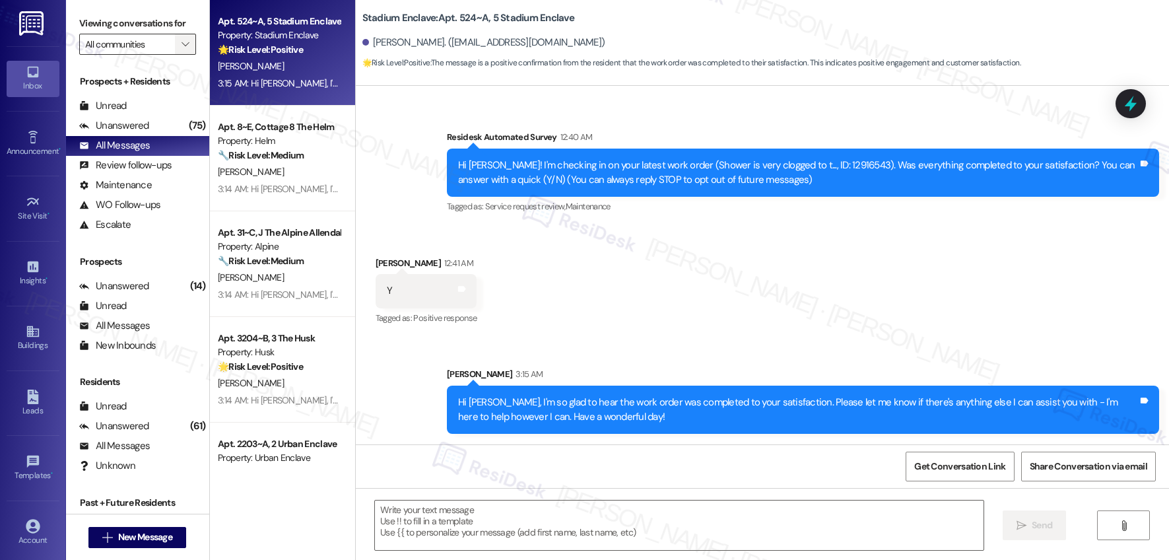
click at [179, 34] on span "" at bounding box center [185, 44] width 13 height 21
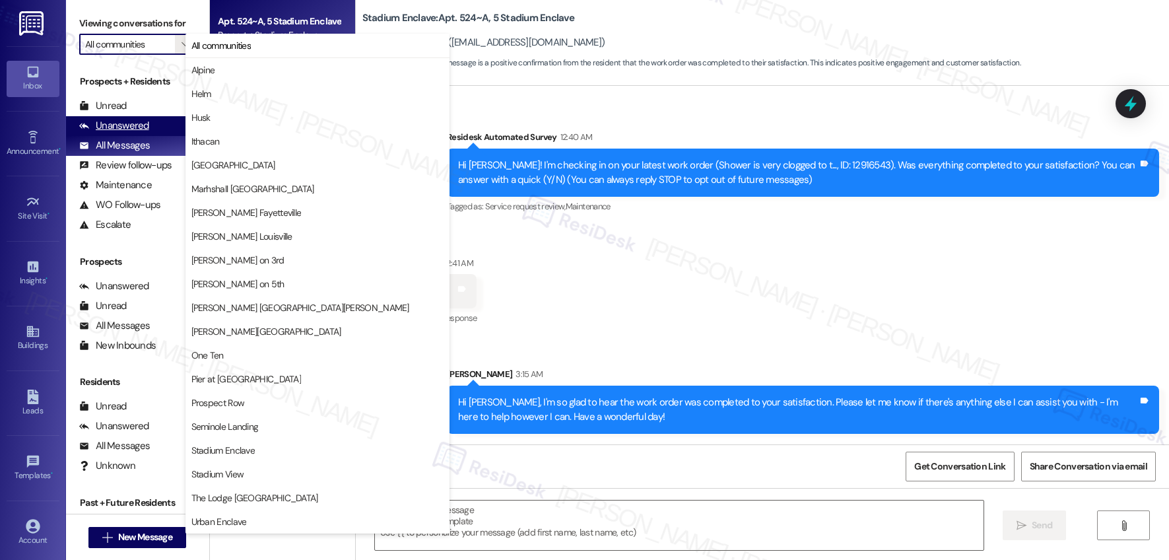
click at [133, 126] on div "Unanswered" at bounding box center [114, 126] width 70 height 14
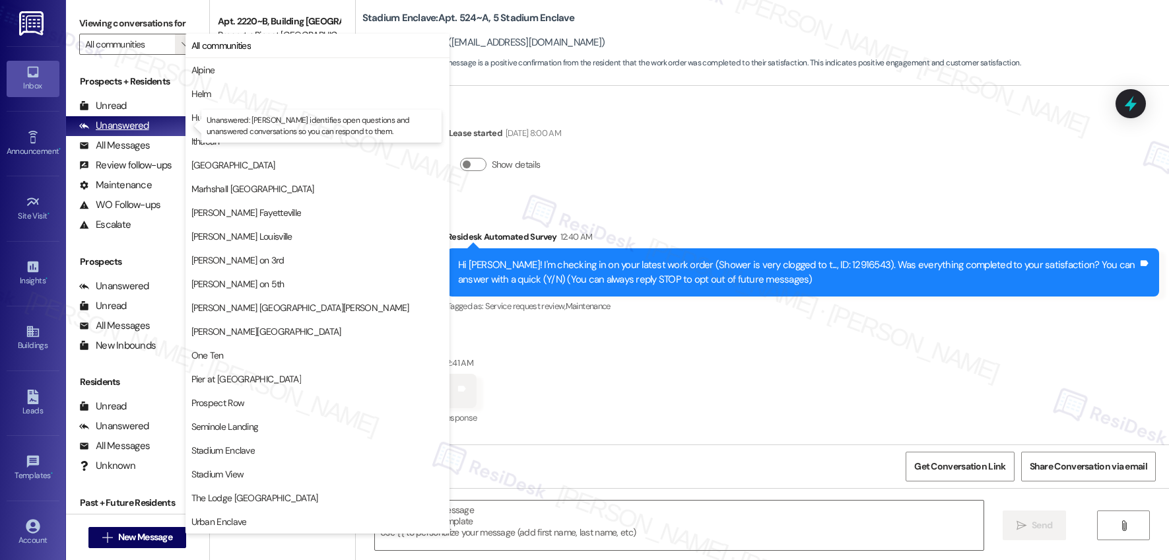
type textarea "Fetching suggested responses. Please feel free to read through the conversation…"
click at [179, 45] on span "" at bounding box center [185, 44] width 13 height 21
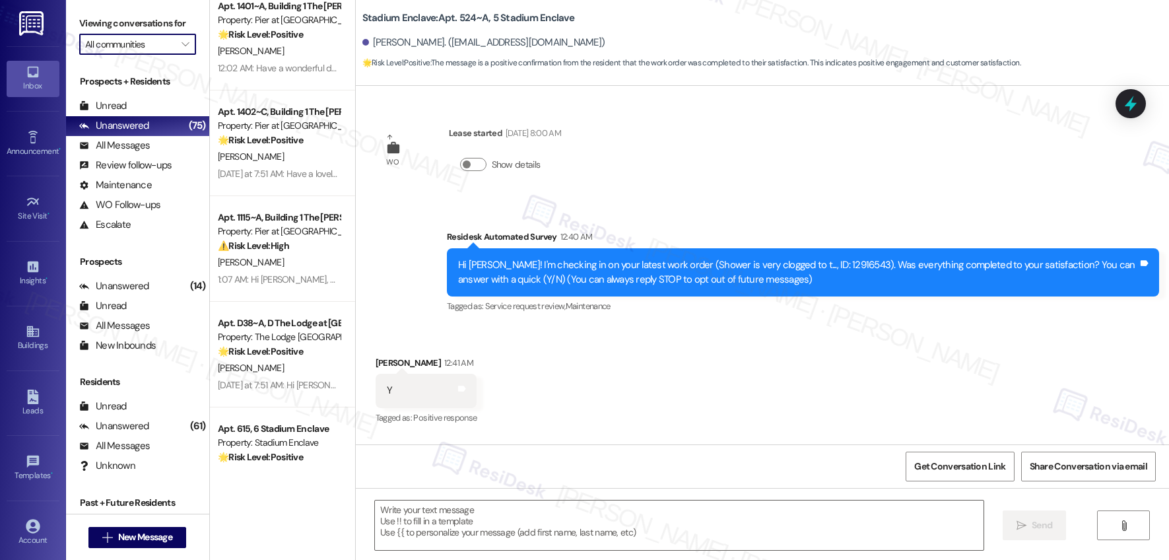
scroll to position [583, 0]
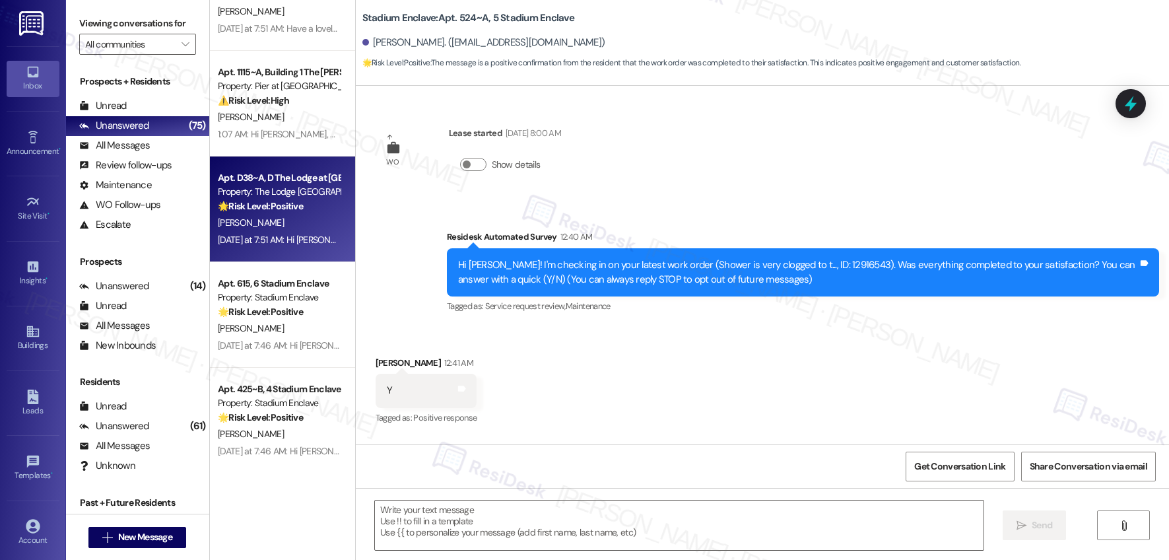
click at [285, 213] on div "🌟 Risk Level: Positive The message is a positive engagement and relationship-bu…" at bounding box center [279, 206] width 122 height 14
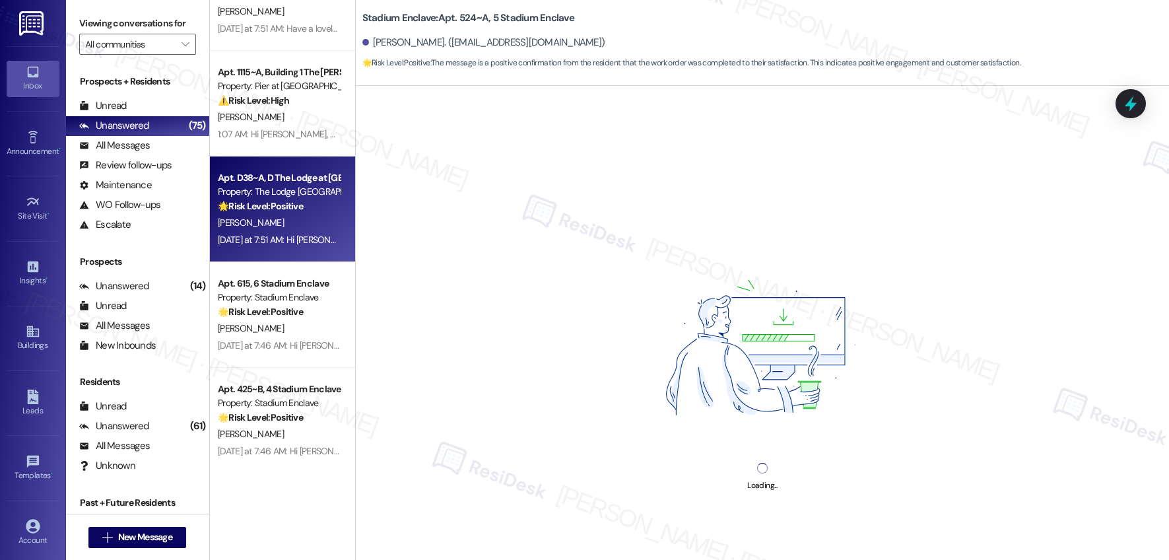
click at [275, 213] on div "🌟 Risk Level: Positive The message is a positive engagement and relationship-bu…" at bounding box center [279, 206] width 122 height 14
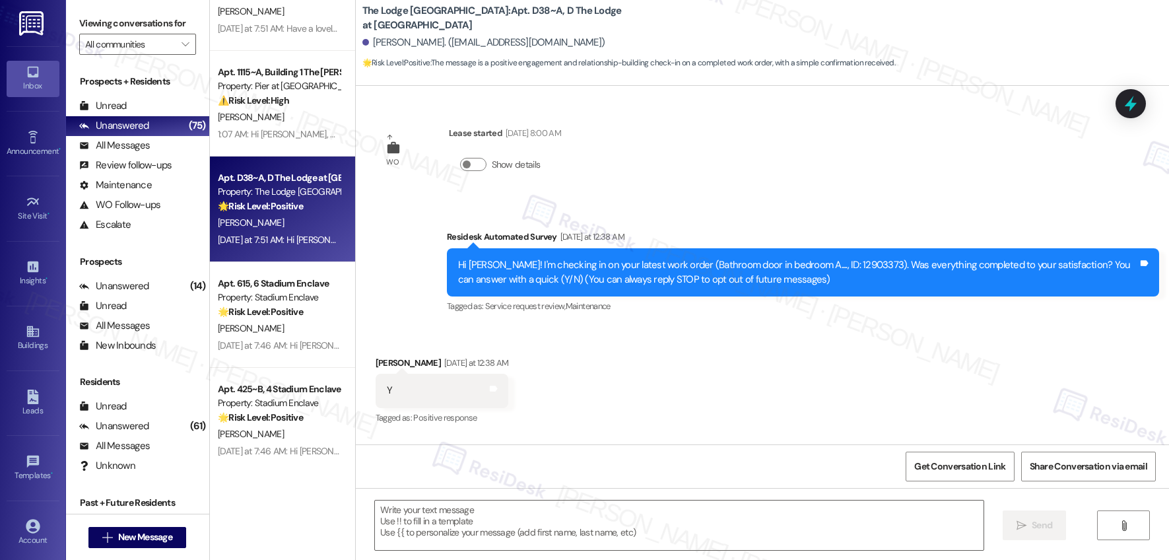
type textarea "Fetching suggested responses. Please feel free to read through the conversation…"
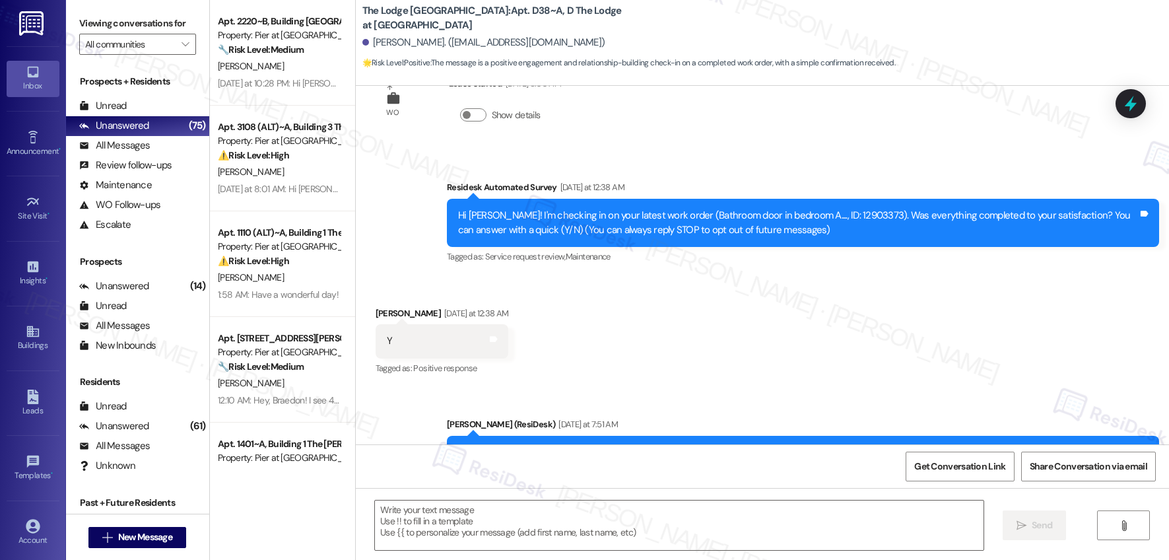
scroll to position [0, 0]
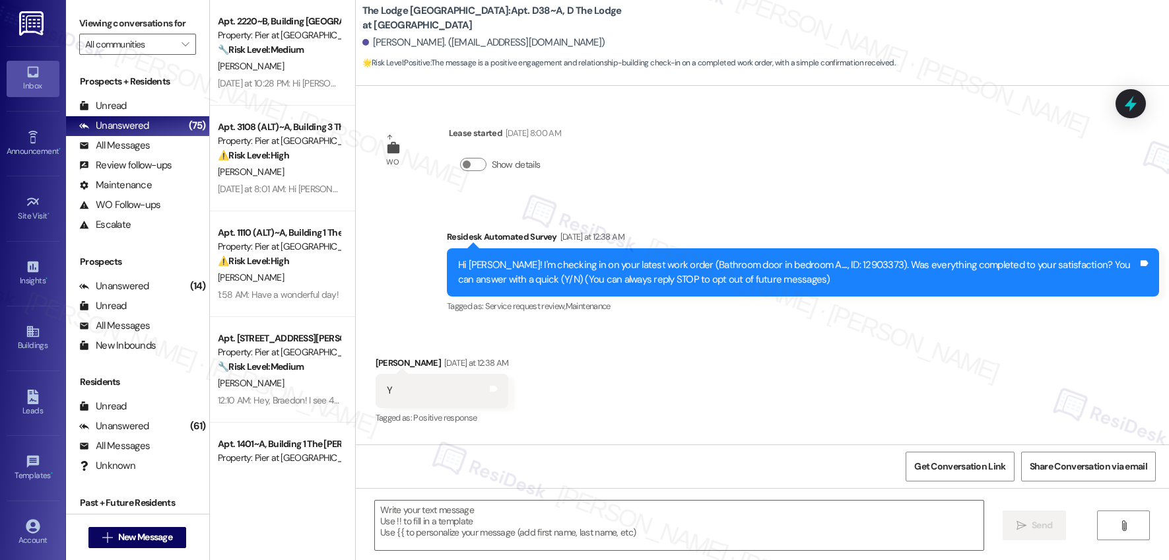
drag, startPoint x: 759, startPoint y: 254, endPoint x: 767, endPoint y: 250, distance: 9.2
click at [767, 250] on div "Residesk Automated Survey [DATE] at 12:38 AM Hi [PERSON_NAME]! I'm checking in …" at bounding box center [803, 273] width 712 height 86
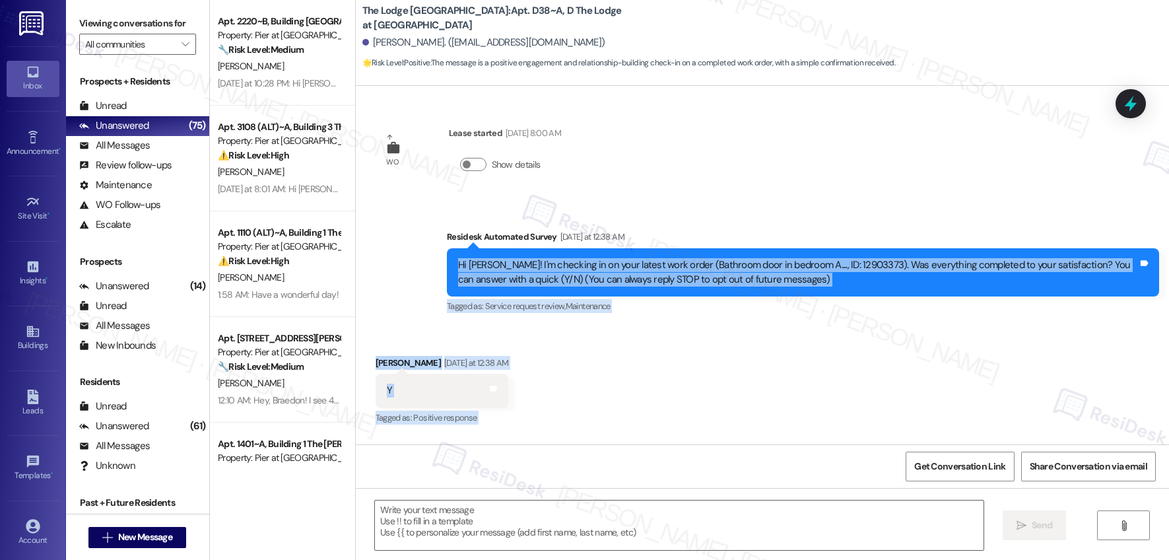
scroll to position [240, 0]
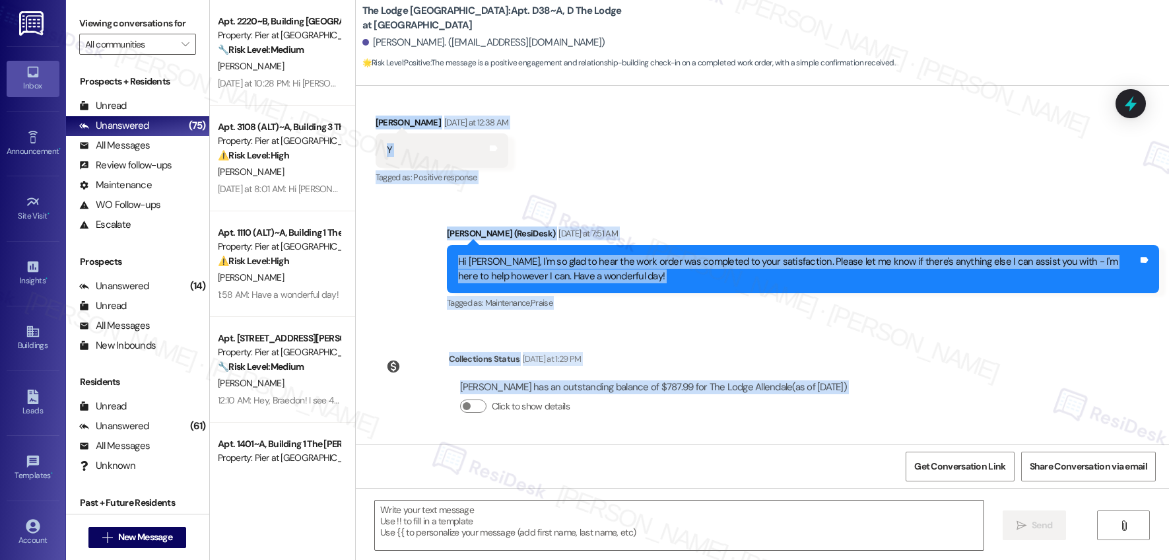
drag, startPoint x: 796, startPoint y: 306, endPoint x: 771, endPoint y: 490, distance: 185.9
click at [771, 489] on div "WO Lease started [DATE] 8:00 AM Show details Survey, sent via SMS Residesk Auto…" at bounding box center [762, 366] width 813 height 560
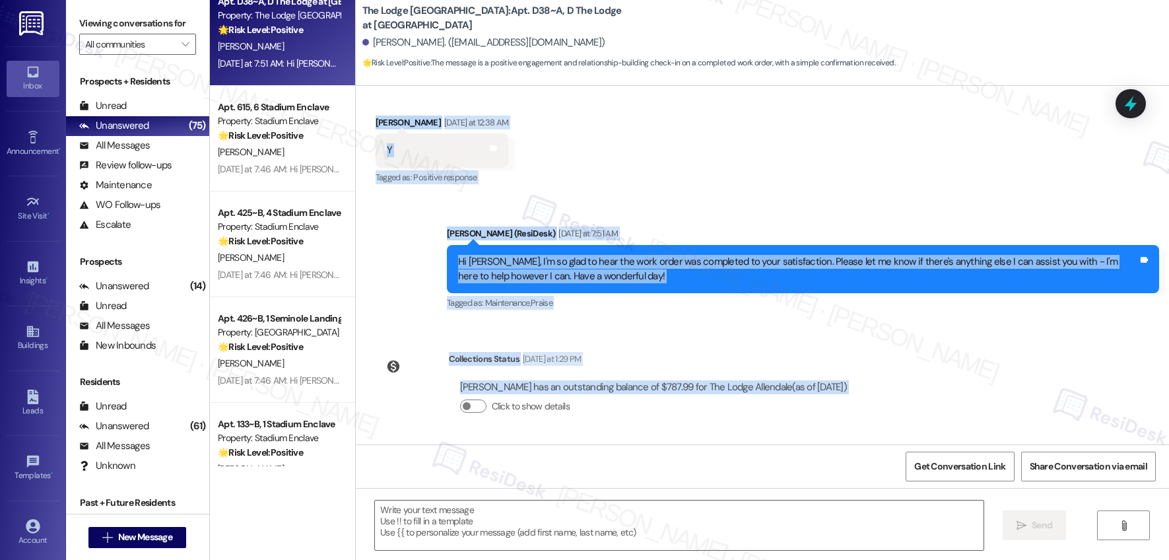
scroll to position [1070, 0]
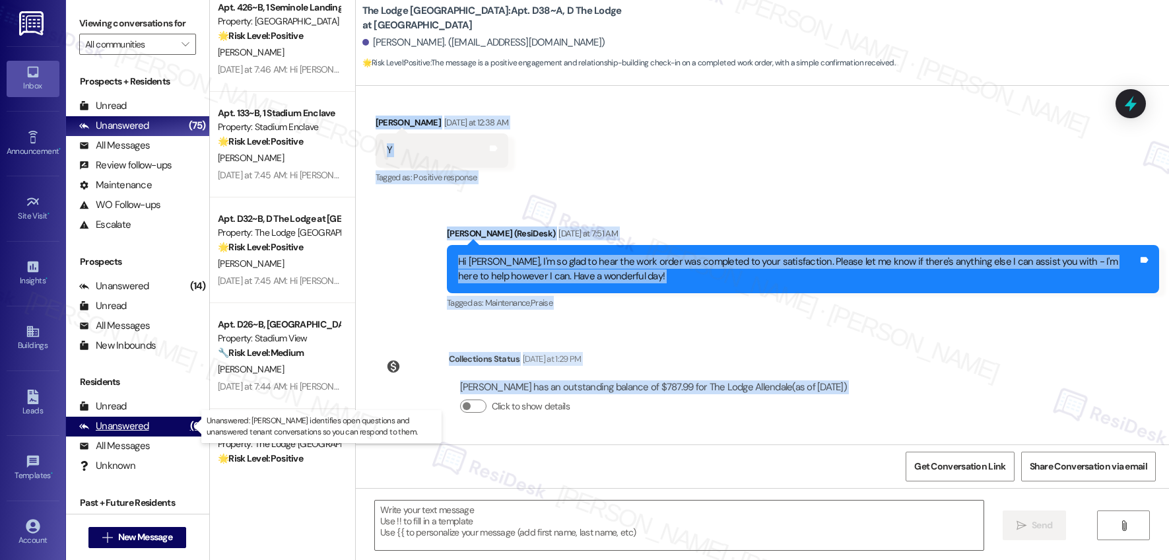
click at [149, 424] on div "Unanswered (61)" at bounding box center [137, 427] width 143 height 20
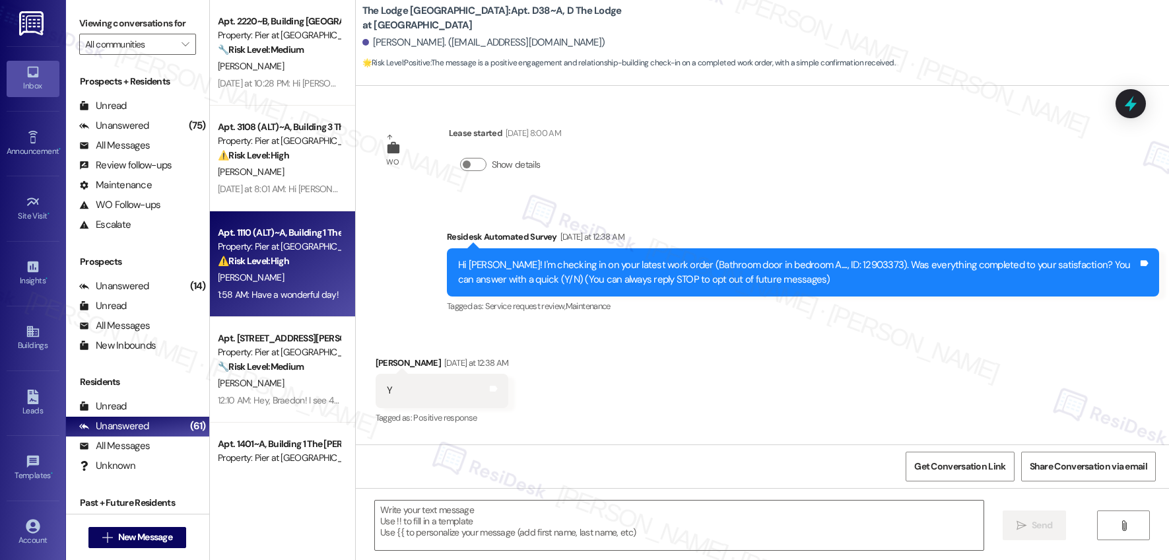
type textarea "Fetching suggested responses. Please feel free to read through the conversation…"
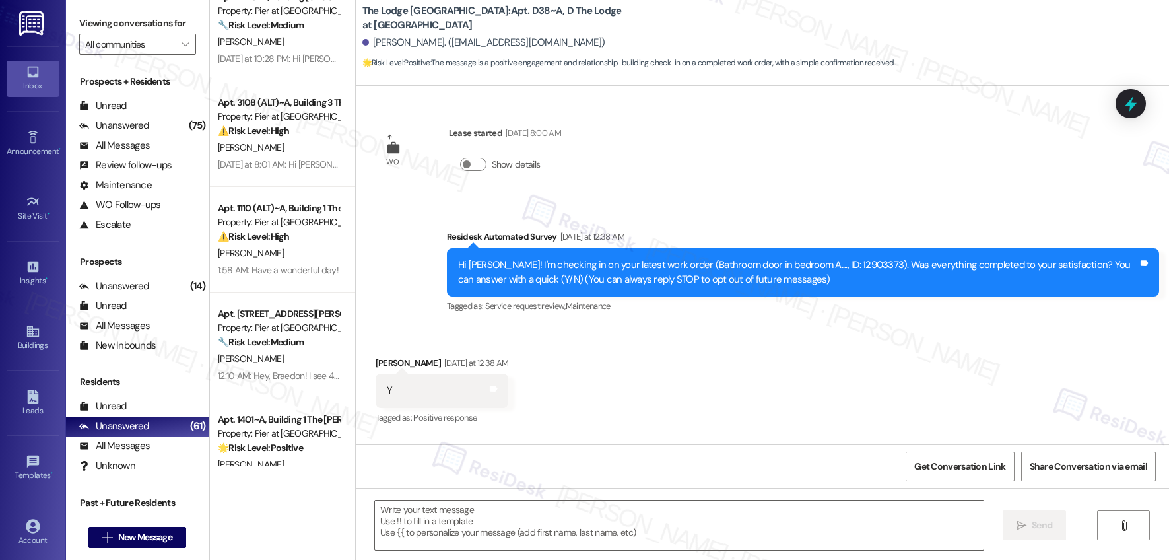
scroll to position [0, 0]
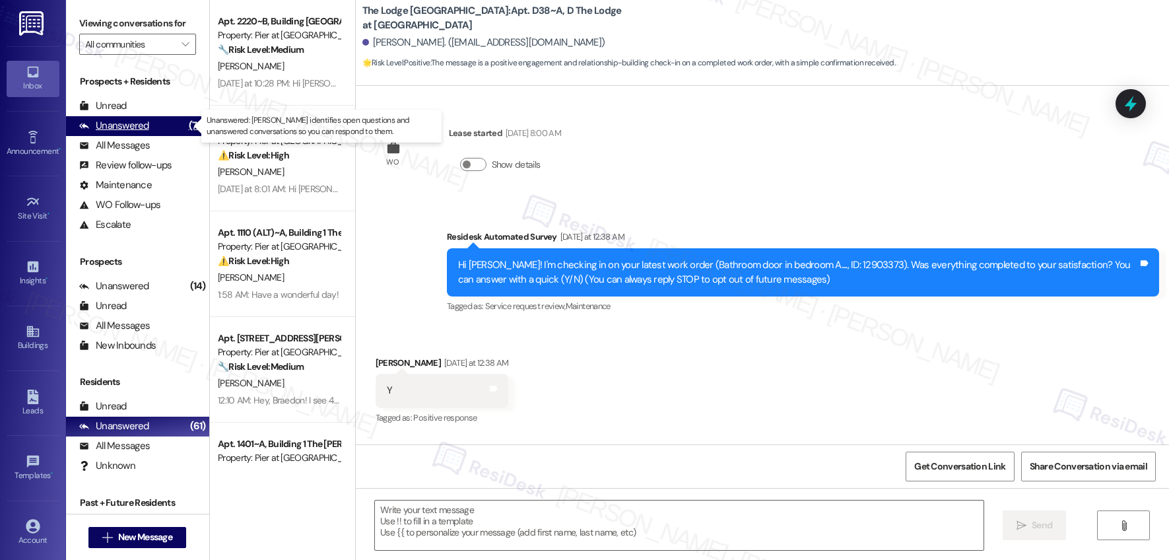
click at [100, 120] on div "Unanswered" at bounding box center [114, 126] width 70 height 14
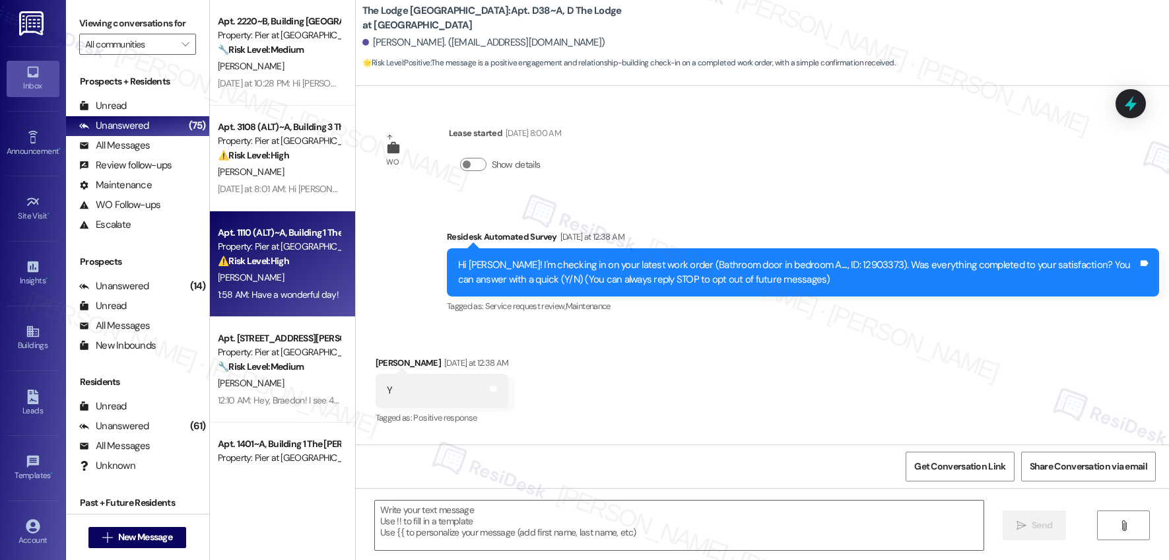
type textarea "Fetching suggested responses. Please feel free to read through the conversation…"
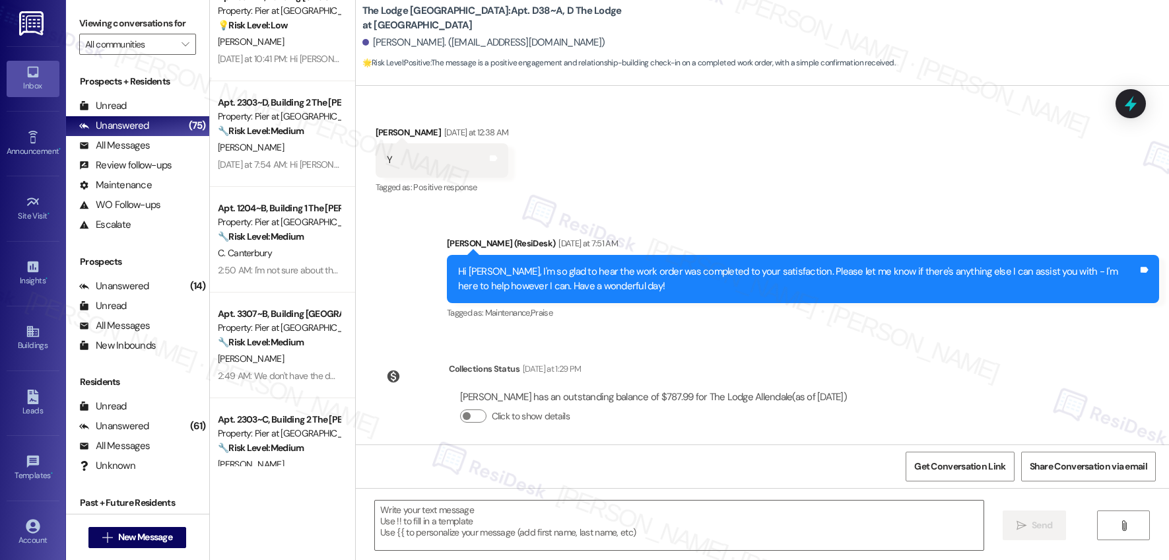
scroll to position [240, 0]
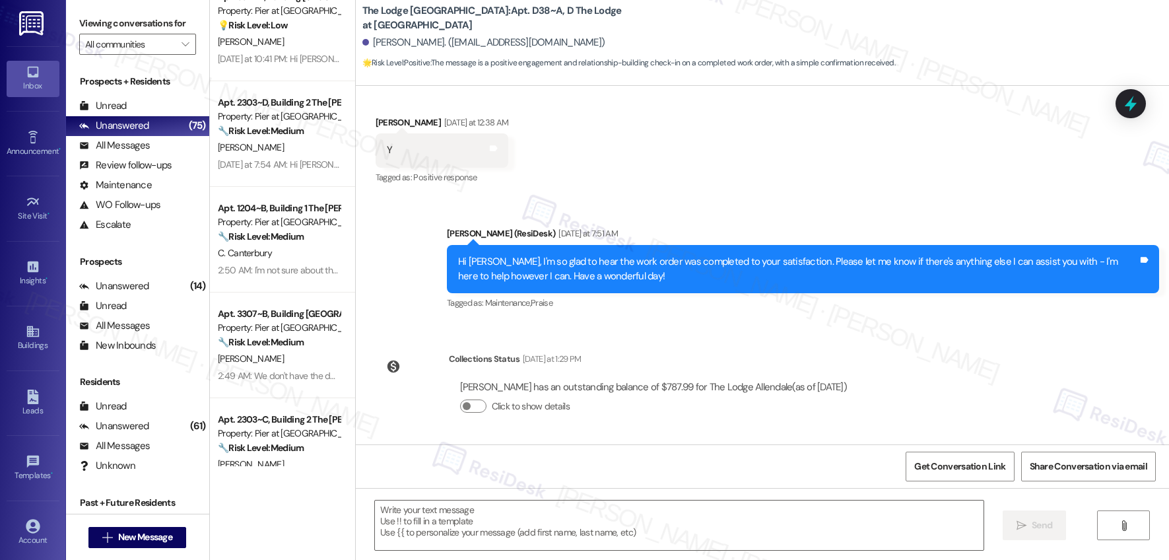
drag, startPoint x: 574, startPoint y: 382, endPoint x: 574, endPoint y: 361, distance: 21.1
click at [574, 363] on div "Collections Status [DATE] at 1:29 PM [PERSON_NAME] has an outstanding balance o…" at bounding box center [653, 393] width 409 height 82
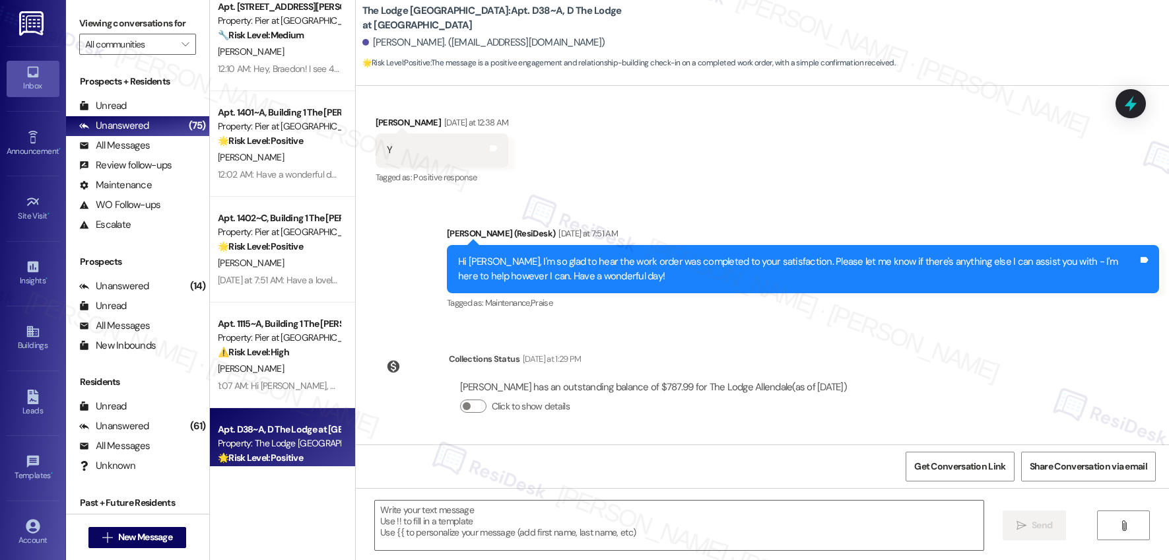
scroll to position [454, 0]
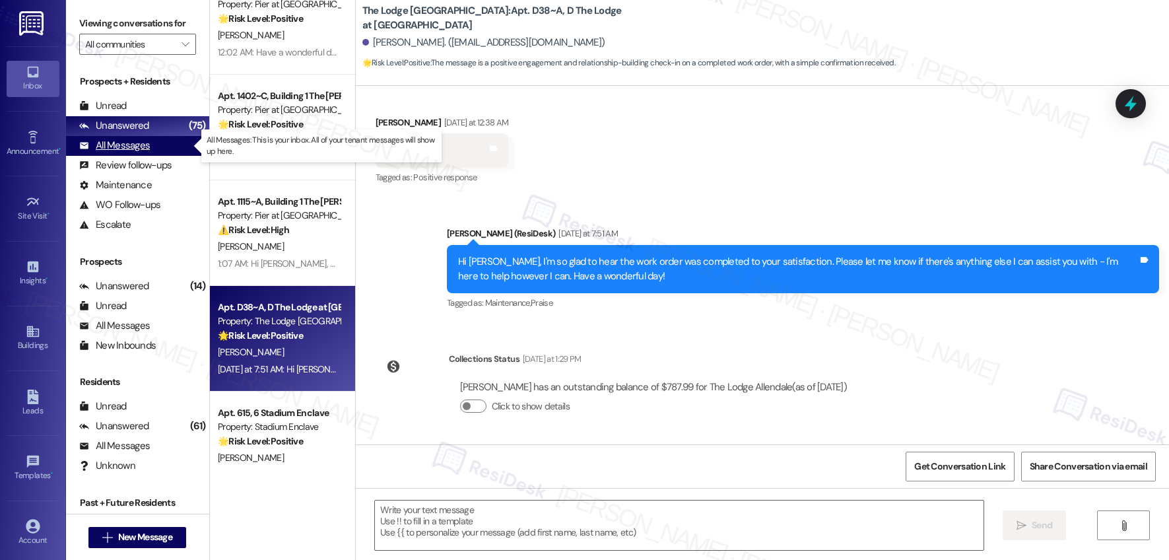
click at [143, 149] on div "All Messages" at bounding box center [114, 146] width 71 height 14
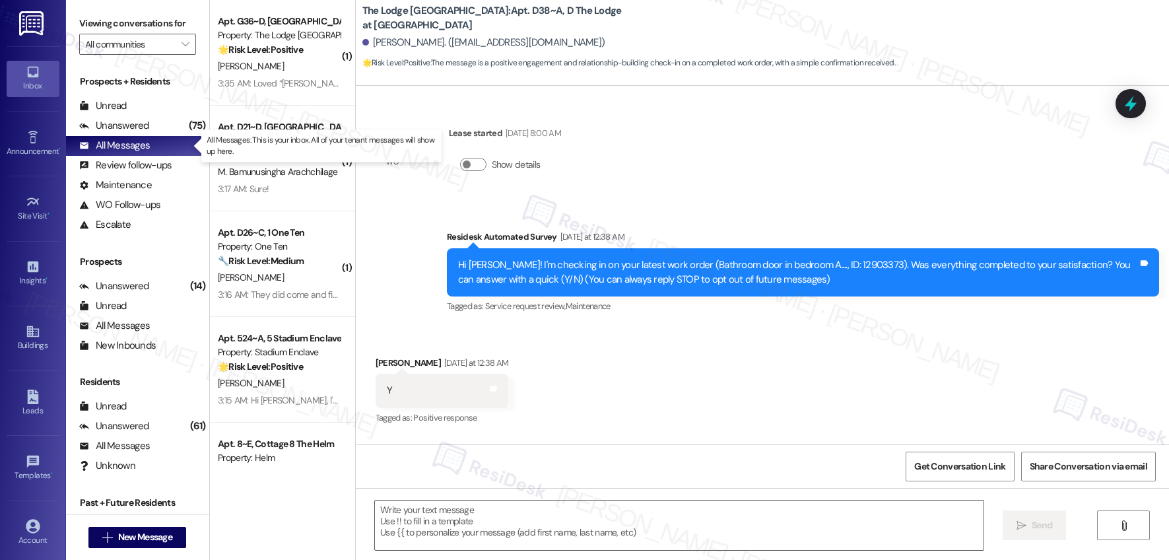
type textarea "Fetching suggested responses. Please feel free to read through the conversation…"
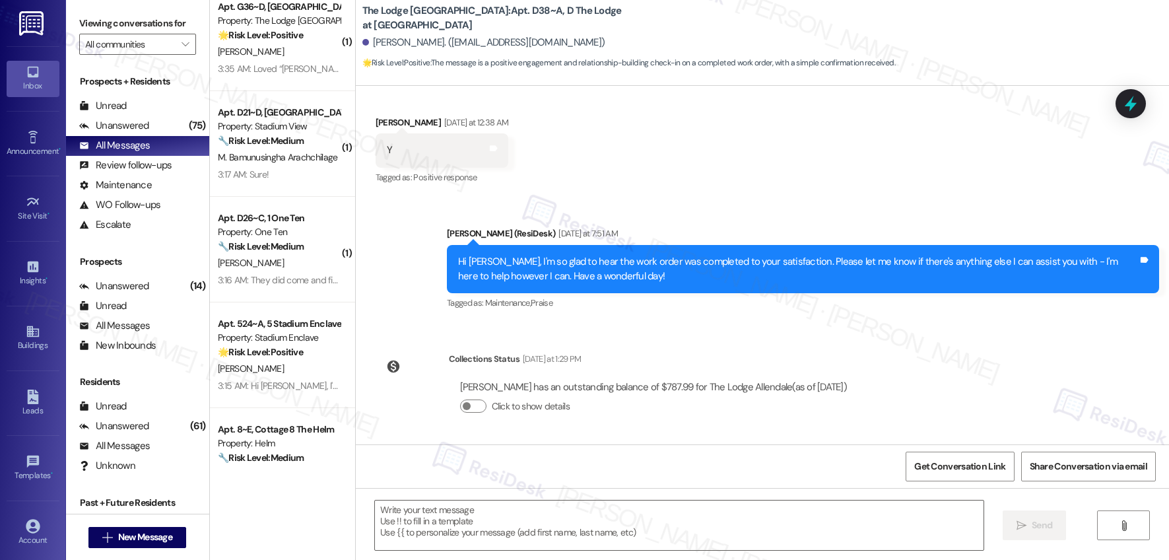
scroll to position [0, 0]
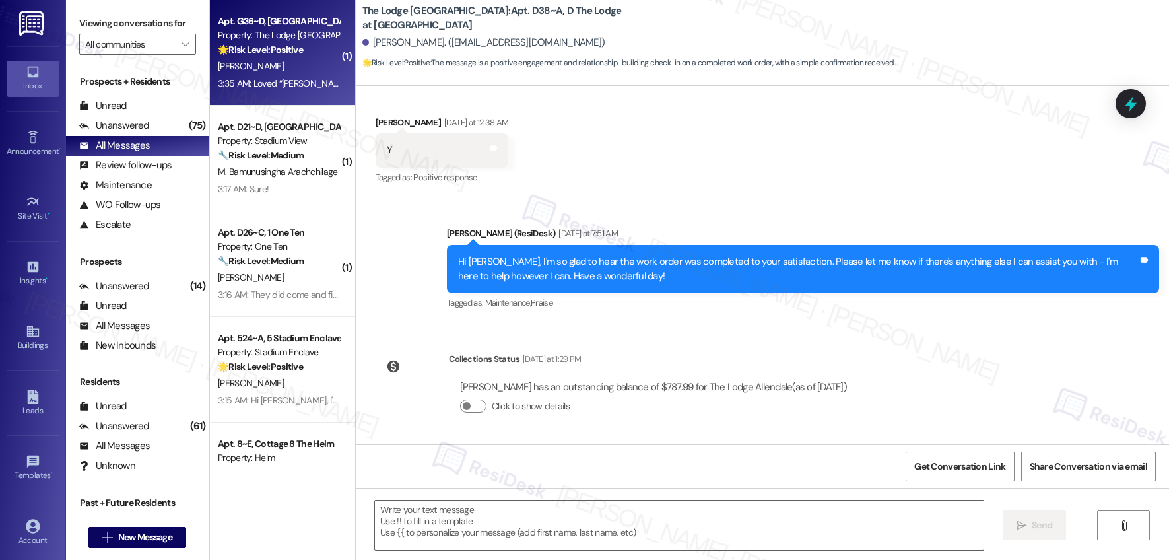
click at [263, 79] on div "3:35 AM: Loved “[PERSON_NAME] (The Lodge Allendale): Hi [PERSON_NAME], I'm so g…" at bounding box center [728, 83] width 1021 height 12
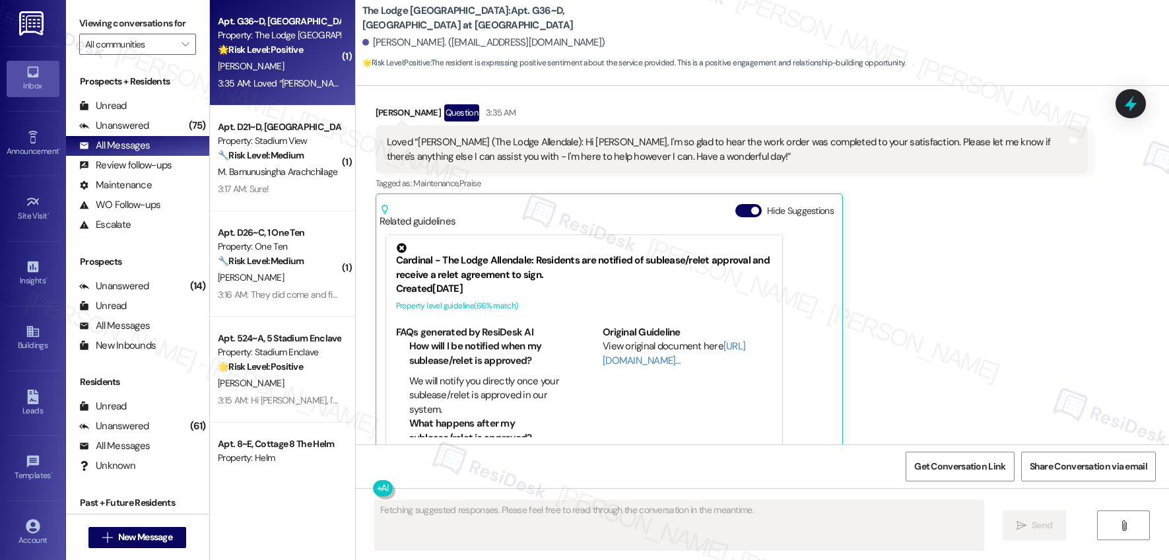
scroll to position [510, 0]
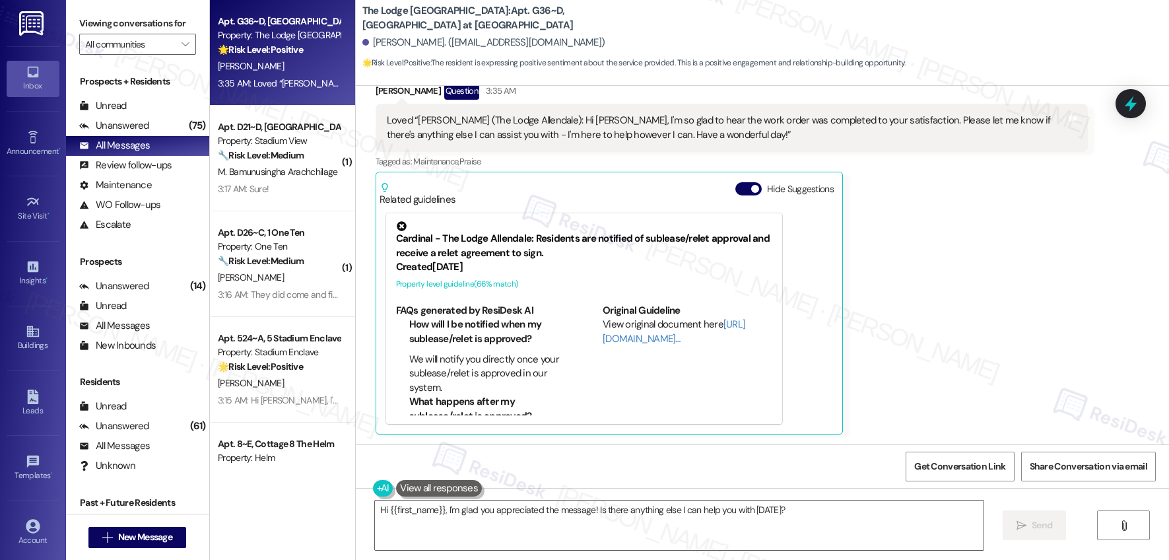
click at [926, 399] on div "[PERSON_NAME] Question 3:35 AM Loved “[PERSON_NAME] (The Lodge Allendale): Hi […" at bounding box center [732, 259] width 712 height 352
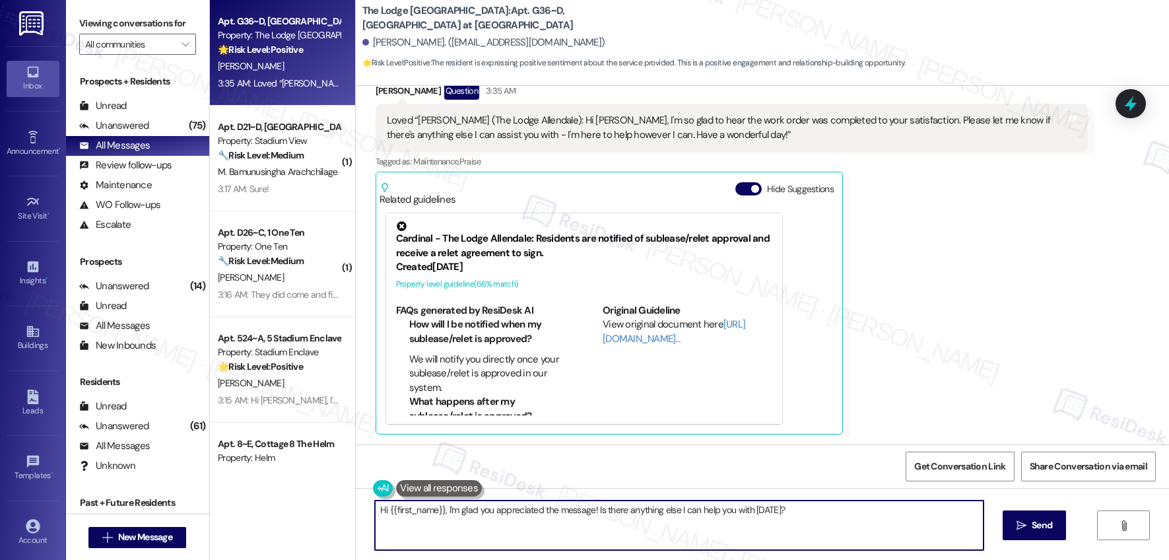
click at [636, 530] on textarea "Hi {{first_name}}, I'm glad you appreciated the message! Is there anything else…" at bounding box center [679, 526] width 609 height 50
click at [642, 501] on textarea "Hi {{first_name}}, I'm glad you appreciated the message! Is there anything else…" at bounding box center [679, 526] width 609 height 50
click at [641, 503] on textarea "Hi {{first_name}}, I'm glad you appreciated the message! Is there anything else…" at bounding box center [679, 526] width 609 height 50
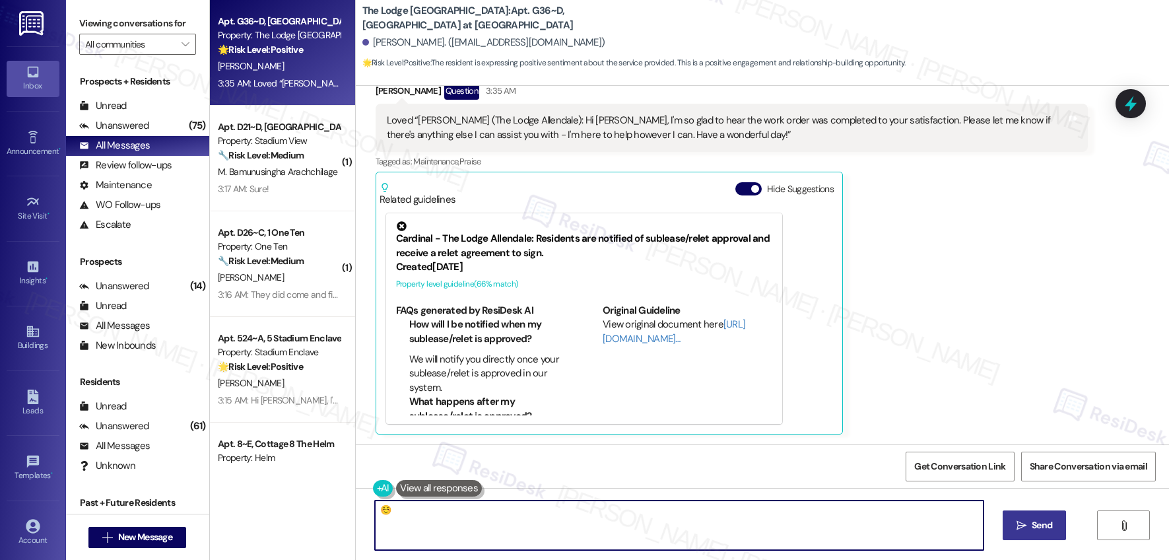
type textarea "☺️"
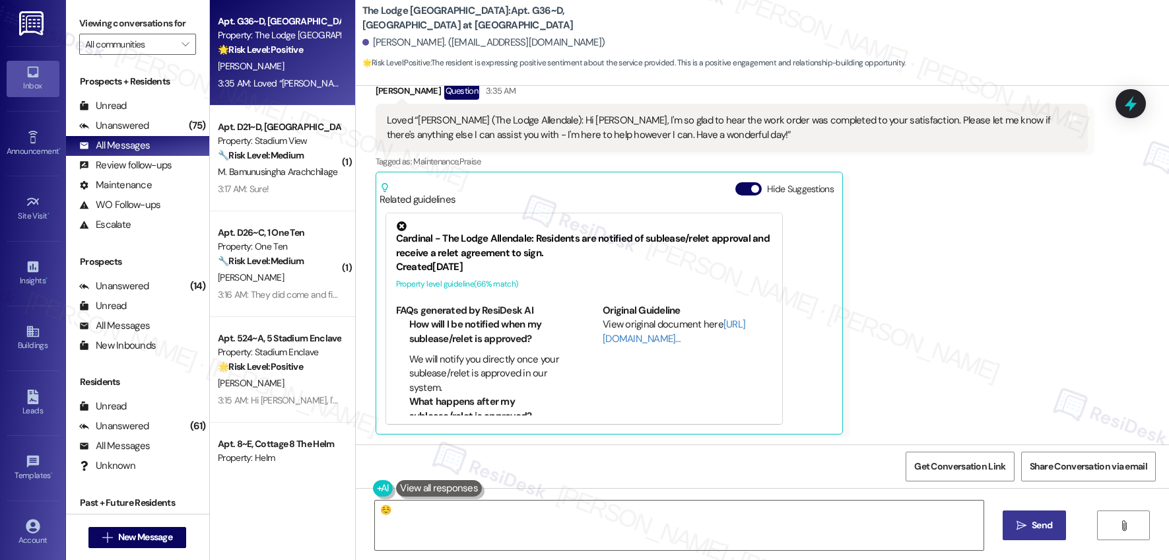
click at [1020, 518] on span " Send" at bounding box center [1035, 525] width 42 height 14
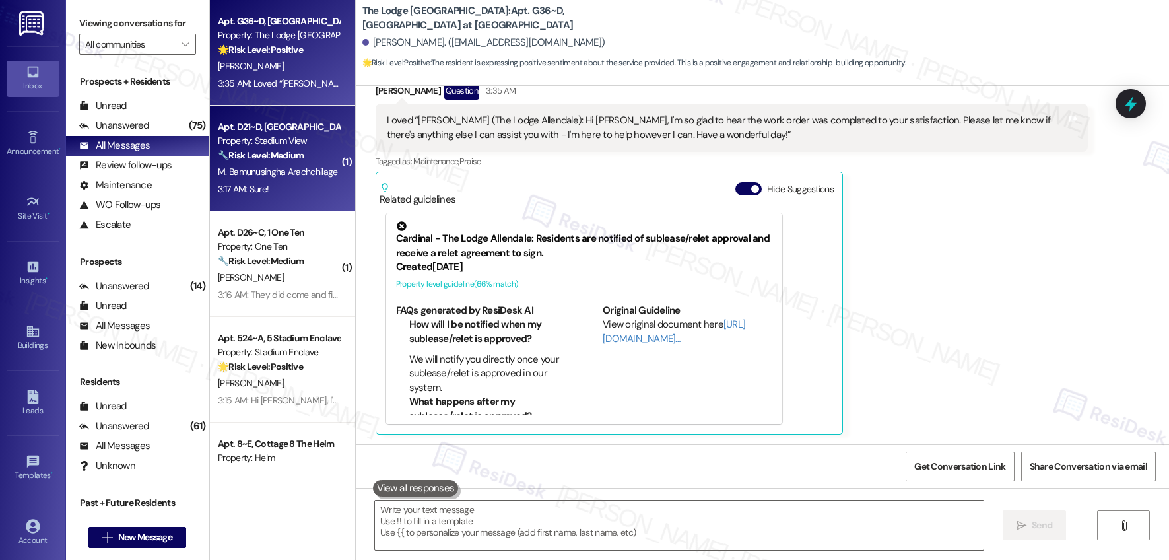
click at [294, 162] on div "🔧 Risk Level: Medium The resident clarified that they did not create the work o…" at bounding box center [279, 156] width 122 height 14
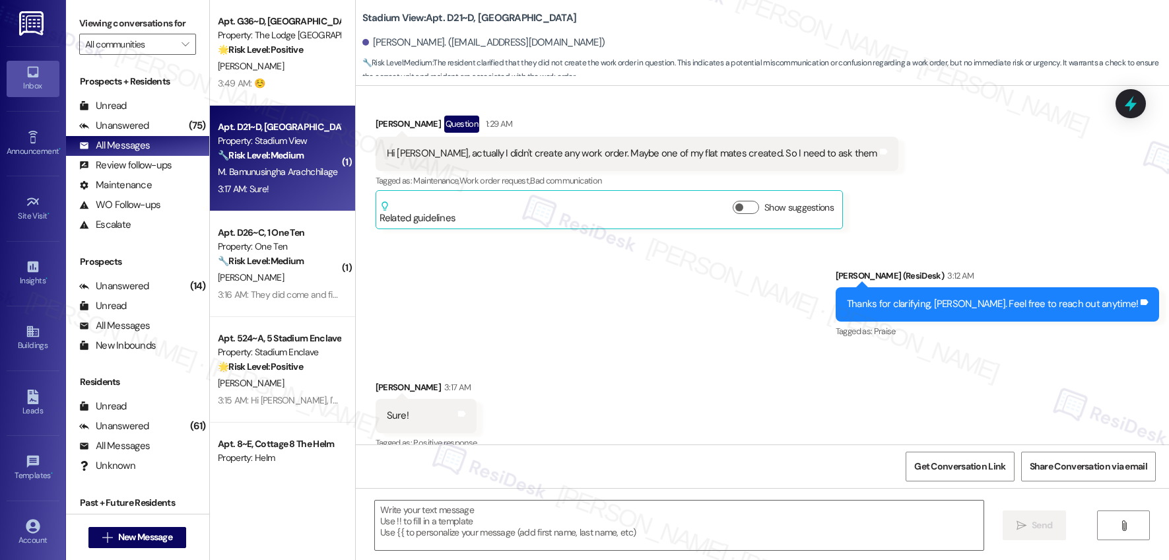
scroll to position [382, 0]
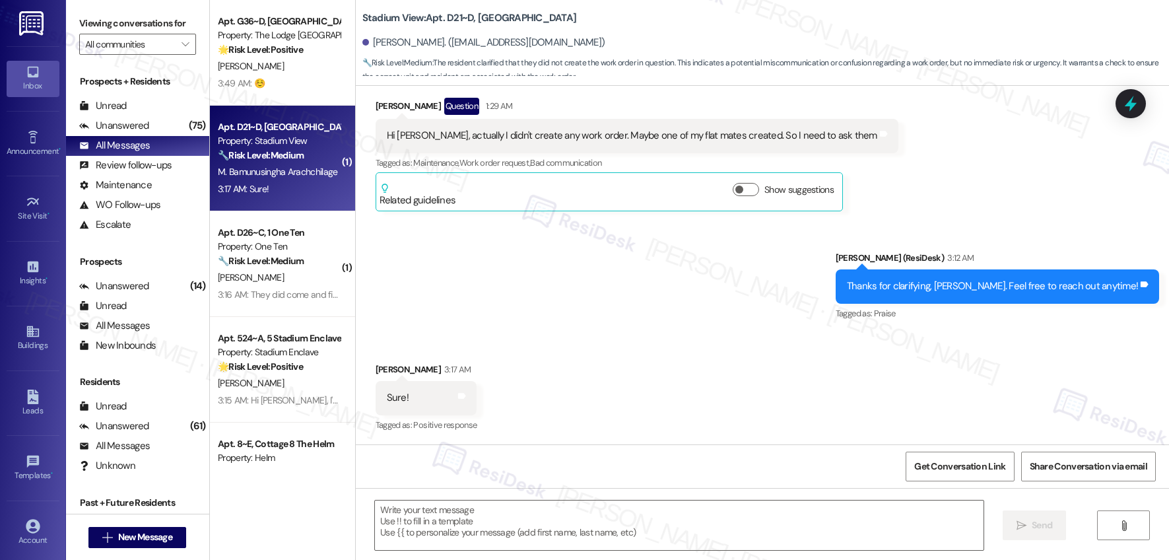
type textarea "Fetching suggested responses. Please feel free to read through the conversation…"
click at [452, 525] on textarea at bounding box center [679, 526] width 609 height 50
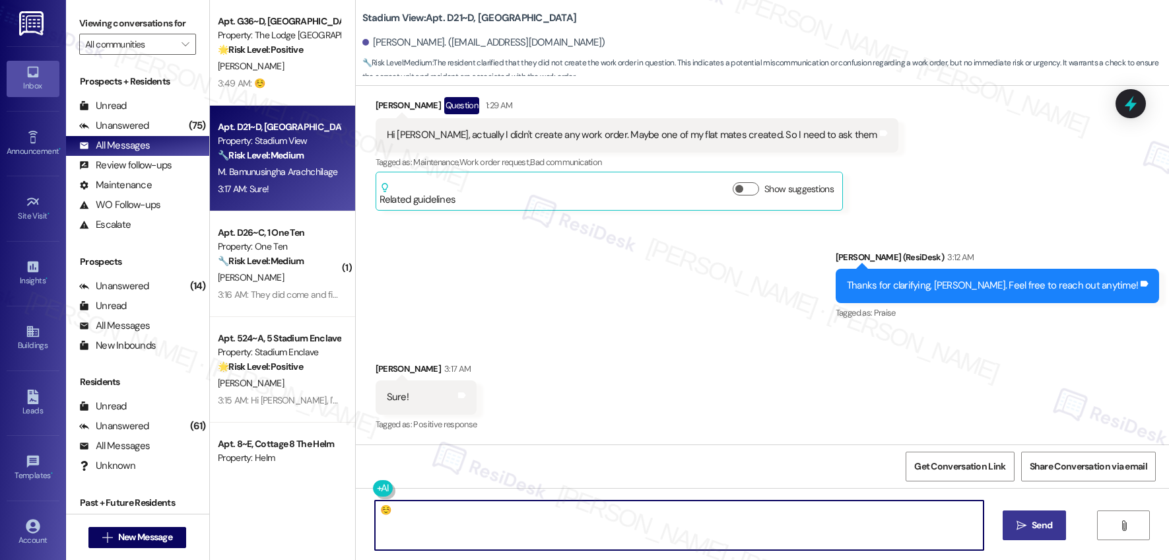
type textarea "☺️"
click at [1025, 532] on span " Send" at bounding box center [1035, 525] width 42 height 14
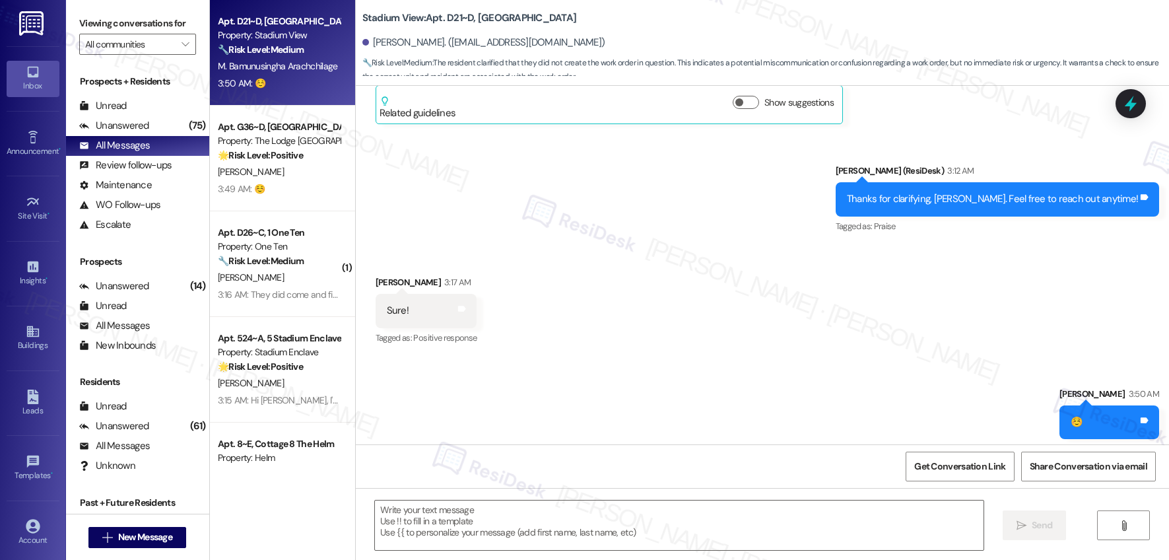
scroll to position [475, 0]
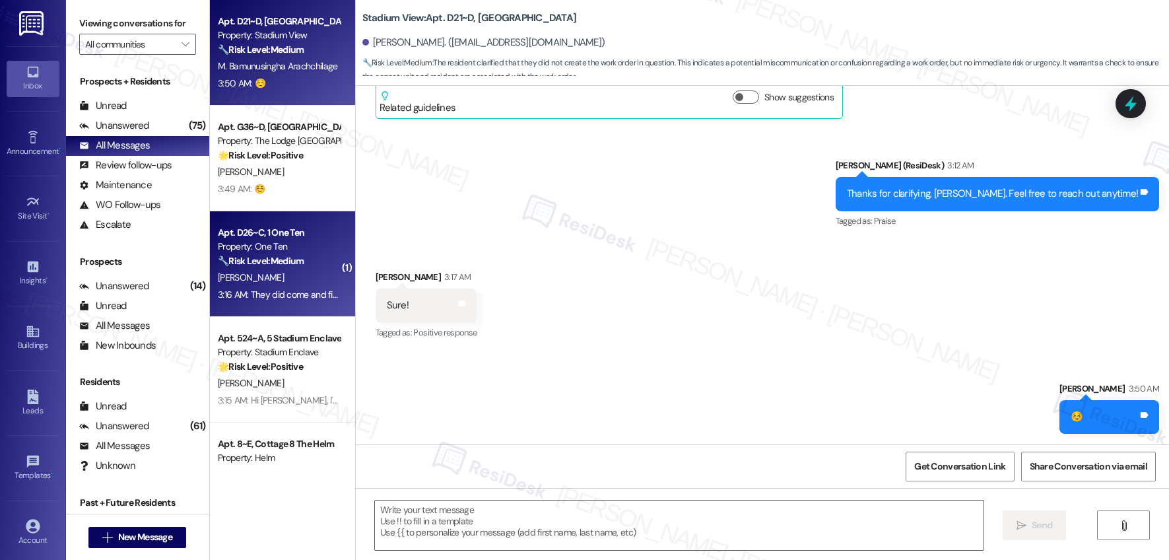
click at [276, 269] on div "[PERSON_NAME]" at bounding box center [279, 277] width 125 height 17
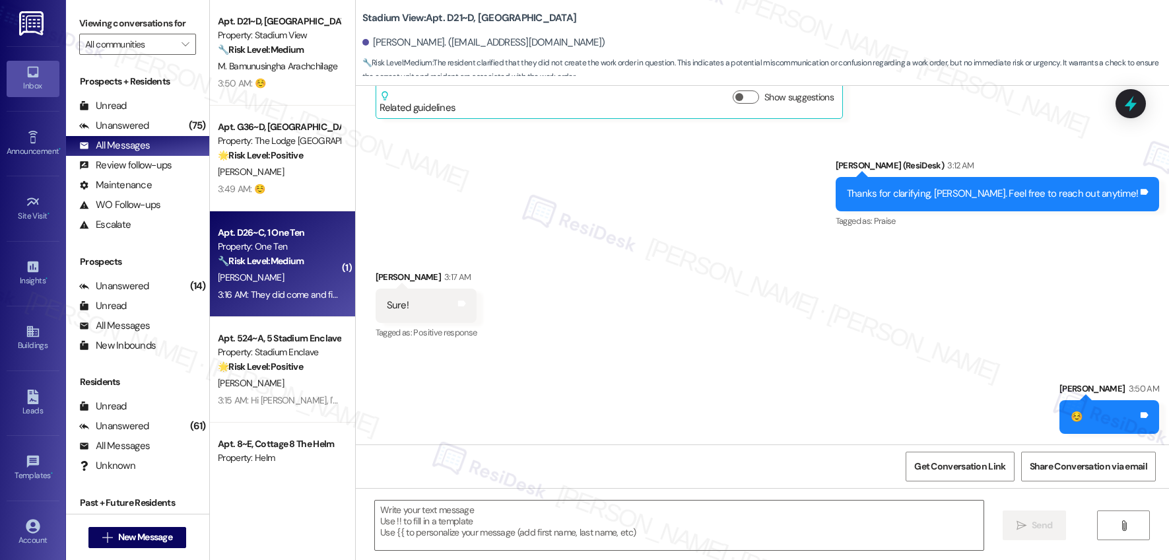
click at [276, 269] on div "[PERSON_NAME]" at bounding box center [279, 277] width 125 height 17
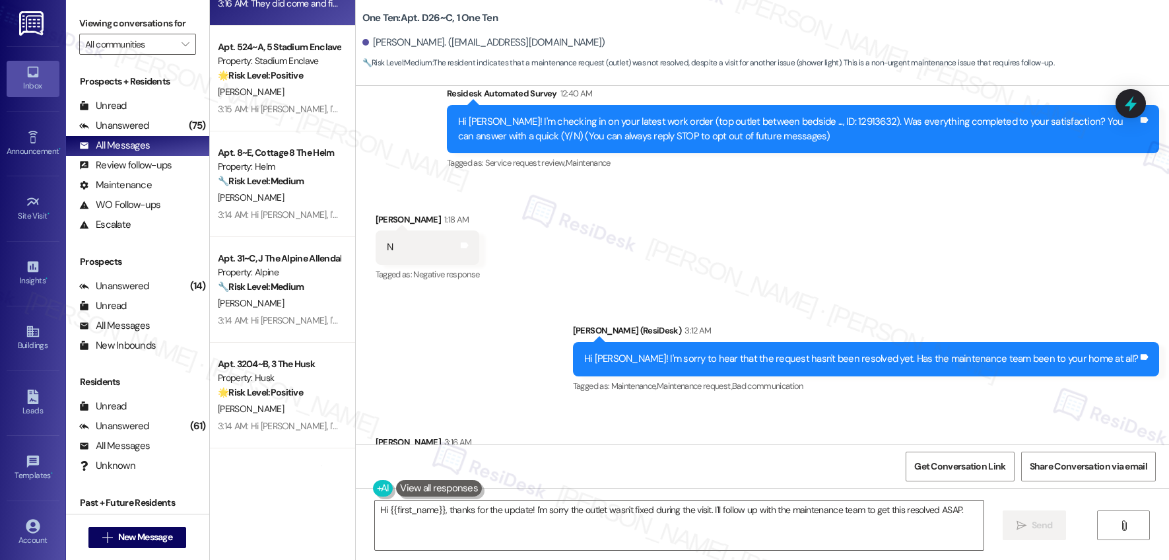
scroll to position [230, 0]
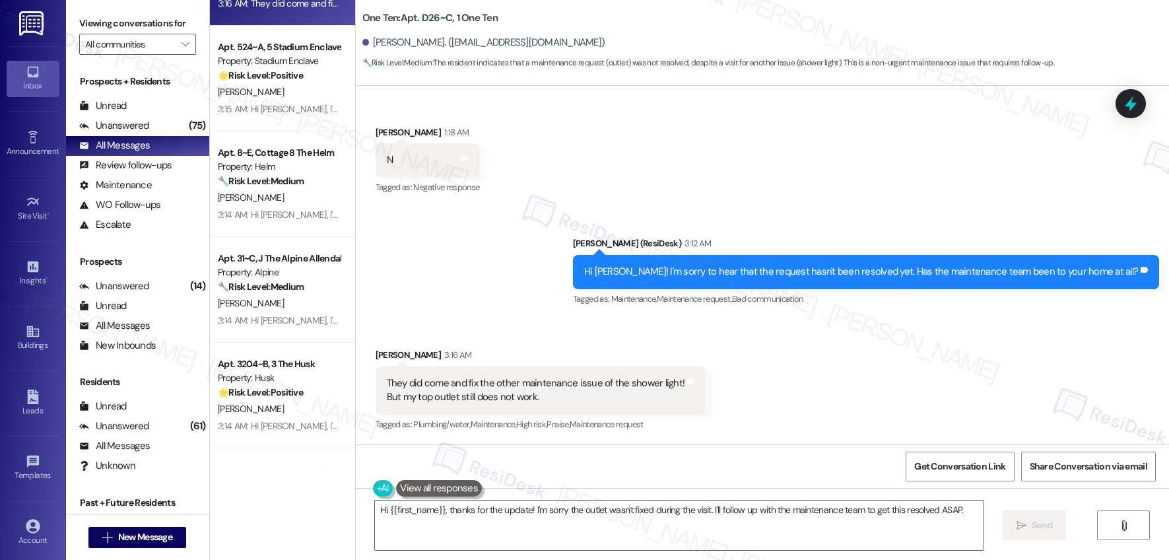
click at [427, 385] on div "They did come and fix the other maintenance issue of the shower light! But my t…" at bounding box center [536, 390] width 298 height 28
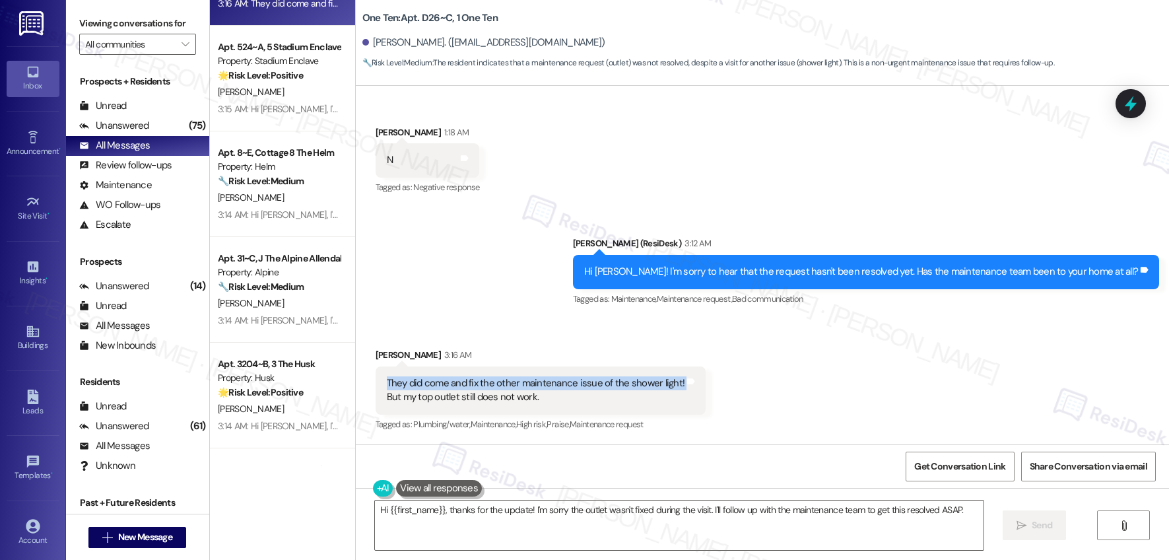
click at [427, 385] on div "They did come and fix the other maintenance issue of the shower light! But my t…" at bounding box center [536, 390] width 298 height 28
click at [415, 382] on div "They did come and fix the other maintenance issue of the shower light! But my t…" at bounding box center [536, 390] width 298 height 28
drag, startPoint x: 374, startPoint y: 385, endPoint x: 548, endPoint y: 412, distance: 176.4
click at [548, 412] on div "They did come and fix the other maintenance issue of the shower light! But my t…" at bounding box center [541, 390] width 331 height 48
copy div "They did come and fix the other maintenance issue of the shower light! But my t…"
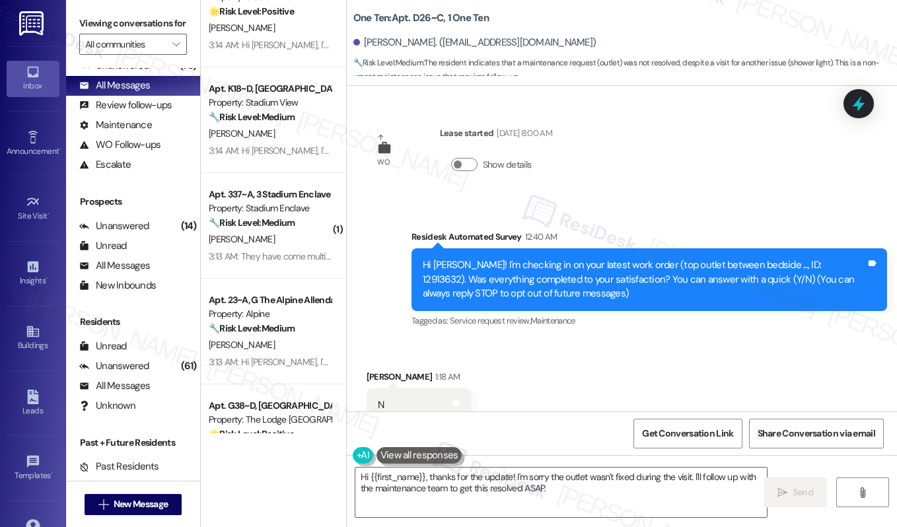
scroll to position [292, 0]
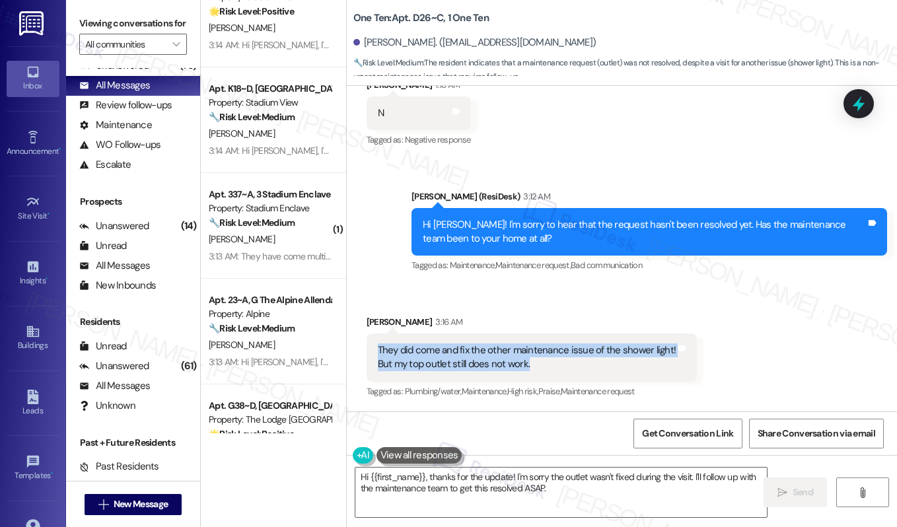
click at [469, 358] on div "They did come and fix the other maintenance issue of the shower light! But my t…" at bounding box center [527, 357] width 298 height 28
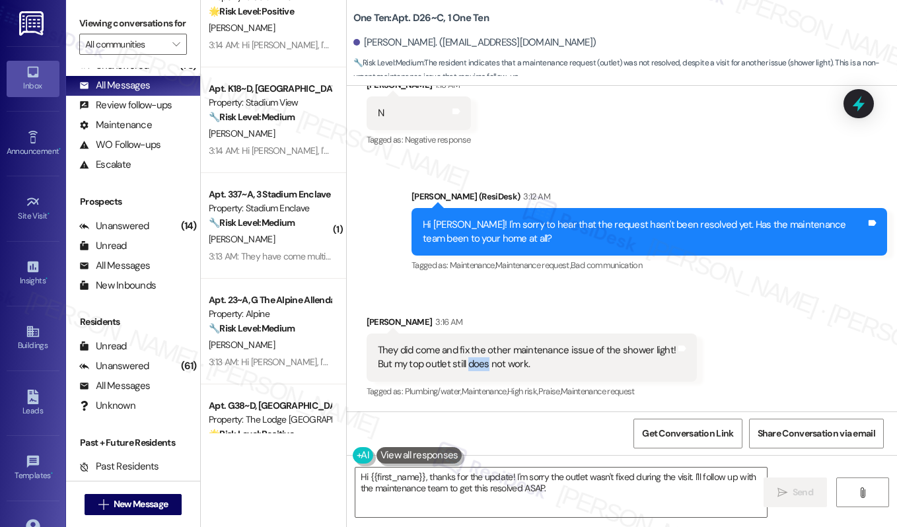
click at [469, 358] on div "They did come and fix the other maintenance issue of the shower light! But my t…" at bounding box center [527, 357] width 298 height 28
click at [481, 352] on div "They did come and fix the other maintenance issue of the shower light! But my t…" at bounding box center [527, 357] width 298 height 28
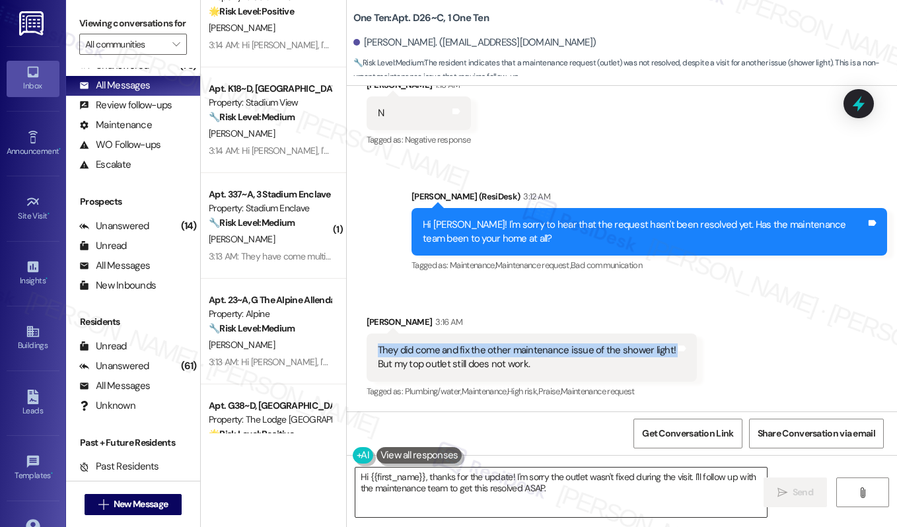
click at [524, 480] on textarea "Hi {{first_name}}, thanks for the update! I'm sorry the outlet wasn't fixed dur…" at bounding box center [560, 492] width 411 height 50
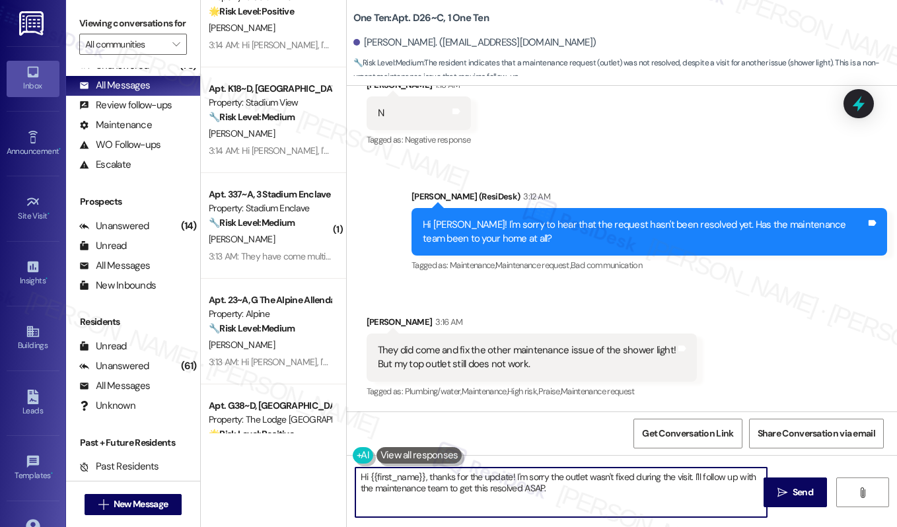
click at [524, 480] on textarea "Hi {{first_name}}, thanks for the update! I'm sorry the outlet wasn't fixed dur…" at bounding box center [560, 492] width 411 height 50
click at [658, 501] on textarea "Hi {{first_name}}, thanks for the update! I'm sorry the outlet wasn't fixed dur…" at bounding box center [560, 492] width 411 height 50
drag, startPoint x: 690, startPoint y: 478, endPoint x: 461, endPoint y: 444, distance: 231.6
click at [461, 444] on div "WO Lease started [DATE] 8:00 AM Show details Survey, sent via SMS Residesk Auto…" at bounding box center [622, 349] width 550 height 527
drag, startPoint x: 637, startPoint y: 472, endPoint x: 534, endPoint y: 478, distance: 102.5
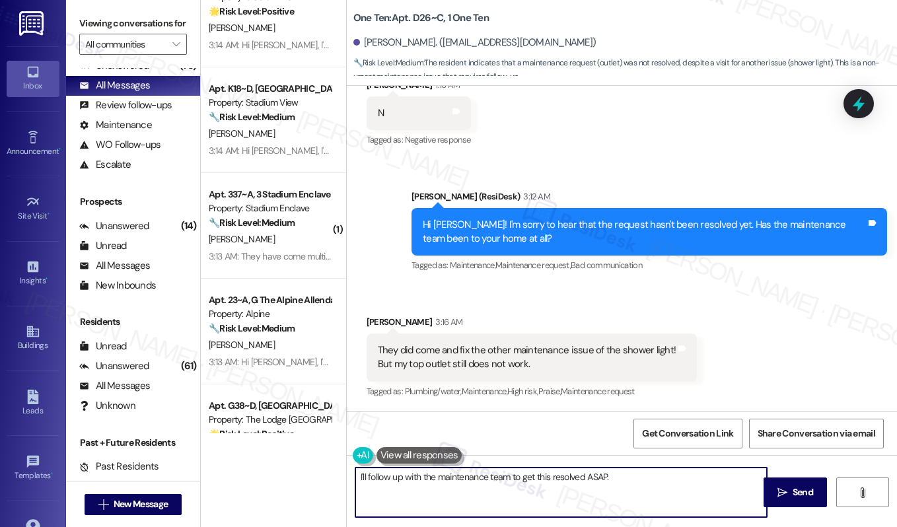
click at [534, 478] on textarea "I'll follow up with the maintenance team to get this resolved ASAP." at bounding box center [560, 492] width 411 height 50
type textarea "I'll follow up with the maintenance team to get the top power outlet resolved. …"
click at [794, 491] on span "Send" at bounding box center [802, 492] width 20 height 14
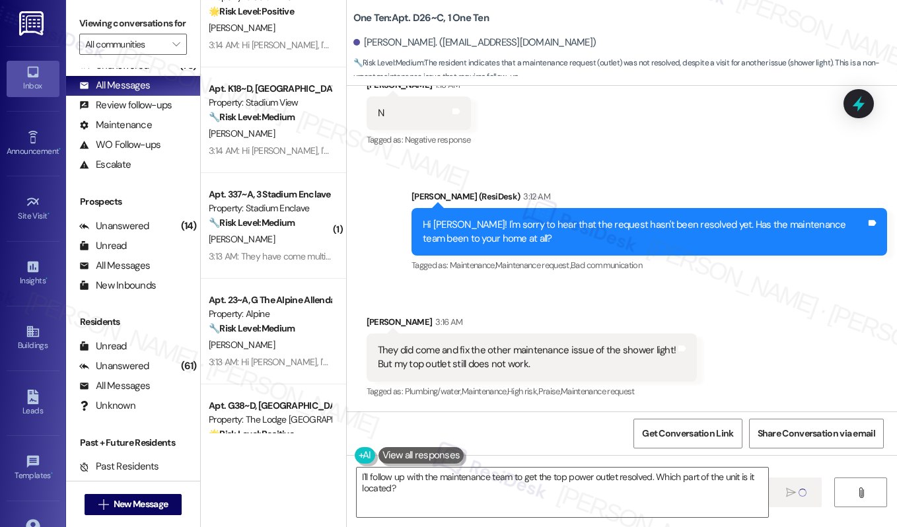
click at [425, 252] on div "Hi [PERSON_NAME]! I'm sorry to hear that the request hasn't been resolved yet. …" at bounding box center [648, 232] width 475 height 48
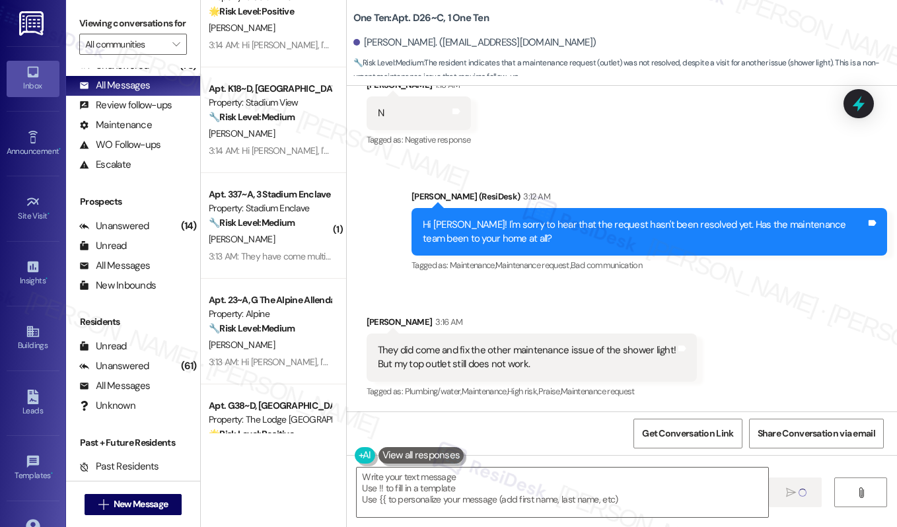
type textarea "Fetching suggested responses. Please feel free to read through the conversation…"
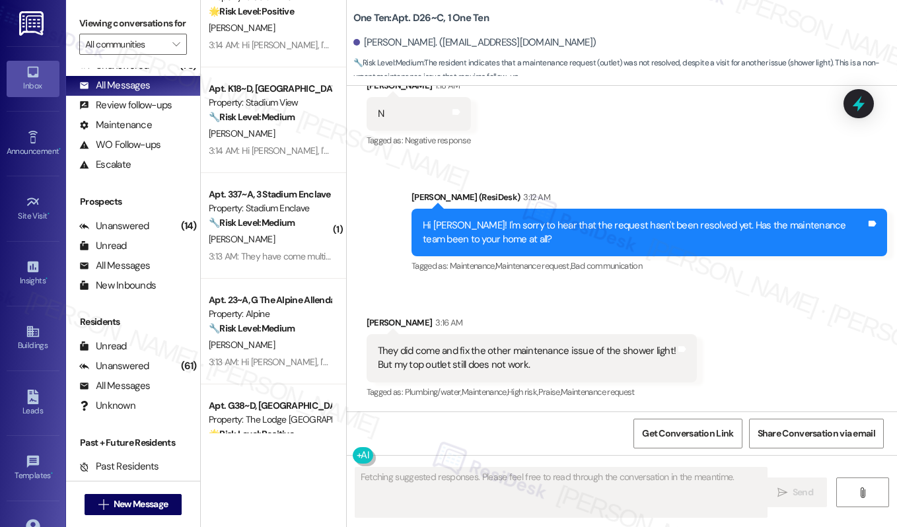
scroll to position [398, 0]
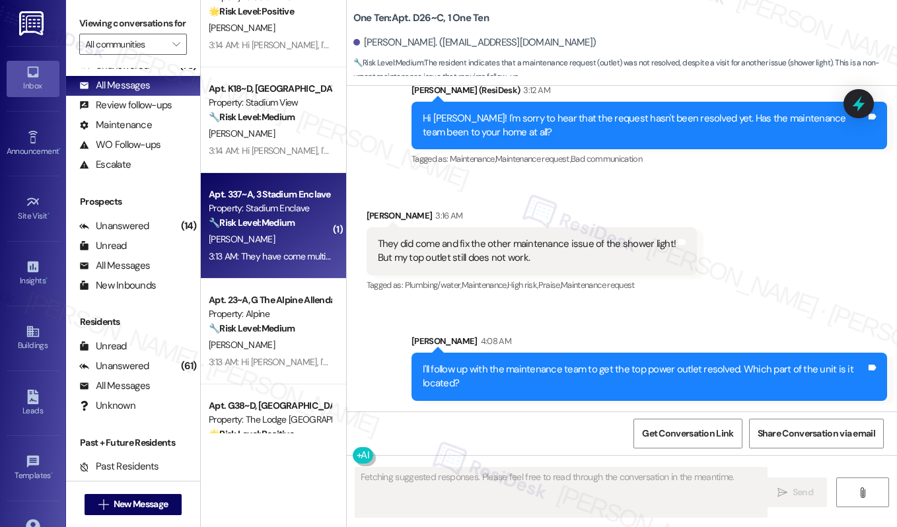
click at [262, 263] on div "3:13 AM: They have come multiple times. Yet the problem is not fixed. 3:13 AM: …" at bounding box center [269, 256] width 125 height 17
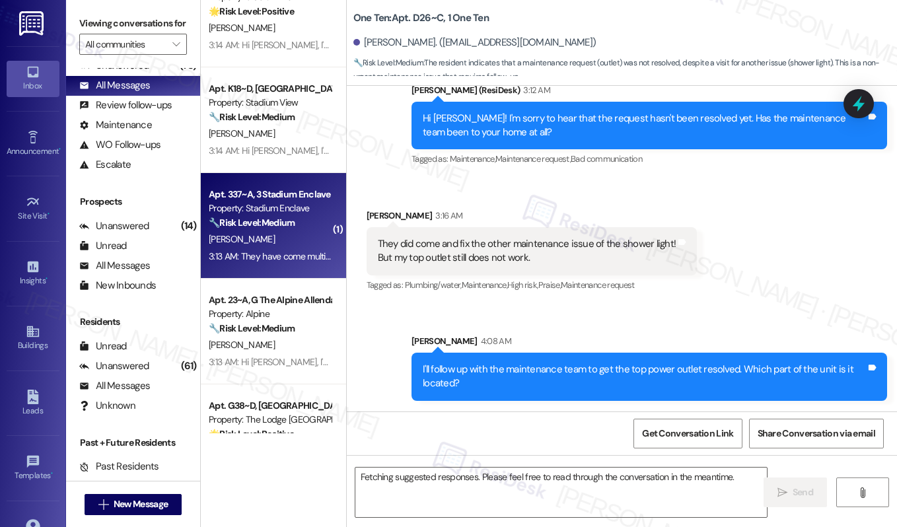
click at [262, 263] on div "3:13 AM: They have come multiple times. Yet the problem is not fixed. 3:13 AM: …" at bounding box center [269, 256] width 125 height 17
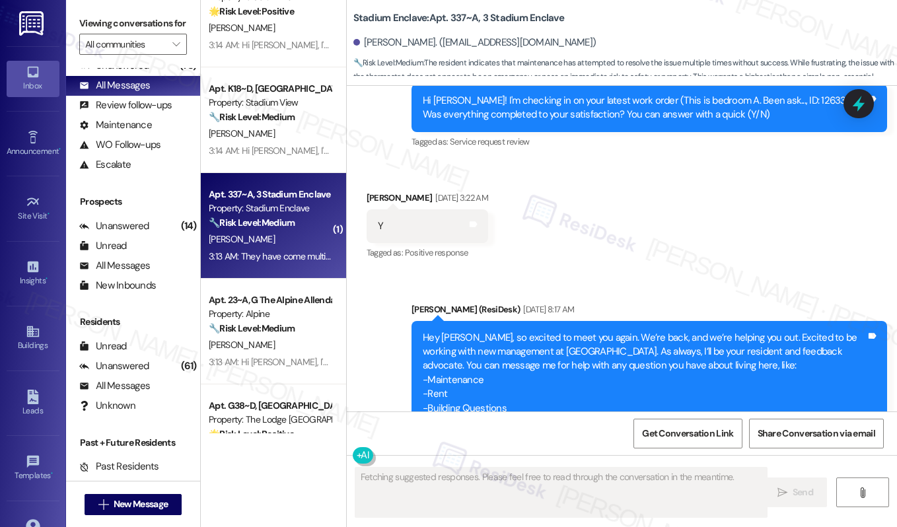
click at [262, 263] on div "3:13 AM: They have come multiple times. Yet the problem is not fixed. 3:13 AM: …" at bounding box center [269, 256] width 125 height 17
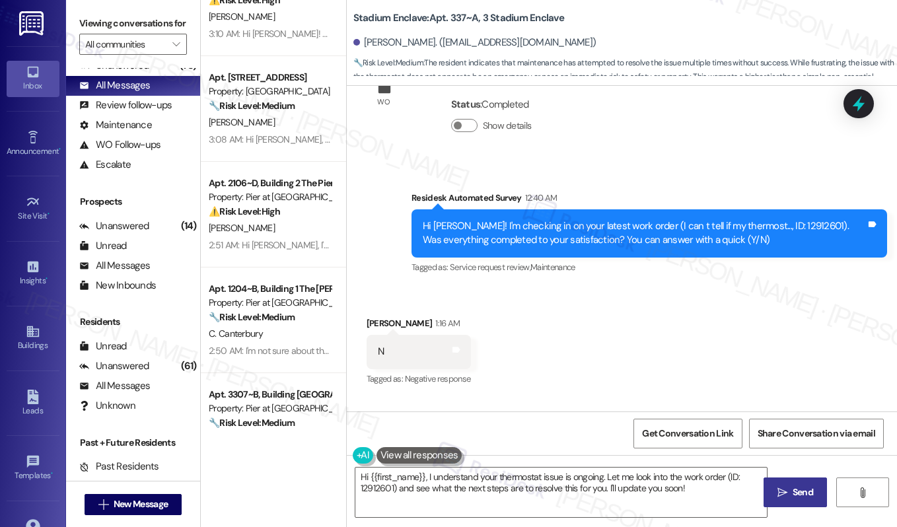
scroll to position [2909, 0]
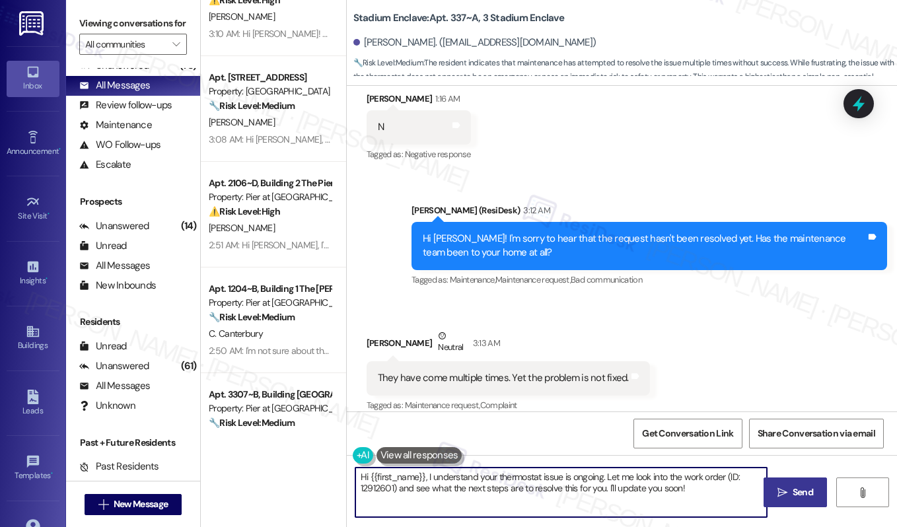
click at [578, 493] on textarea "Hi {{first_name}}, I understand your thermostat issue is ongoing. Let me look i…" at bounding box center [560, 492] width 411 height 50
type textarea "Can you please clarify, did your AC worked after the repair? Or nothing has bee…"
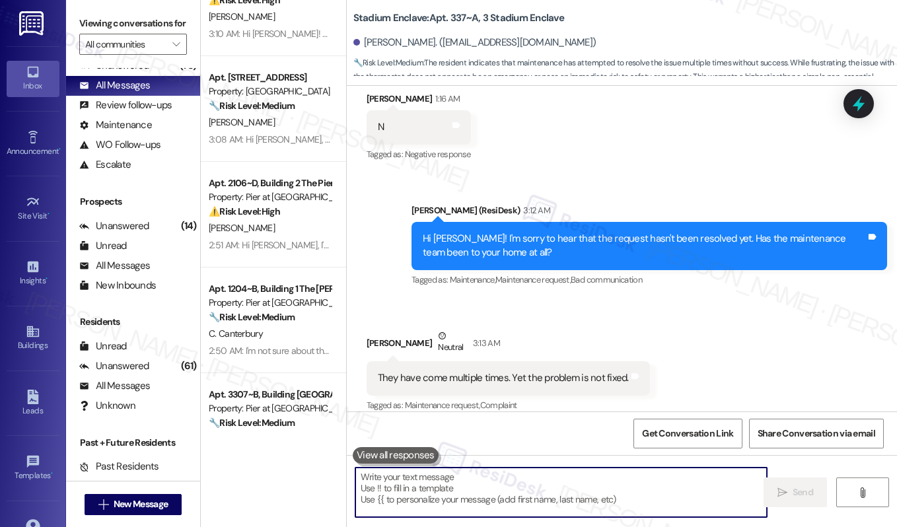
click at [491, 491] on textarea at bounding box center [560, 492] width 411 height 50
paste textarea "Can you please clarify—did your AC work after the repair, or has nothing been d…"
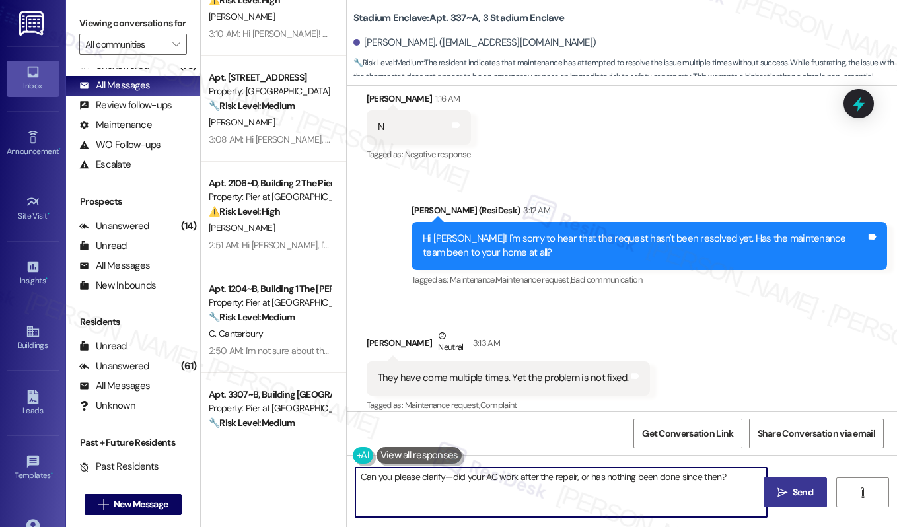
type textarea "Can you please clarify—did your AC work after the repair, or has nothing been d…"
click at [819, 499] on button " Send" at bounding box center [795, 492] width 64 height 30
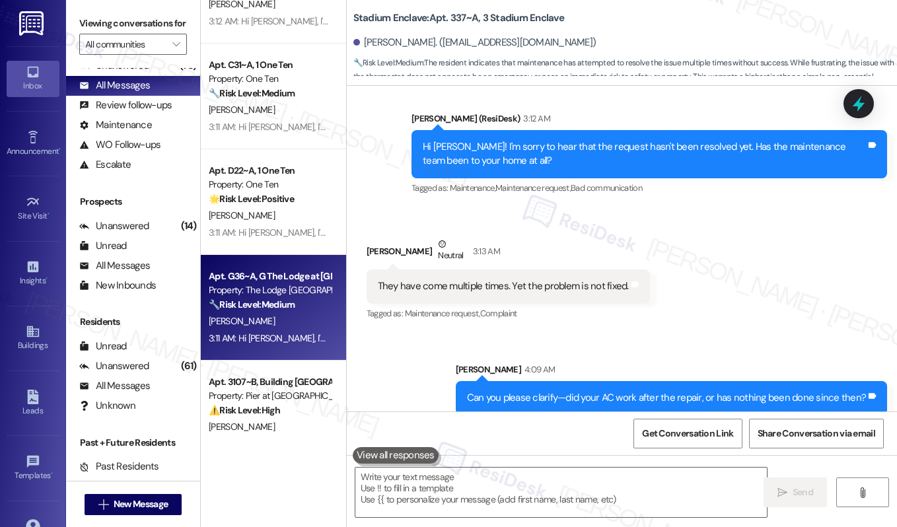
scroll to position [2060, 0]
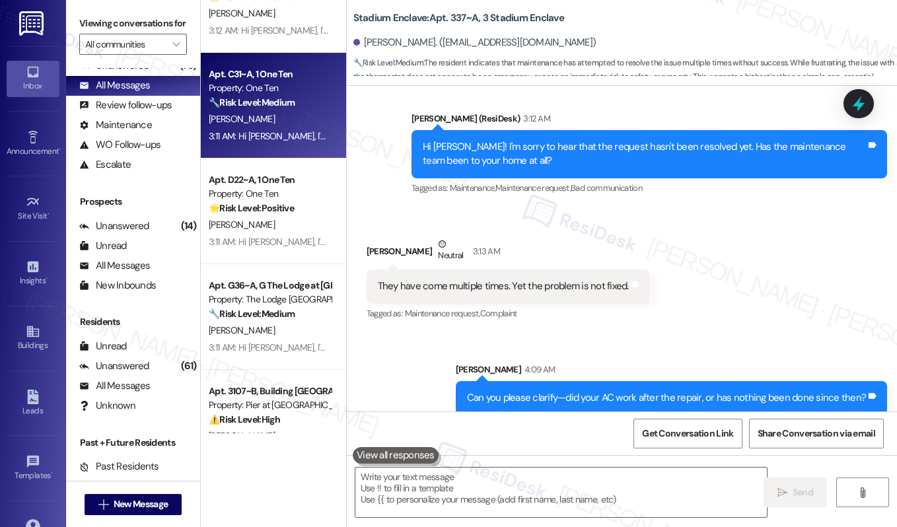
click at [306, 110] on div "🔧 Risk Level: Medium The resident confirmed the work order was completed to the…" at bounding box center [270, 103] width 122 height 14
type textarea "Fetching suggested responses. Please feel free to read through the conversation…"
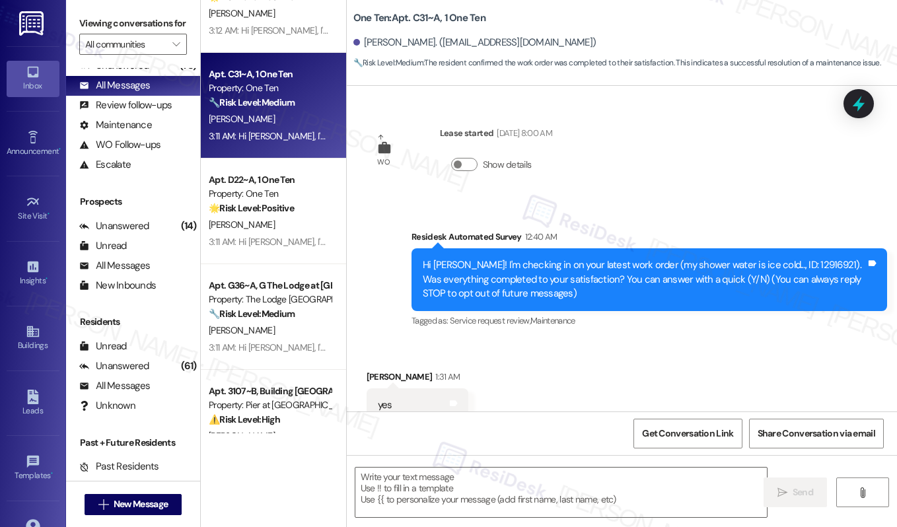
scroll to position [40, 0]
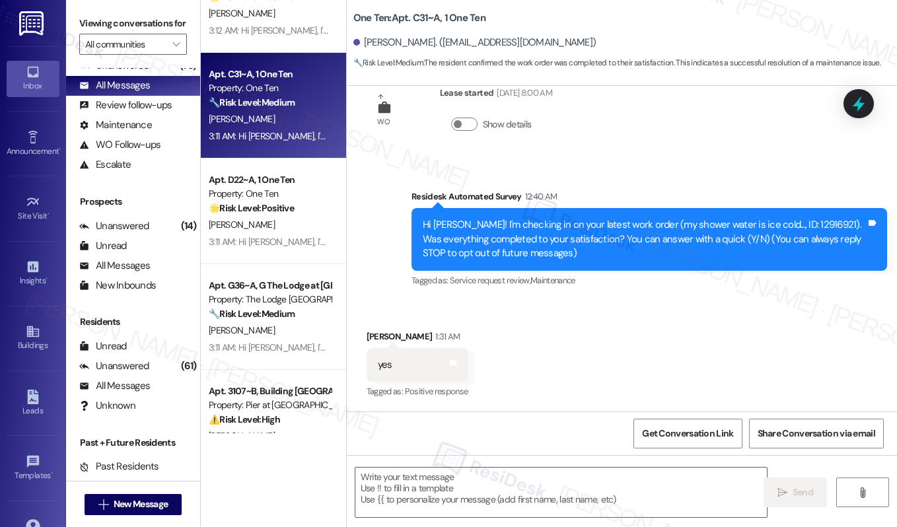
type textarea "Fetching suggested responses. Please feel free to read through the conversation…"
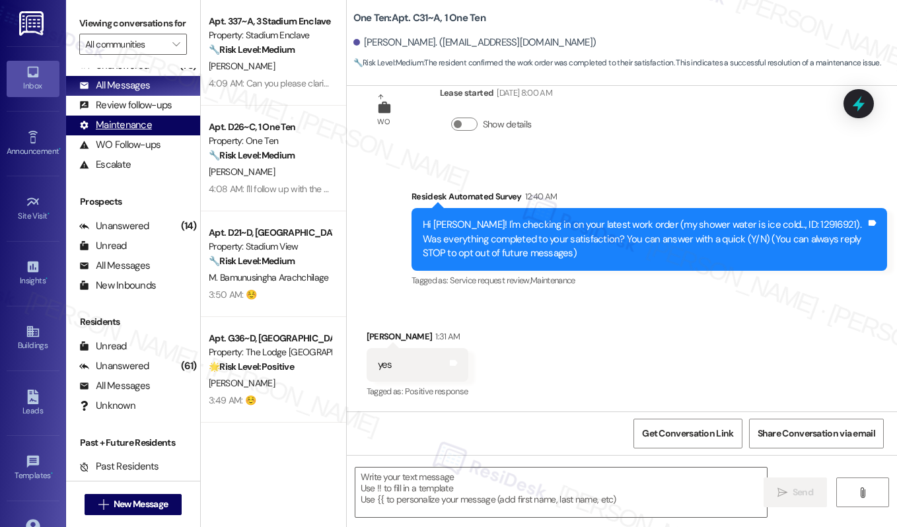
scroll to position [0, 0]
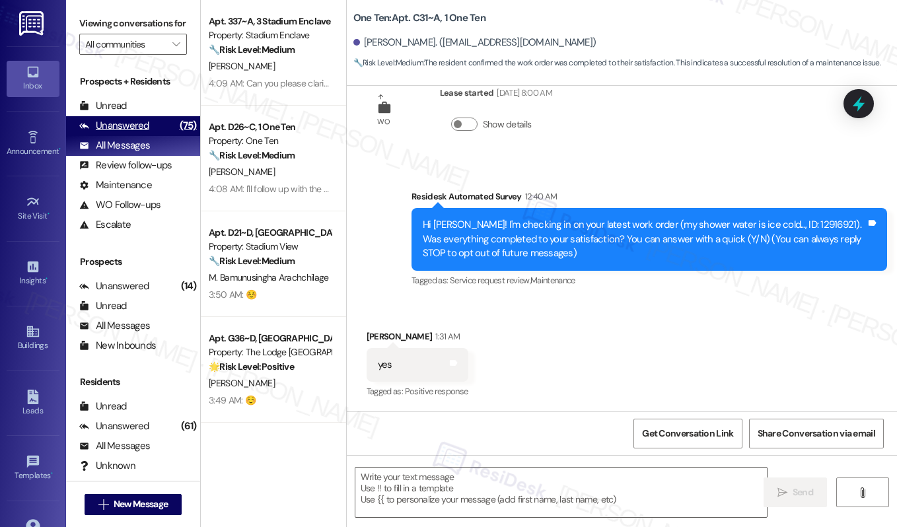
click at [139, 133] on div "Unanswered" at bounding box center [114, 126] width 70 height 14
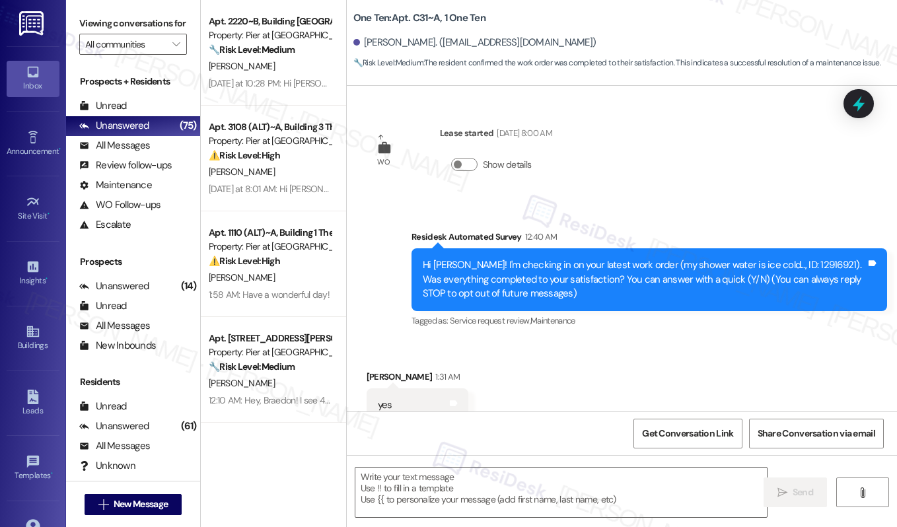
scroll to position [40, 0]
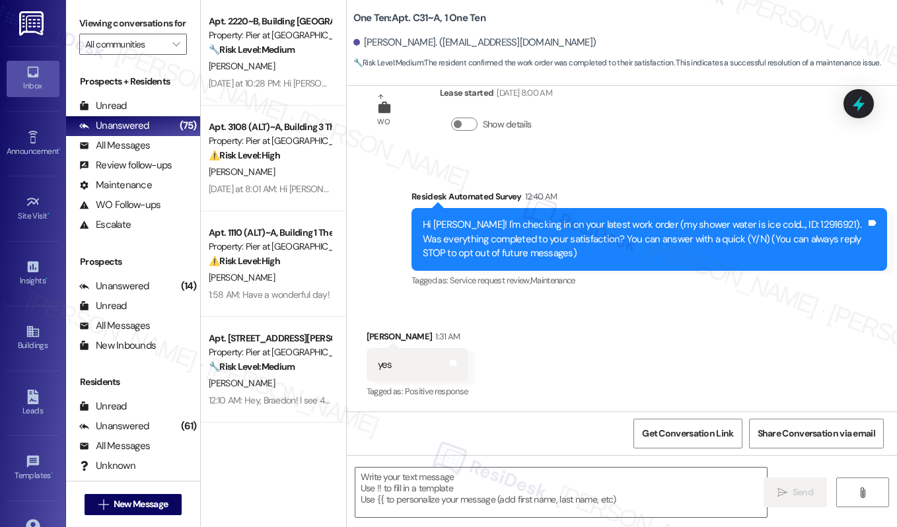
type textarea "Fetching suggested responses. Please feel free to read through the conversation…"
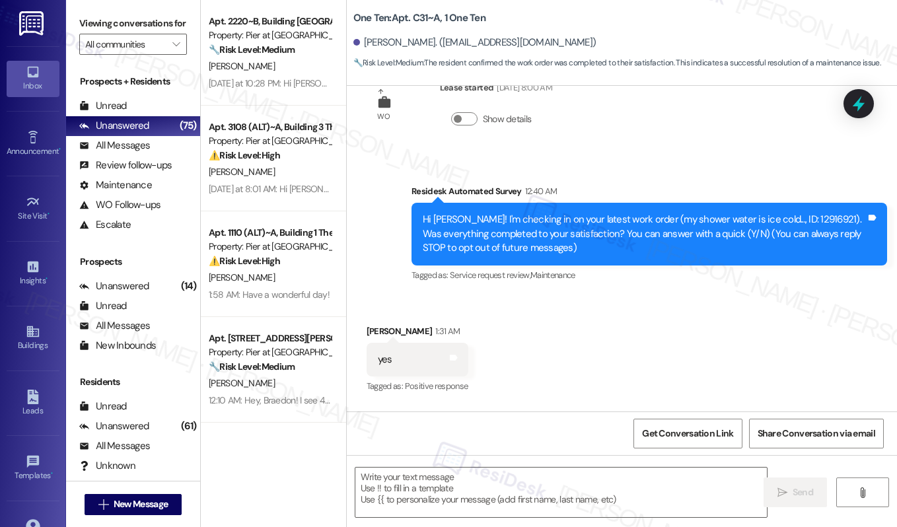
scroll to position [44, 0]
